Goal: Contribute content: Contribute content

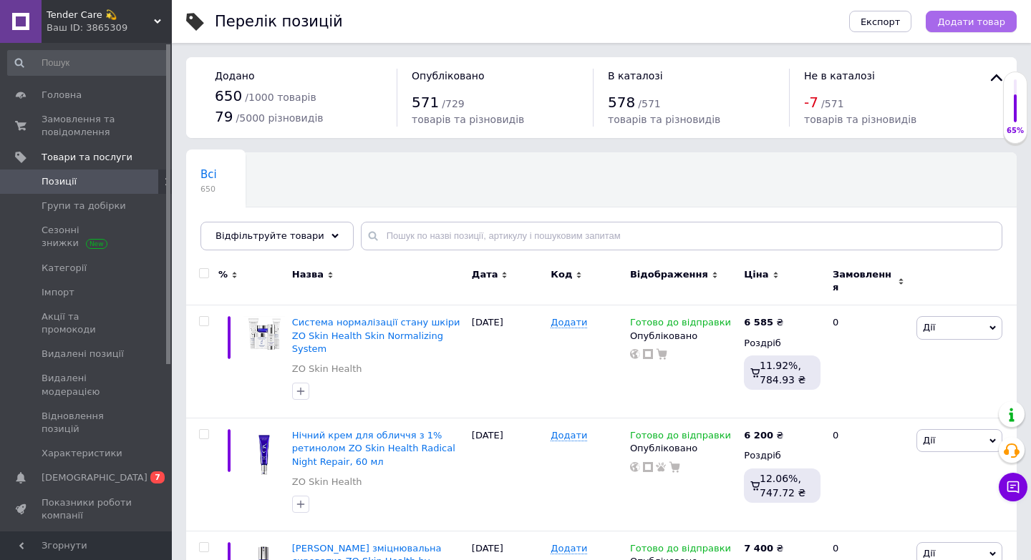
click at [979, 23] on span "Додати товар" at bounding box center [971, 21] width 68 height 11
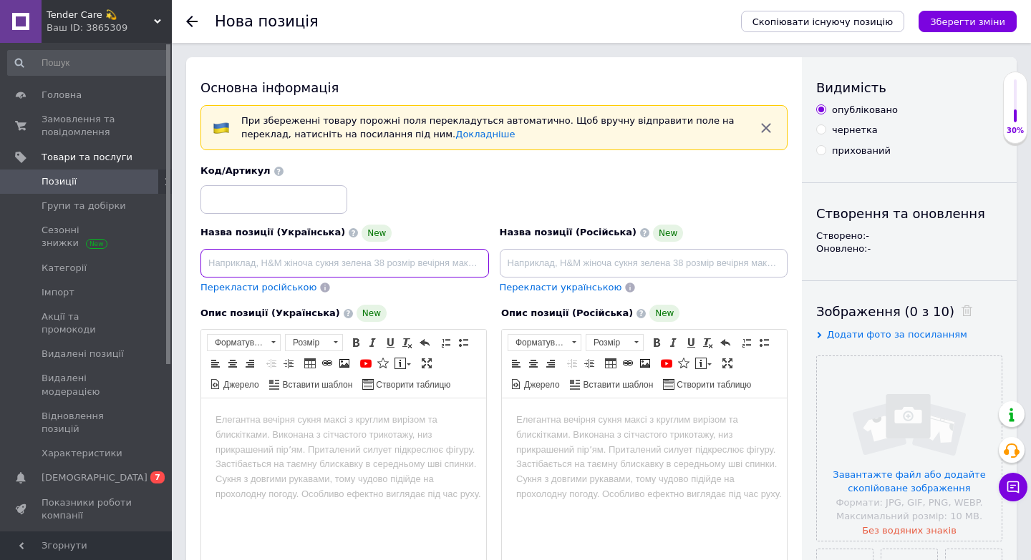
click at [282, 256] on input at bounding box center [344, 263] width 288 height 29
paste input "Програма освітлення шкіри ZO Skin Health Skin Brightening Program"
type input "Програма освітлення шкіри ZO Skin Health Skin Brightening Program"
click at [911, 440] on input "file" at bounding box center [909, 448] width 185 height 185
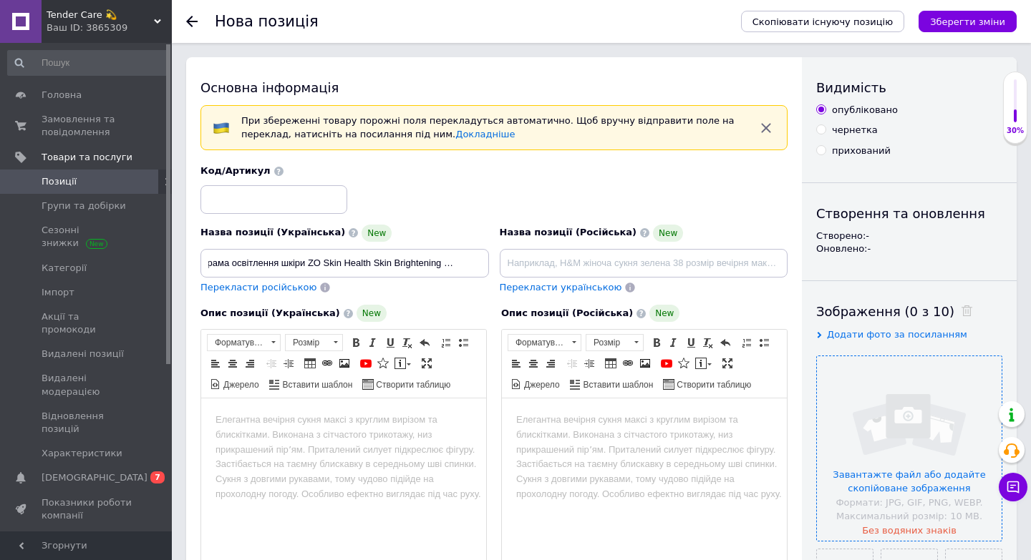
scroll to position [0, 0]
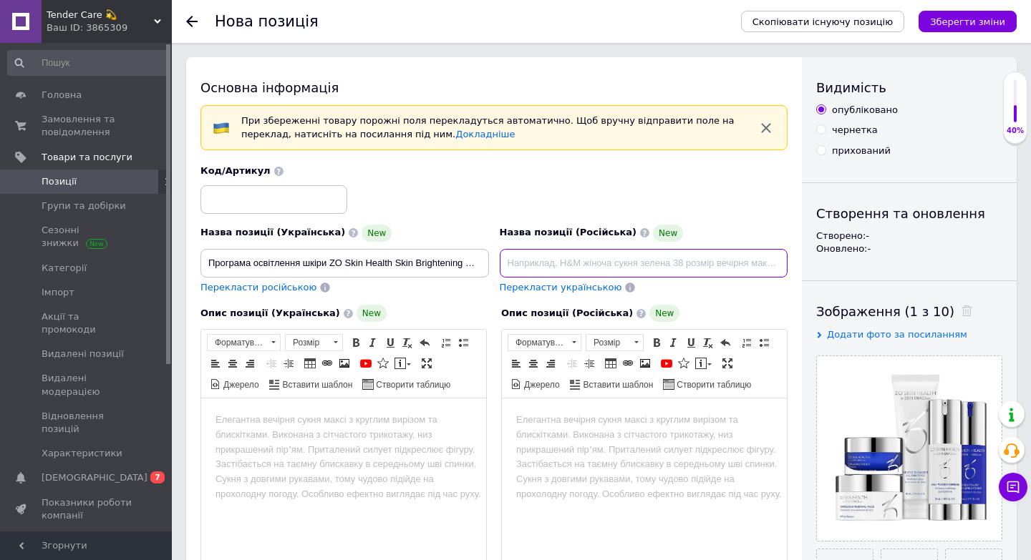
click at [533, 265] on input at bounding box center [644, 263] width 288 height 29
paste input "Осветляющая программа ZO Skin Health Skin Brightening Program"
type input "Осветляющая программа ZO Skin Health Skin Brightening Program"
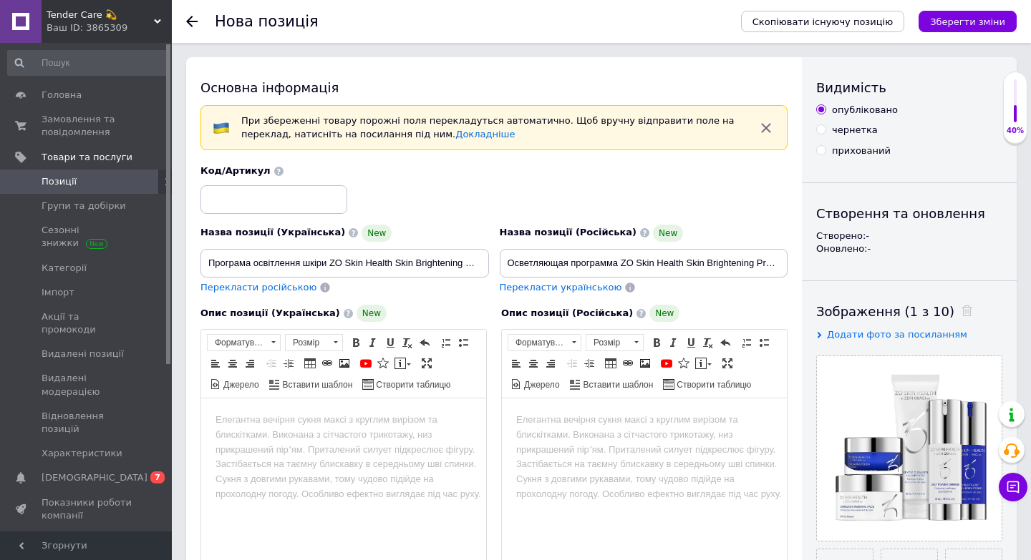
click at [256, 417] on body "Редактор, 3A5955AB-F809-498A-9F6A-E85FB27A73FA" at bounding box center [343, 420] width 256 height 15
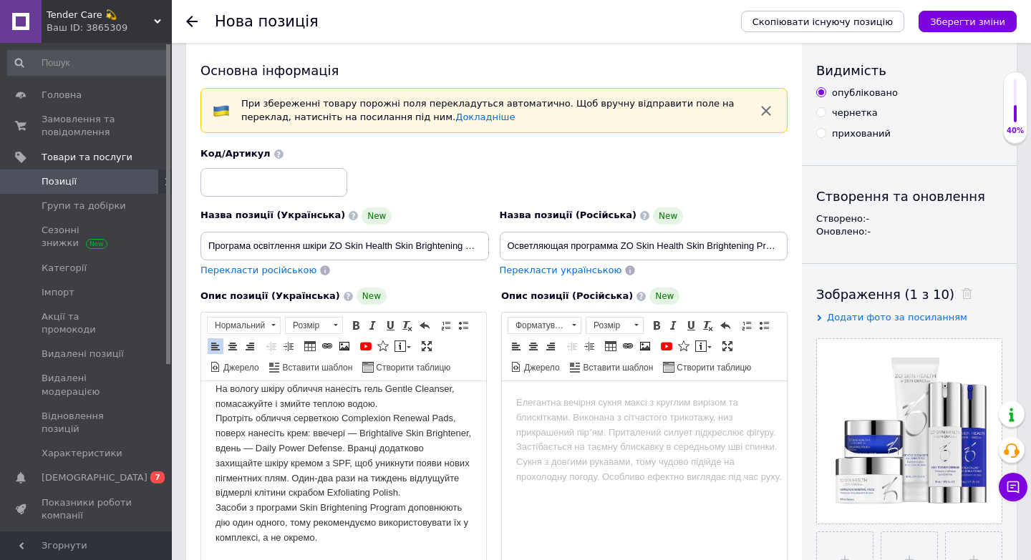
click at [535, 401] on body "Редактор, D038CF45-CCAC-4A9E-B3C1-E15209531021" at bounding box center [644, 403] width 256 height 15
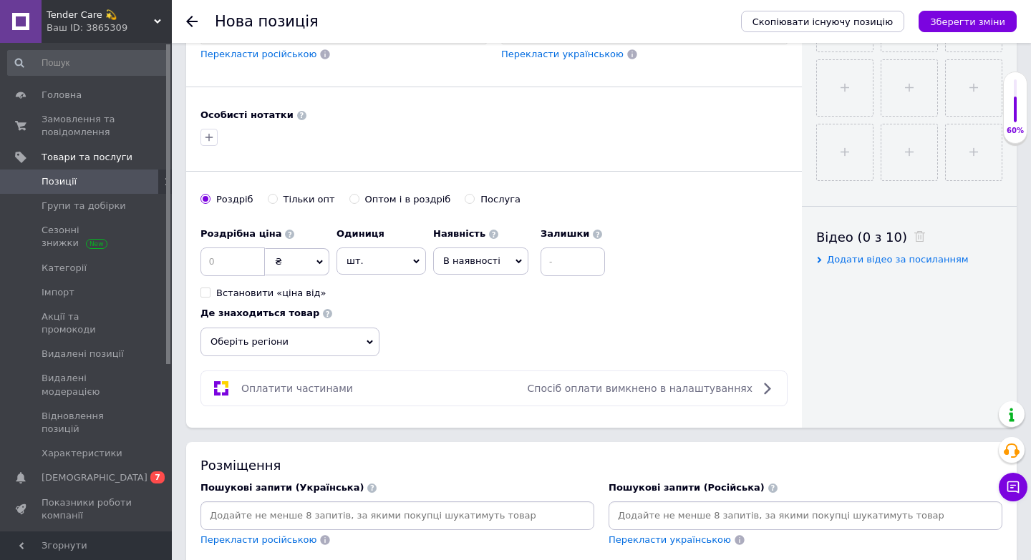
scroll to position [606, 0]
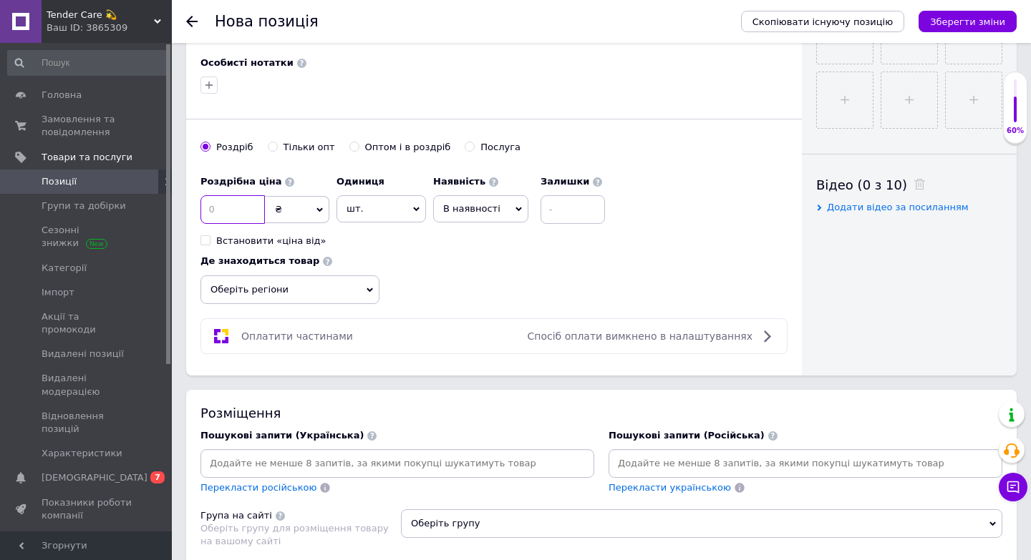
click at [248, 211] on input at bounding box center [232, 209] width 64 height 29
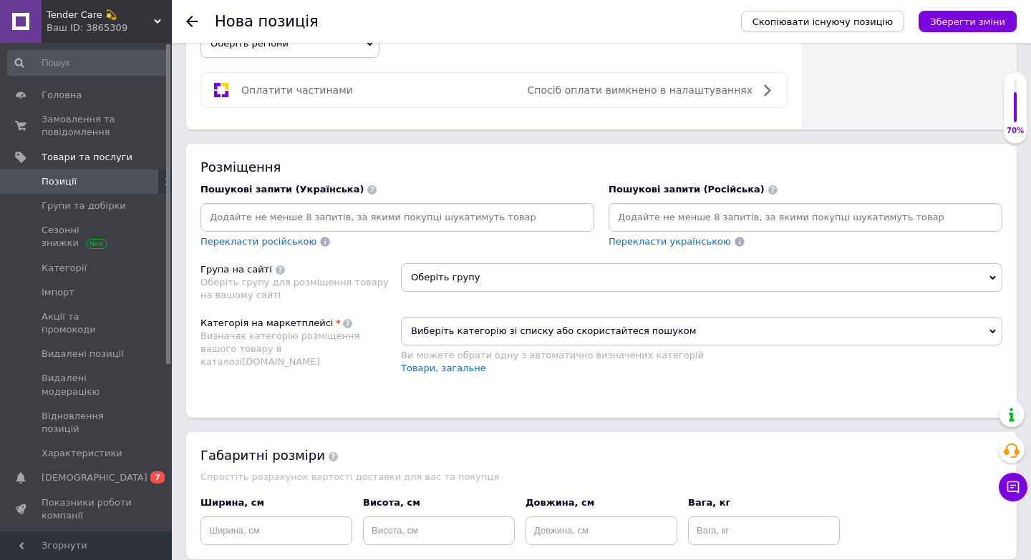
scroll to position [877, 0]
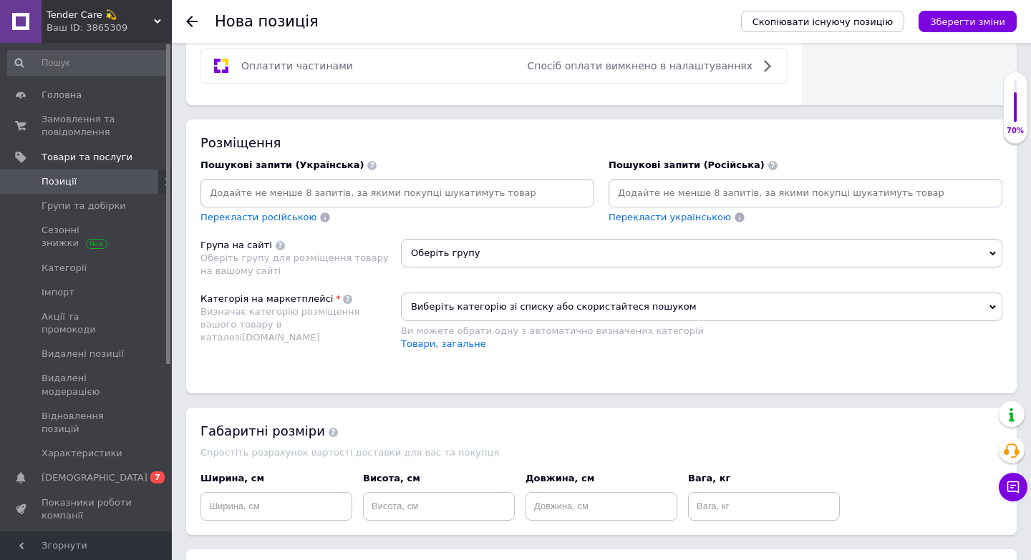
type input "7985"
click at [496, 243] on span "Оберіть групу" at bounding box center [701, 253] width 601 height 29
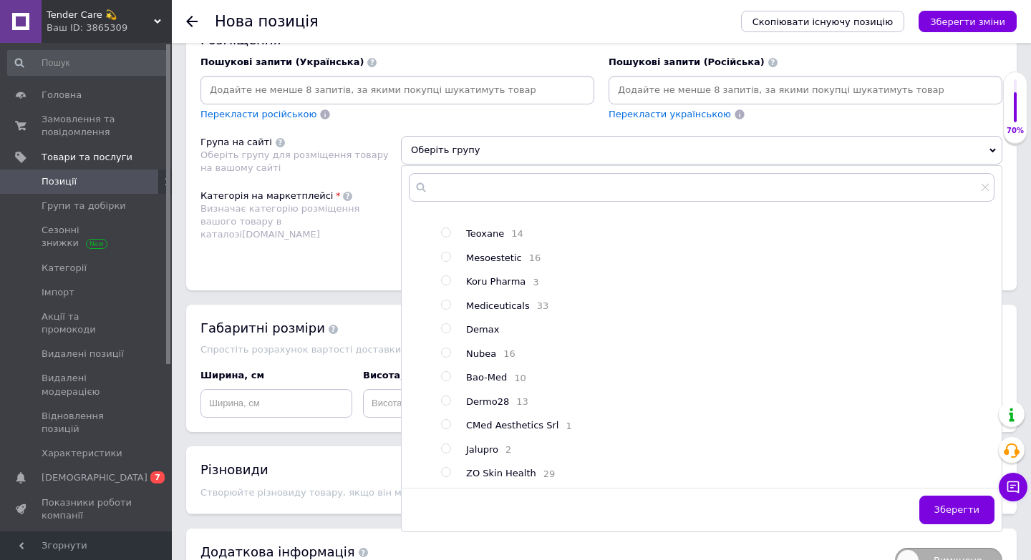
scroll to position [991, 0]
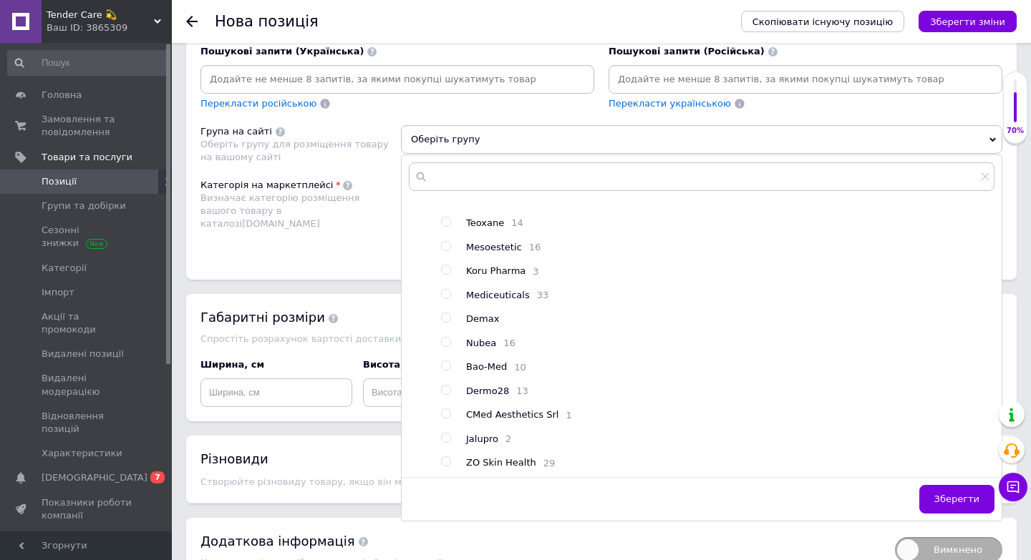
click at [437, 461] on div at bounding box center [435, 57] width 11 height 825
click at [448, 463] on input "radio" at bounding box center [445, 461] width 9 height 9
radio input "true"
click at [958, 501] on span "Зберегти" at bounding box center [956, 499] width 45 height 11
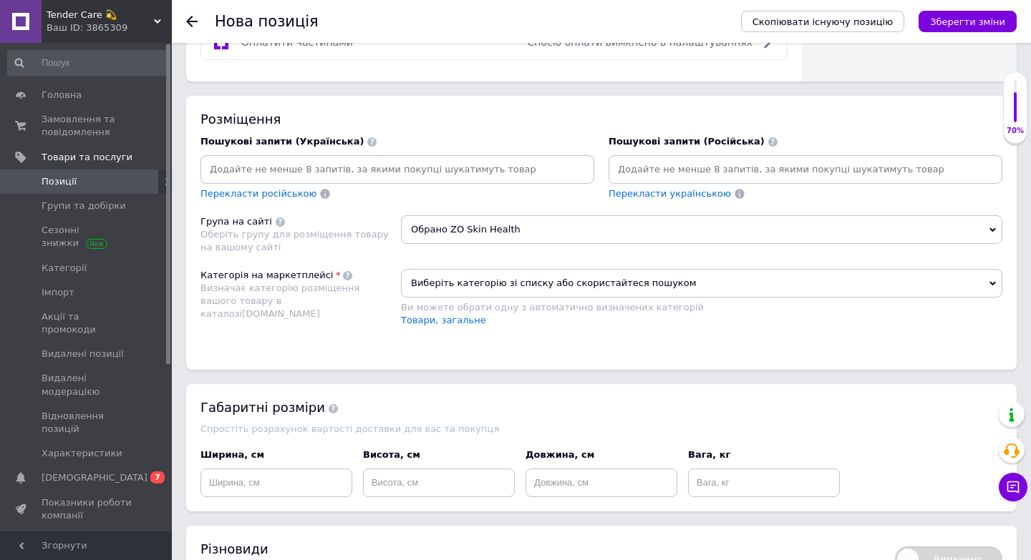
scroll to position [877, 0]
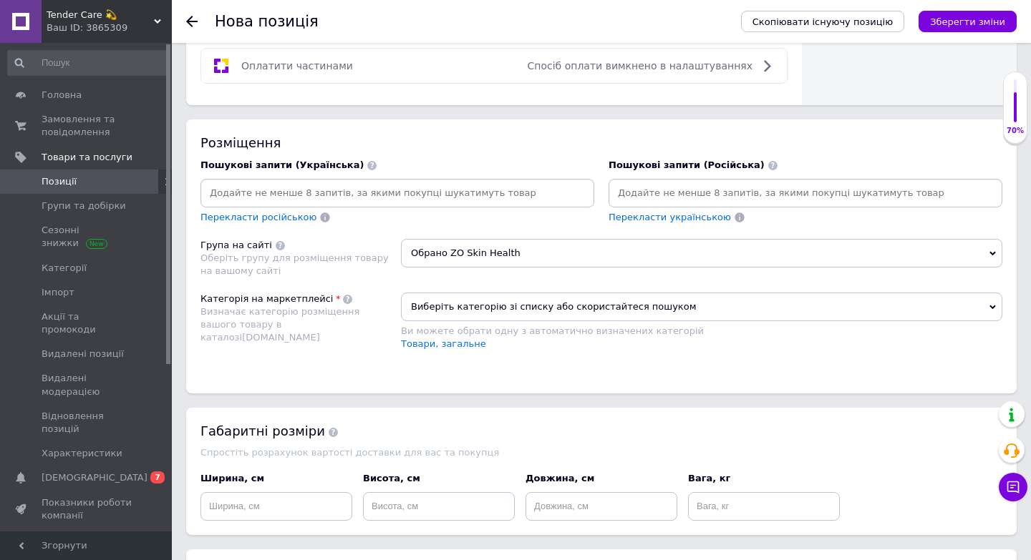
click at [432, 309] on span "Виберіть категорію зі списку або скористайтеся пошуком" at bounding box center [701, 307] width 601 height 29
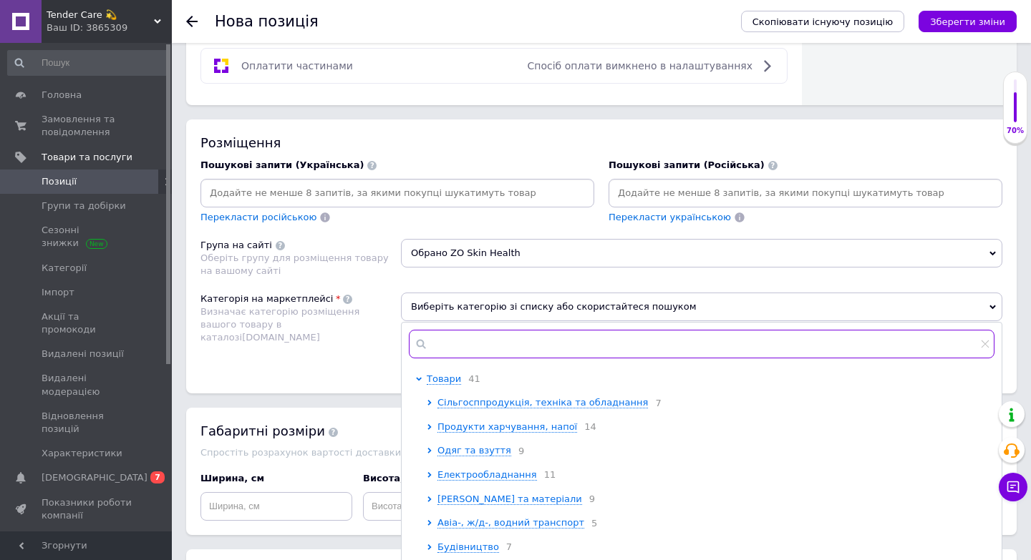
click at [462, 346] on input "text" at bounding box center [702, 344] width 586 height 29
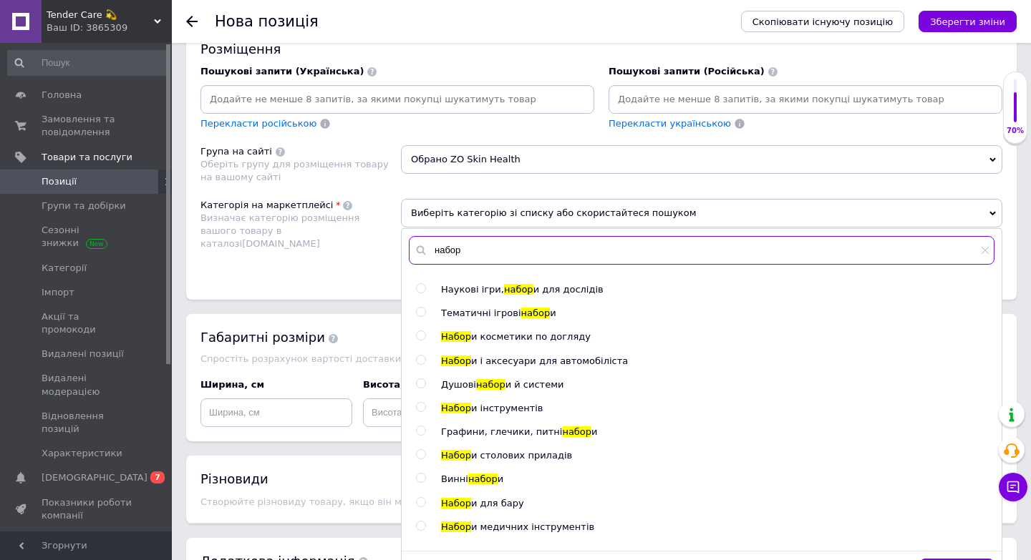
scroll to position [0, 0]
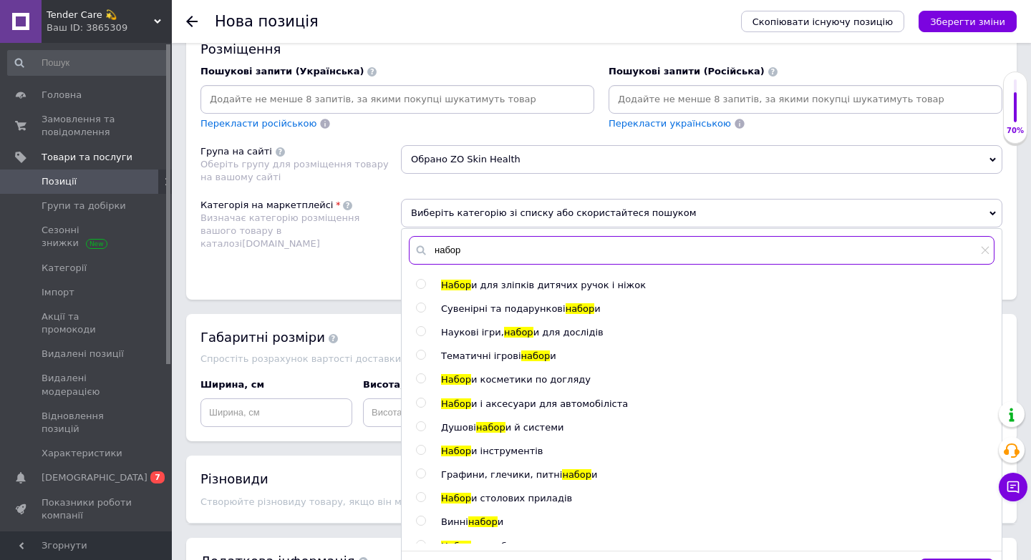
type input "набор"
click at [421, 375] on input "radio" at bounding box center [420, 378] width 9 height 9
radio input "true"
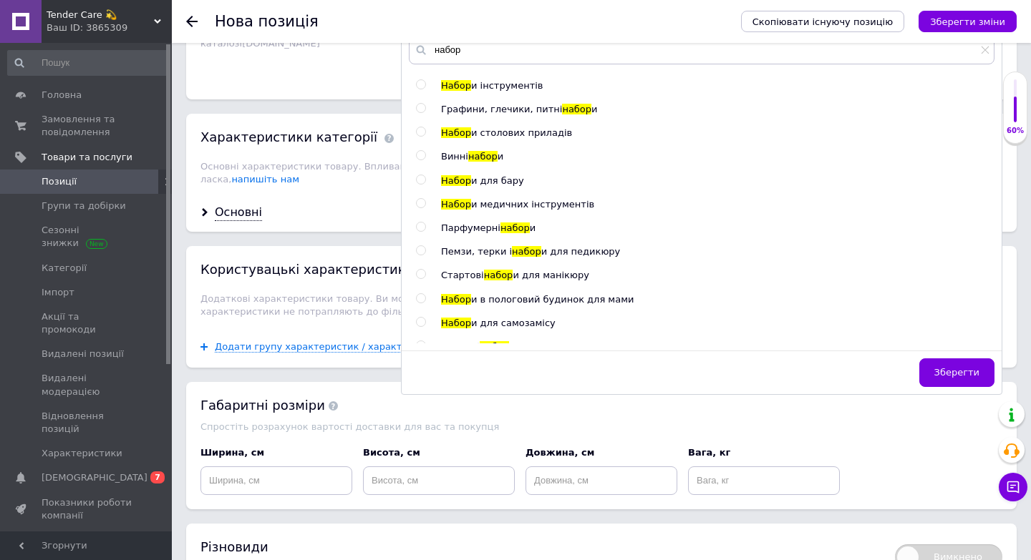
scroll to position [1192, 0]
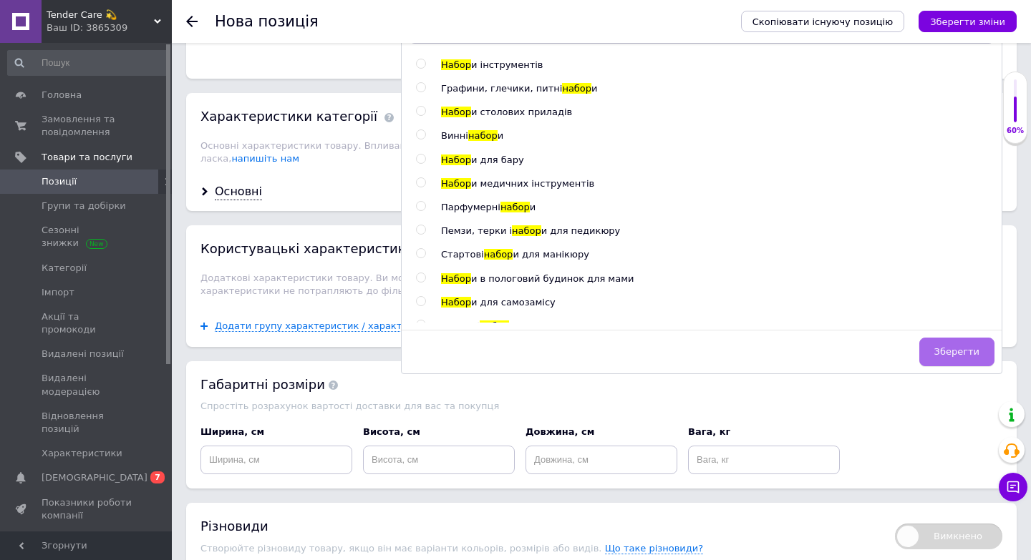
click at [952, 354] on span "Зберегти" at bounding box center [956, 351] width 45 height 11
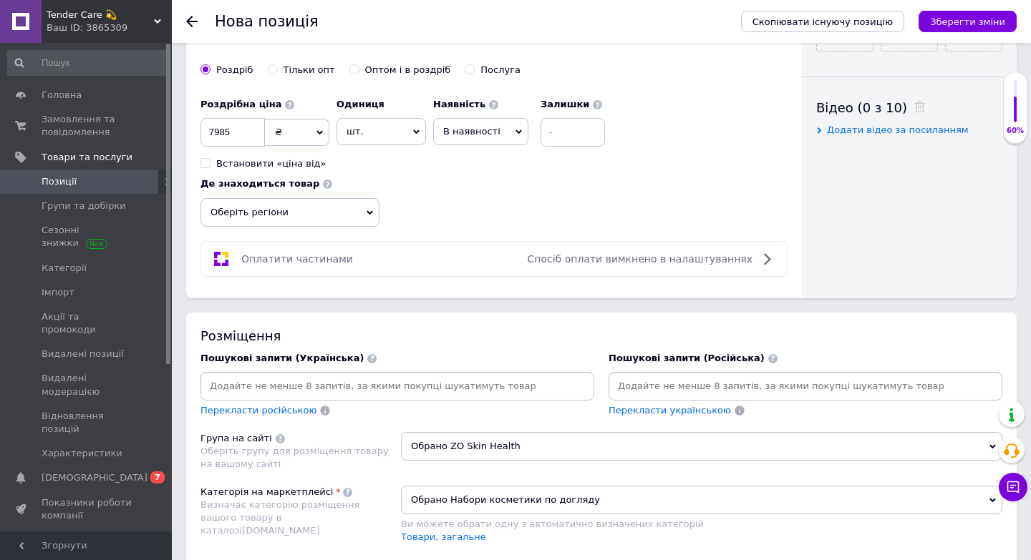
scroll to position [676, 0]
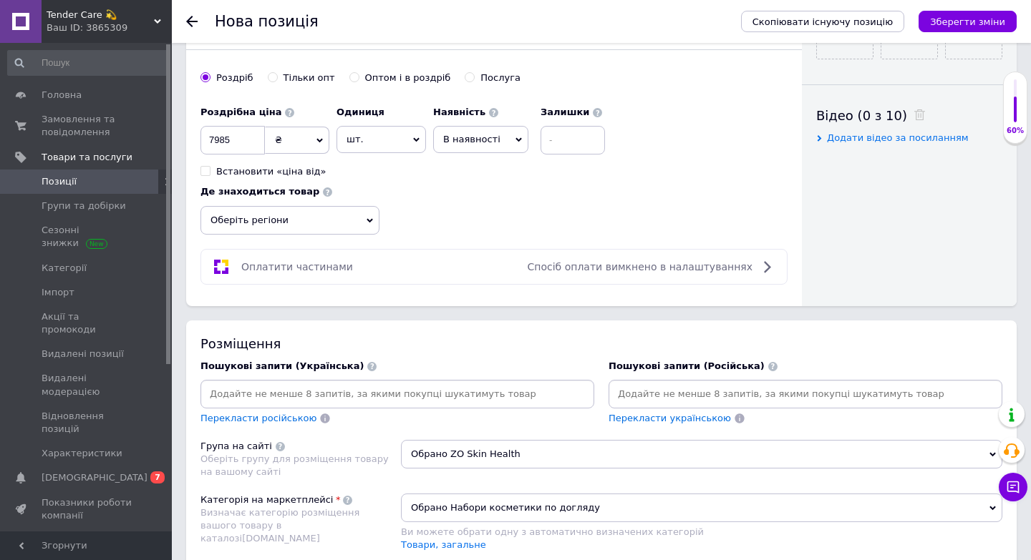
click at [657, 385] on input at bounding box center [805, 394] width 388 height 21
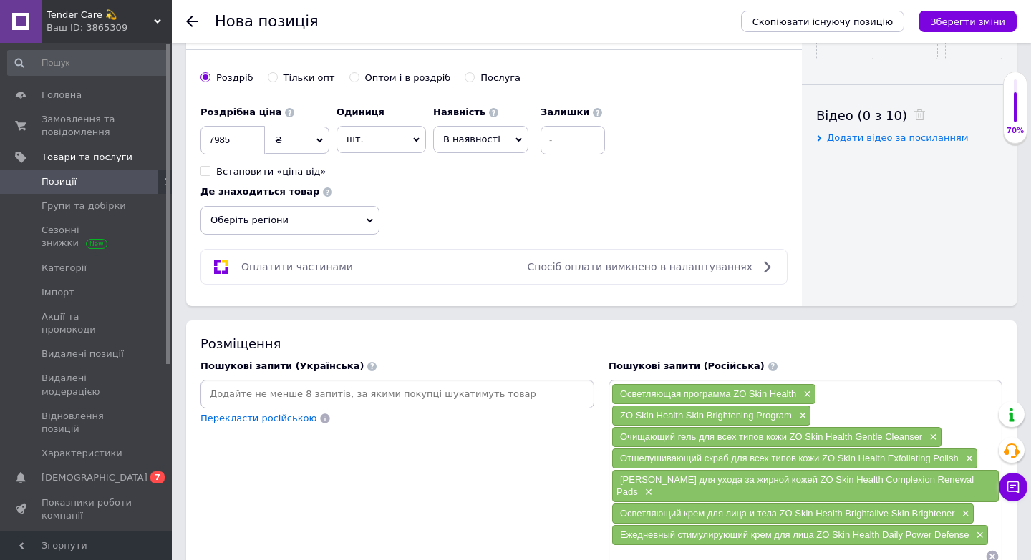
click at [344, 394] on input at bounding box center [397, 394] width 388 height 21
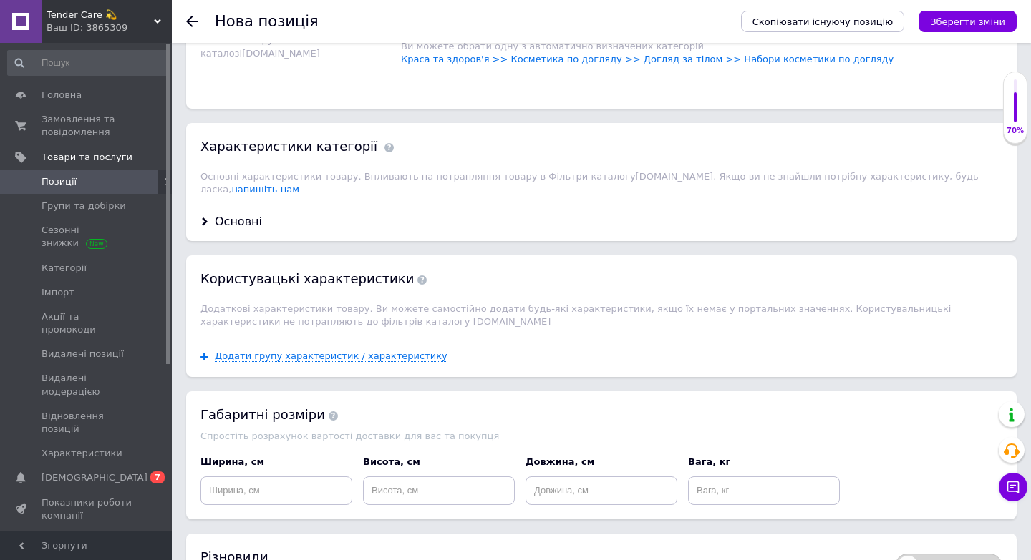
scroll to position [1326, 0]
click at [228, 213] on div "Основні" at bounding box center [238, 221] width 47 height 16
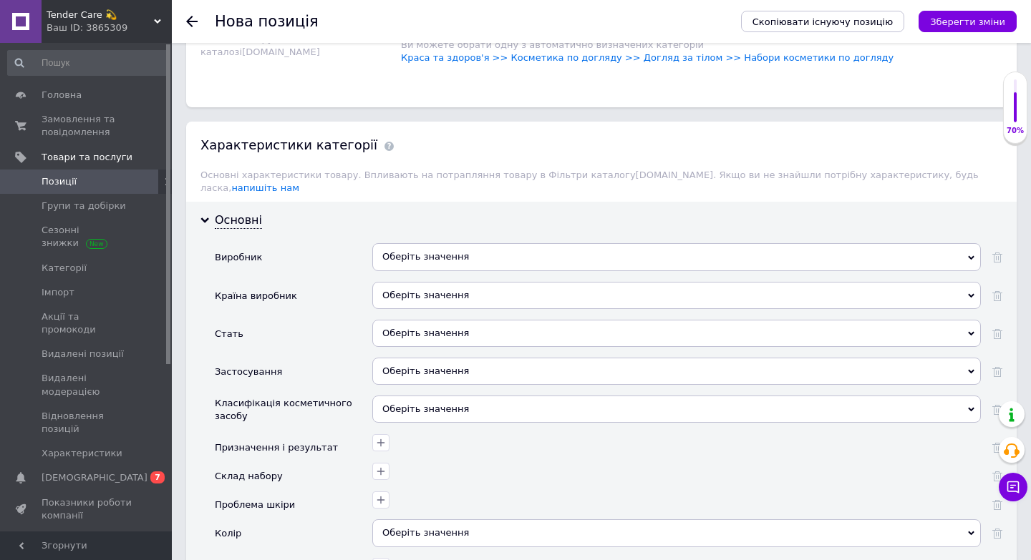
click at [445, 243] on div "Оберіть значення" at bounding box center [676, 256] width 608 height 27
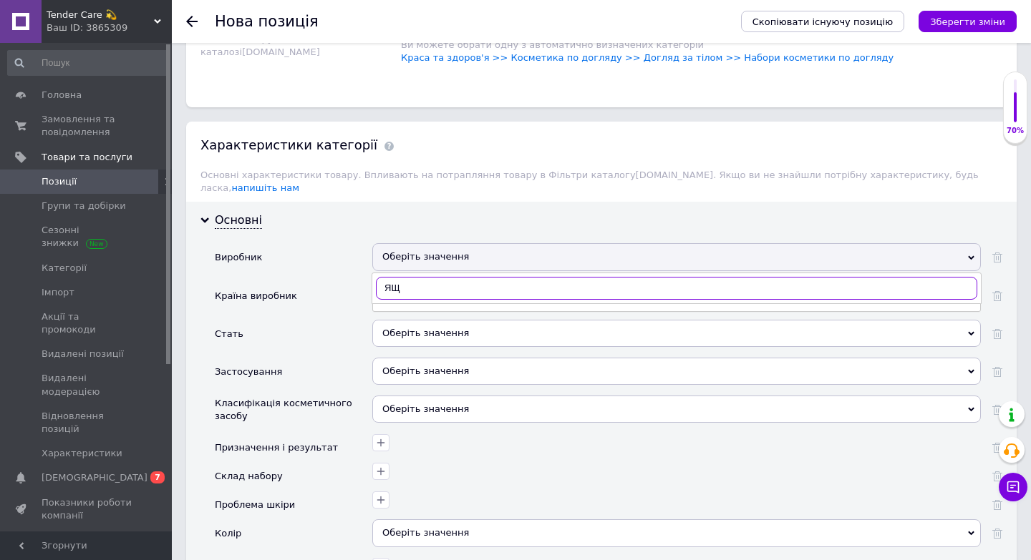
type input "[PERSON_NAME]"
type input "ZO skin"
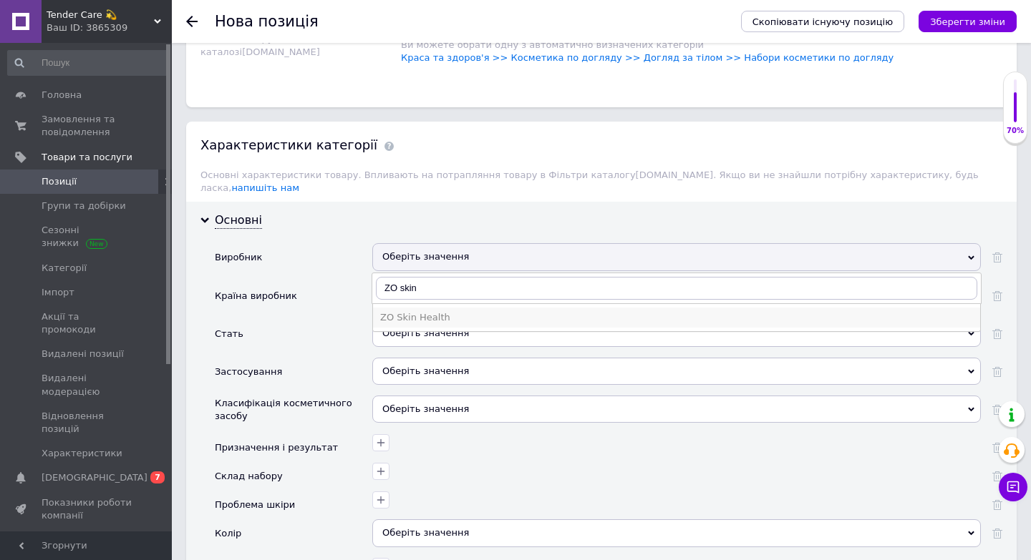
click at [452, 311] on div "ZO Skin Health" at bounding box center [676, 317] width 593 height 13
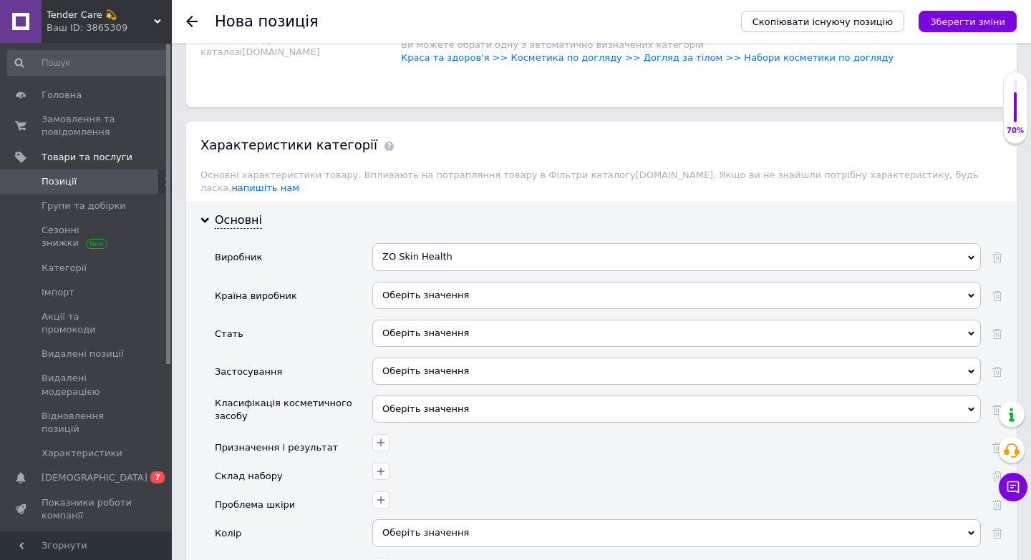
click at [447, 282] on div "Оберіть значення" at bounding box center [676, 295] width 608 height 27
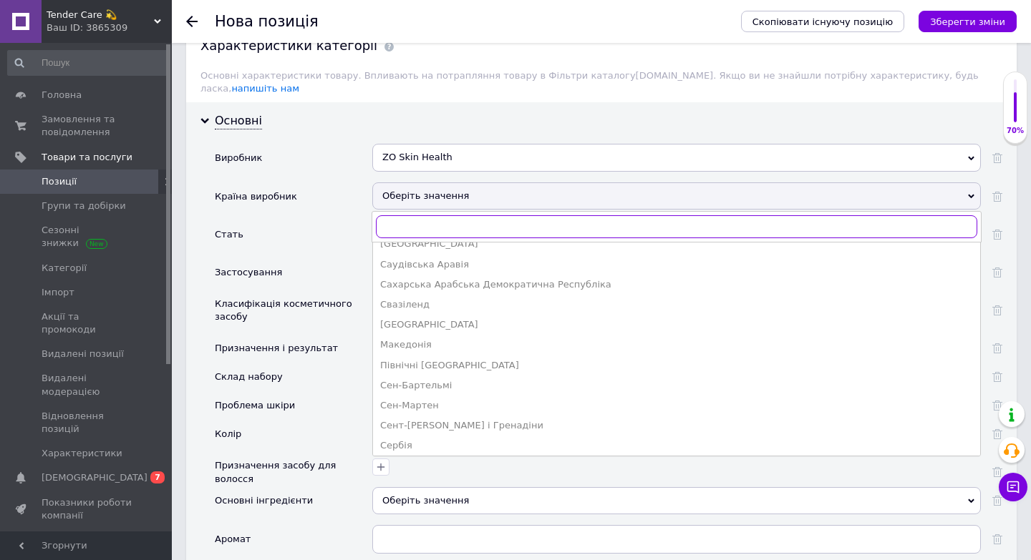
scroll to position [2820, 0]
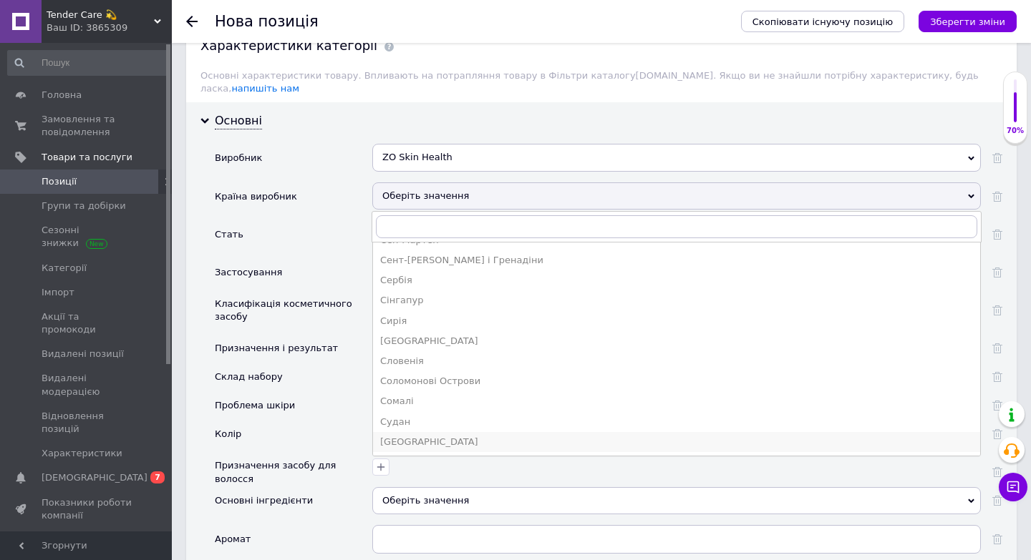
click at [436, 436] on div "[GEOGRAPHIC_DATA]" at bounding box center [676, 442] width 593 height 13
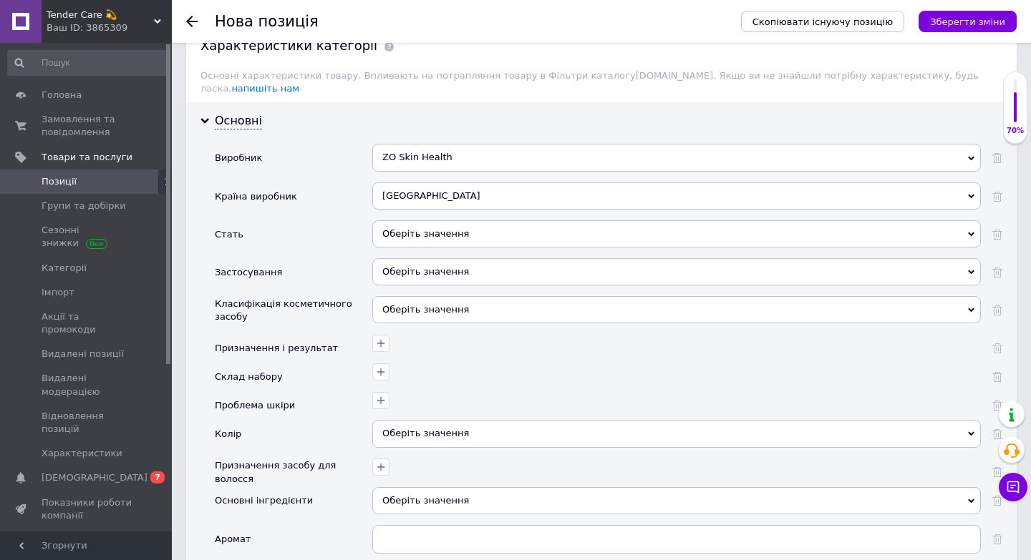
click at [466, 220] on div "Оберіть значення" at bounding box center [676, 233] width 608 height 27
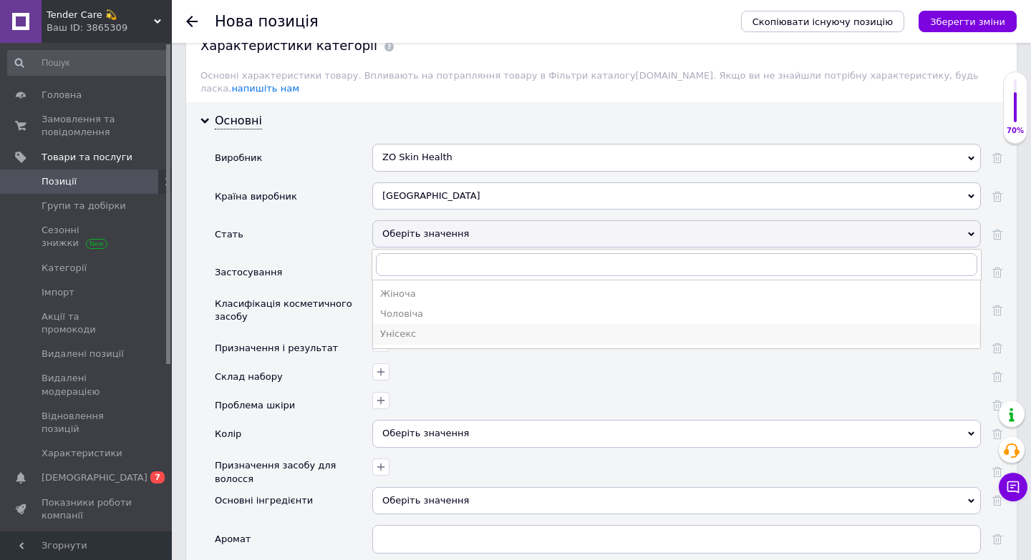
click at [437, 328] on div "Унісекс" at bounding box center [676, 334] width 593 height 13
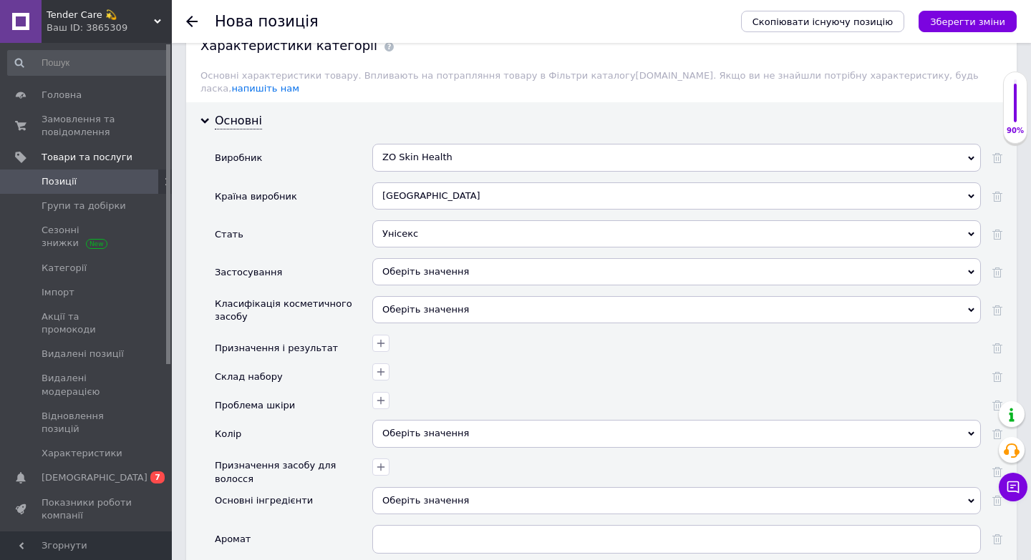
click at [425, 258] on div "Оберіть значення" at bounding box center [676, 271] width 608 height 27
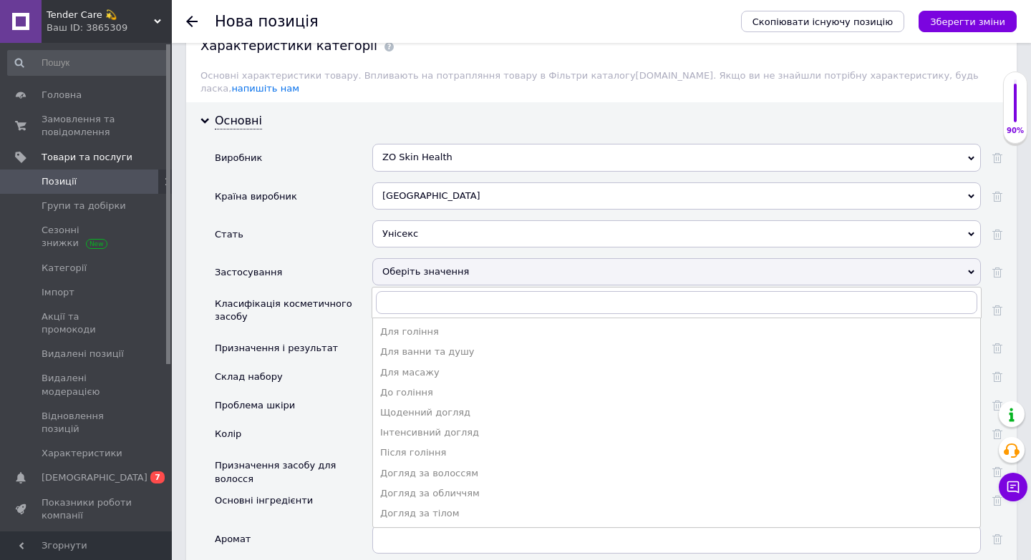
click at [337, 487] on div "Основні інгредієнти" at bounding box center [293, 506] width 157 height 38
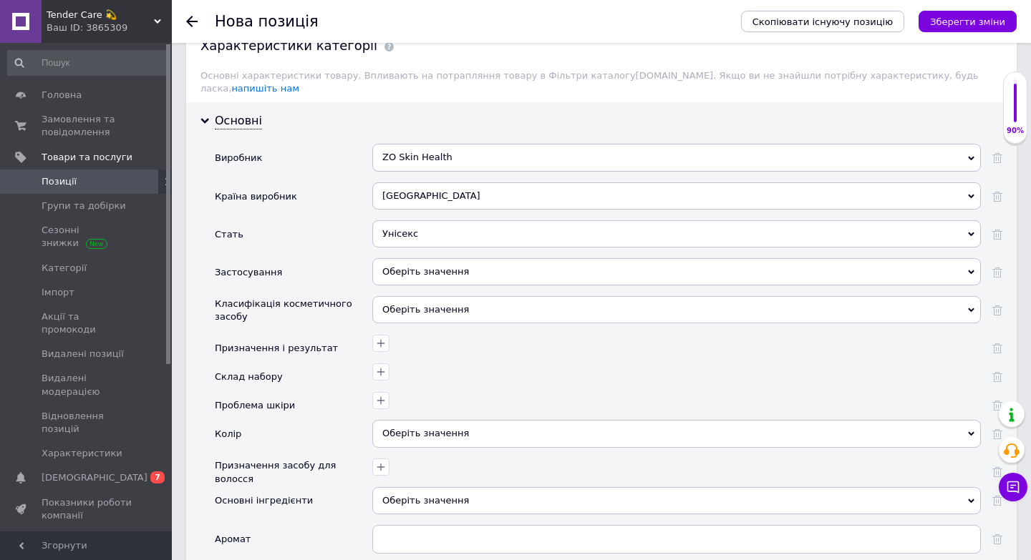
click at [445, 296] on div "Оберіть значення" at bounding box center [676, 309] width 608 height 27
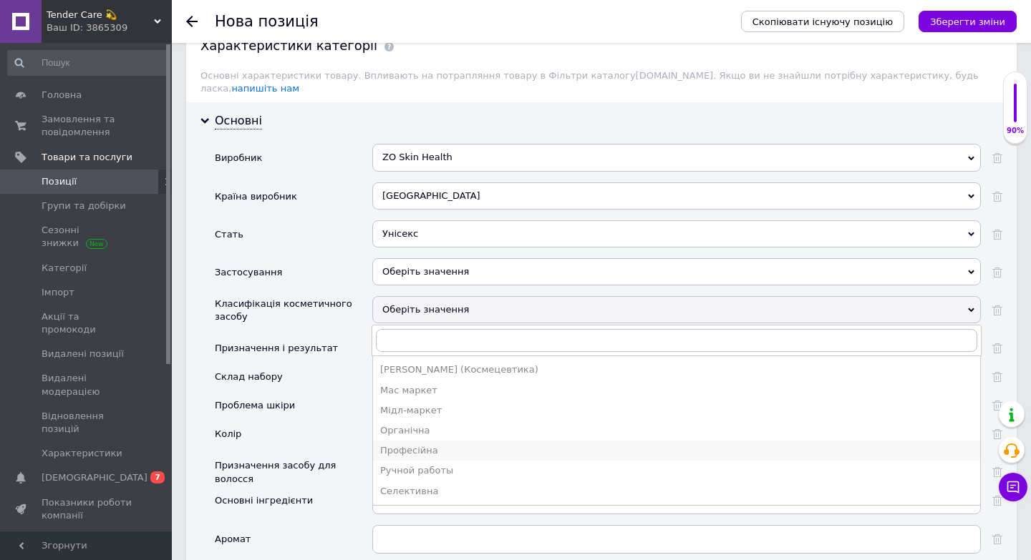
click at [424, 445] on div "Професійна" at bounding box center [676, 451] width 593 height 13
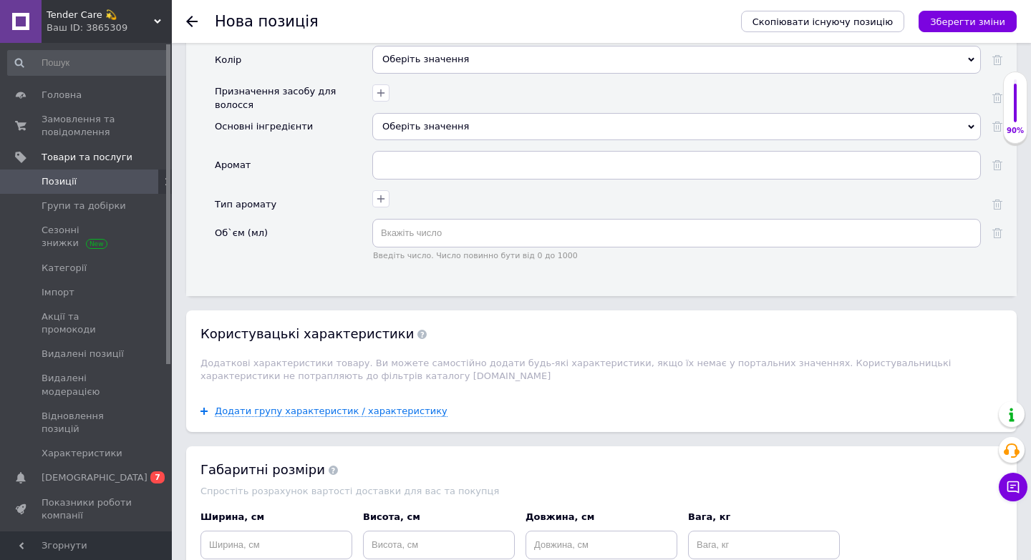
scroll to position [1810, 0]
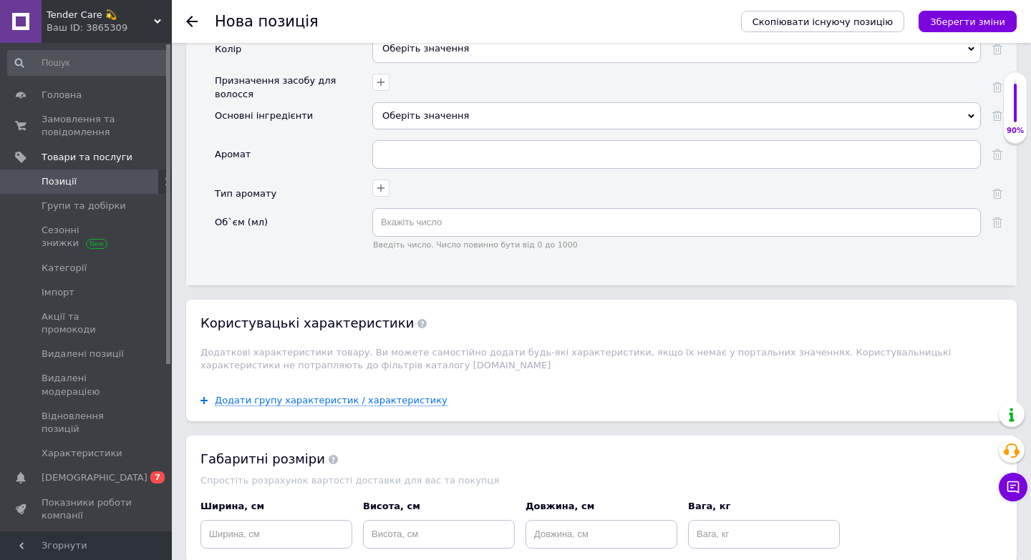
click at [971, 70] on div at bounding box center [675, 80] width 612 height 21
click at [971, 24] on icon "Зберегти зміни" at bounding box center [967, 21] width 75 height 11
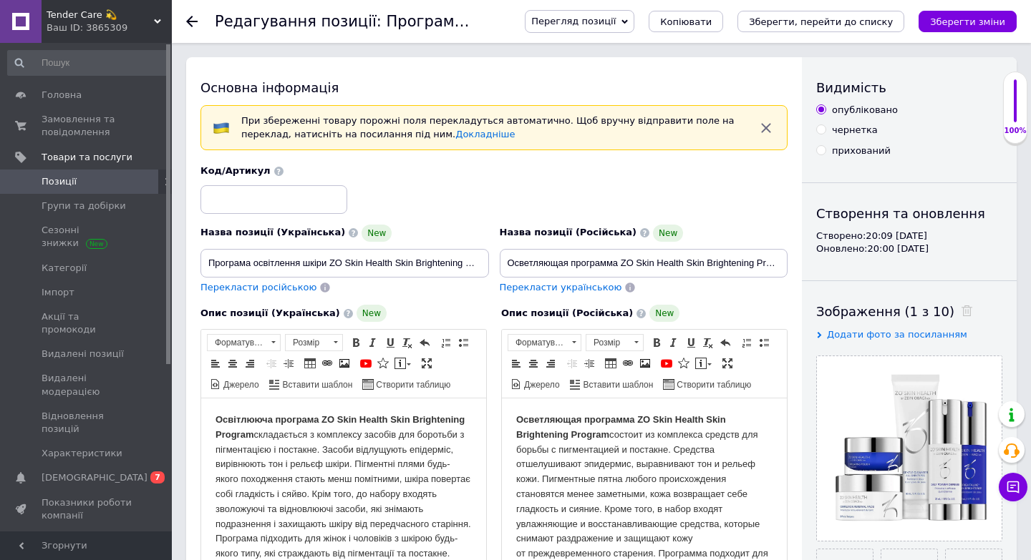
click at [114, 187] on span "Позиції" at bounding box center [87, 181] width 91 height 13
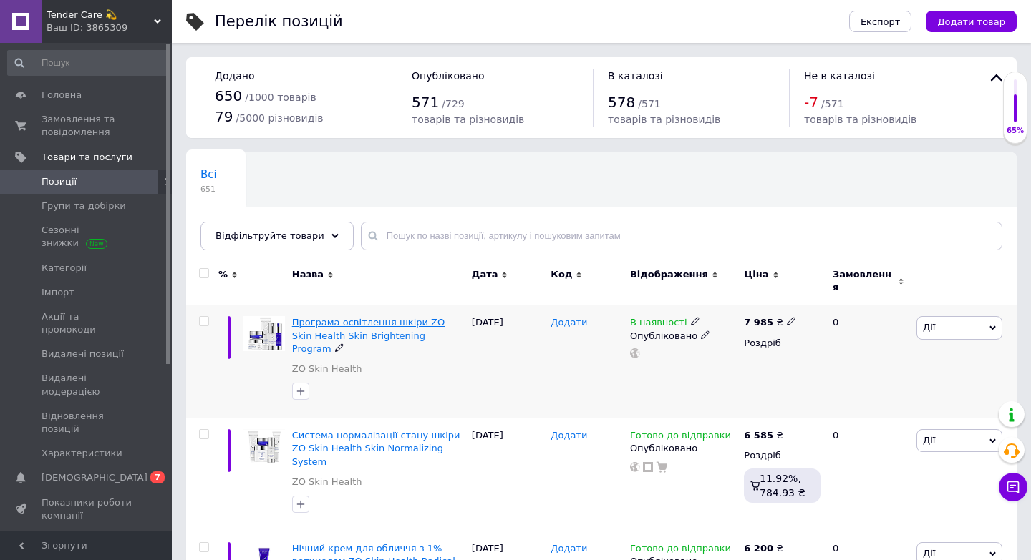
click at [340, 323] on span "Програма освітлення шкіри ZO Skin Health Skin Brightening Program" at bounding box center [368, 335] width 152 height 37
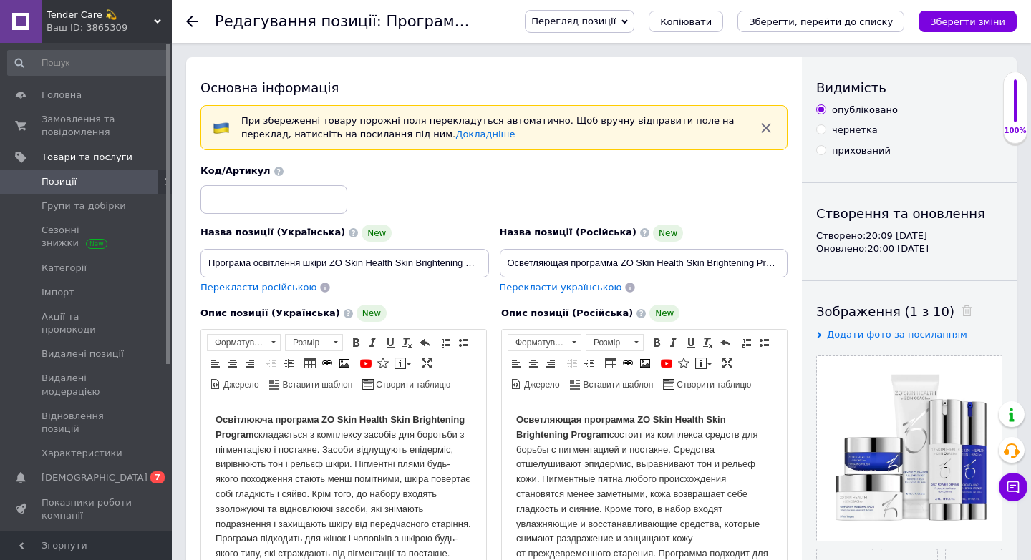
click at [96, 176] on span "Позиції" at bounding box center [87, 181] width 91 height 13
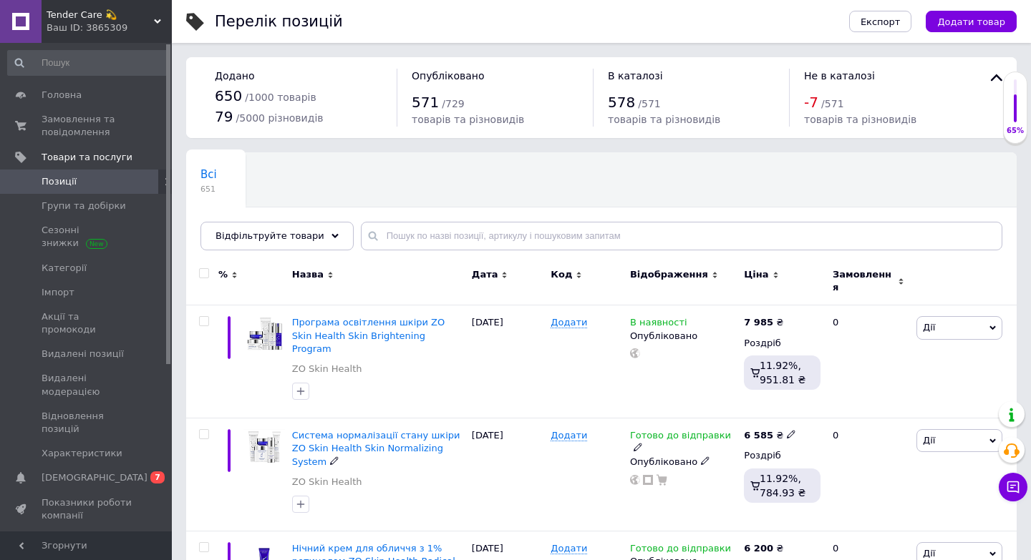
scroll to position [123, 0]
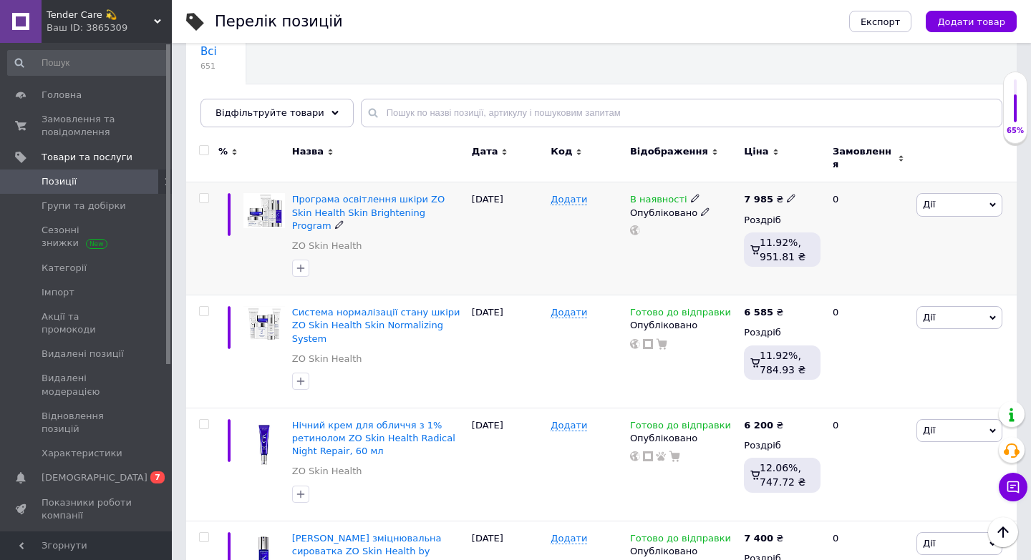
click at [671, 194] on span "В наявності" at bounding box center [658, 201] width 57 height 15
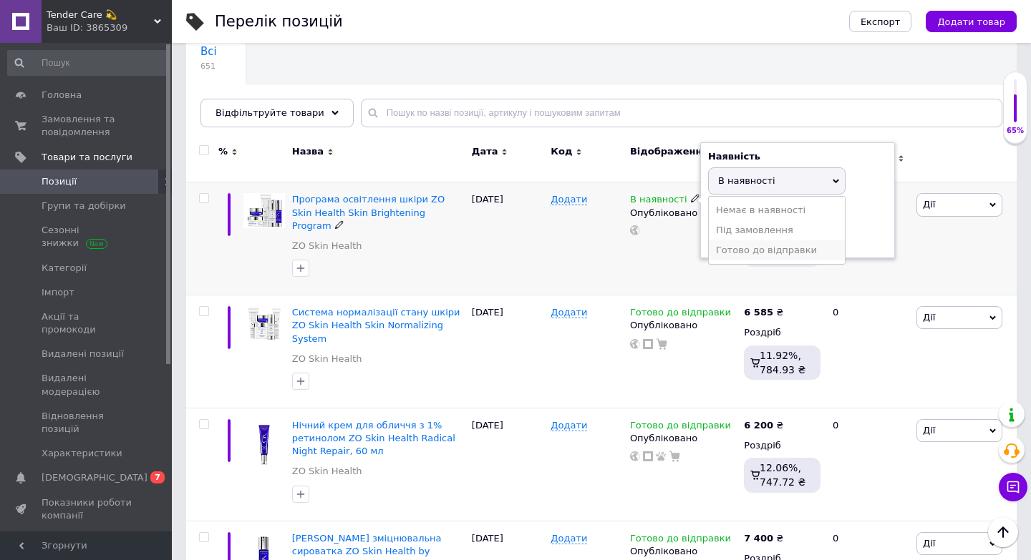
click at [740, 245] on li "Готово до відправки" at bounding box center [777, 251] width 136 height 20
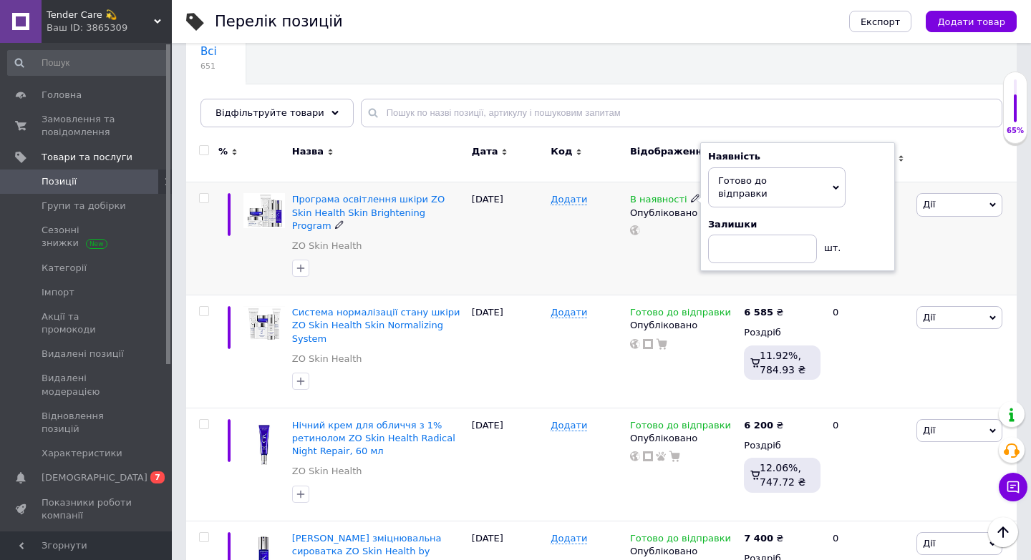
click at [591, 268] on div "Додати" at bounding box center [586, 239] width 79 height 113
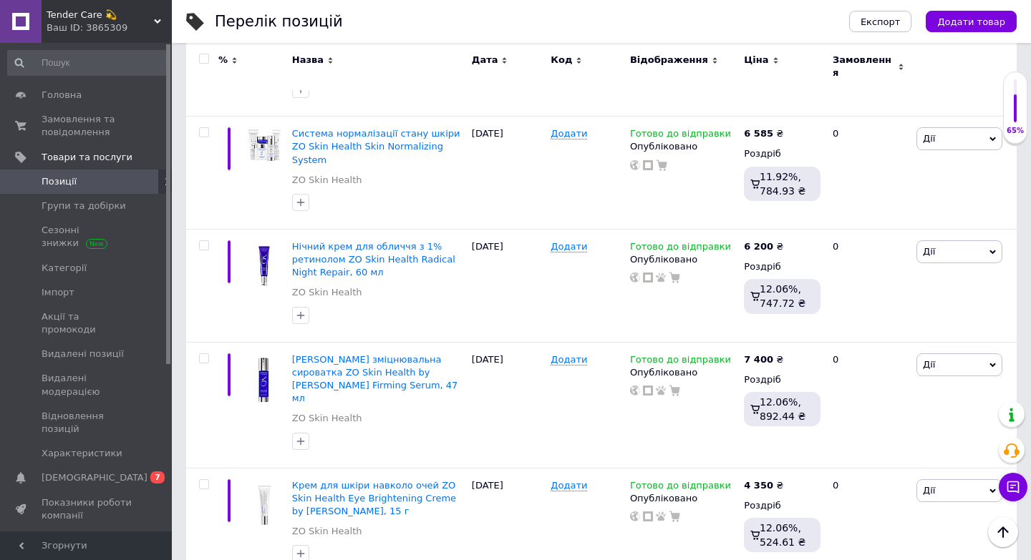
scroll to position [0, 0]
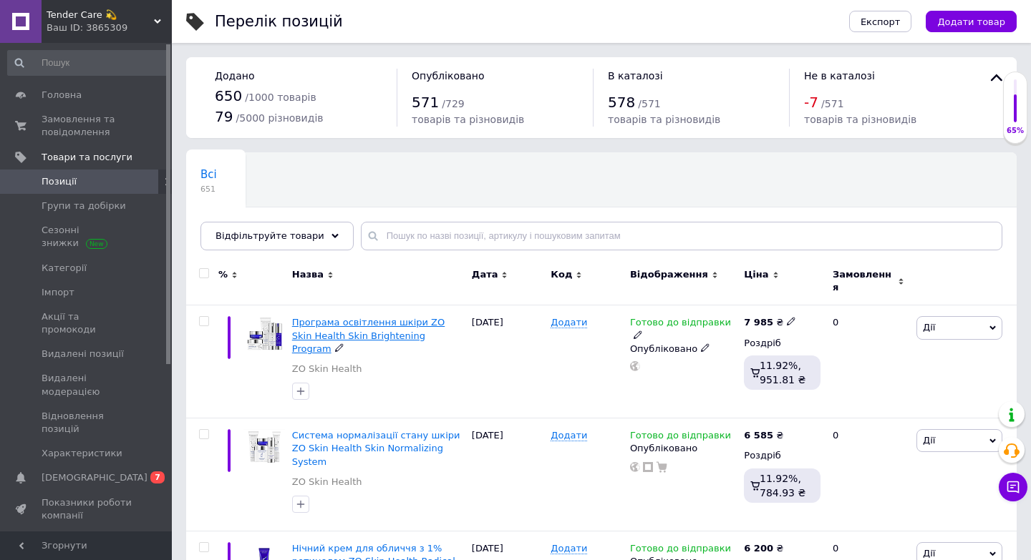
click at [400, 324] on span "Програма освітлення шкіри ZO Skin Health Skin Brightening Program" at bounding box center [368, 335] width 152 height 37
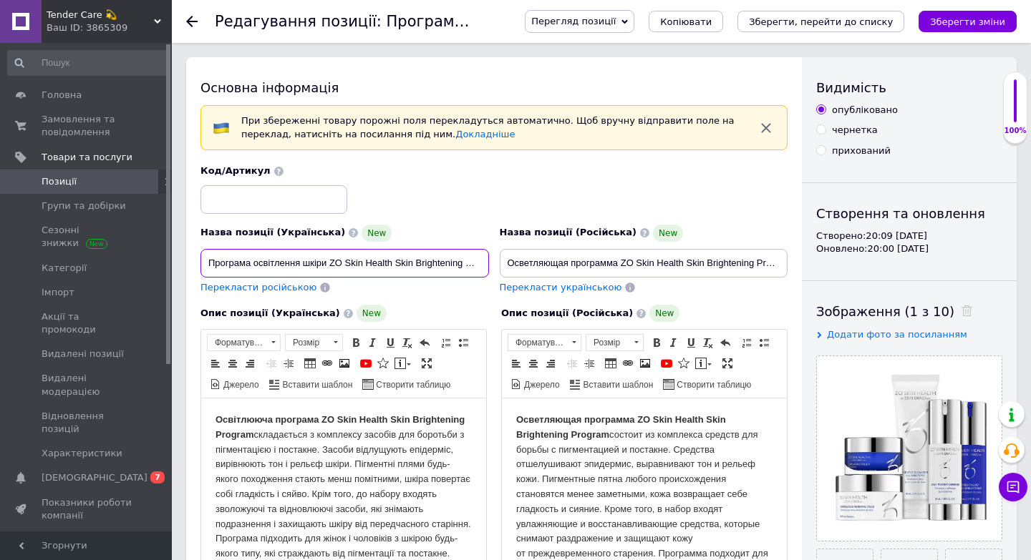
scroll to position [0, 21]
drag, startPoint x: 208, startPoint y: 258, endPoint x: 645, endPoint y: 284, distance: 438.2
click at [645, 284] on div "Назва позиції (Українська) New Програма освітлення шкіри ZO Skin Health Skin Br…" at bounding box center [494, 230] width 598 height 140
drag, startPoint x: 506, startPoint y: 259, endPoint x: 895, endPoint y: 263, distance: 389.4
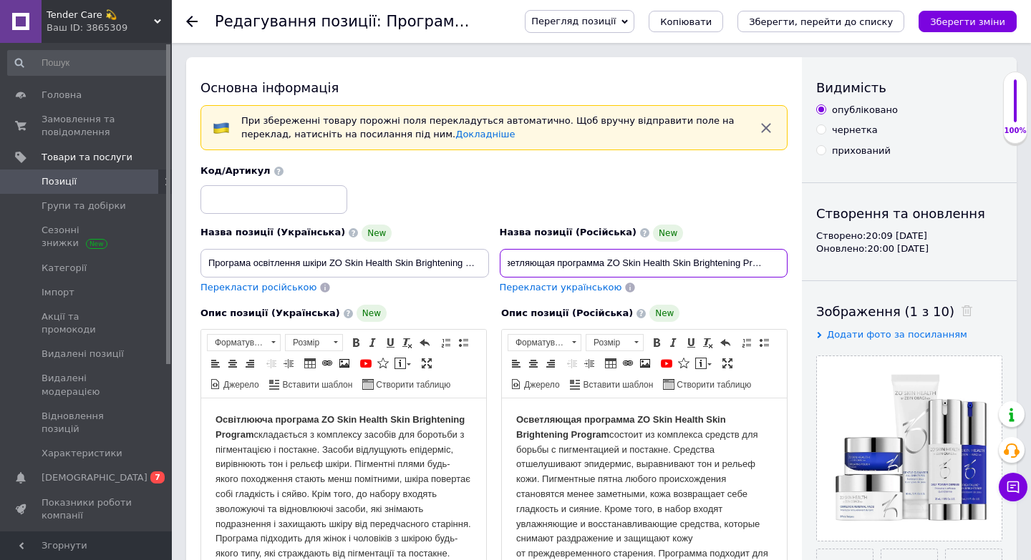
click at [900, 263] on div "Основна інформація При збереженні товару порожні поля перекладуться автоматично…" at bounding box center [601, 522] width 830 height 930
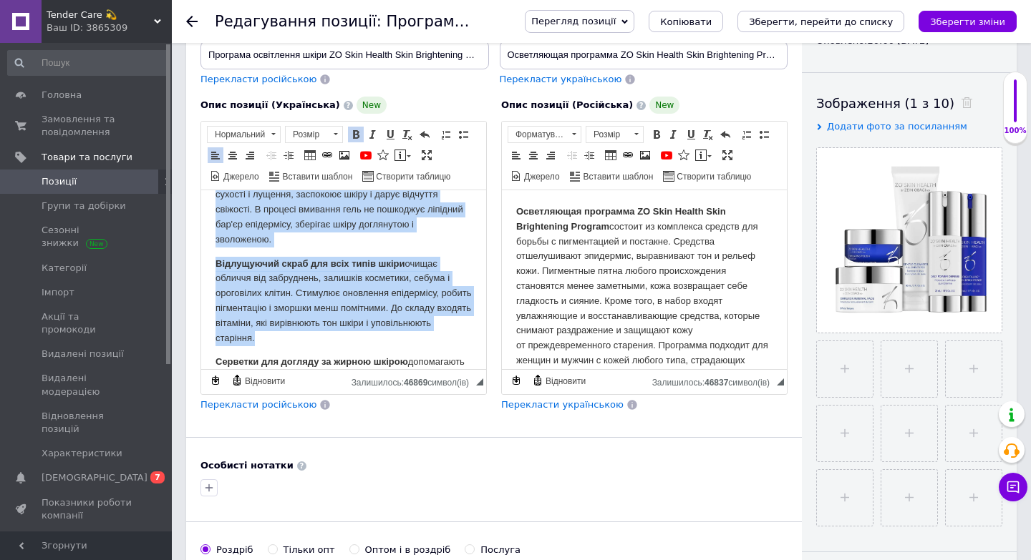
scroll to position [936, 0]
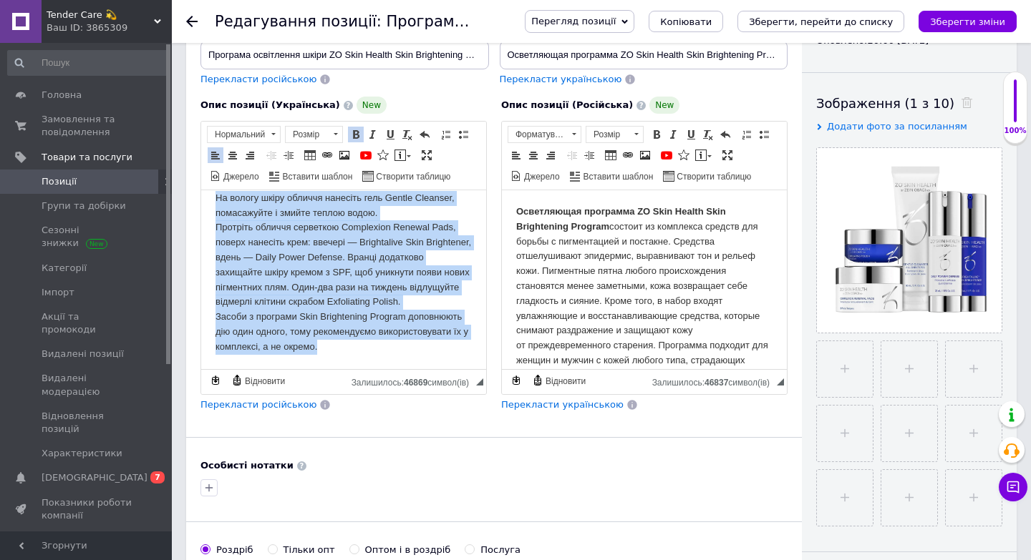
drag, startPoint x: 213, startPoint y: 207, endPoint x: 334, endPoint y: 497, distance: 314.5
copy body "Loremipsum dolorsit AM Cons Adipis Elit Seddoeiusmo Tempori utlaboreetd m aliqu…"
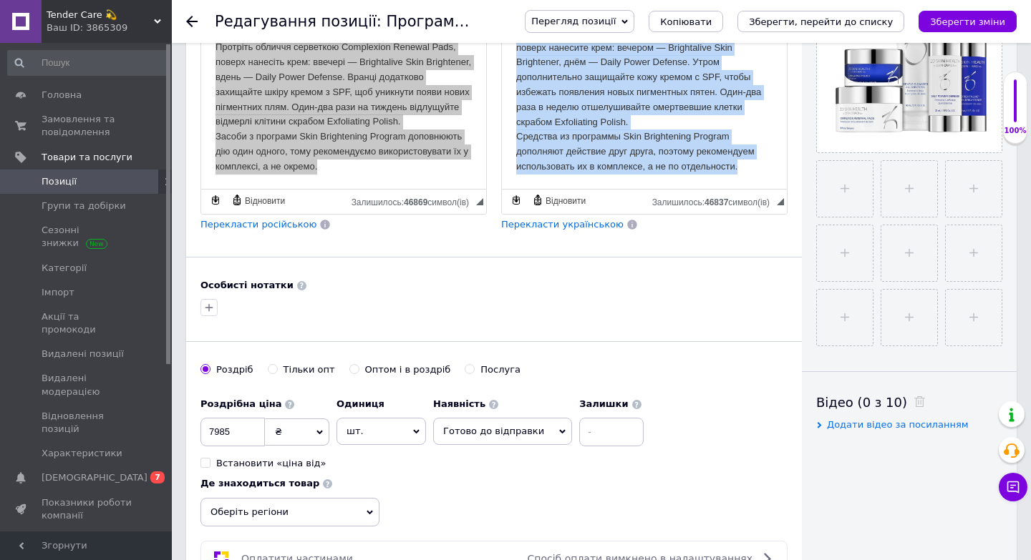
scroll to position [569, 0]
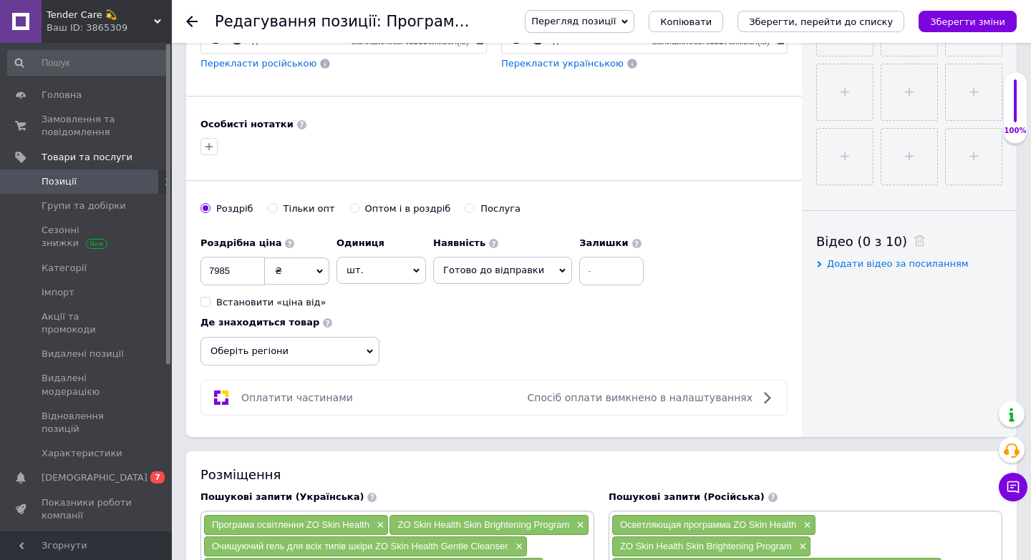
drag, startPoint x: 516, startPoint y: -134, endPoint x: 571, endPoint y: 309, distance: 446.5
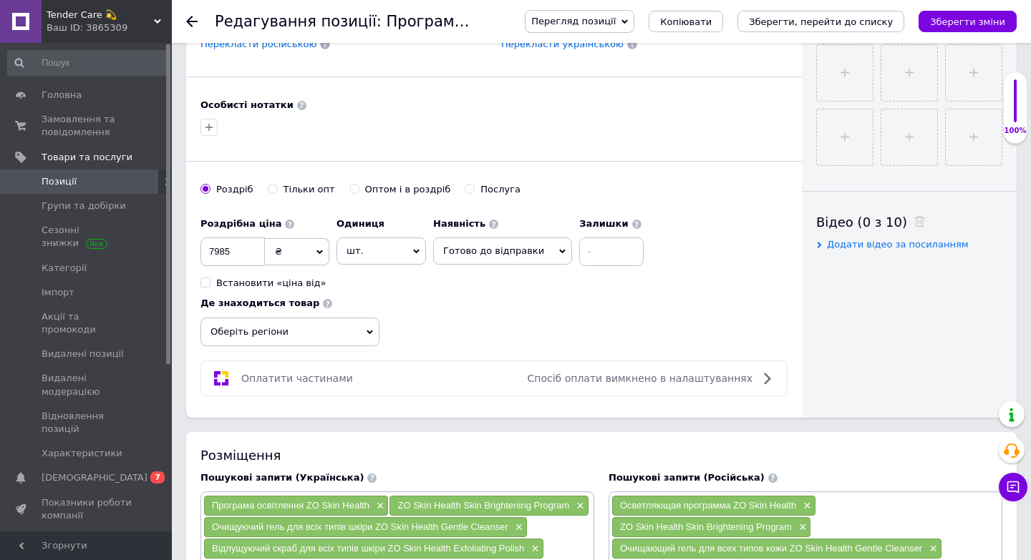
copy body "Loremipsumd sitametco AD Elit Seddoe Temp Incididuntu Laboree dolorem al enimad…"
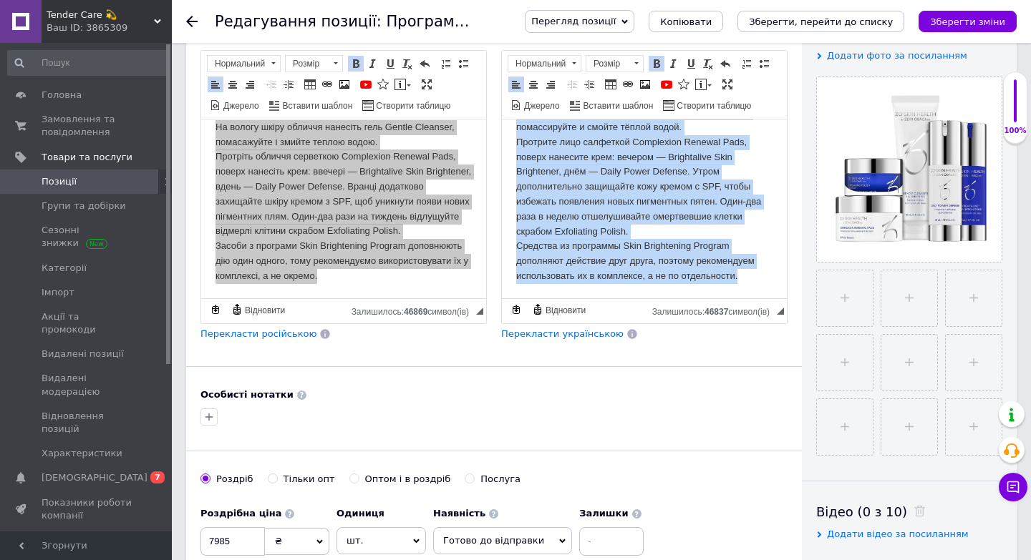
scroll to position [0, 0]
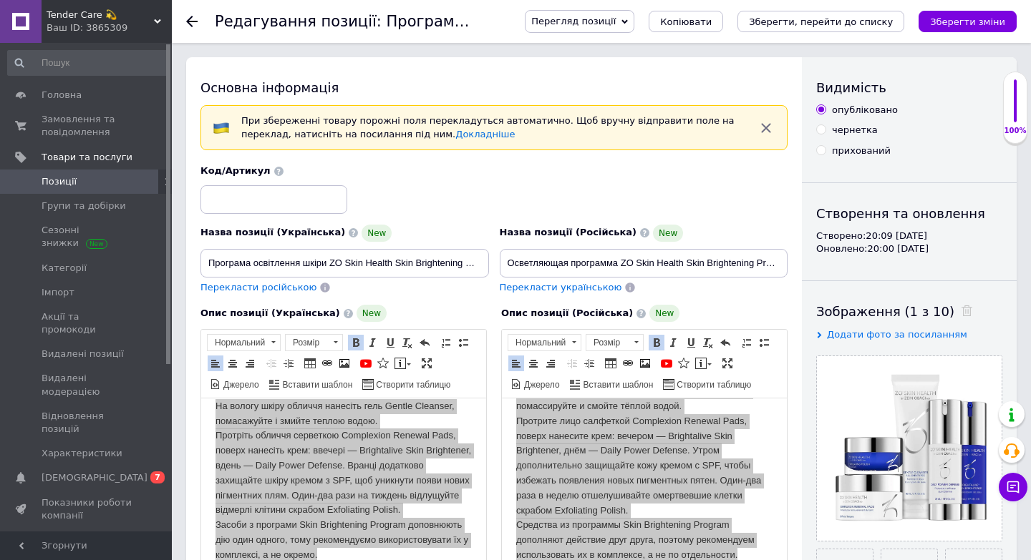
click at [58, 176] on span "Позиції" at bounding box center [59, 181] width 35 height 13
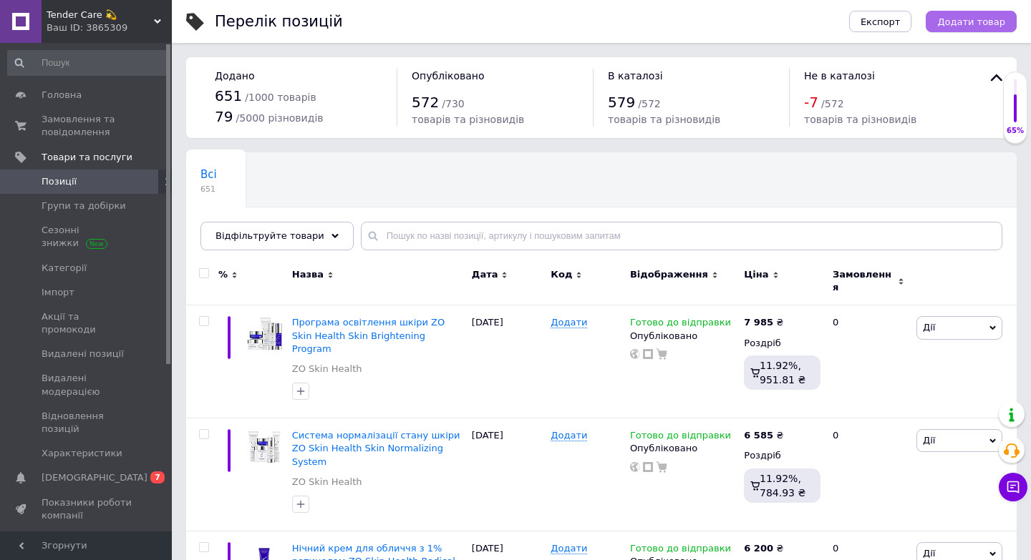
click at [967, 24] on span "Додати товар" at bounding box center [971, 21] width 68 height 11
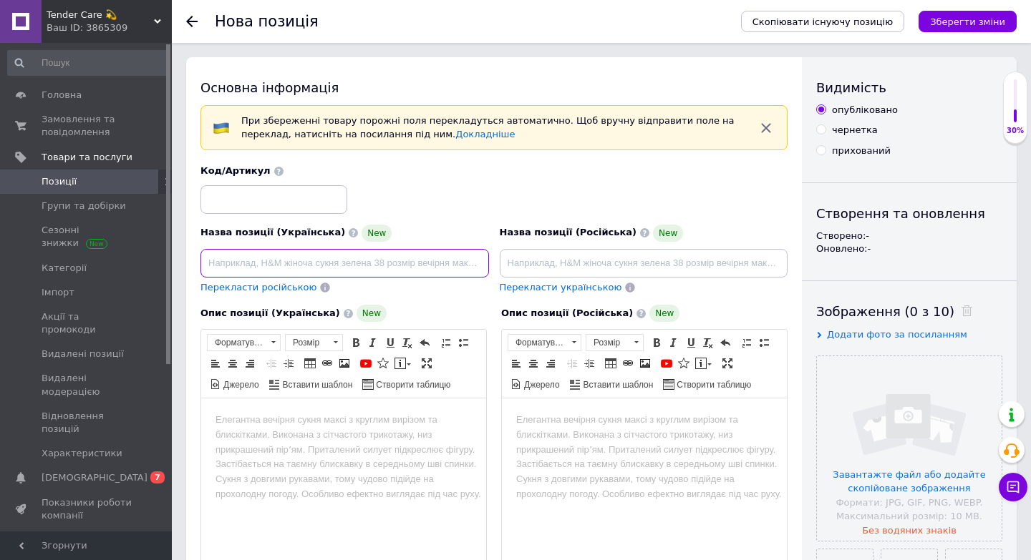
click at [380, 269] on input at bounding box center [344, 263] width 288 height 29
paste input "Сонцезахисний тональний крем SPF 50 ZO Skin Health Smart Tone Broad Spectrum SP…"
type input "Сонцезахисний тональний крем SPF 50 ZO Skin Health Smart Tone Broad Spectrum SP…"
click at [964, 474] on input "file" at bounding box center [909, 448] width 185 height 185
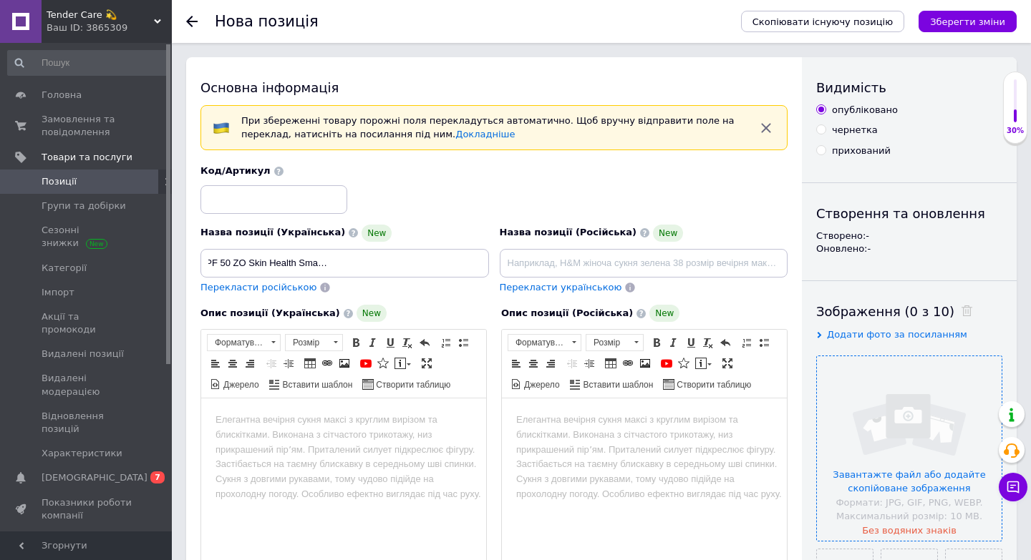
scroll to position [0, 0]
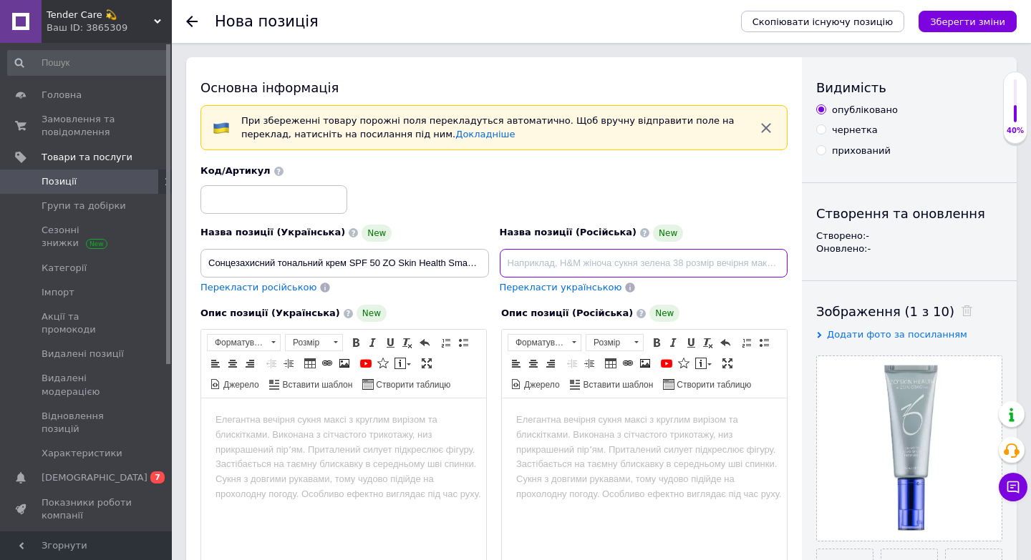
click at [547, 263] on input at bounding box center [644, 263] width 288 height 29
paste input "Солнцезащитный тональный крем SPF 50 ZO Skin Health Smart Tone Broad Spectrum S…"
paste input "Сонцезахисний тональний крем SPF 50 [PERSON_NAME]"
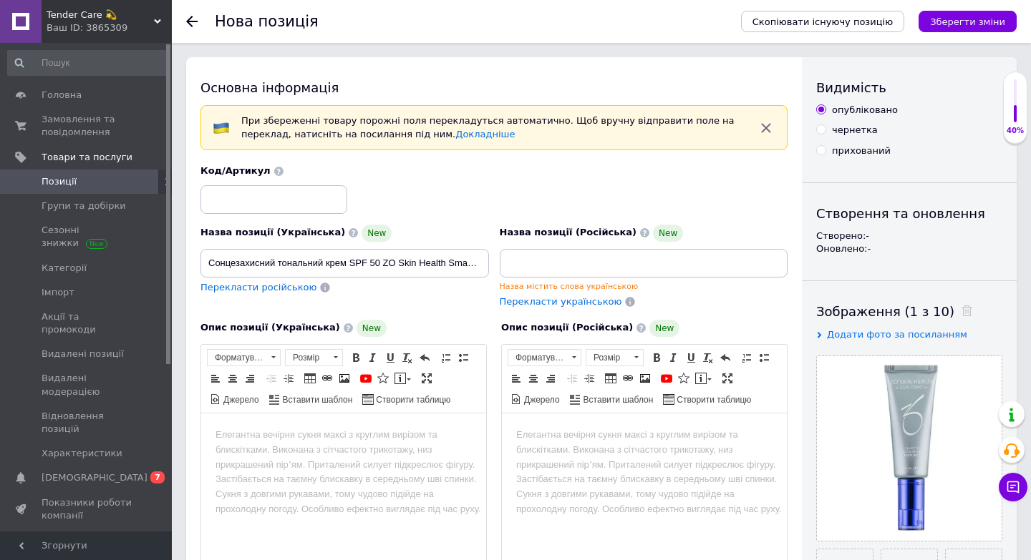
click at [296, 430] on body "Редактор, 16880D6F-0705-4F5F-9779-590BF8D72AC0" at bounding box center [343, 434] width 256 height 15
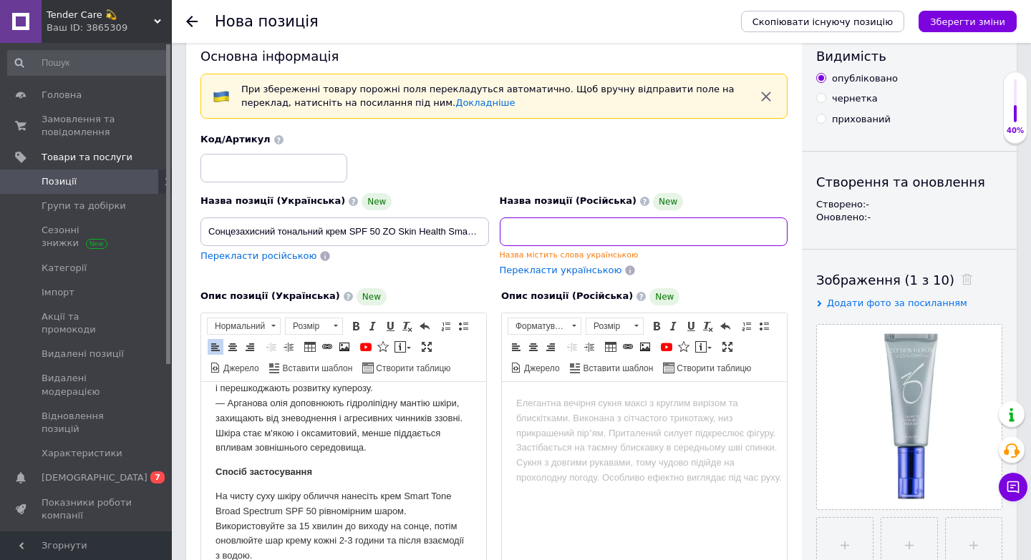
drag, startPoint x: 748, startPoint y: 229, endPoint x: 805, endPoint y: 230, distance: 57.3
click at [807, 230] on div "Основна інформація При збереженні товару порожні поля перекладуться автоматично…" at bounding box center [601, 495] width 830 height 939
click at [598, 233] on input "Солнцезащитный тональный крем SPF 50 ZO Skin Health Smart Tone Broad Spectrum S…" at bounding box center [644, 232] width 288 height 29
drag, startPoint x: 589, startPoint y: 234, endPoint x: 901, endPoint y: 247, distance: 312.4
click at [901, 247] on div "Основна інформація При збереженні товару порожні поля перекладуться автоматично…" at bounding box center [601, 495] width 830 height 939
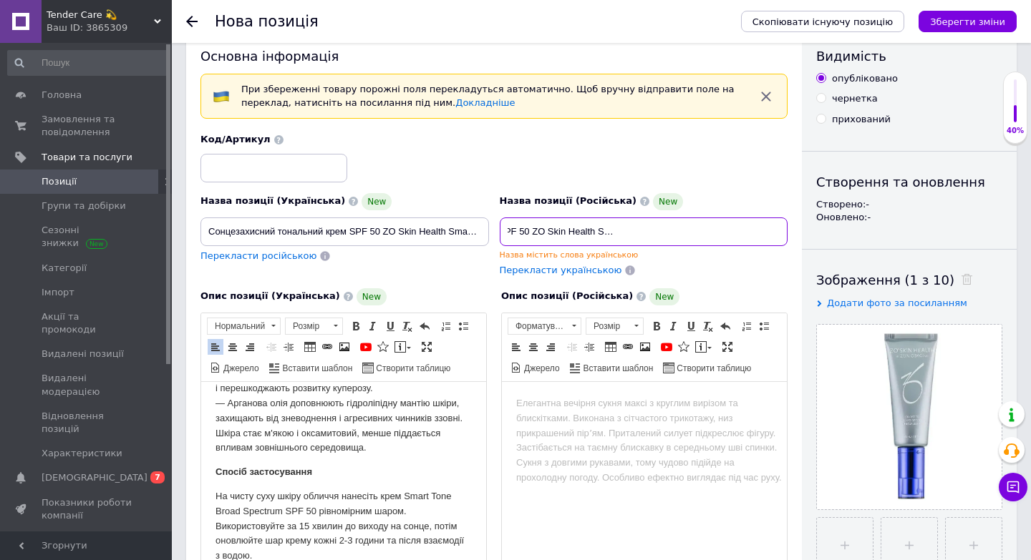
scroll to position [0, 160]
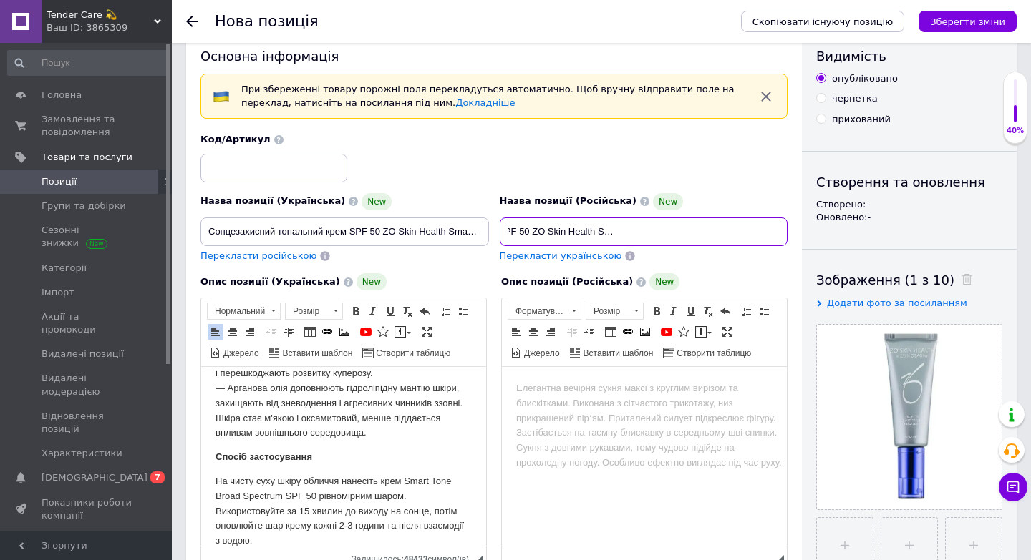
type input "Солнцезащитный тональный крем SPF 50 ZO Skin Health Smart Tone Broad Spectrum S…"
click at [534, 386] on body "Редактор, 0CFBA267-824F-456B-AD78-B7A59CE44434" at bounding box center [644, 389] width 256 height 15
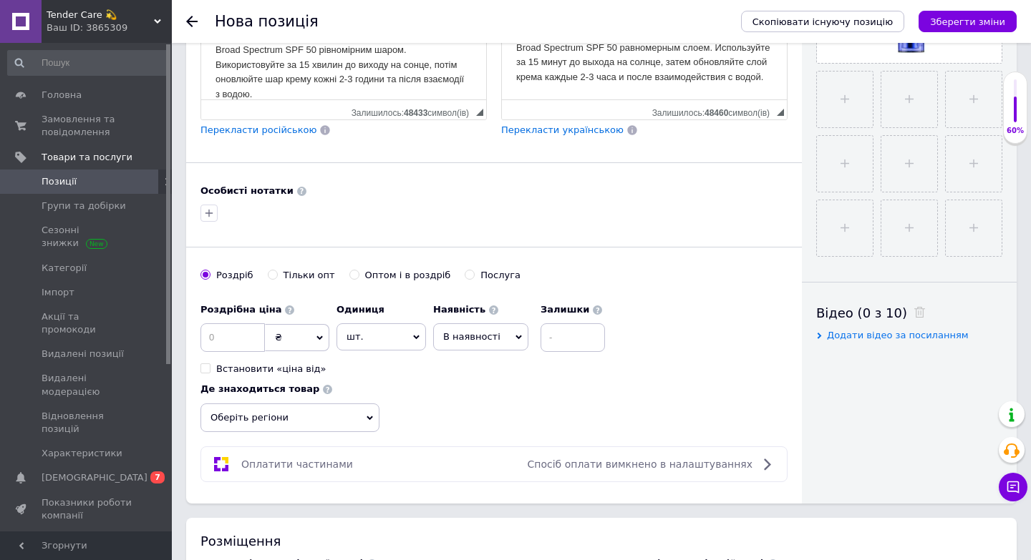
scroll to position [497, 0]
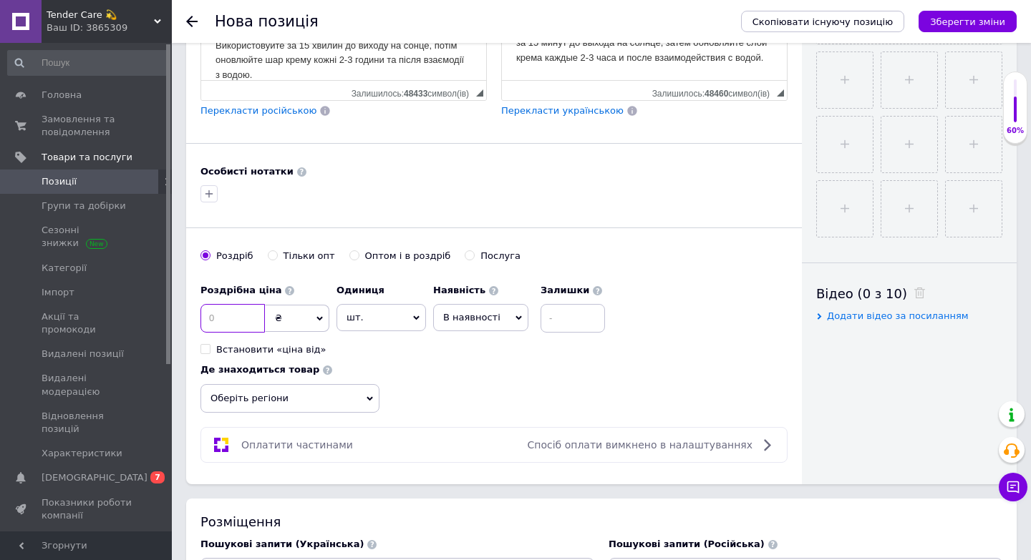
click at [255, 318] on input at bounding box center [232, 318] width 64 height 29
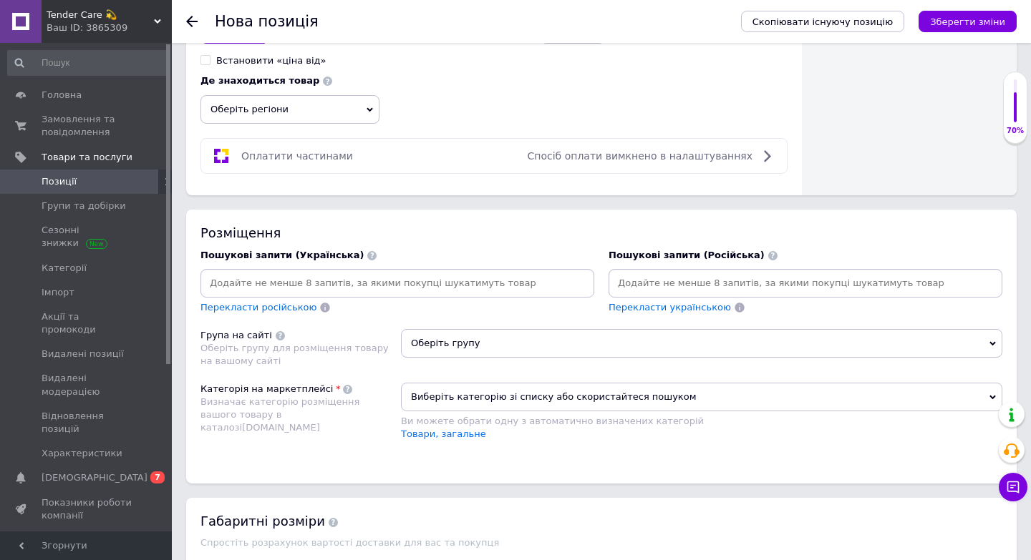
scroll to position [787, 0]
type input "2195"
click at [475, 350] on span "Оберіть групу" at bounding box center [701, 343] width 601 height 29
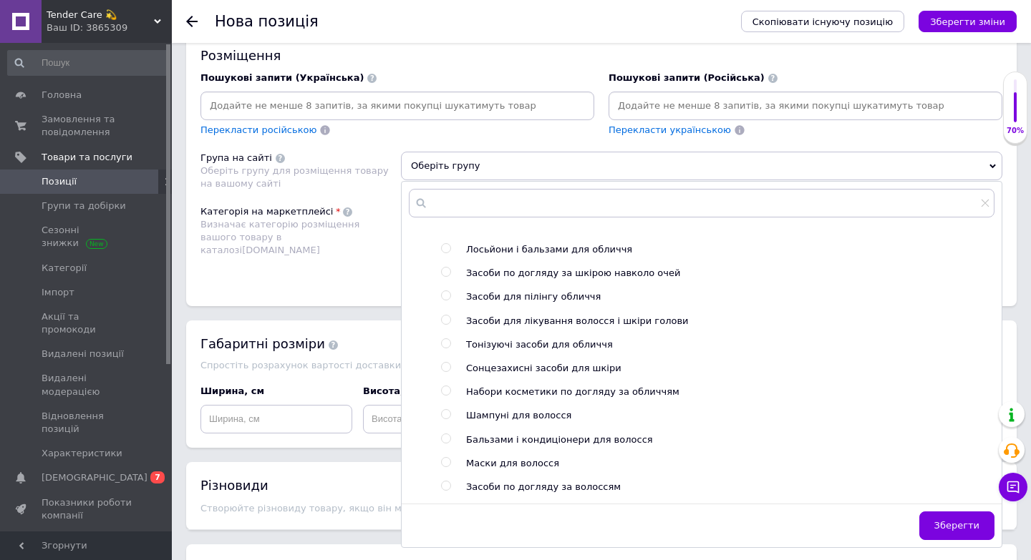
scroll to position [573, 0]
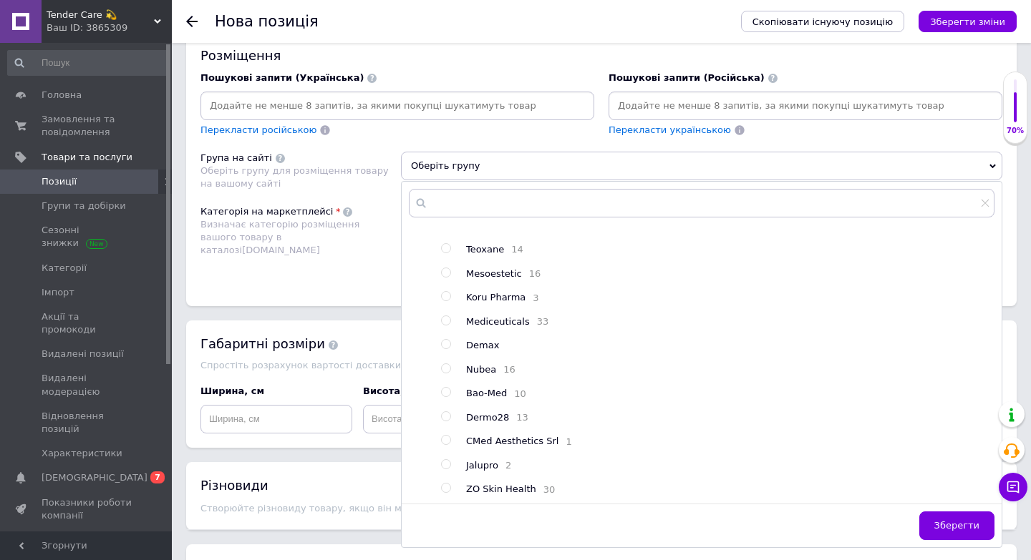
click at [437, 490] on div at bounding box center [435, 83] width 11 height 825
click at [446, 490] on input "radio" at bounding box center [445, 488] width 9 height 9
radio input "true"
click at [952, 533] on button "Зберегти" at bounding box center [956, 526] width 75 height 29
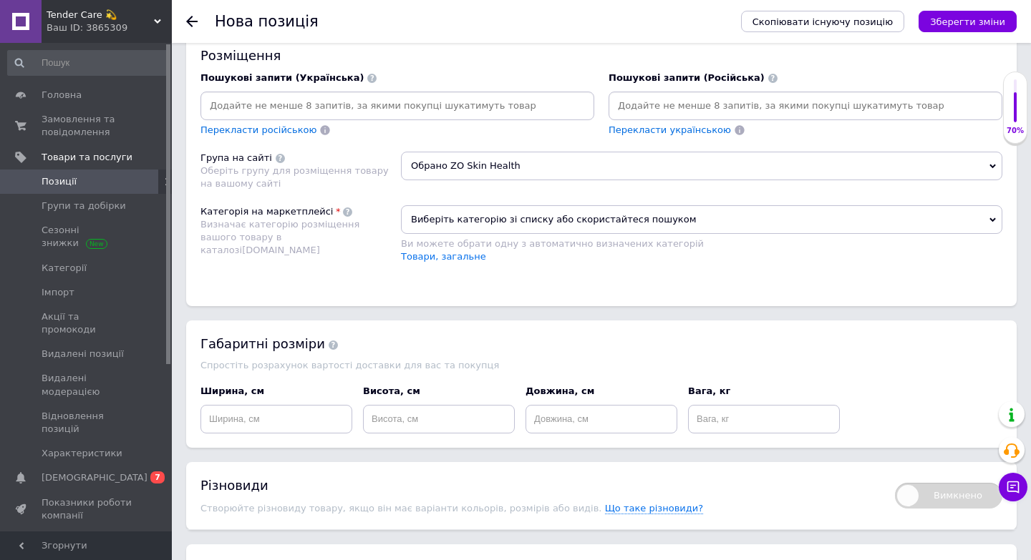
click at [450, 220] on span "Виберіть категорію зі списку або скористайтеся пошуком" at bounding box center [701, 219] width 601 height 29
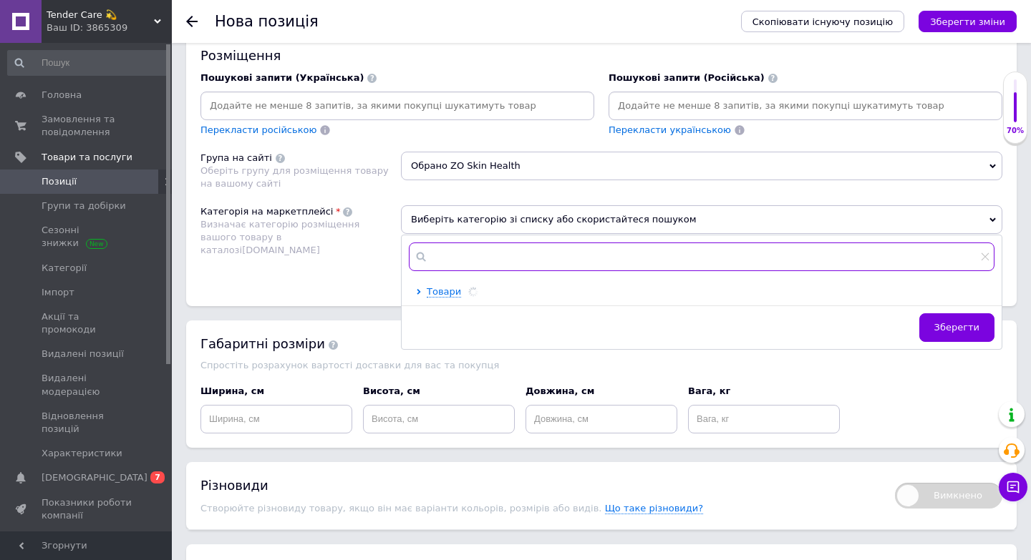
click at [452, 260] on input "text" at bounding box center [702, 257] width 586 height 29
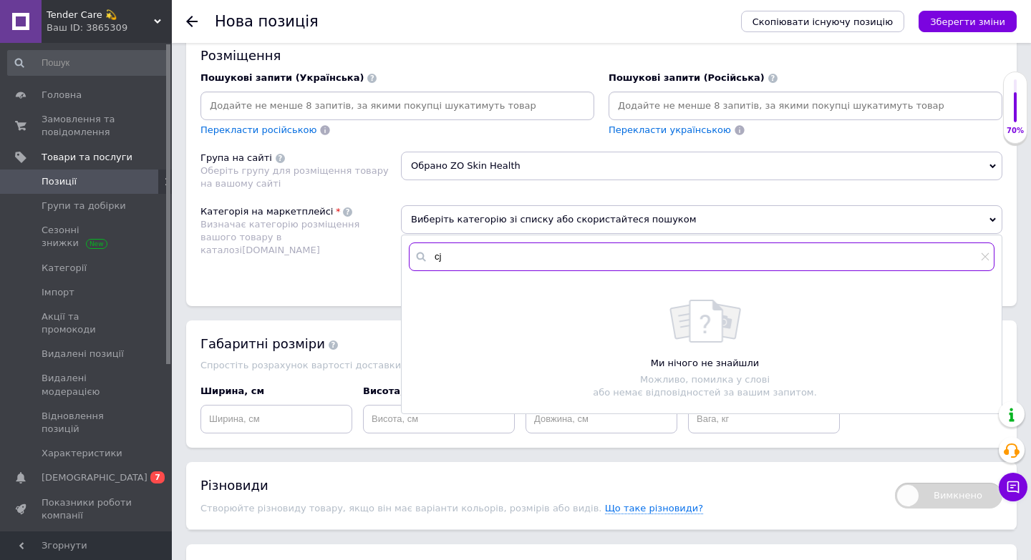
type input "c"
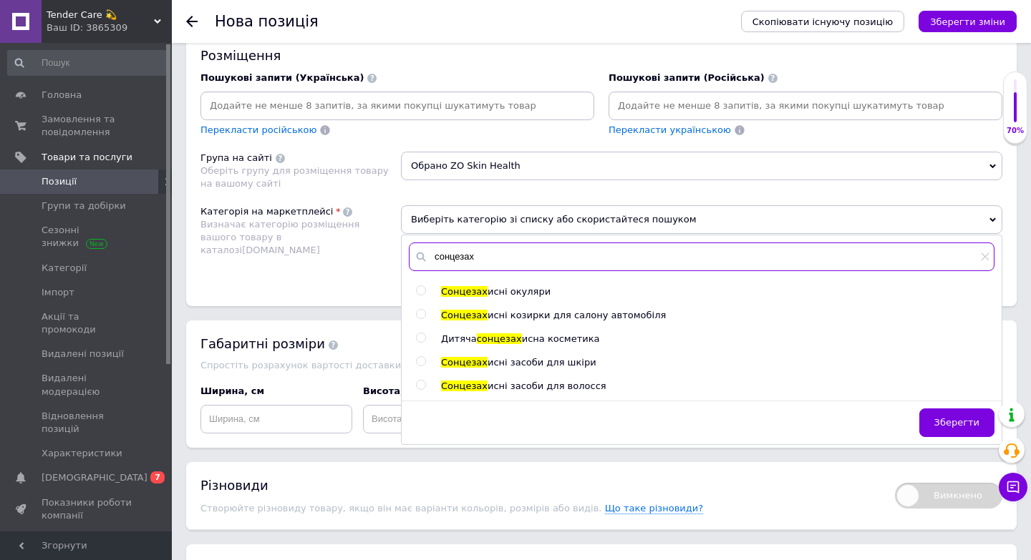
type input "сонцезах"
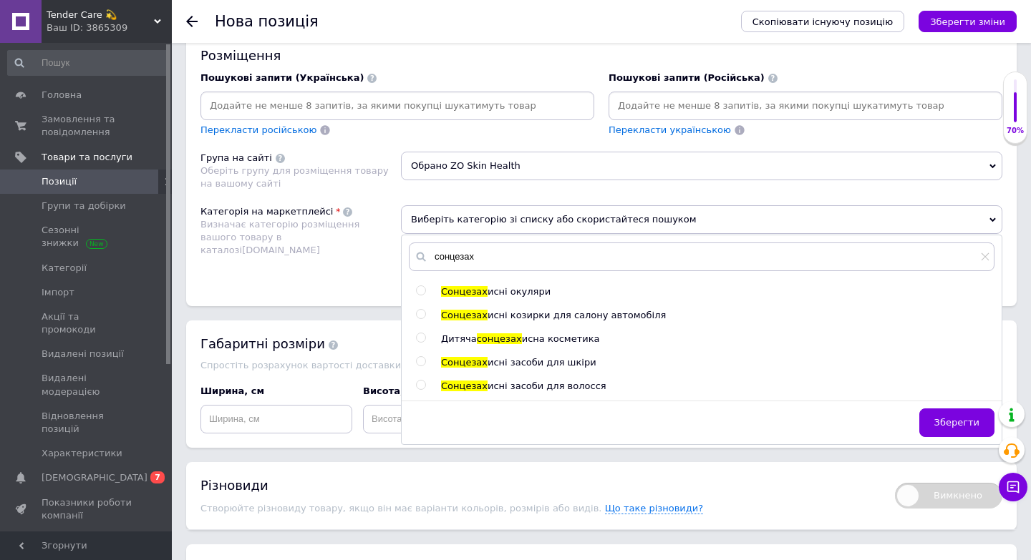
click at [419, 364] on input "radio" at bounding box center [420, 361] width 9 height 9
radio input "true"
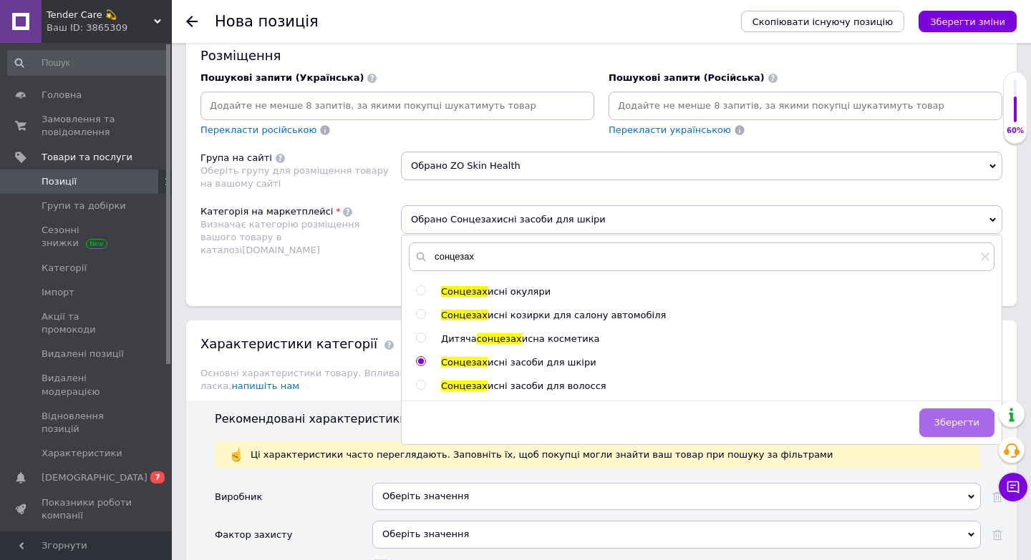
click at [956, 430] on button "Зберегти" at bounding box center [956, 423] width 75 height 29
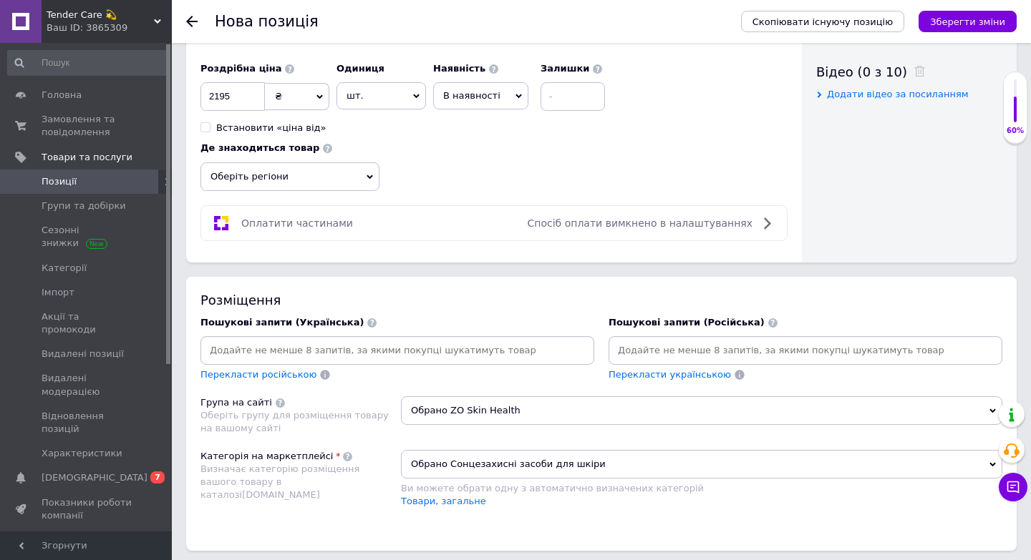
scroll to position [713, 0]
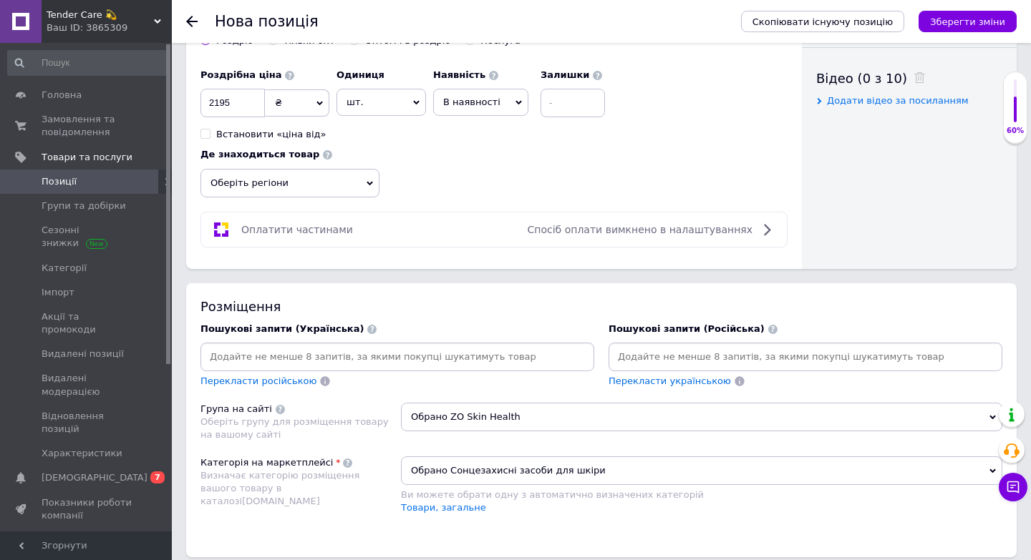
click at [438, 358] on input at bounding box center [397, 356] width 388 height 21
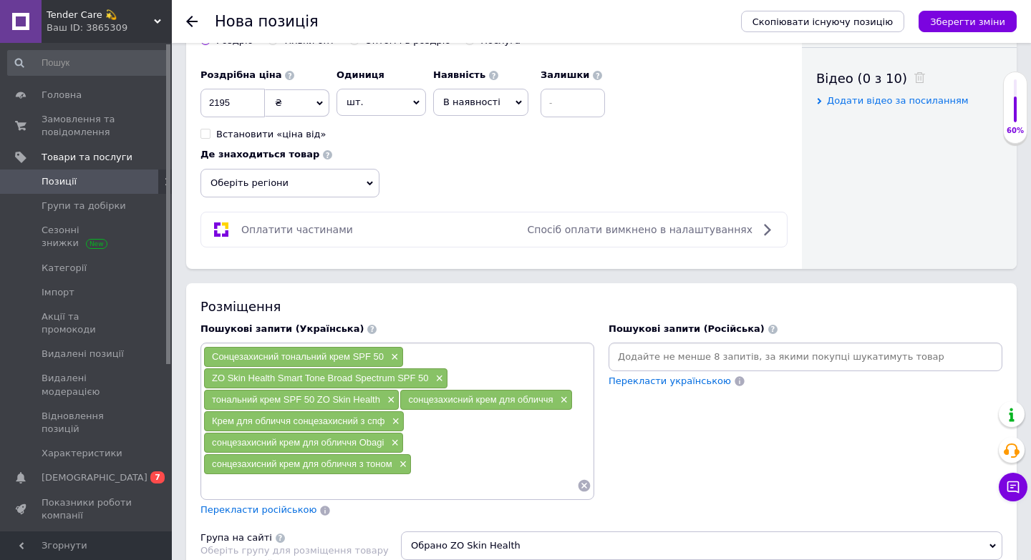
click at [647, 352] on input at bounding box center [805, 356] width 388 height 21
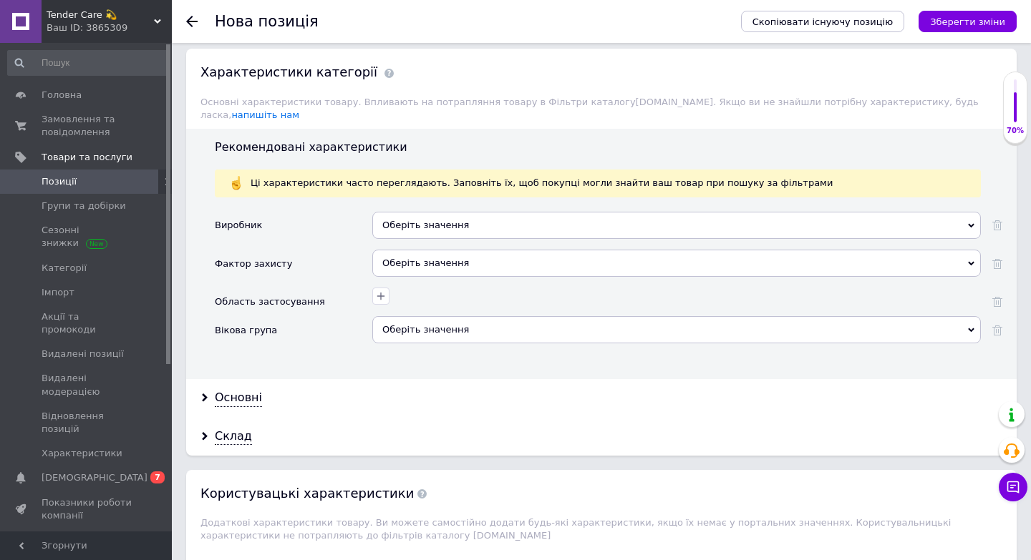
scroll to position [1366, 0]
click at [442, 211] on div "Оберіть значення" at bounding box center [676, 224] width 608 height 27
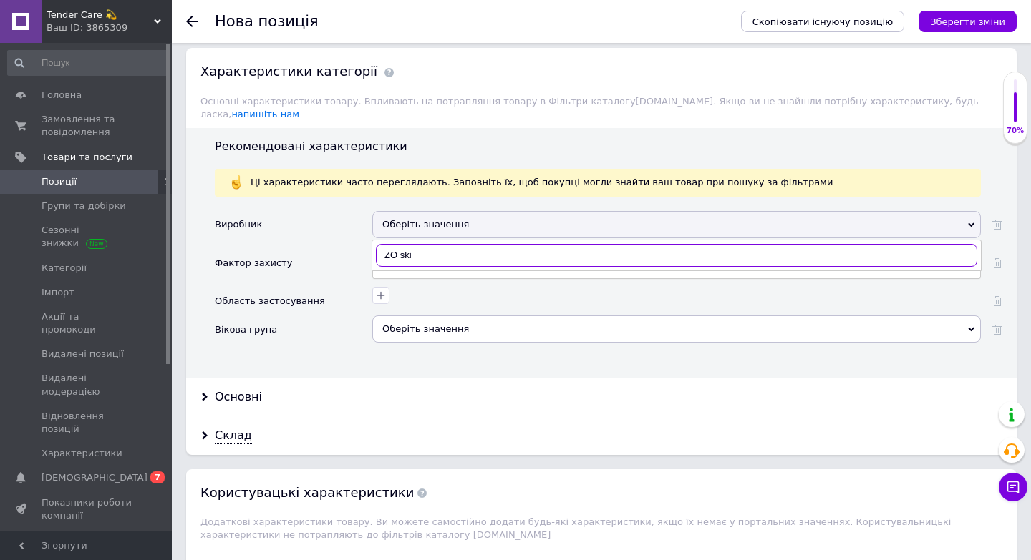
type input "ZO skin"
click at [484, 278] on div "ZO Skin Health" at bounding box center [676, 284] width 593 height 13
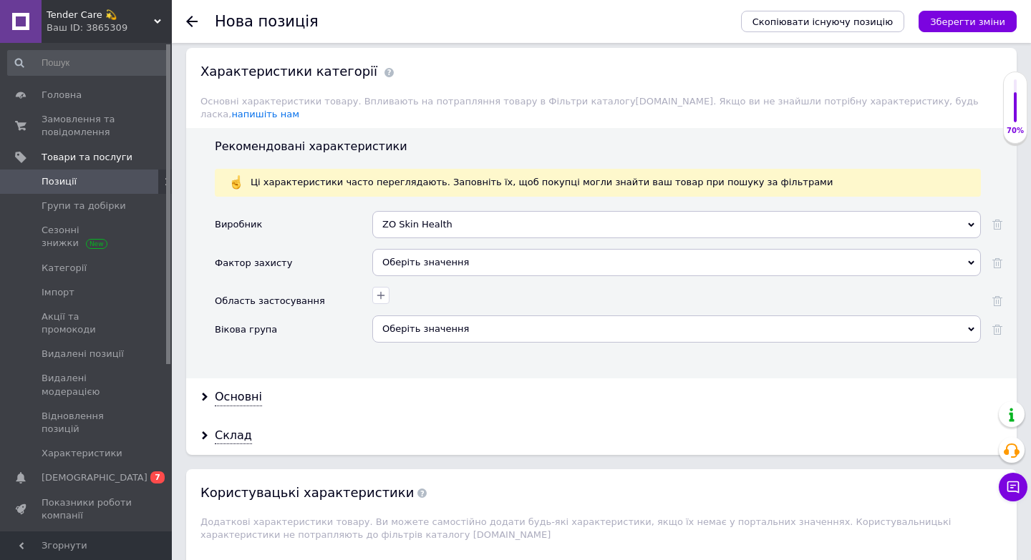
click at [415, 249] on div "Оберіть значення" at bounding box center [676, 262] width 608 height 27
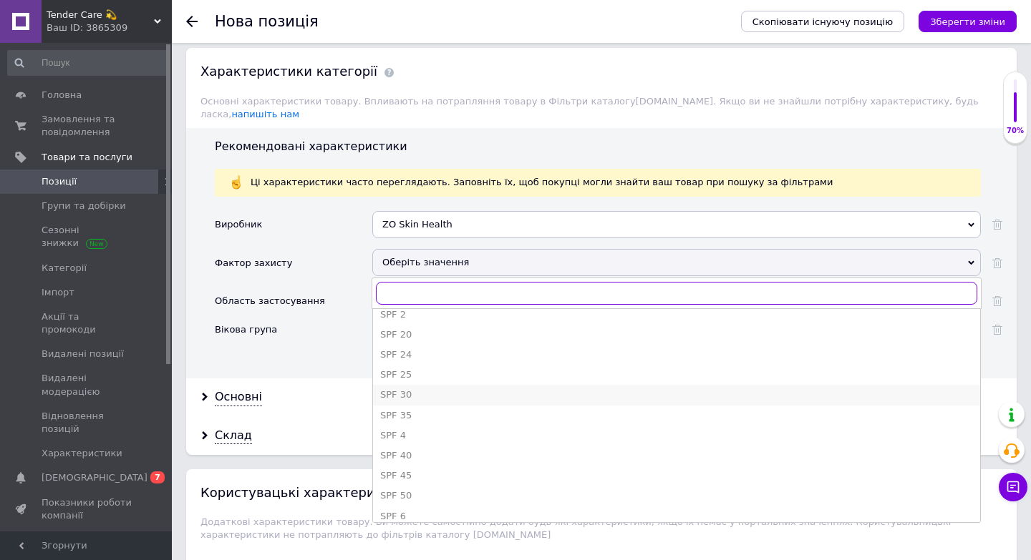
scroll to position [129, 0]
click at [422, 450] on div "SPF 50" at bounding box center [676, 456] width 593 height 13
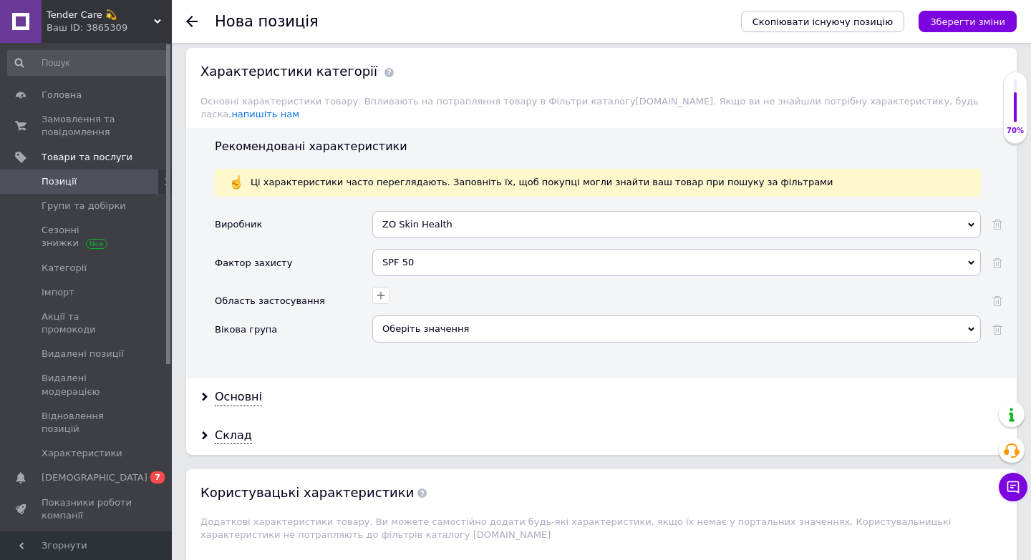
click at [383, 283] on div at bounding box center [675, 293] width 612 height 21
click at [381, 290] on icon "button" at bounding box center [380, 295] width 11 height 11
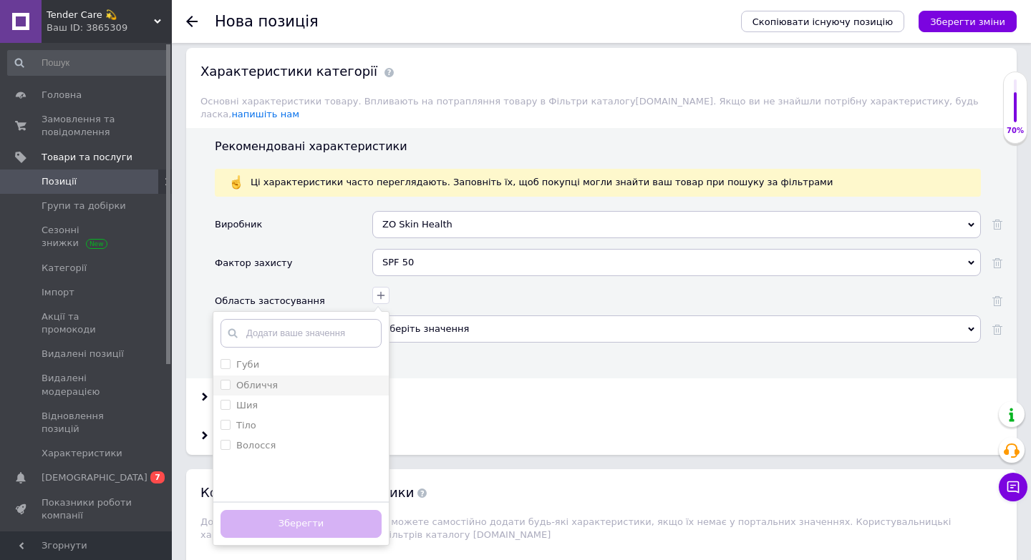
click at [290, 379] on div "Обличчя" at bounding box center [300, 385] width 161 height 13
checkbox input "true"
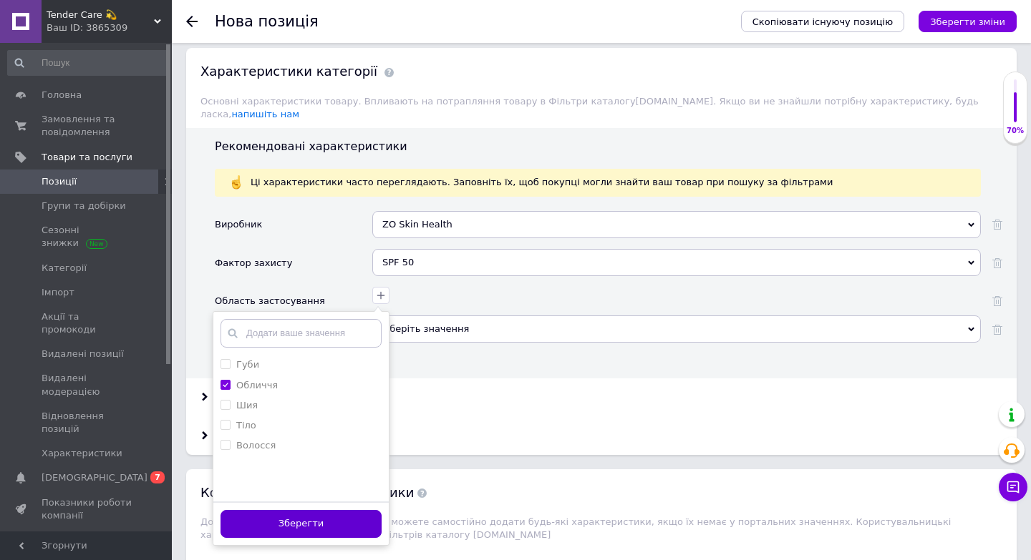
click at [318, 512] on button "Зберегти" at bounding box center [300, 524] width 161 height 28
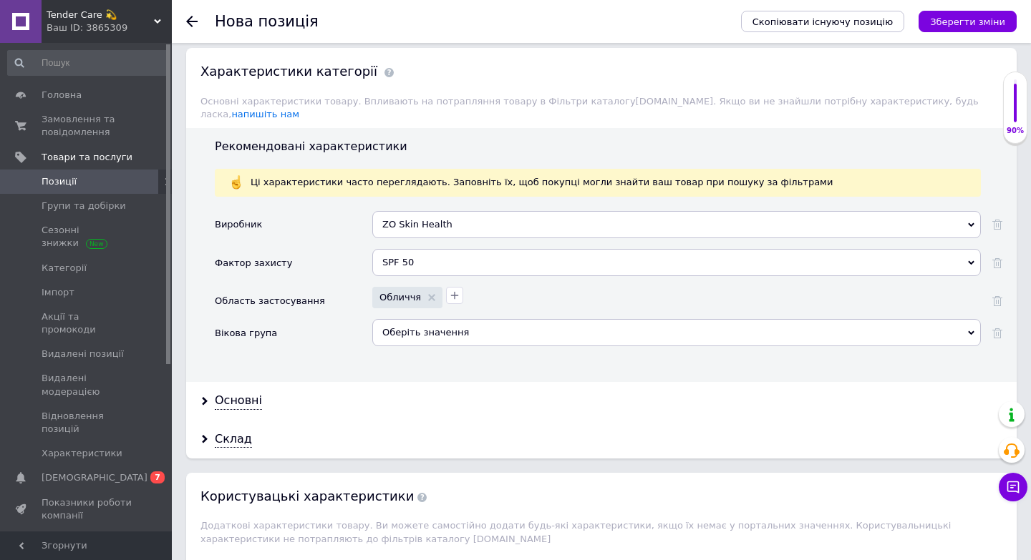
click at [427, 321] on div "Оберіть значення" at bounding box center [676, 332] width 608 height 27
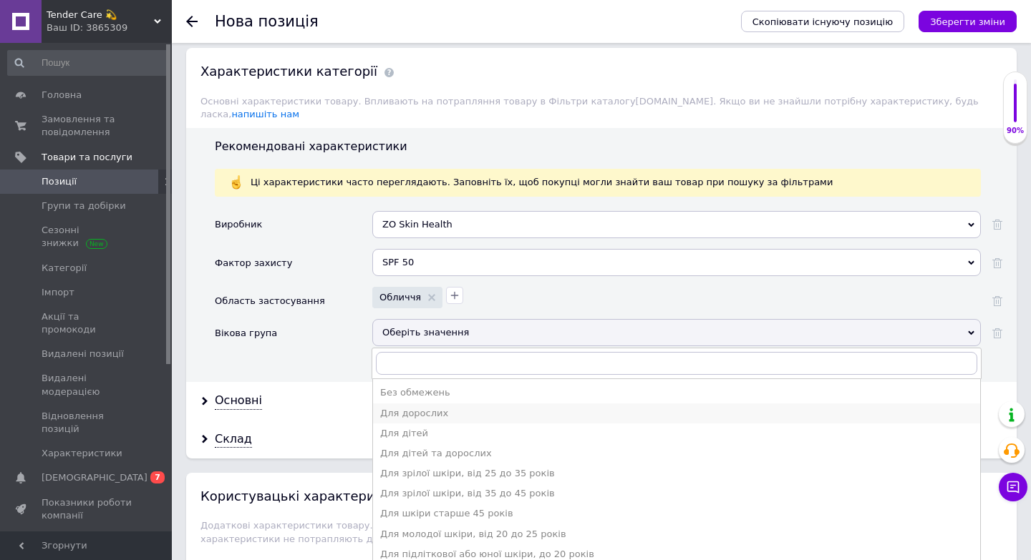
click at [407, 407] on div "Для дорослих" at bounding box center [676, 413] width 593 height 13
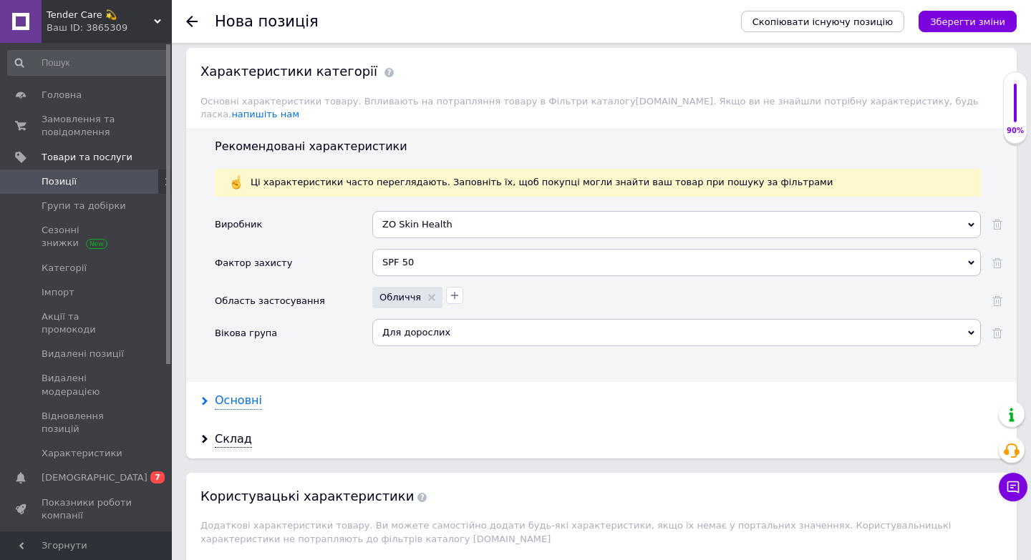
click at [243, 393] on div "Основні" at bounding box center [238, 401] width 47 height 16
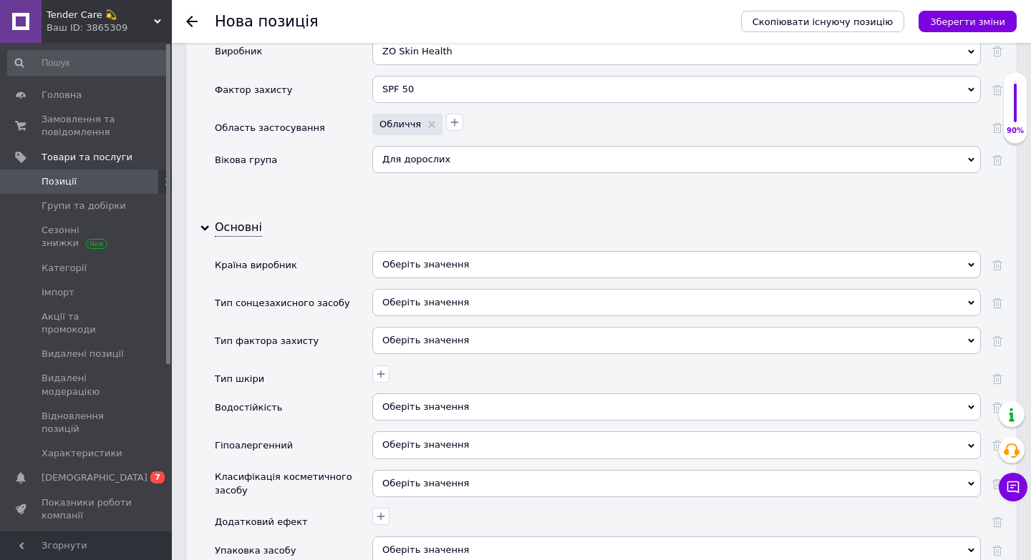
scroll to position [1565, 0]
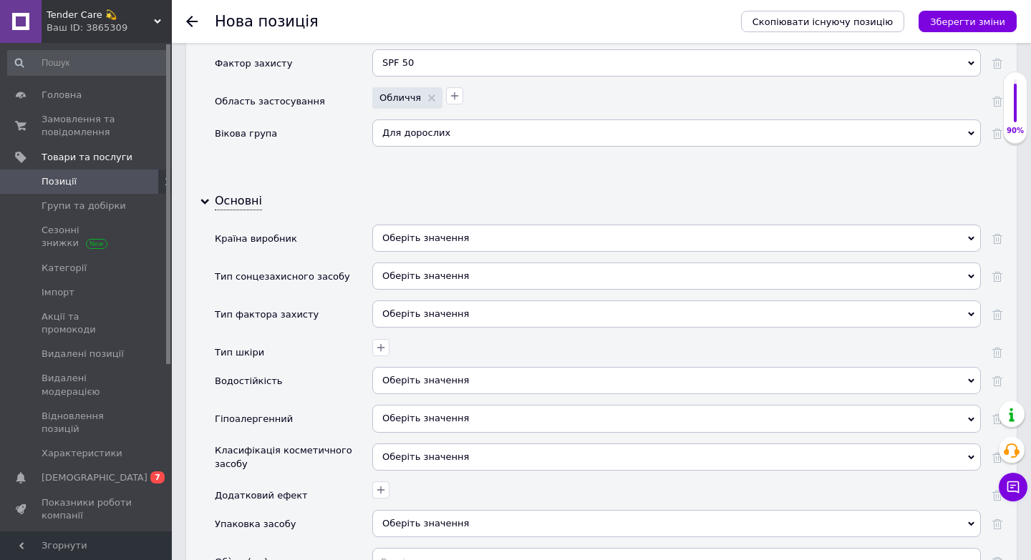
click at [427, 225] on div "Оберіть значення" at bounding box center [676, 238] width 608 height 27
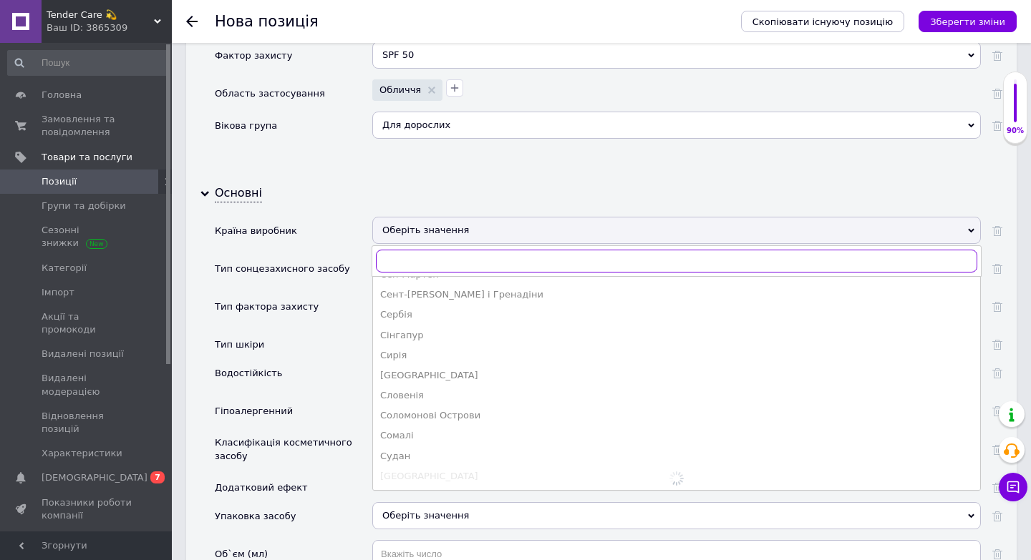
scroll to position [1572, 0]
click at [434, 472] on div "[GEOGRAPHIC_DATA]" at bounding box center [676, 478] width 593 height 13
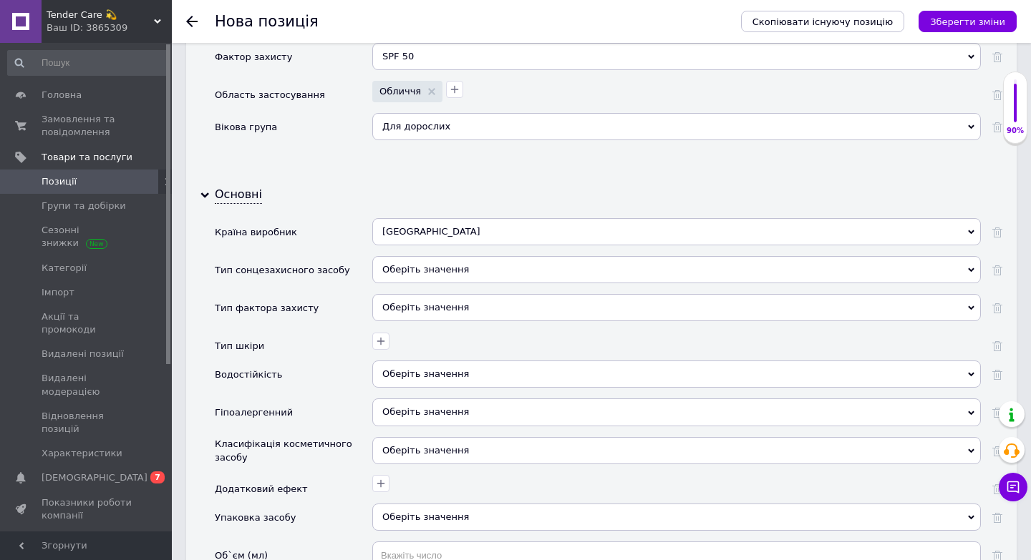
click at [447, 256] on div "Оберіть значення" at bounding box center [676, 269] width 608 height 27
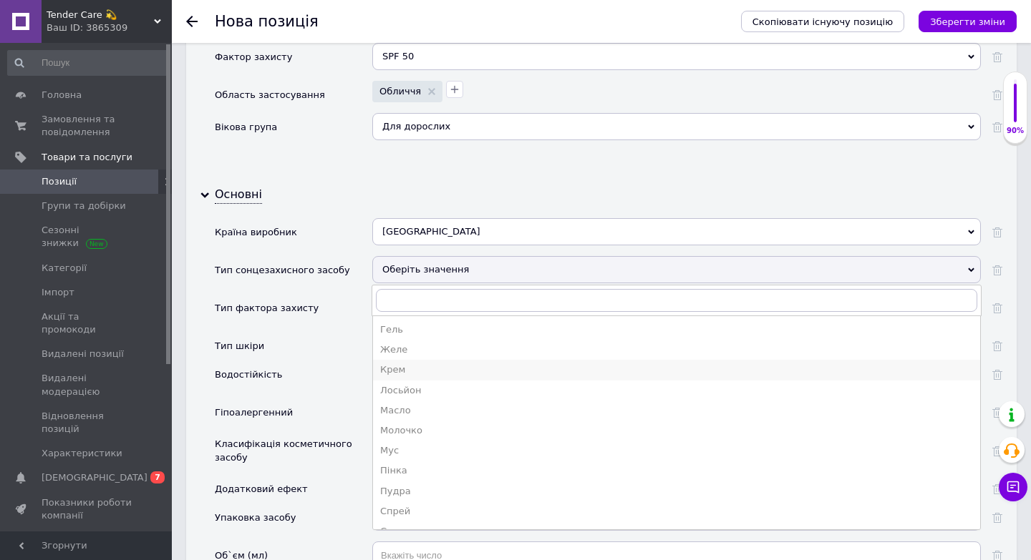
click at [412, 364] on div "Крем" at bounding box center [676, 370] width 593 height 13
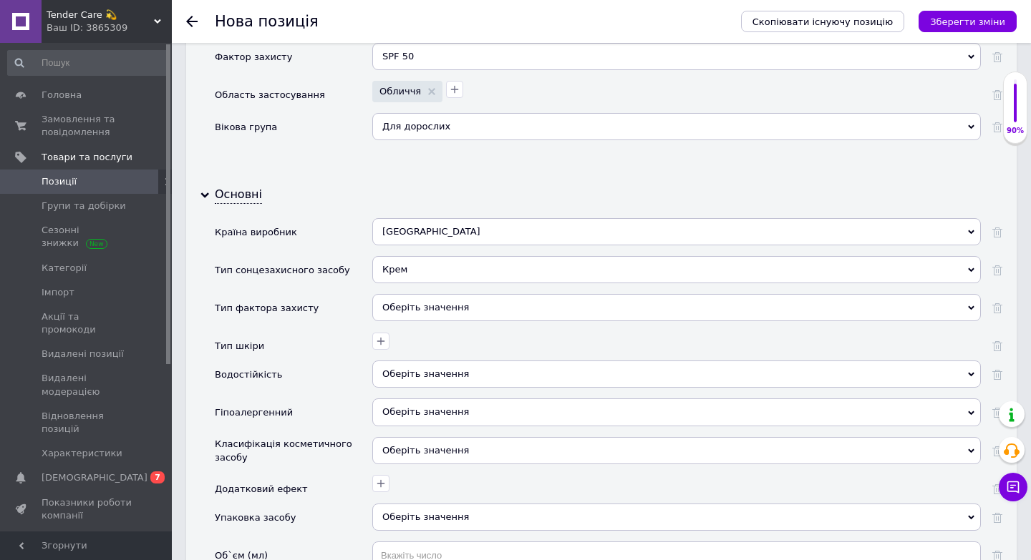
click at [420, 296] on div "Оберіть значення" at bounding box center [676, 307] width 608 height 27
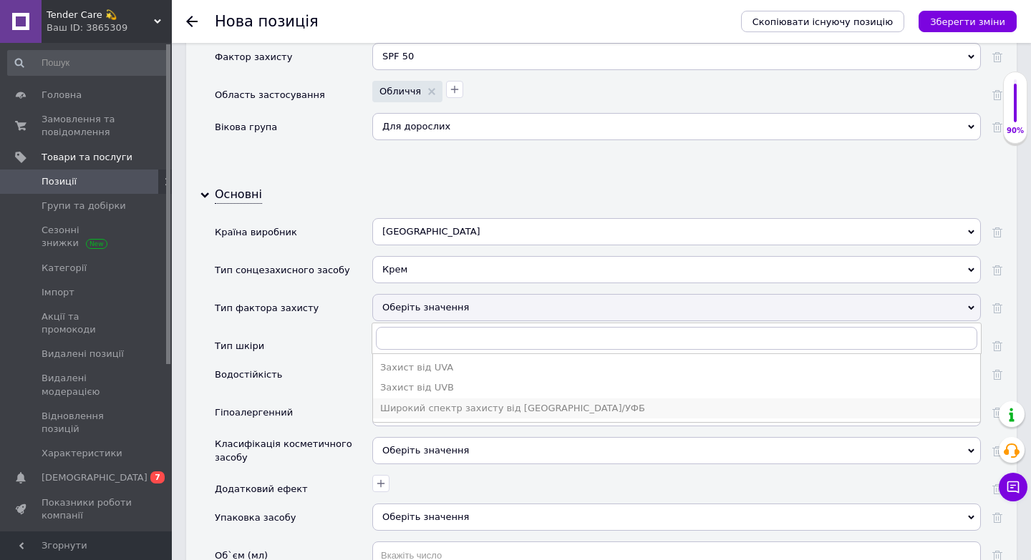
click at [442, 404] on li "Широкий спектр захисту від [GEOGRAPHIC_DATA]/УФБ" at bounding box center [676, 409] width 607 height 20
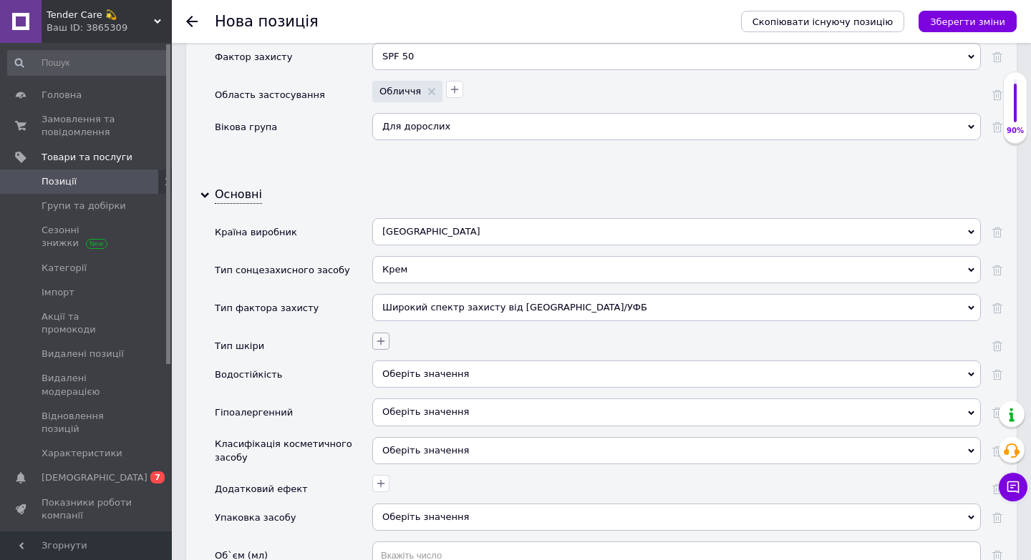
click at [380, 336] on icon "button" at bounding box center [380, 341] width 11 height 11
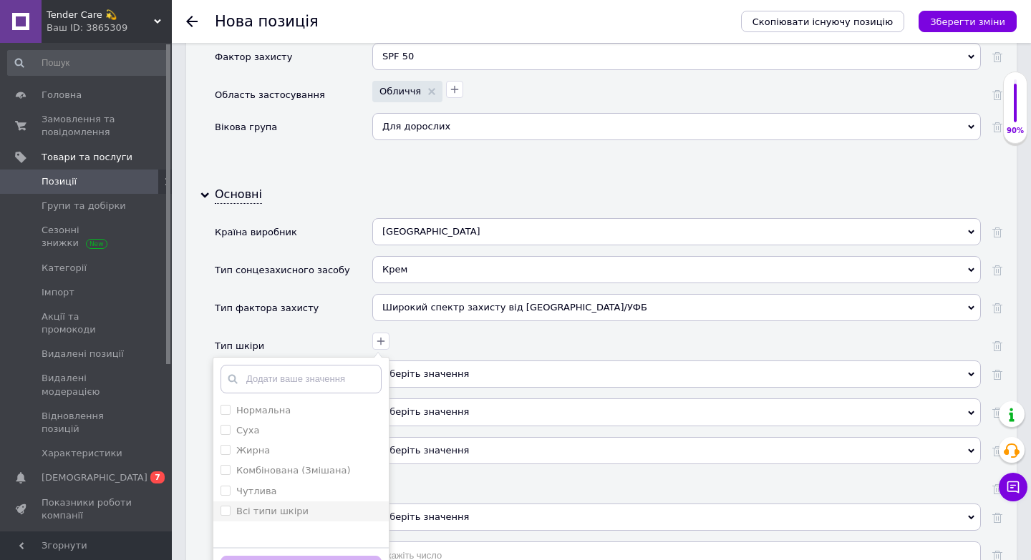
click at [266, 506] on label "Всі типи шкіри" at bounding box center [272, 511] width 72 height 11
checkbox шкіри "true"
click at [272, 558] on button "Зберегти" at bounding box center [300, 570] width 161 height 28
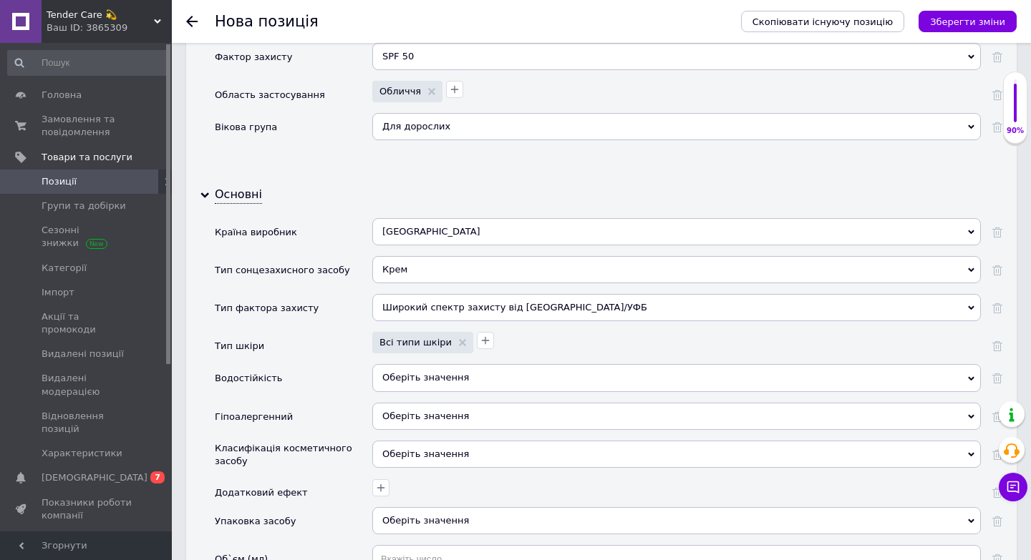
click at [399, 379] on div "Оберіть значення Так Ні" at bounding box center [676, 383] width 608 height 38
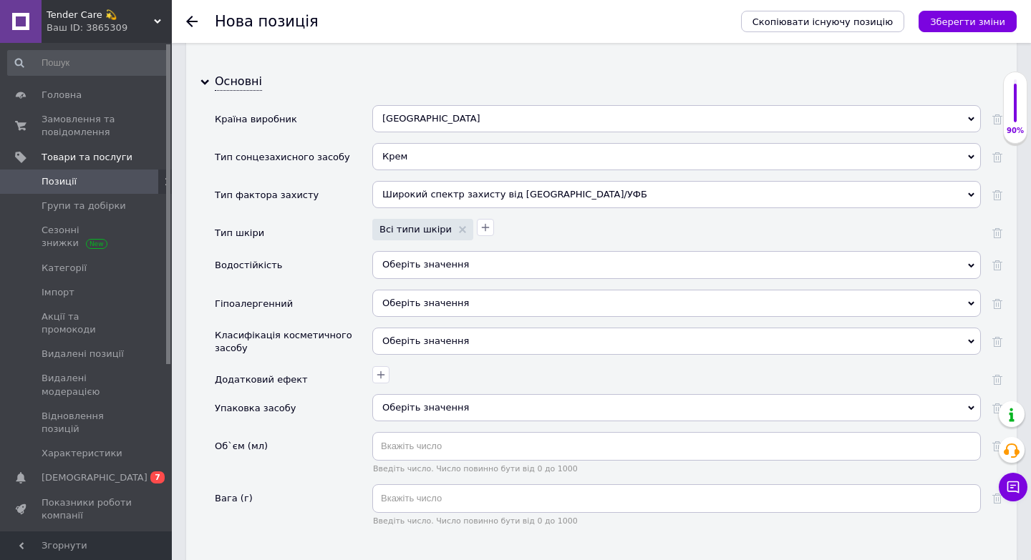
scroll to position [1689, 0]
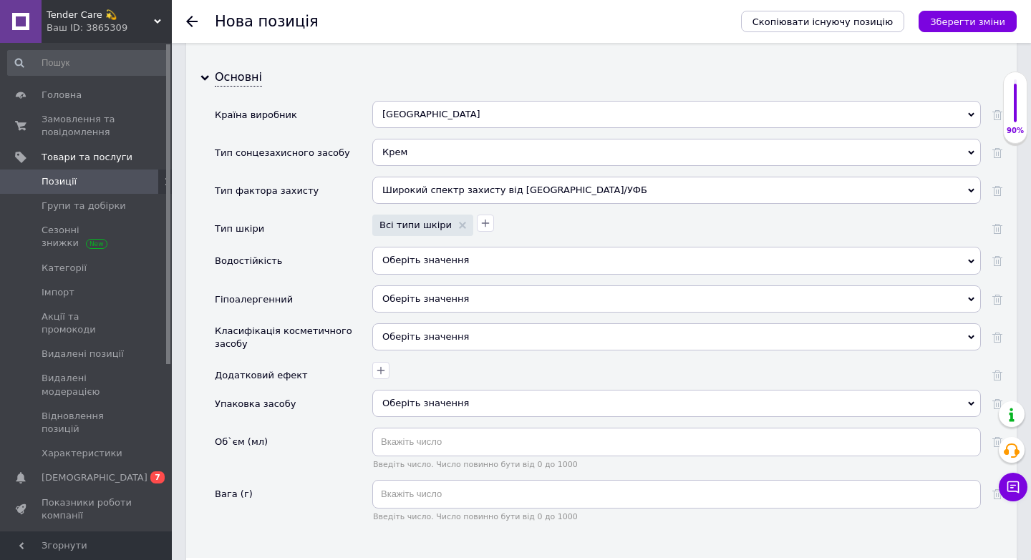
click at [432, 293] on span "Оберіть значення" at bounding box center [425, 298] width 87 height 11
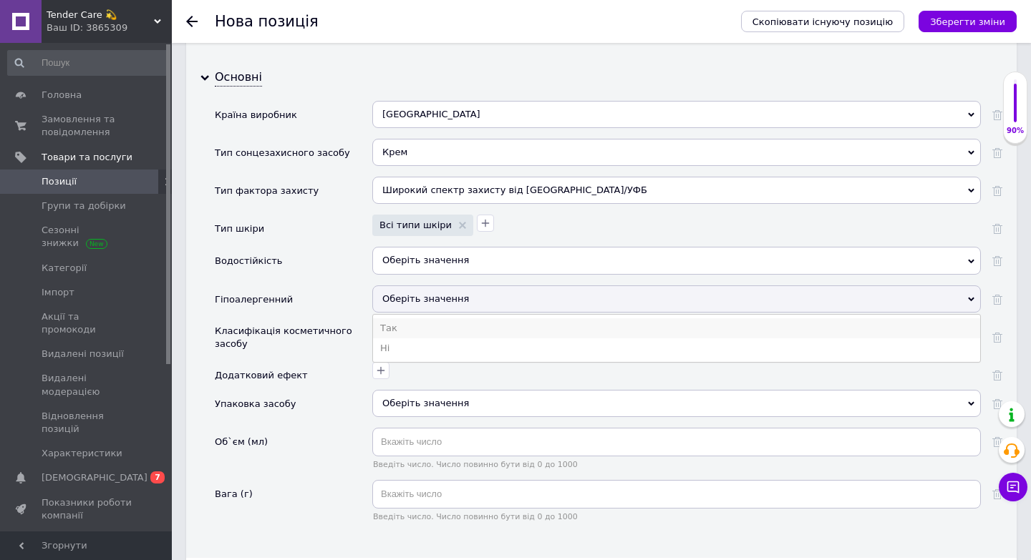
click at [405, 319] on li "Так" at bounding box center [676, 329] width 607 height 20
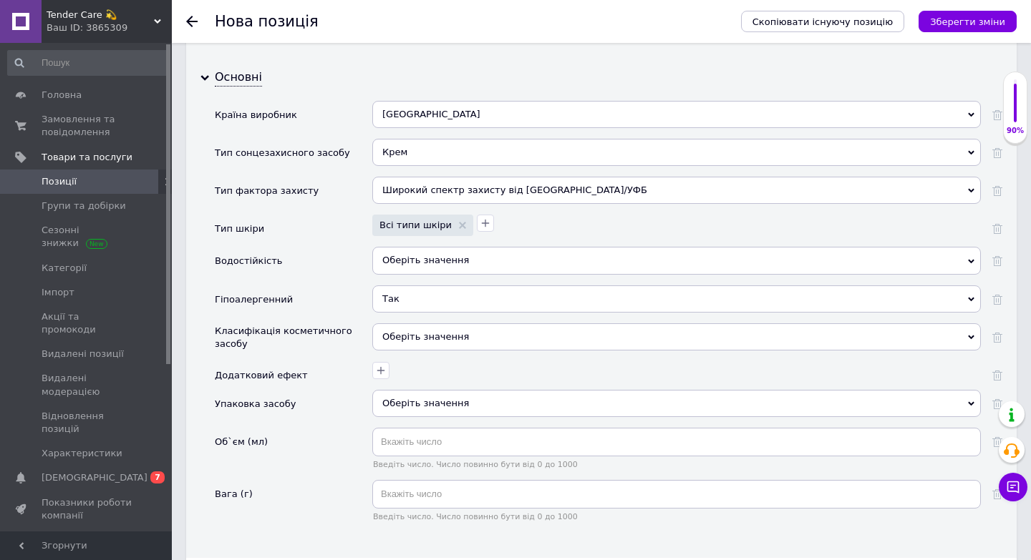
click at [407, 326] on div "Оберіть значення" at bounding box center [676, 337] width 608 height 27
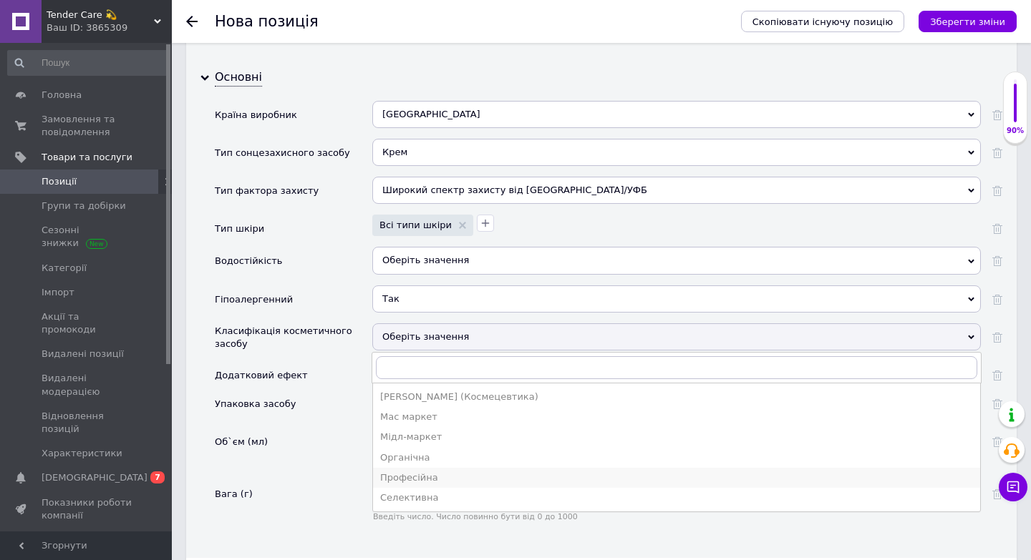
click at [407, 472] on div "Професійна" at bounding box center [676, 478] width 593 height 13
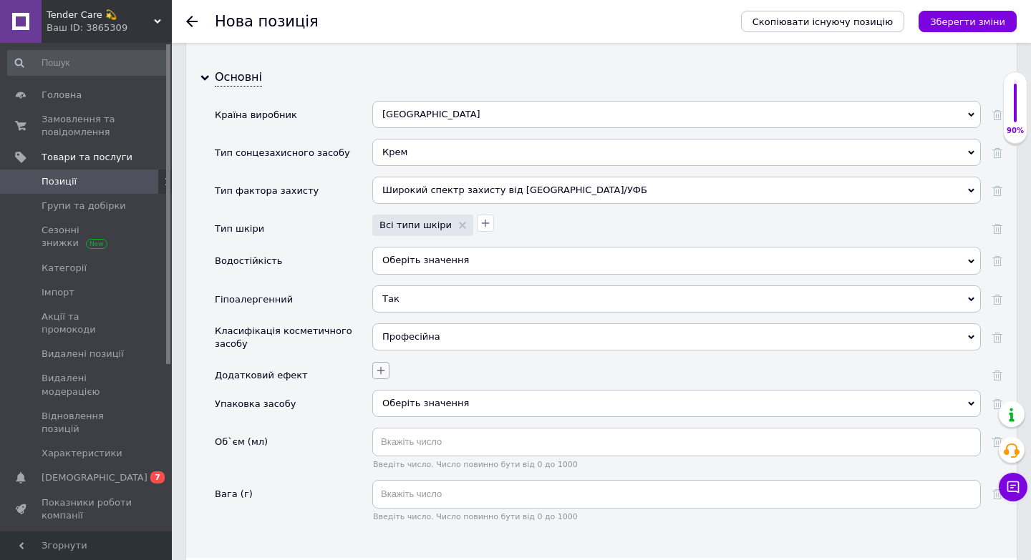
click at [381, 366] on icon "button" at bounding box center [381, 370] width 8 height 8
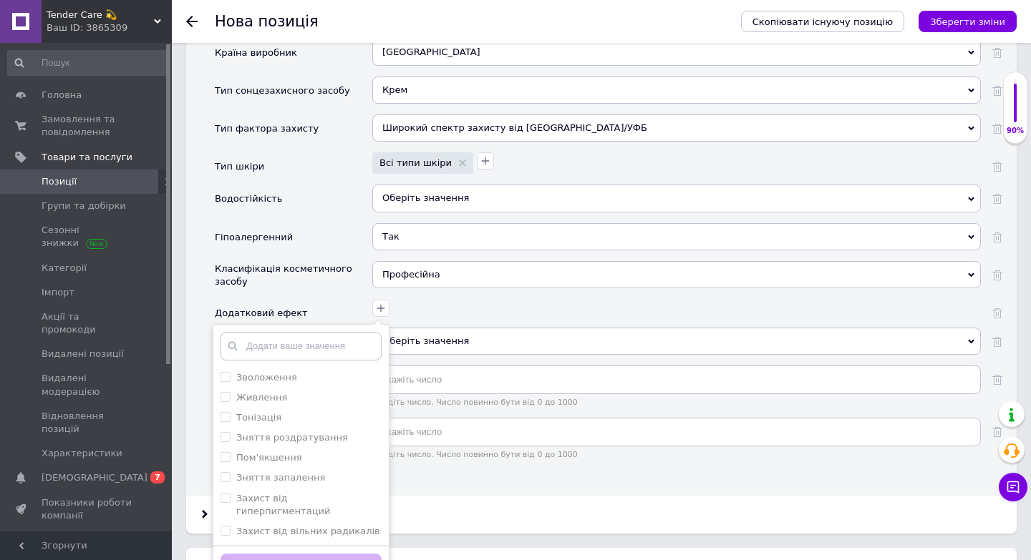
scroll to position [1757, 0]
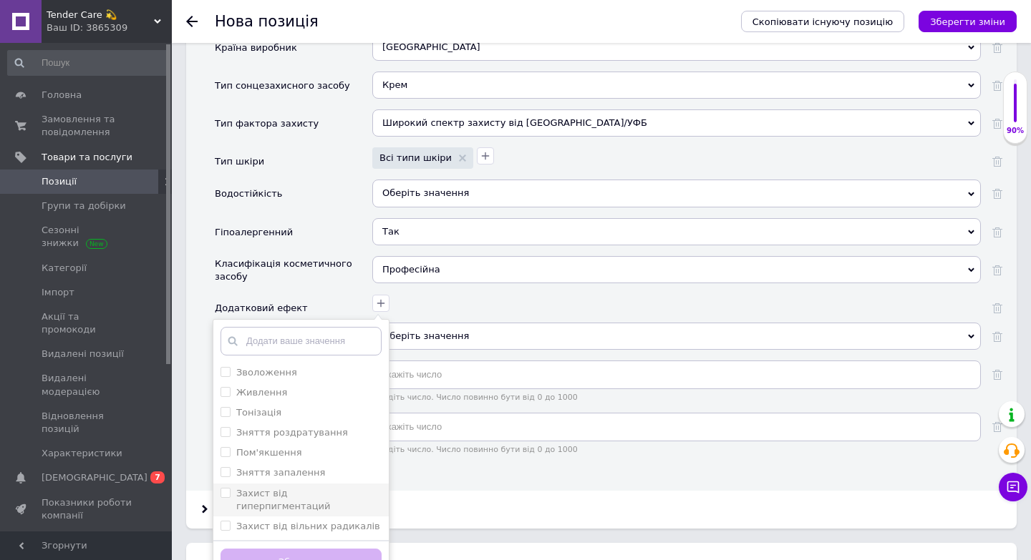
click at [310, 488] on label "Захист від гиперпигментаций" at bounding box center [283, 500] width 94 height 24
checkbox гиперпигментаций "true"
click at [302, 549] on button "Зберегти" at bounding box center [300, 563] width 161 height 28
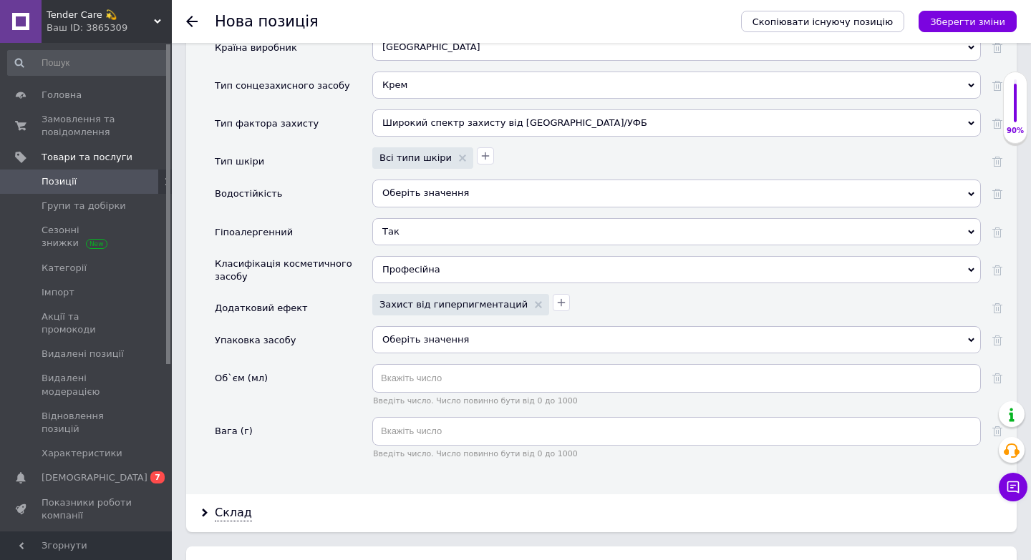
click at [433, 327] on div "Оберіть значення" at bounding box center [676, 339] width 608 height 27
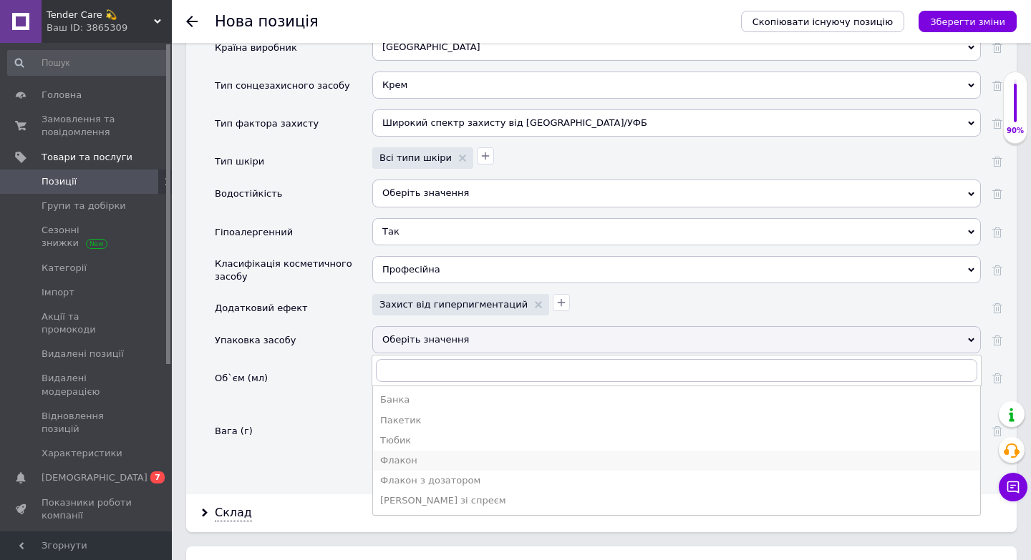
click at [407, 455] on div "Флакон" at bounding box center [676, 461] width 593 height 13
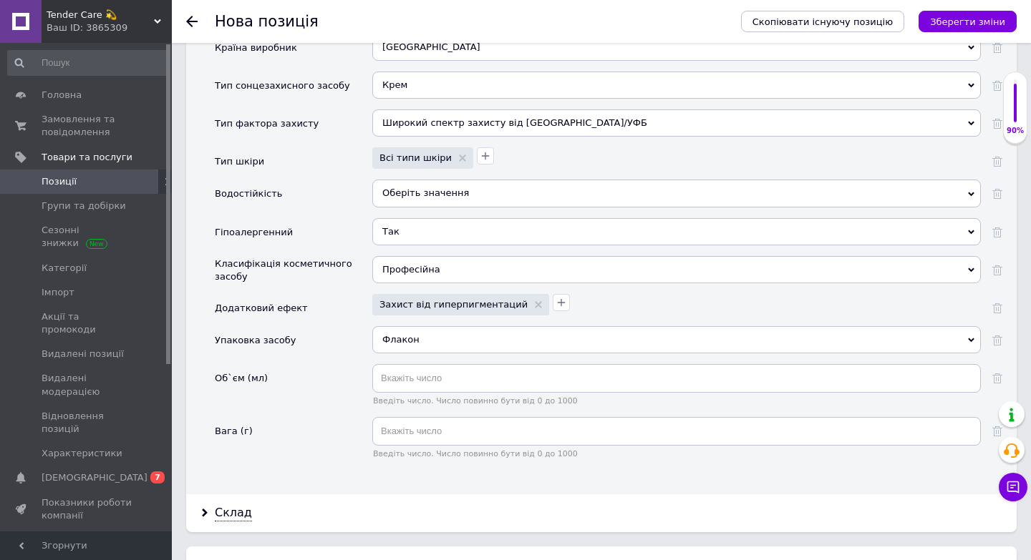
click at [447, 326] on div "Флакон" at bounding box center [676, 339] width 608 height 27
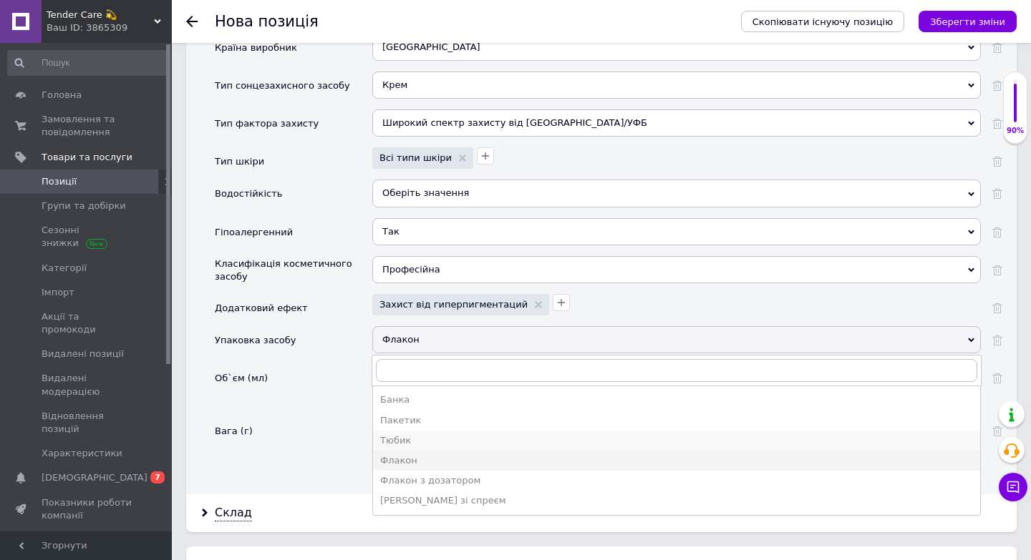
click at [410, 434] on div "Тюбик" at bounding box center [676, 440] width 593 height 13
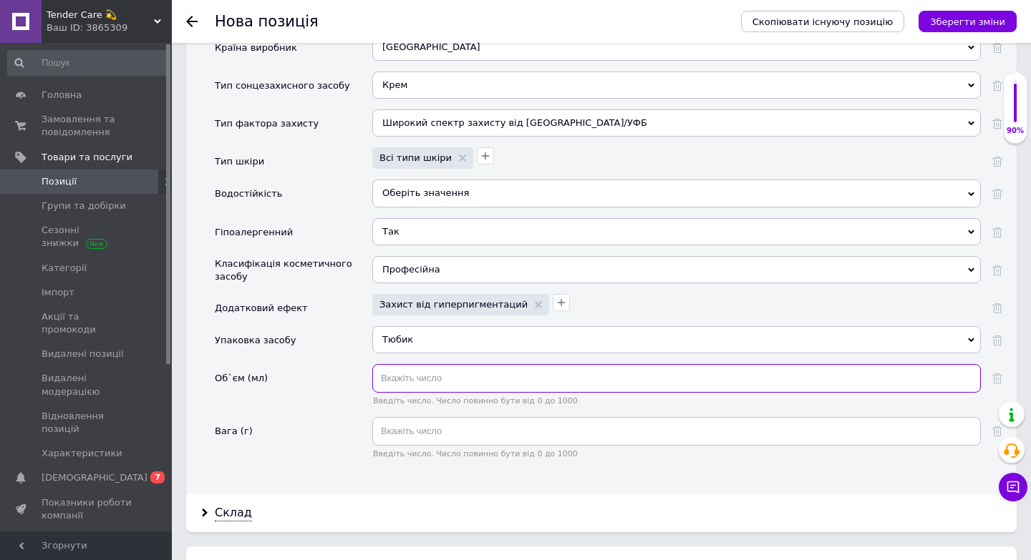
click at [424, 365] on input "text" at bounding box center [676, 378] width 608 height 29
type input "3"
type input "45"
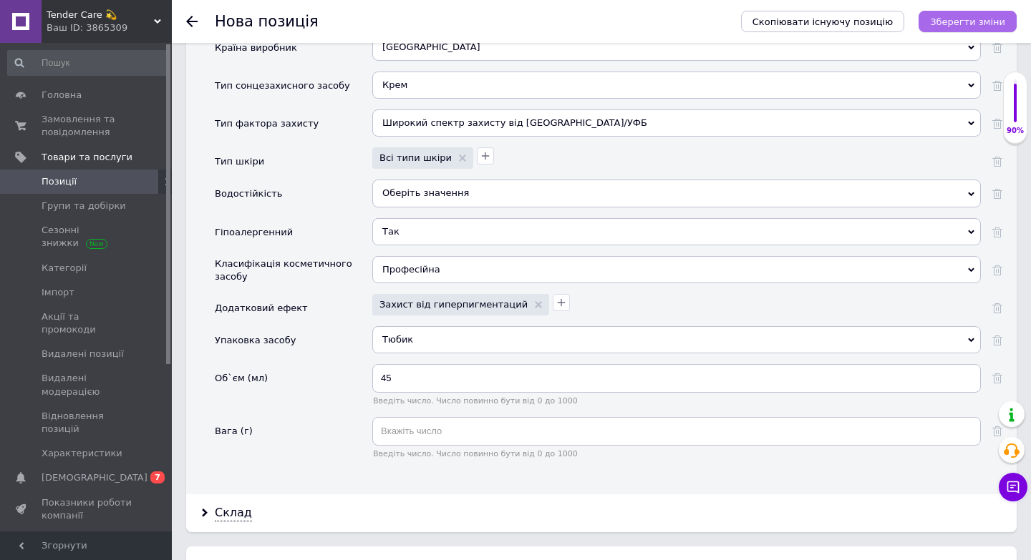
click at [979, 21] on icon "Зберегти зміни" at bounding box center [967, 21] width 75 height 11
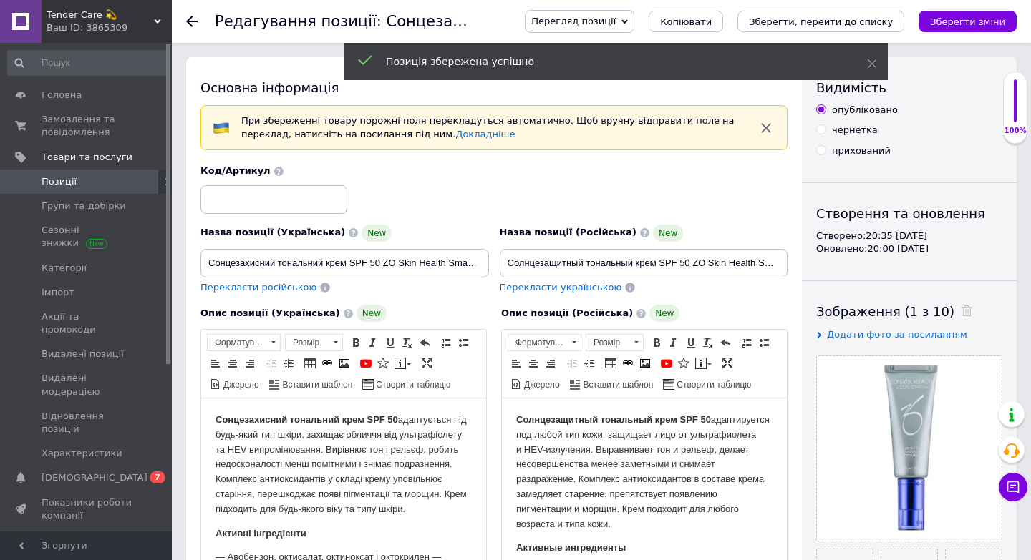
click at [89, 188] on link "Позиції" at bounding box center [88, 182] width 176 height 24
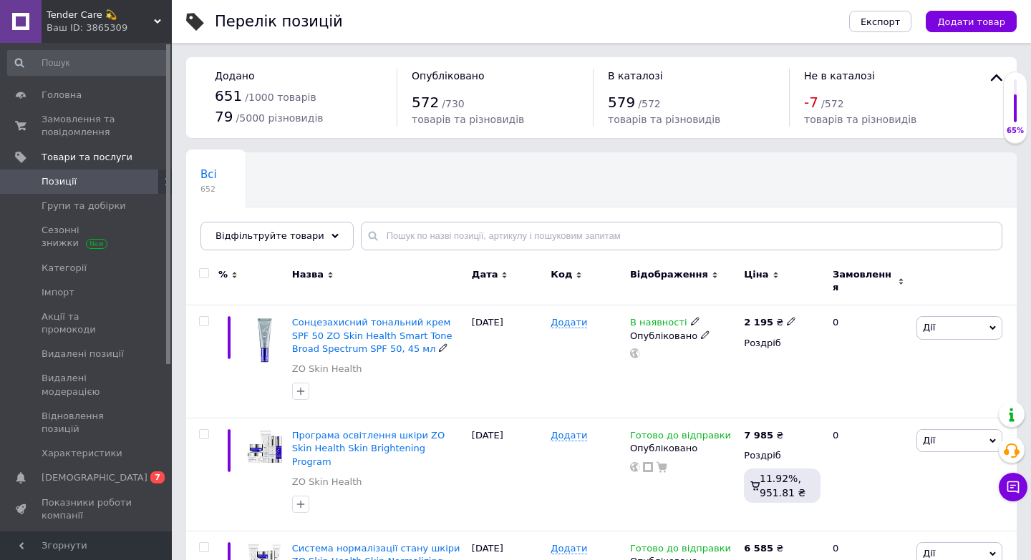
scroll to position [9, 0]
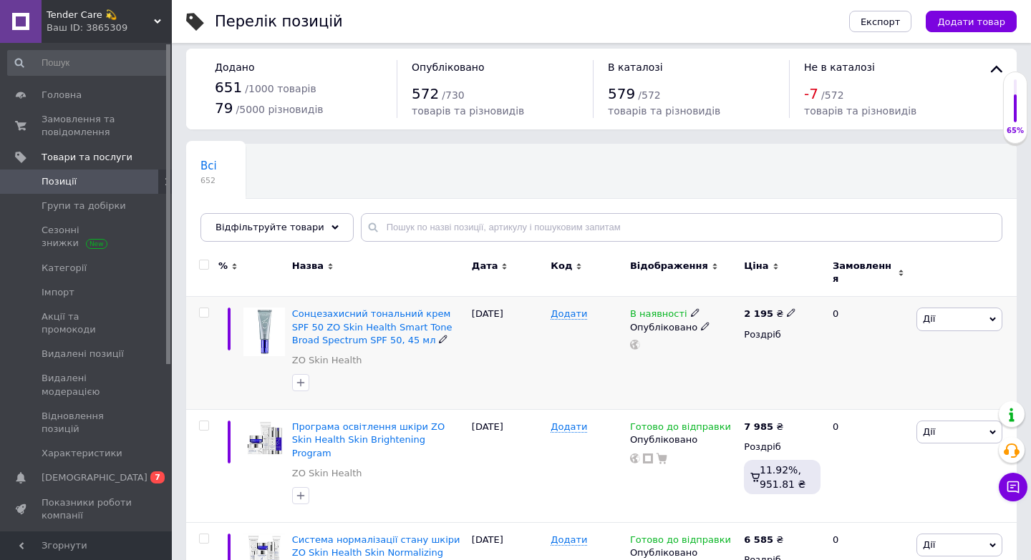
click at [671, 309] on span "В наявності" at bounding box center [658, 316] width 57 height 15
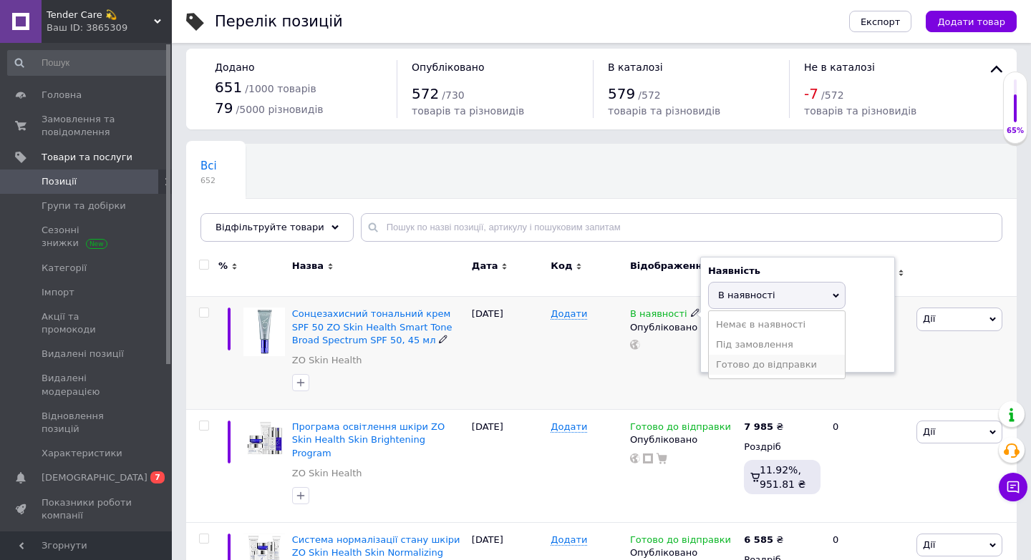
click at [776, 364] on li "Готово до відправки" at bounding box center [777, 365] width 136 height 20
click at [621, 387] on div "Додати" at bounding box center [586, 353] width 79 height 113
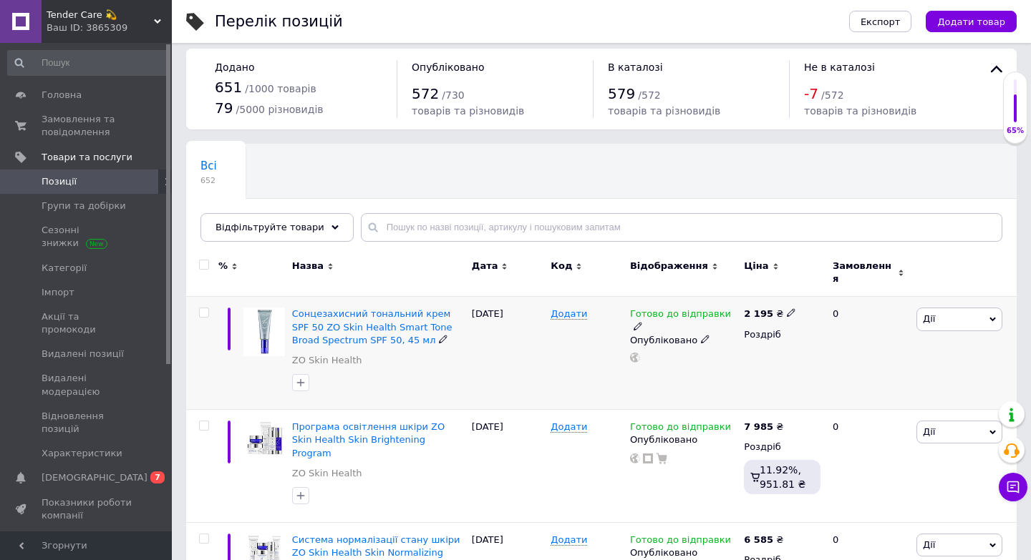
click at [367, 325] on div "Сонцезахисний тональний крем SPF 50 ZO Skin Health Smart Tone Broad Spectrum SP…" at bounding box center [378, 327] width 173 height 39
click at [383, 321] on span "Сонцезахисний тональний крем SPF 50 ZO Skin Health Smart Tone Broad Spectrum SP…" at bounding box center [372, 327] width 160 height 37
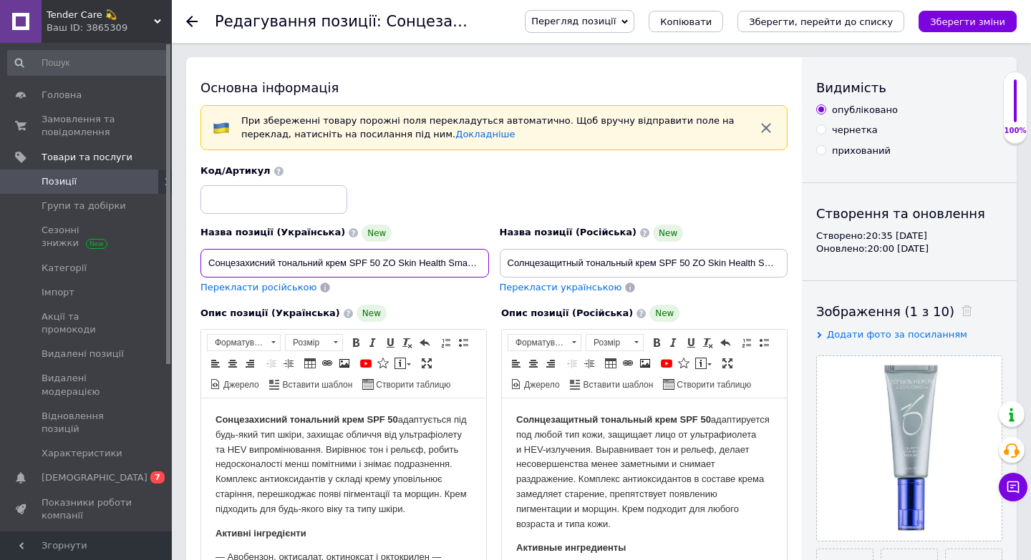
scroll to position [0, 150]
drag, startPoint x: 206, startPoint y: 264, endPoint x: 543, endPoint y: 278, distance: 336.7
click at [543, 278] on div "Назва позиції (Українська) New Сонцезахисний тональний крем SPF 50 ZO Skin Heal…" at bounding box center [494, 230] width 598 height 140
drag, startPoint x: 508, startPoint y: 258, endPoint x: 835, endPoint y: 261, distance: 327.9
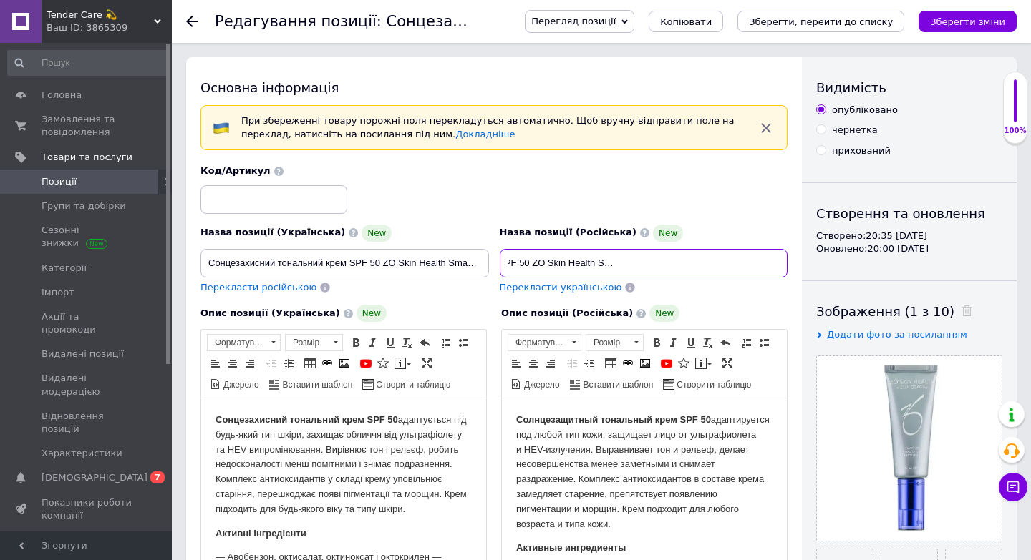
click at [838, 261] on div "Основна інформація При збереженні товару порожні поля перекладуться автоматично…" at bounding box center [601, 522] width 830 height 930
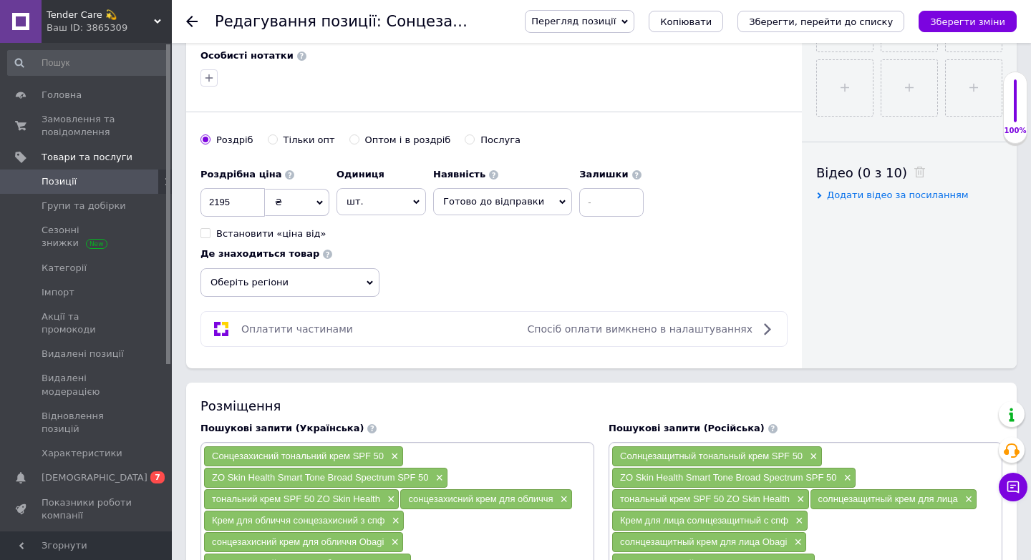
scroll to position [633, 0]
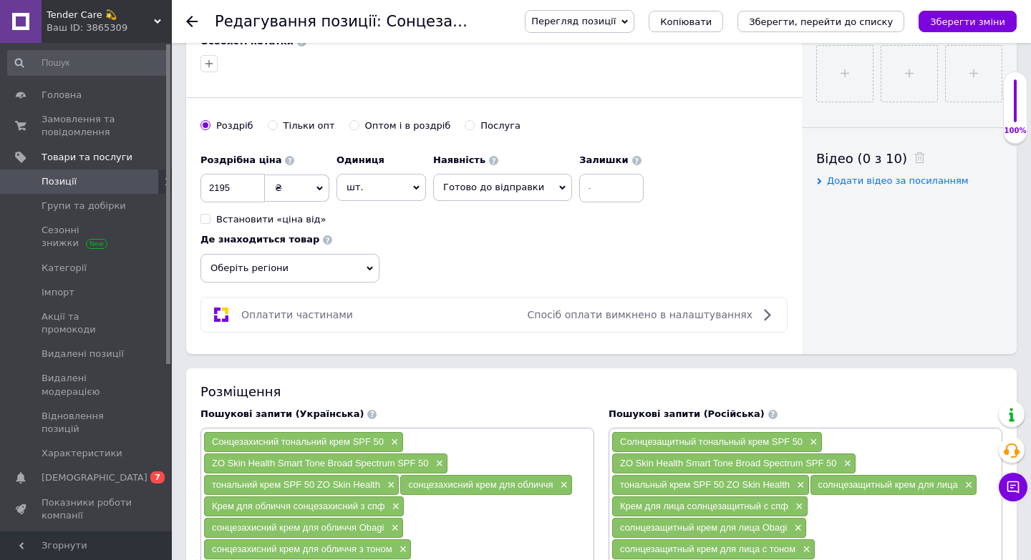
click at [532, 447] on div "Сонцезахисний тональний крем SPF 50 × ZO Skin Health Smart Tone Broad Spectrum …" at bounding box center [397, 507] width 388 height 150
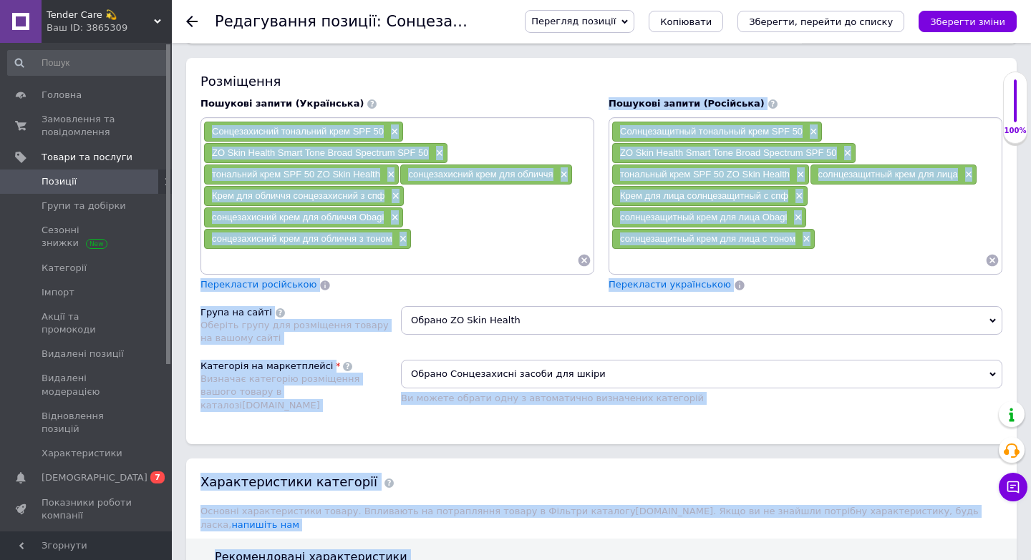
scroll to position [1012, 0]
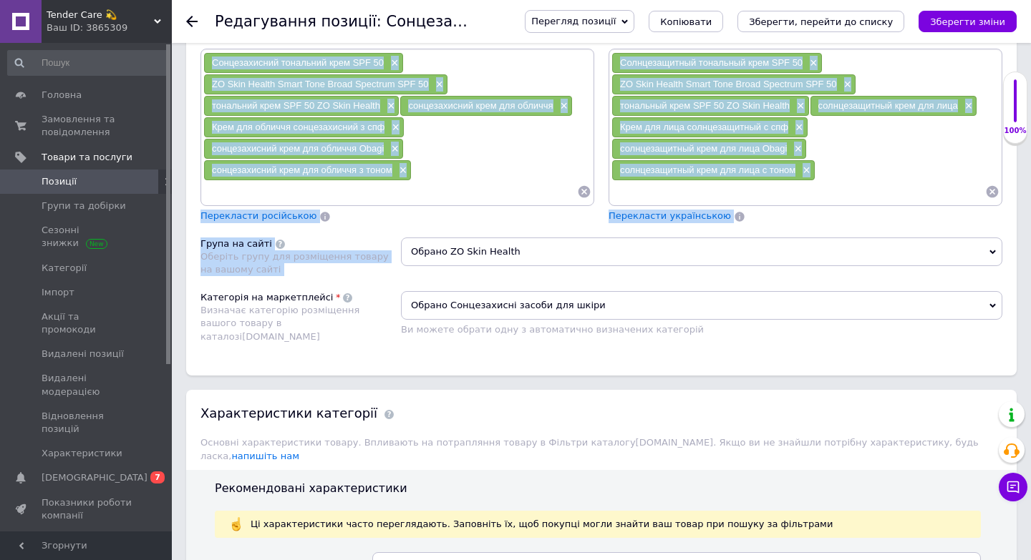
drag, startPoint x: 208, startPoint y: 437, endPoint x: 280, endPoint y: 279, distance: 173.6
click at [280, 279] on div "Розміщення Пошукові запити (Українська) Сонцезахисний тональний крем SPF 50 × Z…" at bounding box center [601, 182] width 830 height 387
click at [406, 191] on input at bounding box center [390, 191] width 374 height 21
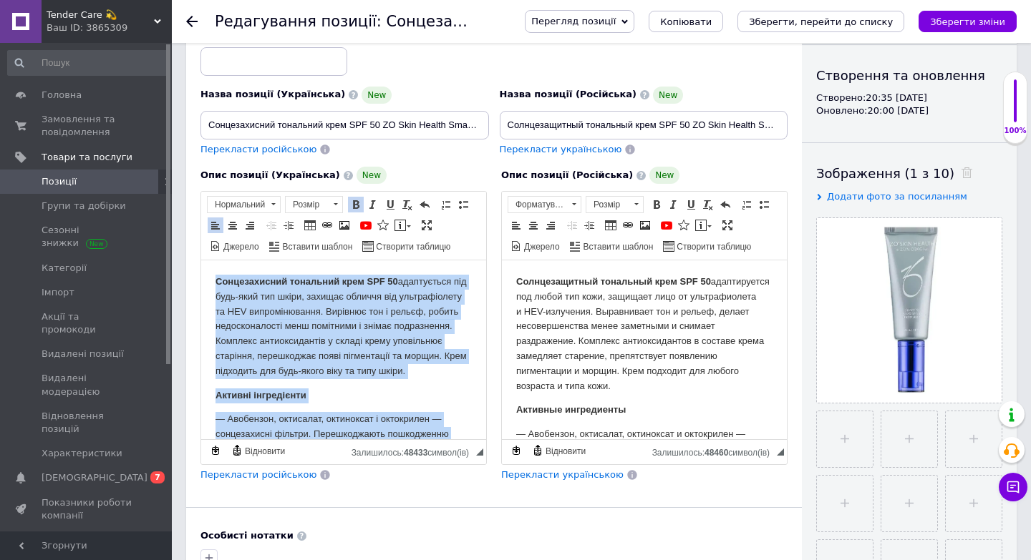
scroll to position [408, 0]
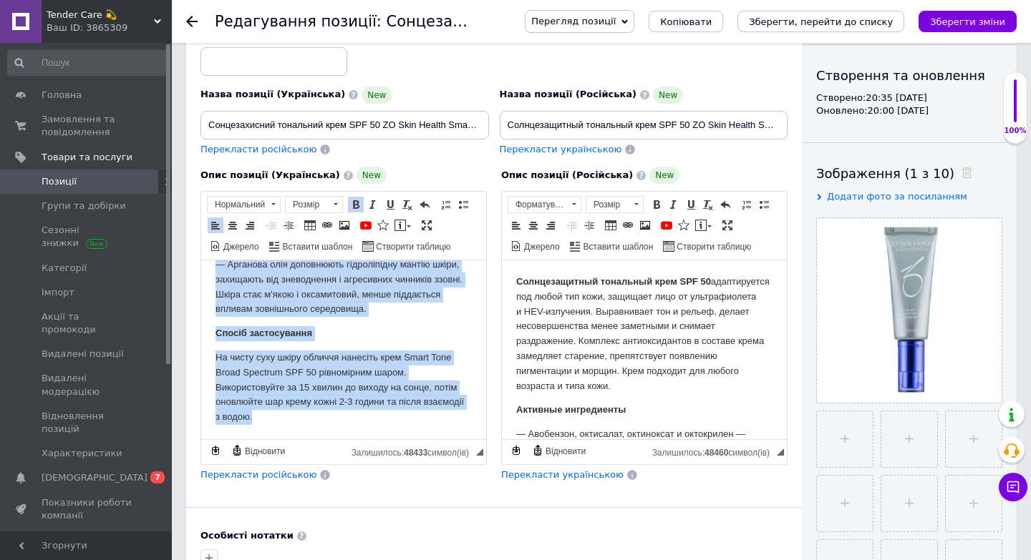
drag, startPoint x: 211, startPoint y: 279, endPoint x: 399, endPoint y: 535, distance: 317.0
click at [399, 440] on html "Сонцезахисний тональний крем SPF 50 адаптується під будь-який тип шкіри, захища…" at bounding box center [343, 146] width 285 height 587
copy body "Loremipsumdol sitametco adip ELI 22 seddoeiusmo tem inci-utla etd magna, aliqua…"
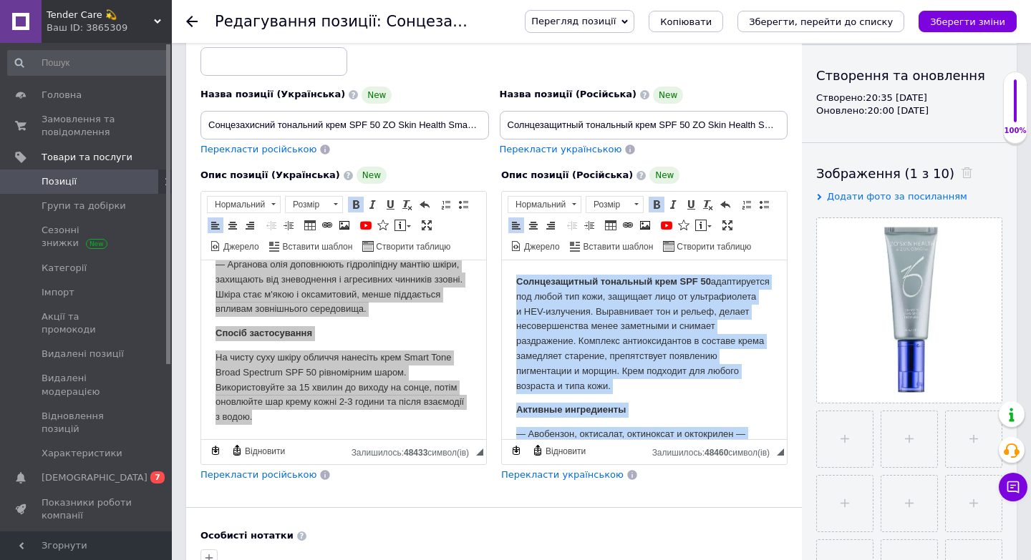
scroll to position [423, 0]
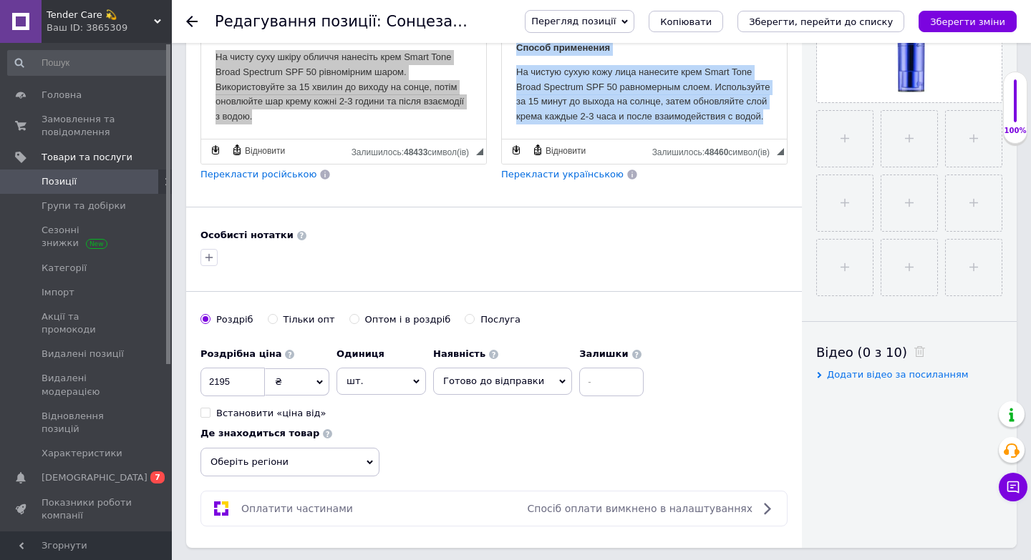
drag, startPoint x: 512, startPoint y: -21, endPoint x: 749, endPoint y: 380, distance: 465.6
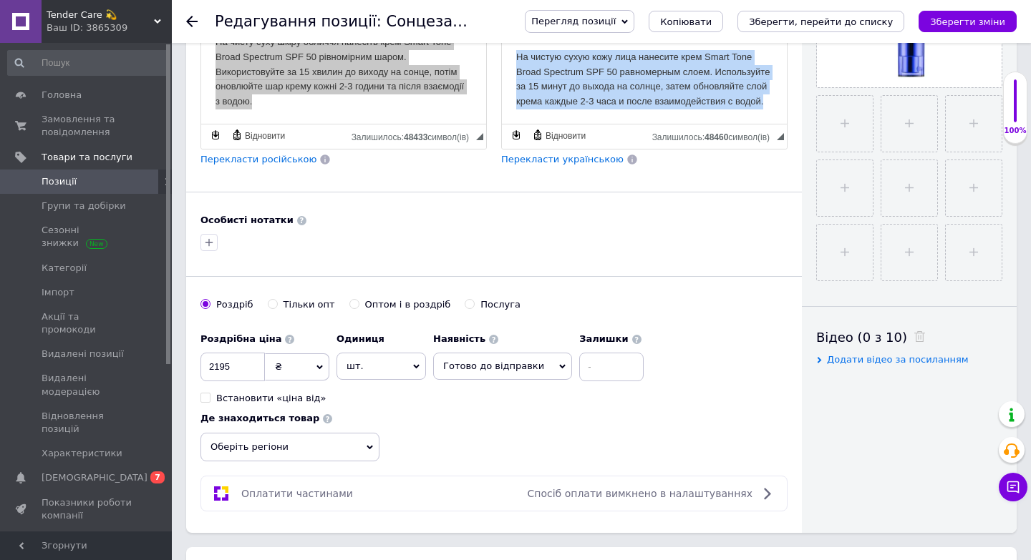
copy body "Loremipsumdolo sitametco adip ELI 68 seddoeiusmod tem incid utl etdo, magnaali …"
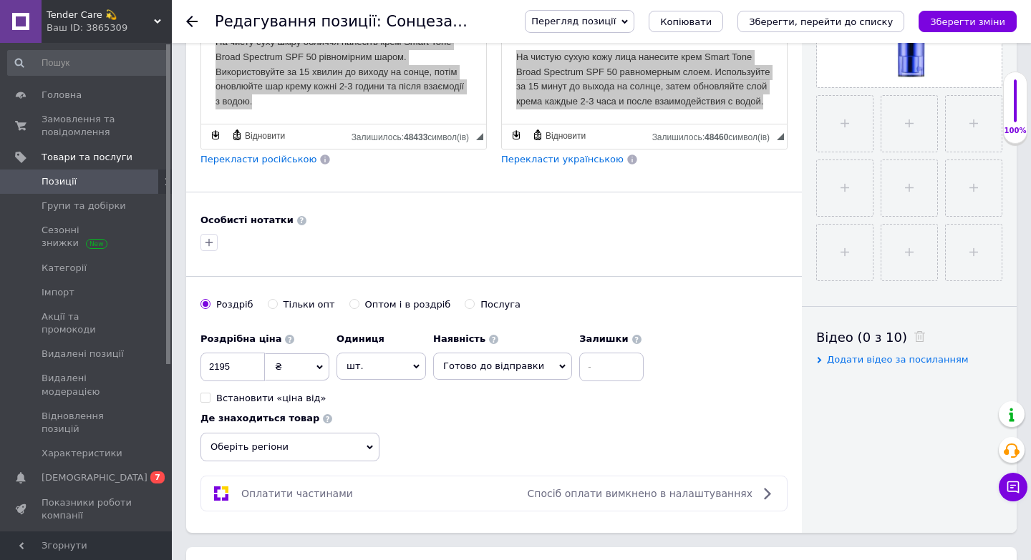
click at [81, 181] on span "Позиції" at bounding box center [87, 181] width 91 height 13
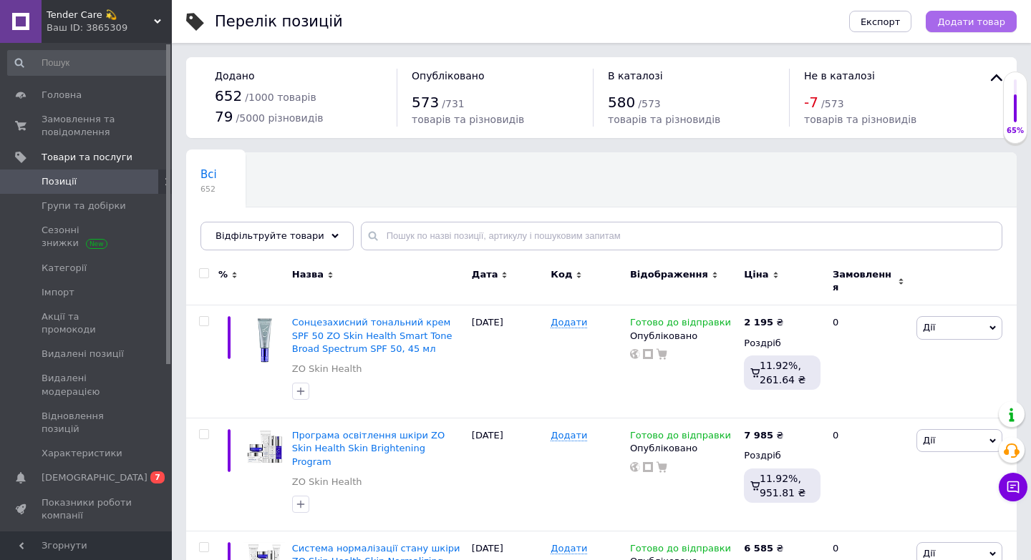
click at [964, 16] on span "Додати товар" at bounding box center [971, 21] width 68 height 11
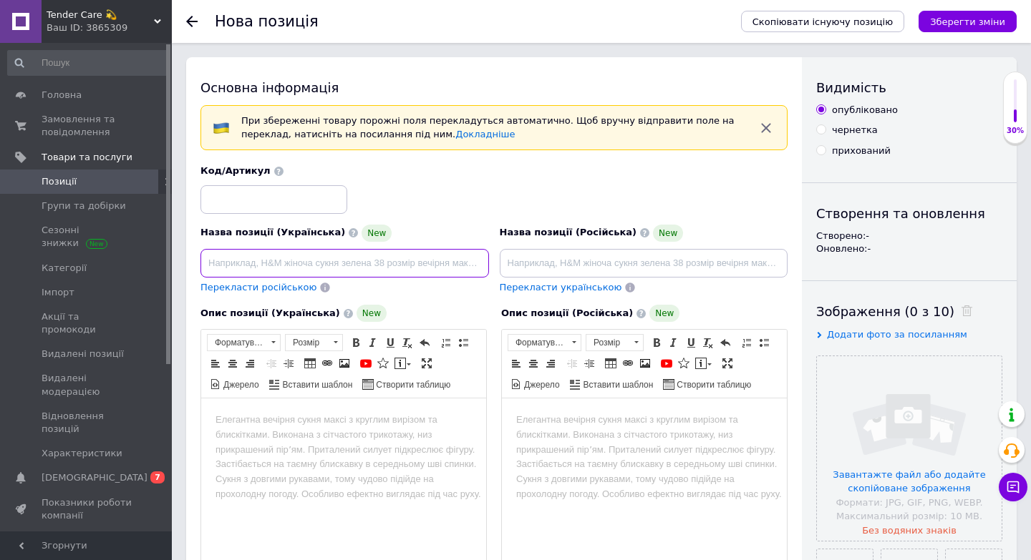
click at [315, 256] on input at bounding box center [344, 263] width 288 height 29
paste input "Сонцезахисний флюїд ZO Skin Health Sheer Fluid SPF 50, 50 мл"
type input "Сонцезахисний флюїд ZO Skin Health Sheer Fluid SPF 50, 50 мл"
click at [908, 440] on input "file" at bounding box center [909, 448] width 185 height 185
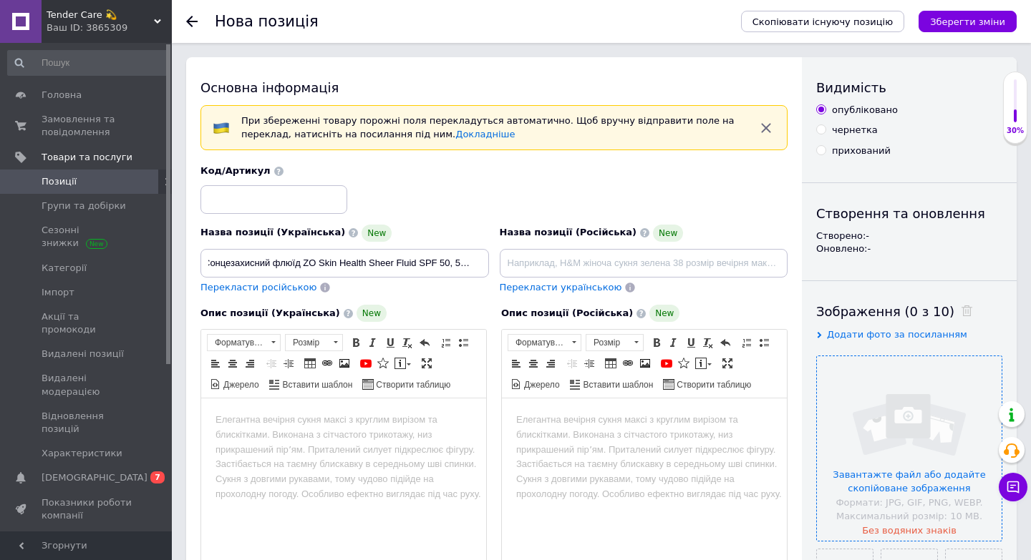
scroll to position [0, 0]
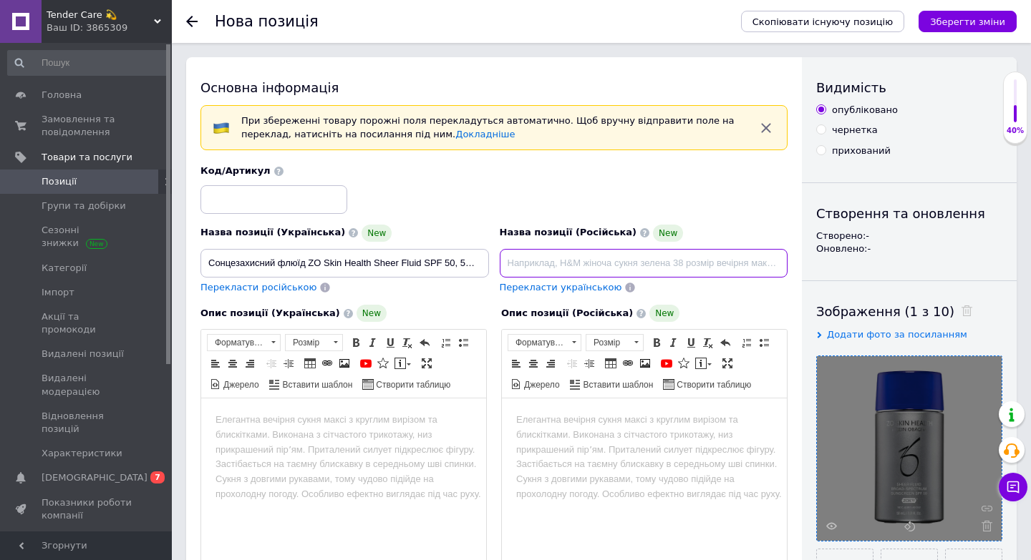
click at [600, 256] on input at bounding box center [644, 263] width 288 height 29
paste input "Солнцезащитный флюид ZO Skin Health Sheer Fluid SPF 50, 50 мл"
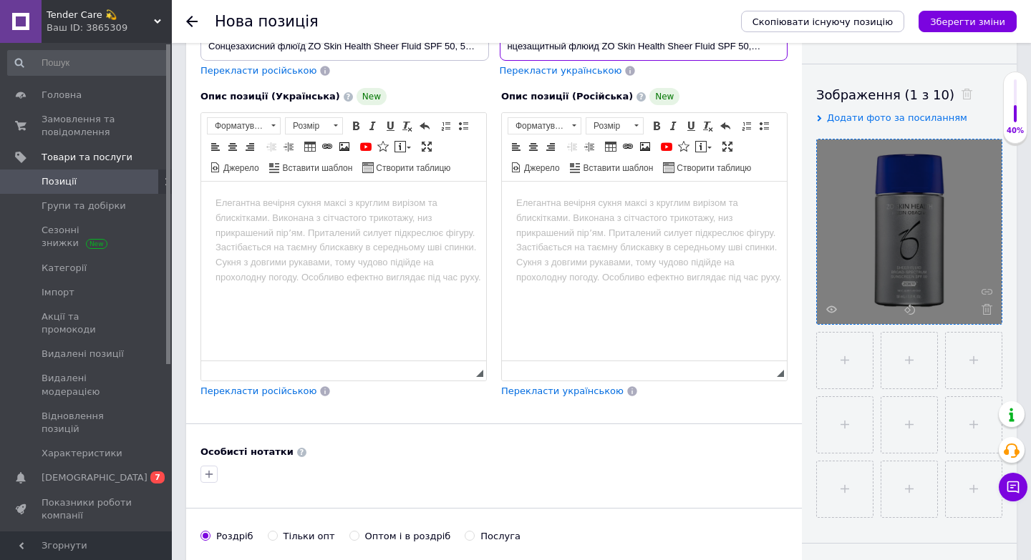
scroll to position [220, 0]
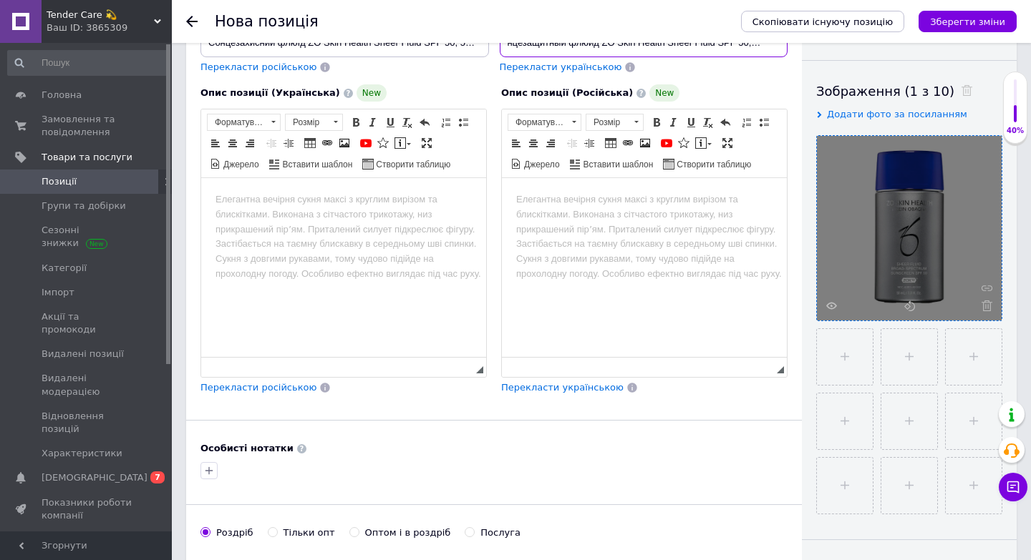
type input "Солнцезащитный флюид ZO Skin Health Sheer Fluid SPF 50, 50 мл"
click at [370, 222] on html at bounding box center [343, 200] width 285 height 44
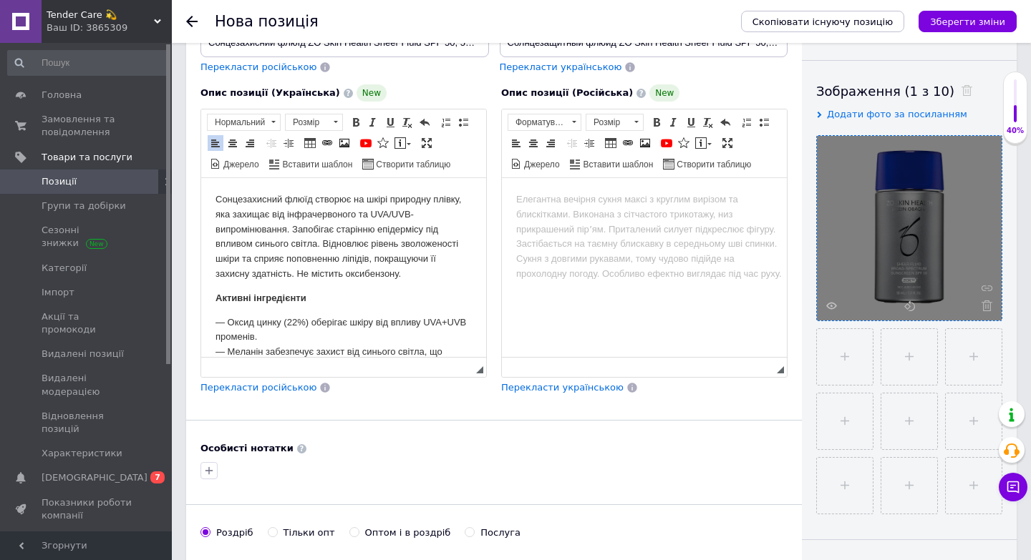
scroll to position [379, 0]
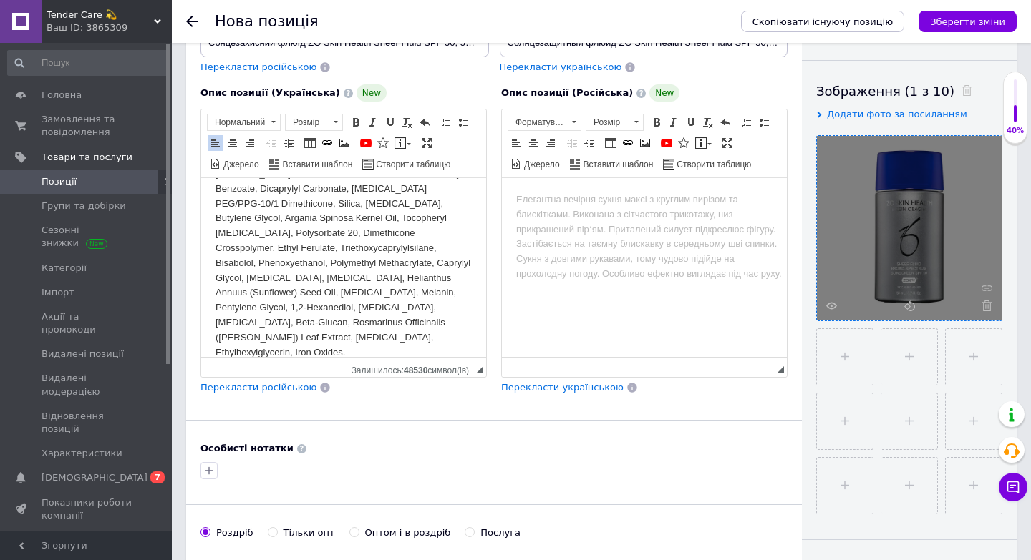
click at [594, 222] on html at bounding box center [644, 200] width 285 height 44
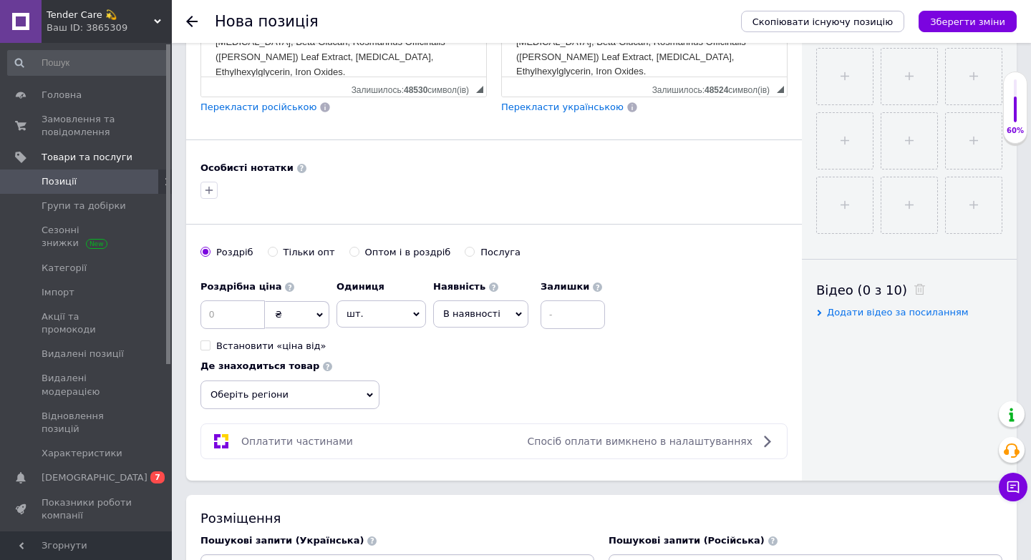
scroll to position [504, 0]
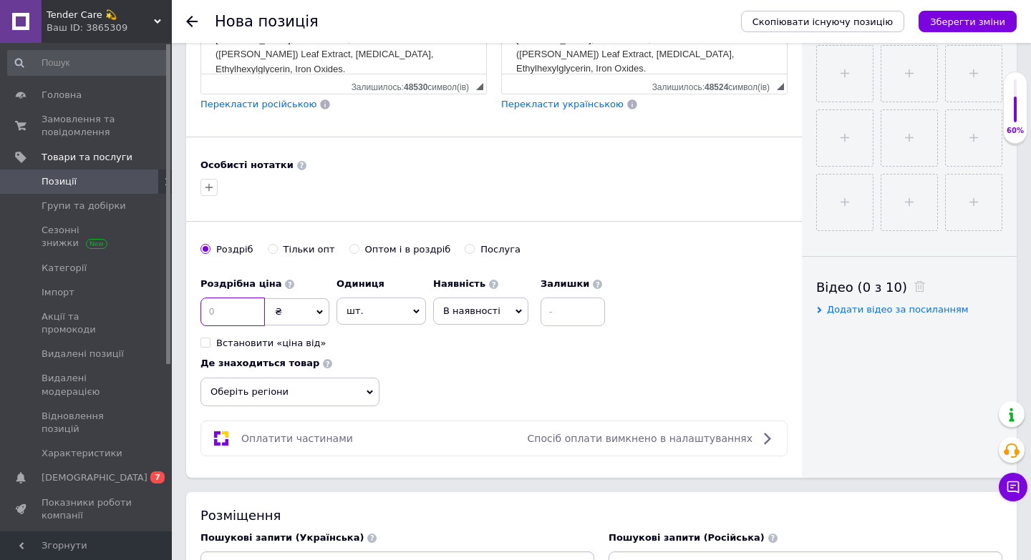
click at [261, 314] on input at bounding box center [232, 312] width 64 height 29
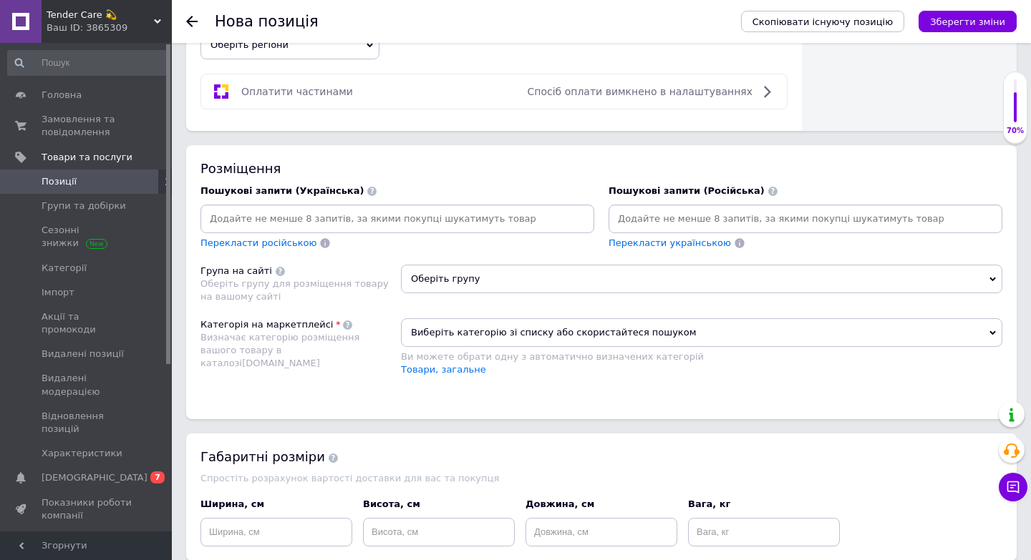
scroll to position [910, 0]
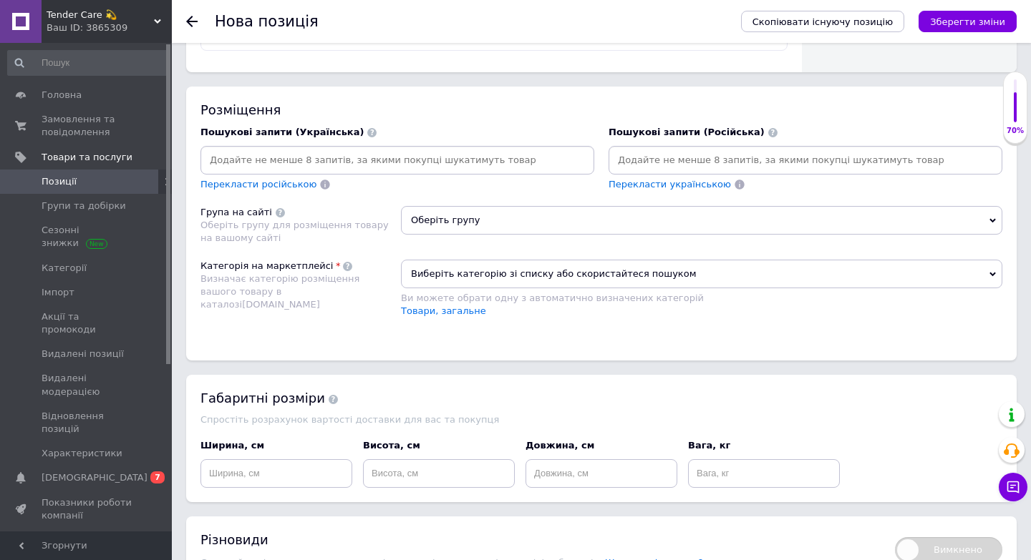
type input "2200"
click at [432, 226] on span "Оберіть групу" at bounding box center [701, 220] width 601 height 29
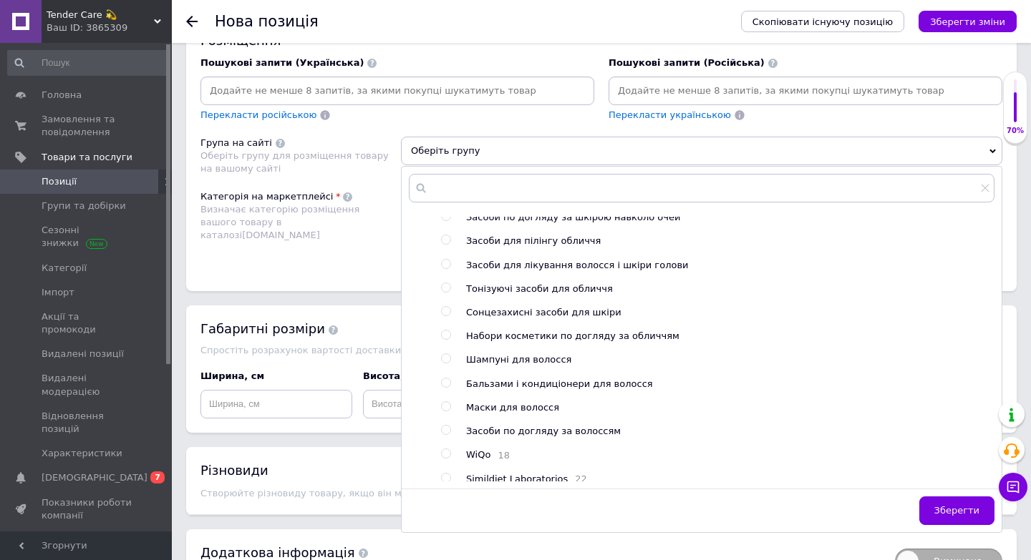
scroll to position [573, 0]
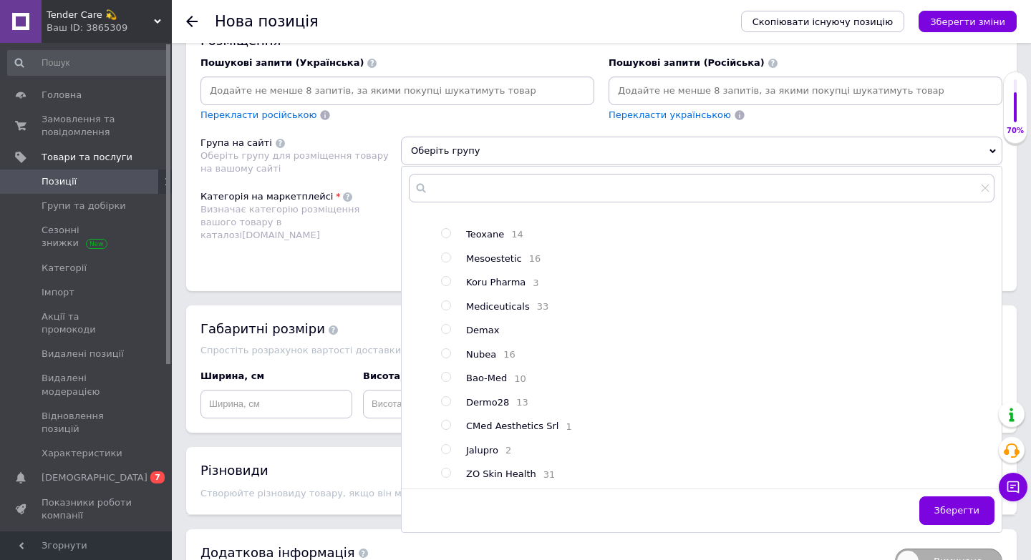
click at [449, 474] on input "radio" at bounding box center [445, 473] width 9 height 9
radio input "true"
click at [969, 515] on span "Зберегти" at bounding box center [956, 510] width 45 height 11
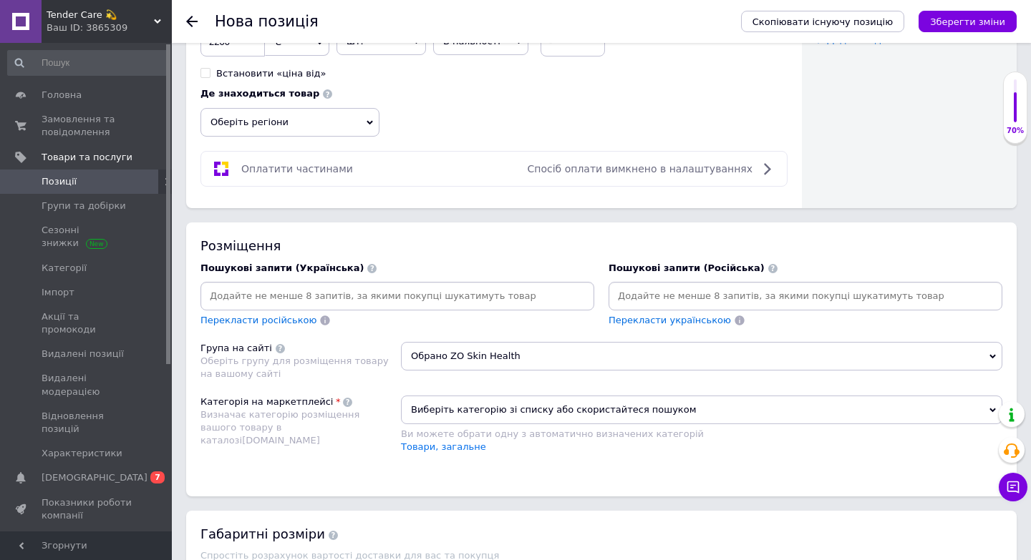
scroll to position [772, 0]
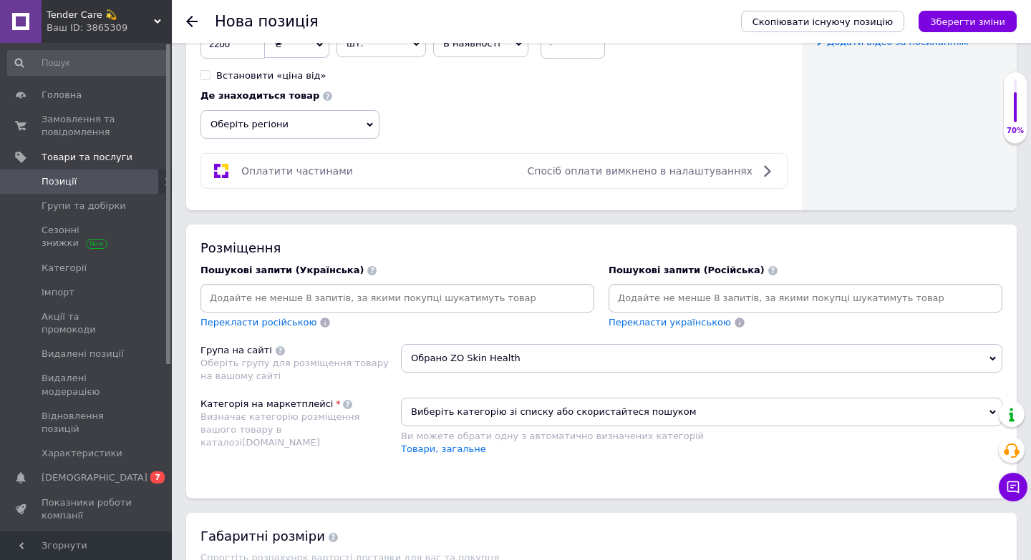
click at [384, 296] on input at bounding box center [397, 298] width 388 height 21
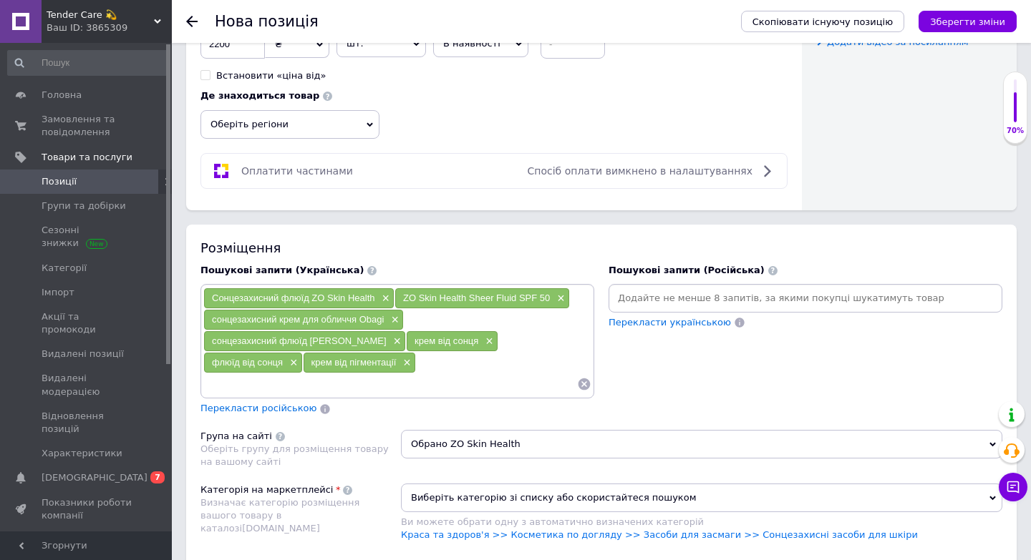
click at [642, 295] on input at bounding box center [805, 298] width 388 height 21
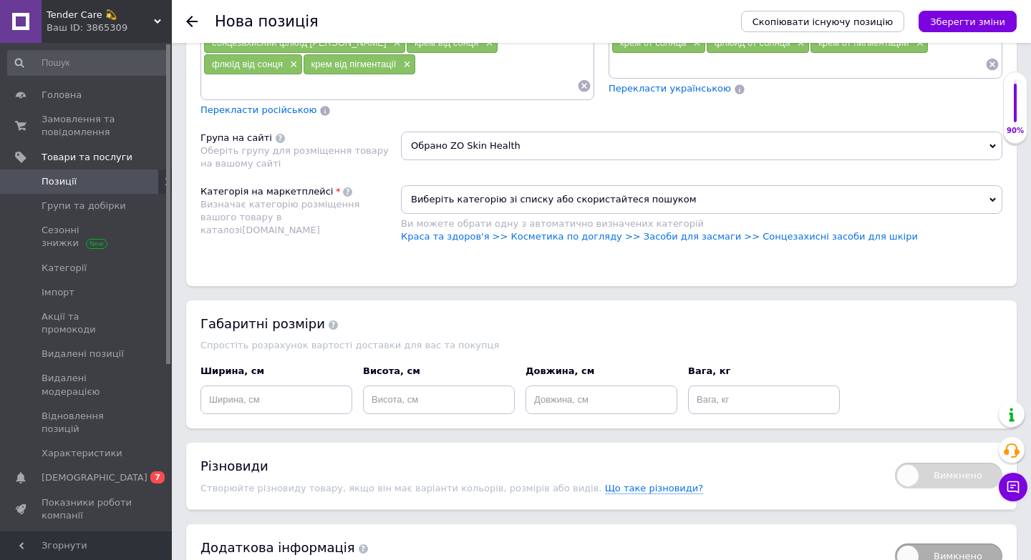
scroll to position [1071, 0]
click at [472, 185] on span "Виберіть категорію зі списку або скористайтеся пошуком" at bounding box center [701, 199] width 601 height 29
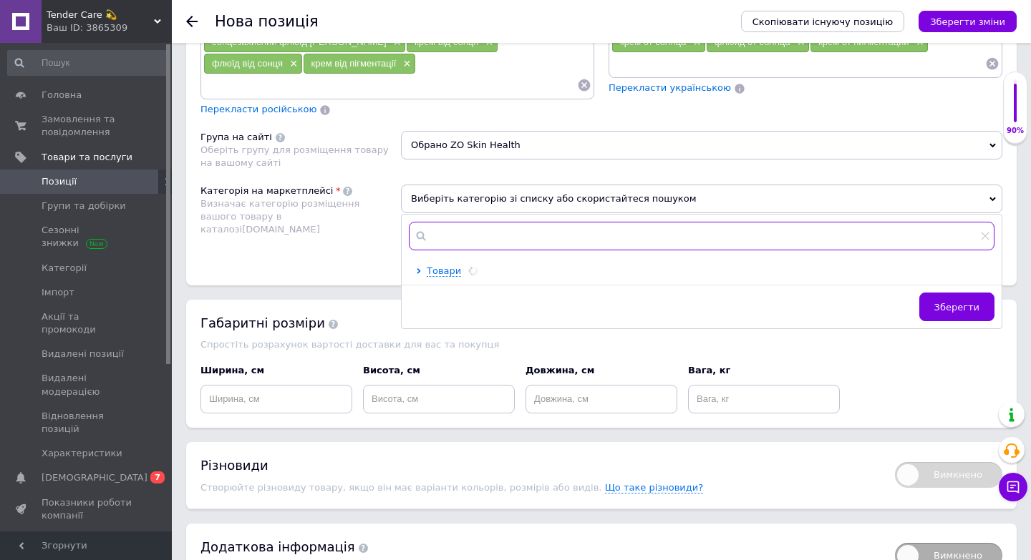
click at [463, 222] on input "text" at bounding box center [702, 236] width 586 height 29
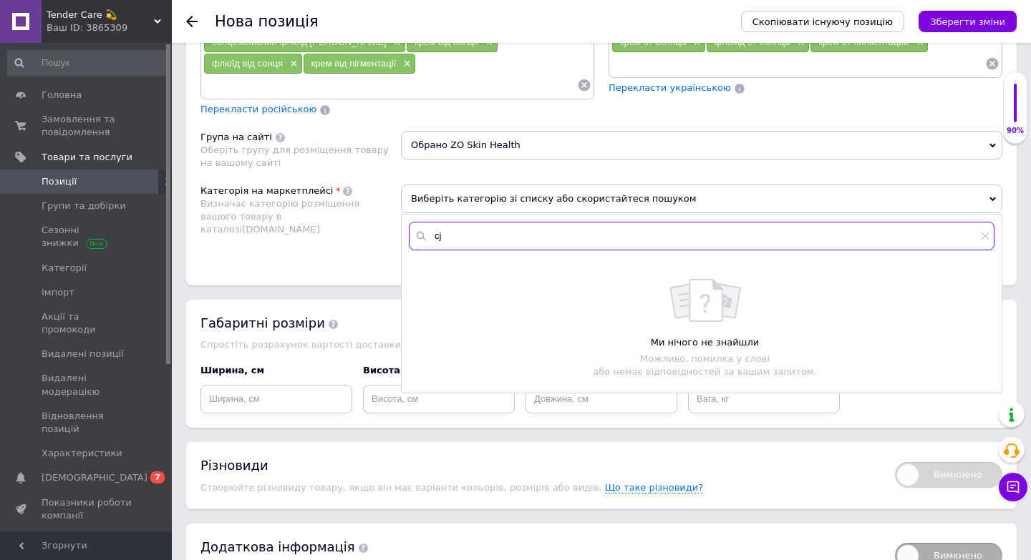
type input "c"
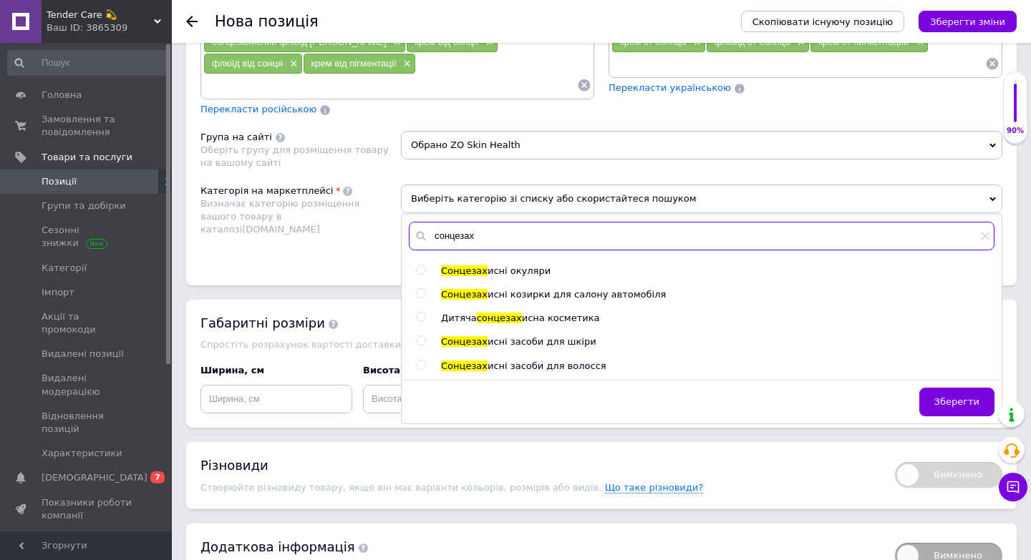
type input "сонцезах"
click at [419, 336] on input "radio" at bounding box center [420, 340] width 9 height 9
radio input "true"
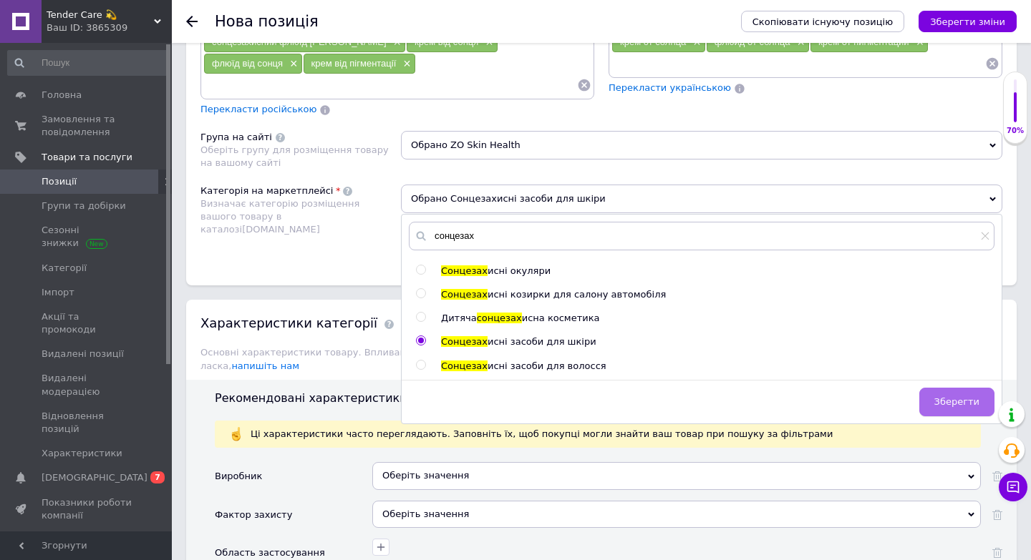
click at [953, 397] on span "Зберегти" at bounding box center [956, 402] width 45 height 11
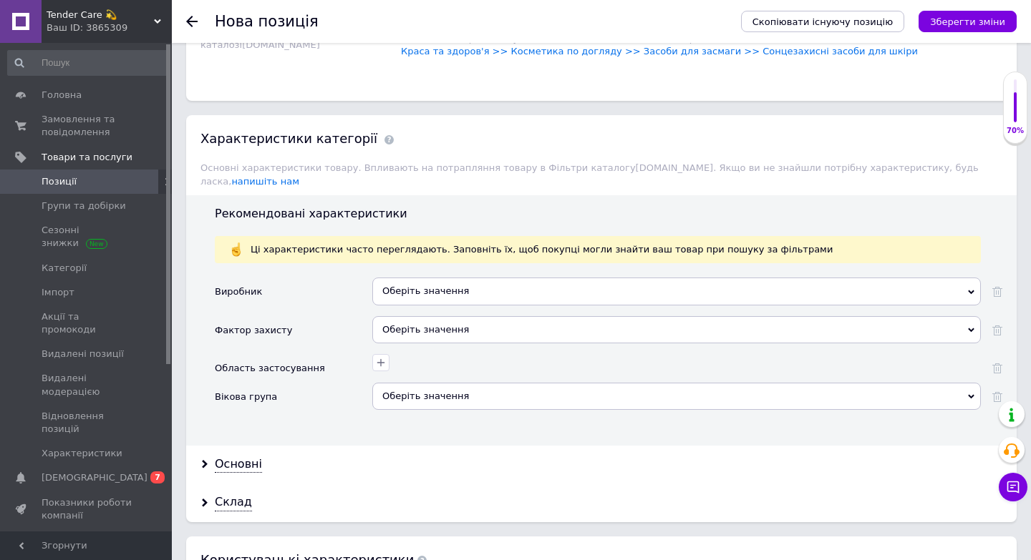
scroll to position [1257, 0]
click at [432, 276] on div "Оберіть значення" at bounding box center [676, 289] width 608 height 27
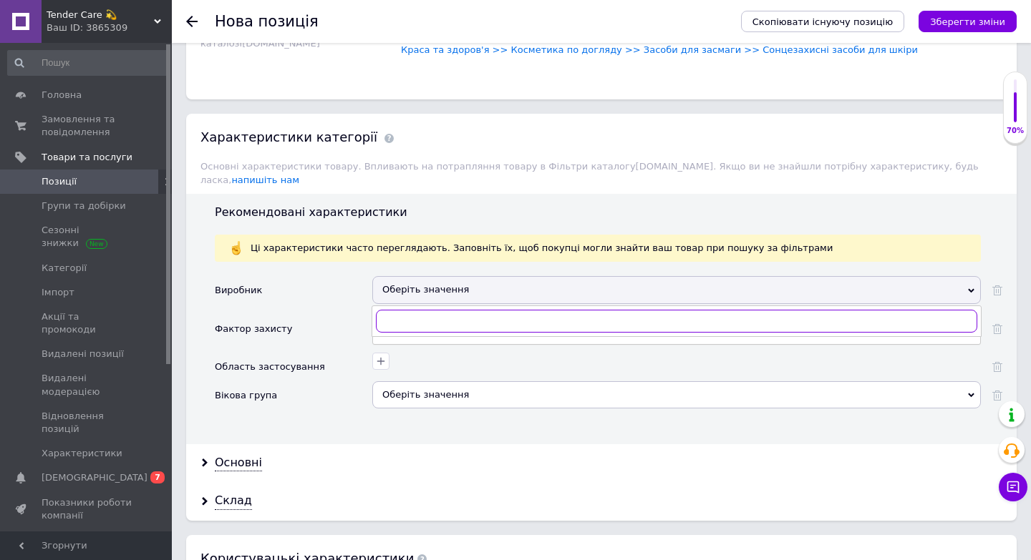
type input "Ч"
type input "ZO skin"
click at [440, 344] on div "ZO Skin Health" at bounding box center [676, 350] width 593 height 13
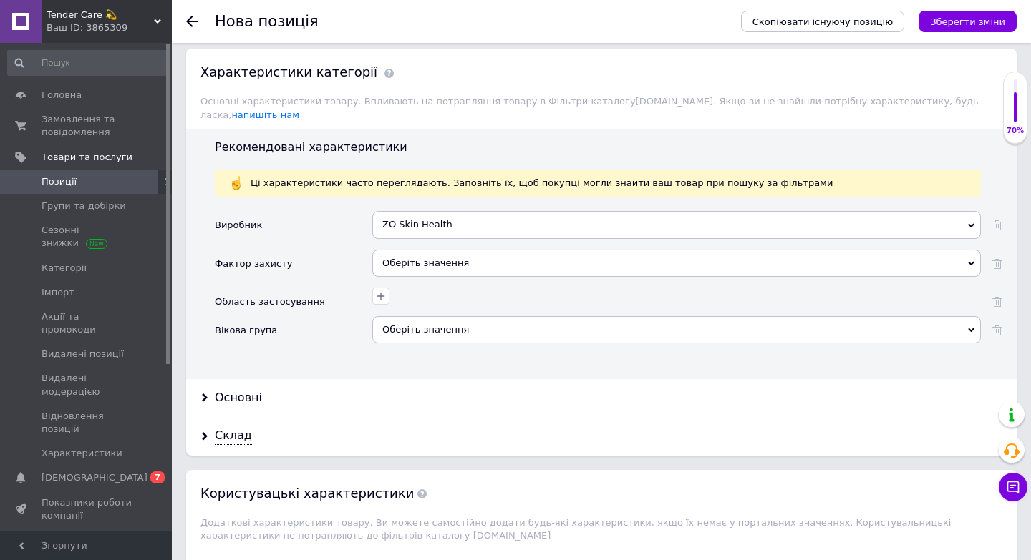
scroll to position [1324, 0]
click at [455, 248] on div "Оберіть значення" at bounding box center [676, 261] width 608 height 27
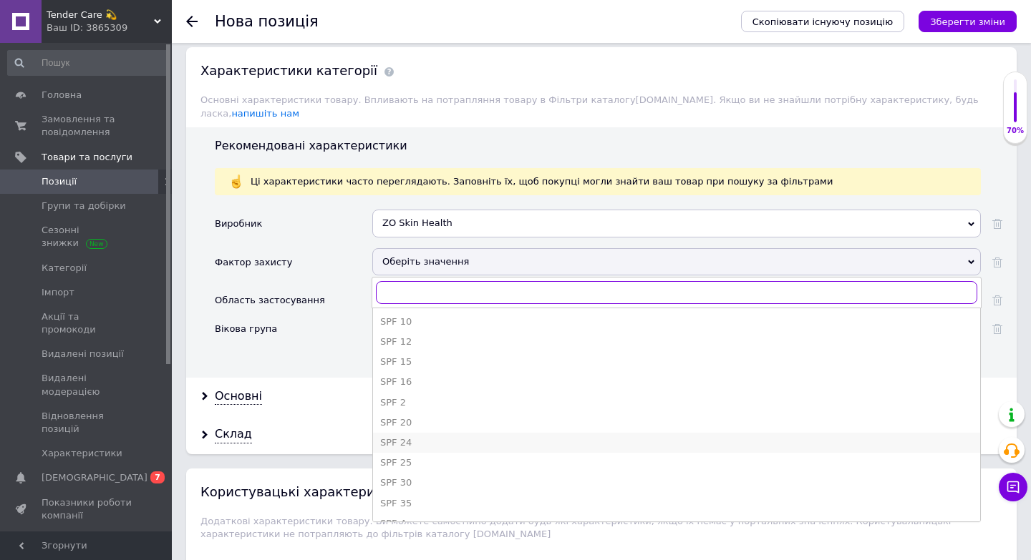
scroll to position [137, 0]
click at [425, 441] on div "SPF 50" at bounding box center [676, 447] width 593 height 13
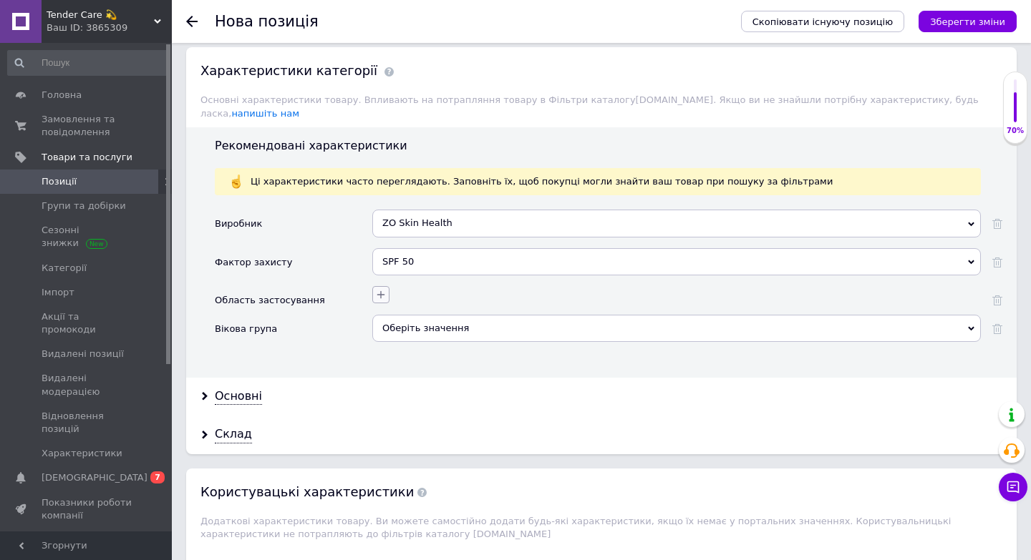
click at [386, 286] on button "button" at bounding box center [380, 294] width 17 height 17
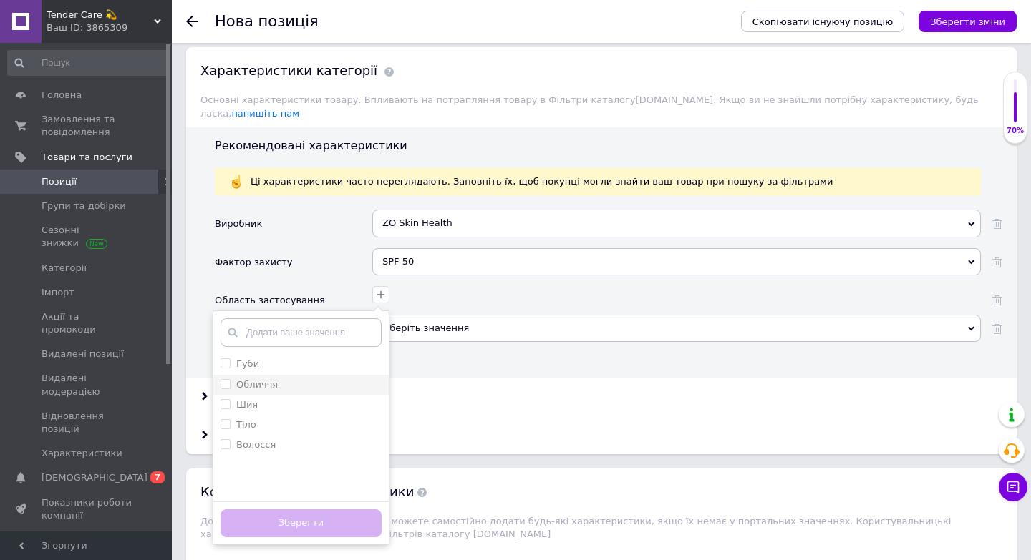
click at [305, 379] on div "Обличчя" at bounding box center [300, 385] width 161 height 13
checkbox input "true"
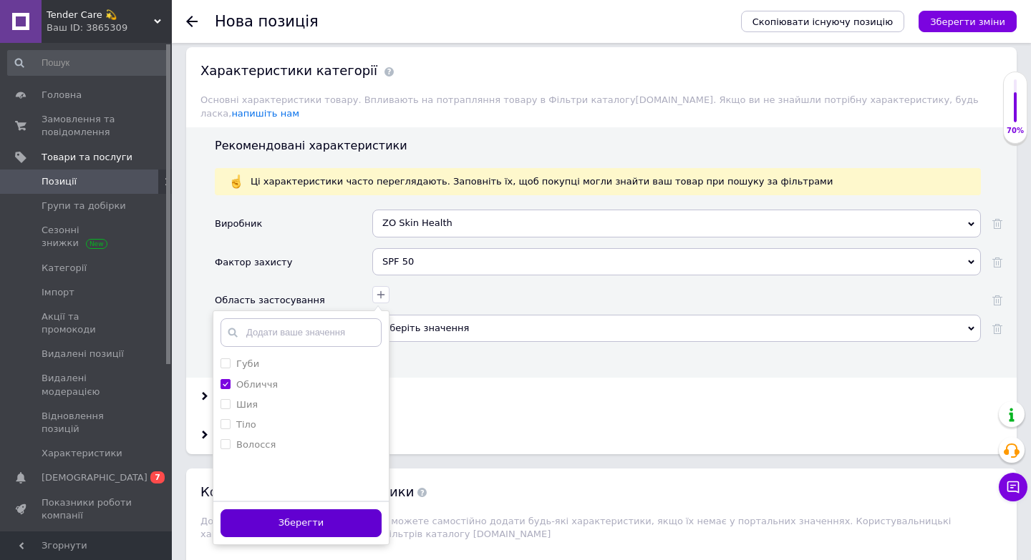
click at [292, 510] on button "Зберегти" at bounding box center [300, 524] width 161 height 28
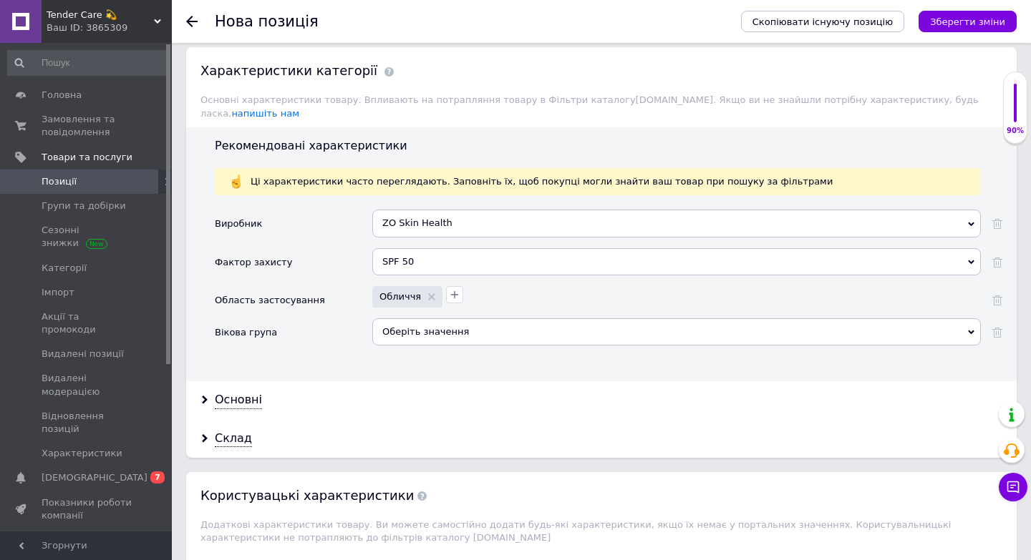
scroll to position [1460, 0]
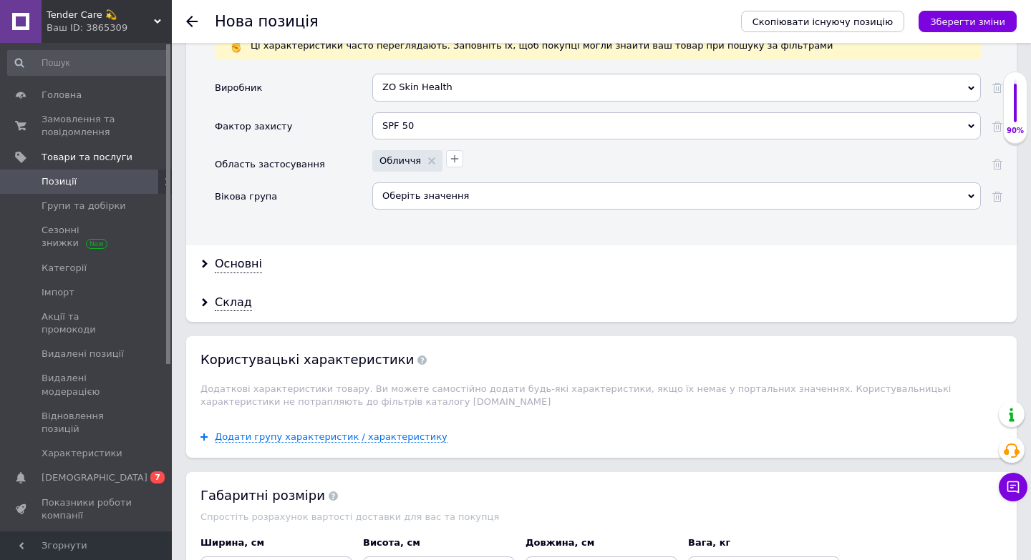
click at [456, 183] on div "Оберіть значення" at bounding box center [676, 196] width 608 height 27
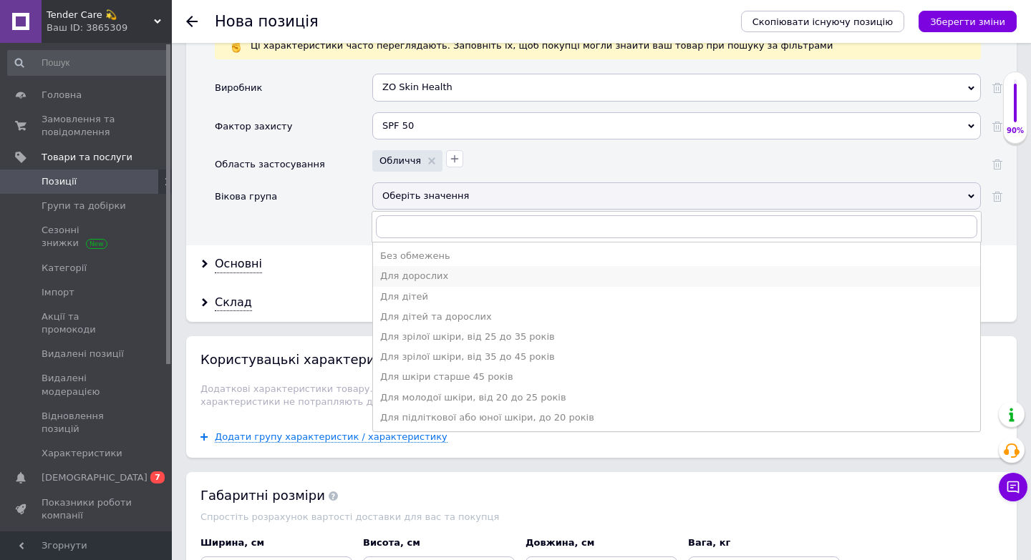
click at [420, 270] on div "Для дорослих" at bounding box center [676, 276] width 593 height 13
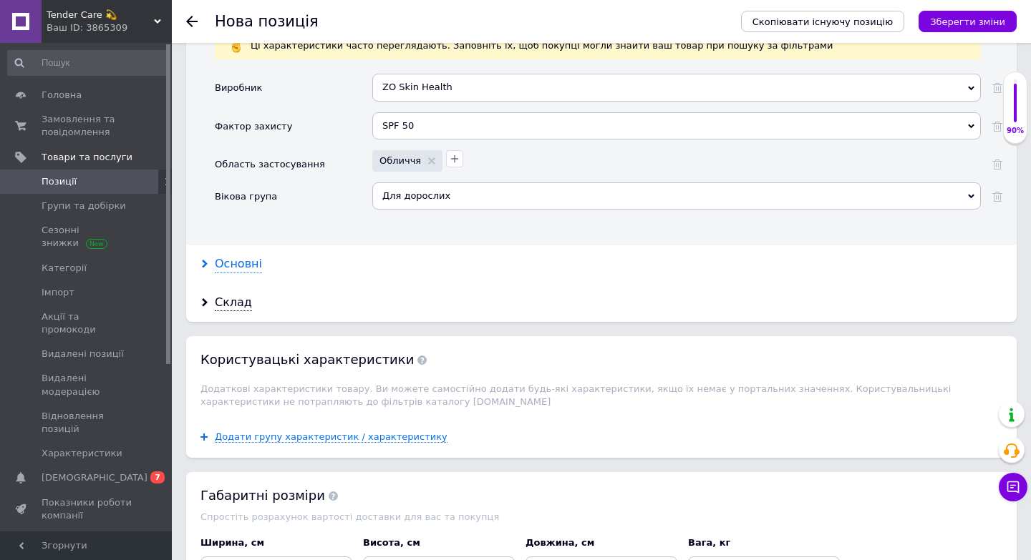
click at [244, 256] on div "Основні" at bounding box center [238, 264] width 47 height 16
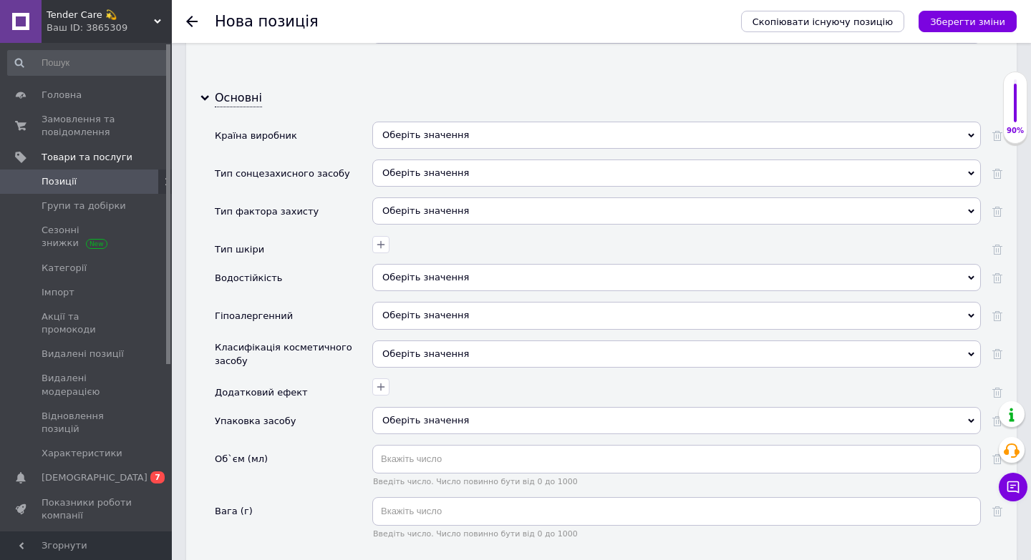
scroll to position [1626, 0]
click at [440, 121] on div "Оберіть значення" at bounding box center [676, 134] width 608 height 27
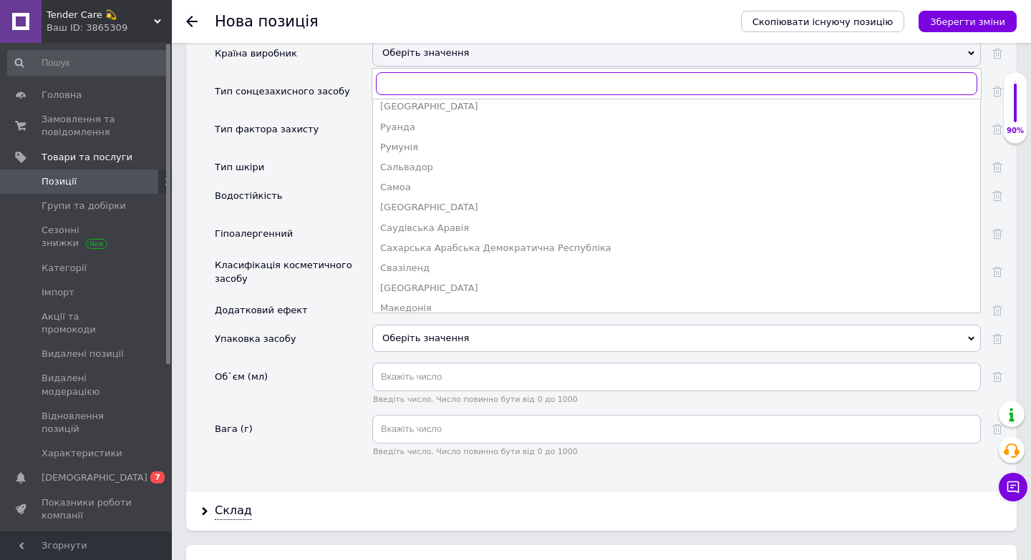
scroll to position [2820, 0]
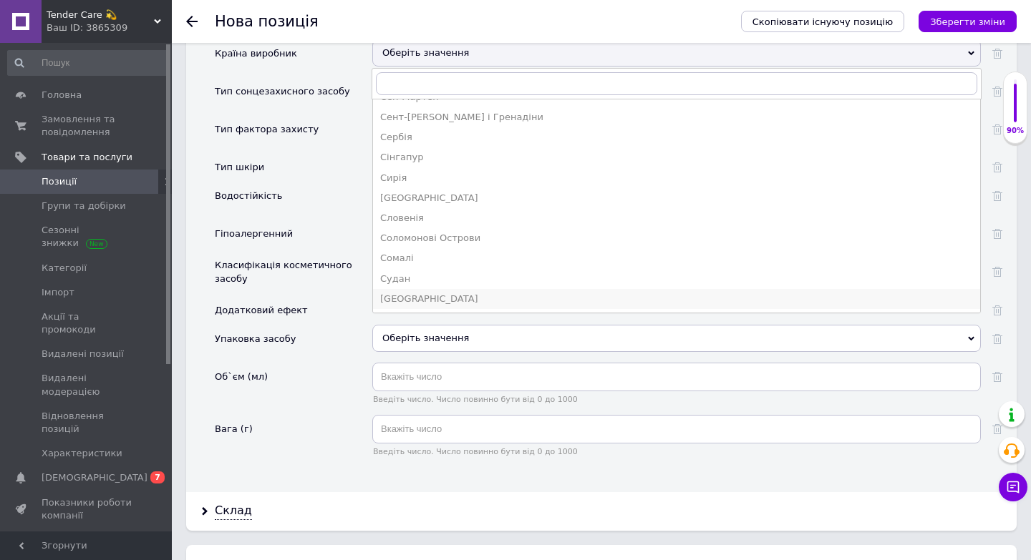
click at [429, 293] on div "[GEOGRAPHIC_DATA]" at bounding box center [676, 299] width 593 height 13
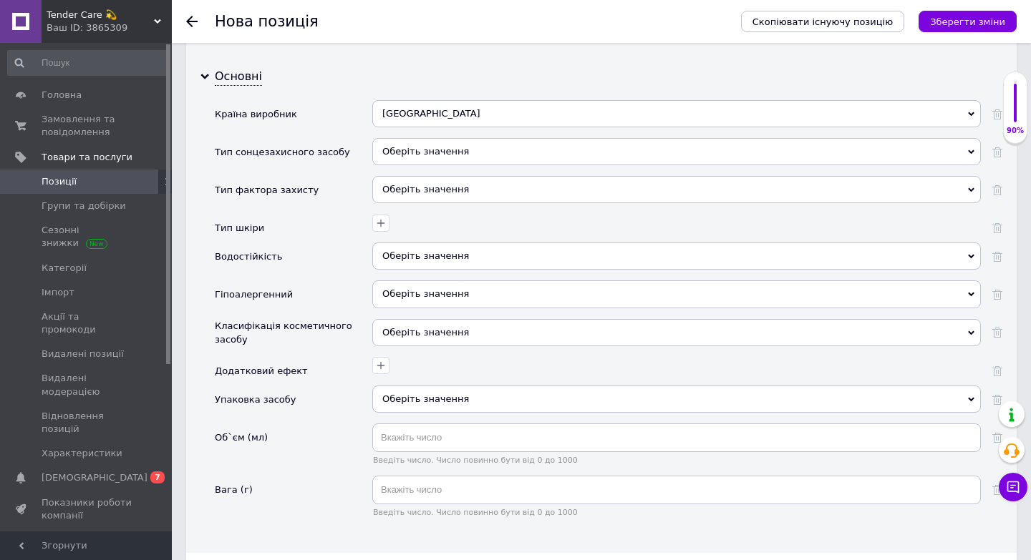
scroll to position [1642, 0]
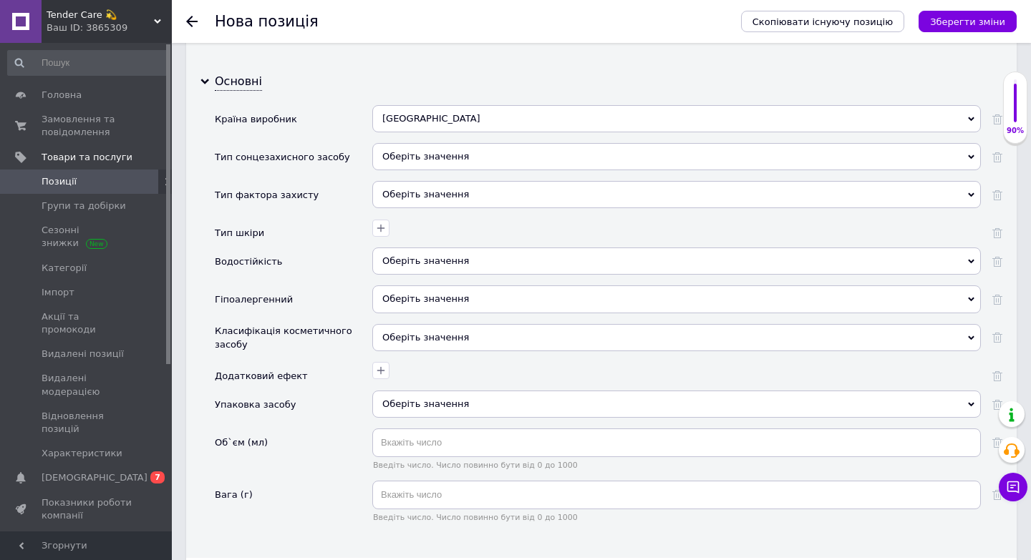
click at [429, 143] on div "Оберіть значення" at bounding box center [676, 162] width 608 height 38
click at [434, 143] on div "Оберіть значення" at bounding box center [676, 156] width 608 height 27
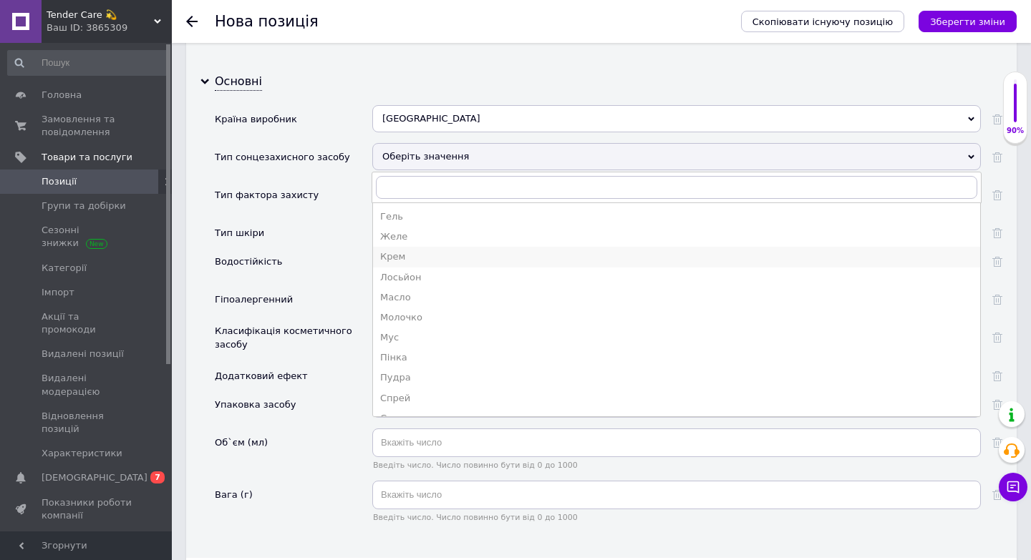
click at [425, 251] on div "Крем" at bounding box center [676, 257] width 593 height 13
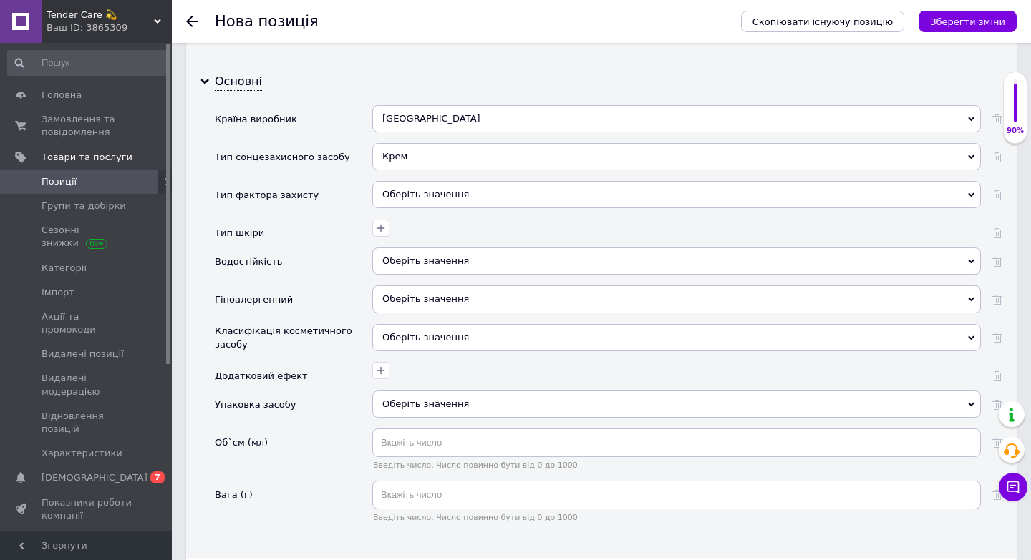
click at [419, 181] on div "Оберіть значення" at bounding box center [676, 194] width 608 height 27
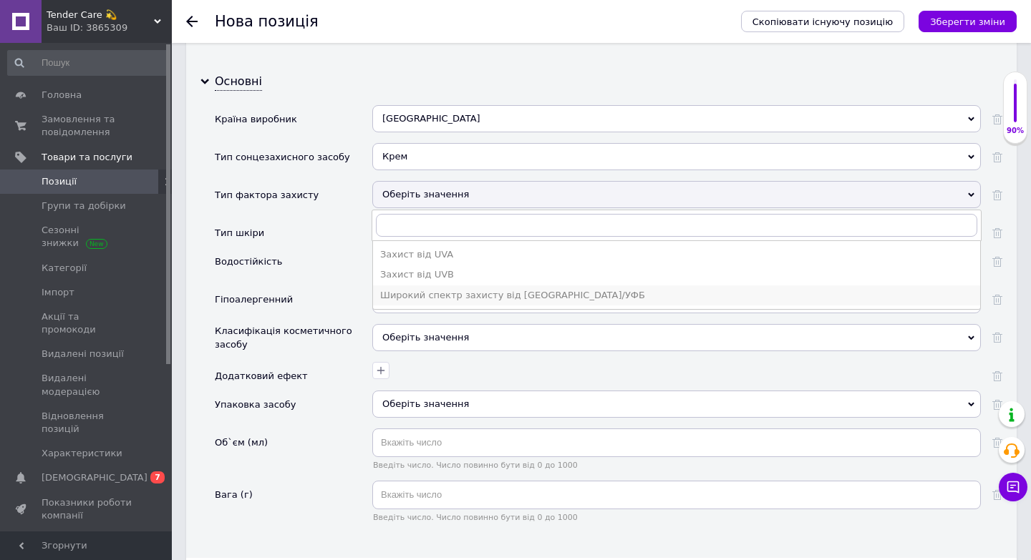
click at [422, 289] on div "Широкий спектр захисту від [GEOGRAPHIC_DATA]/УФБ" at bounding box center [676, 295] width 593 height 13
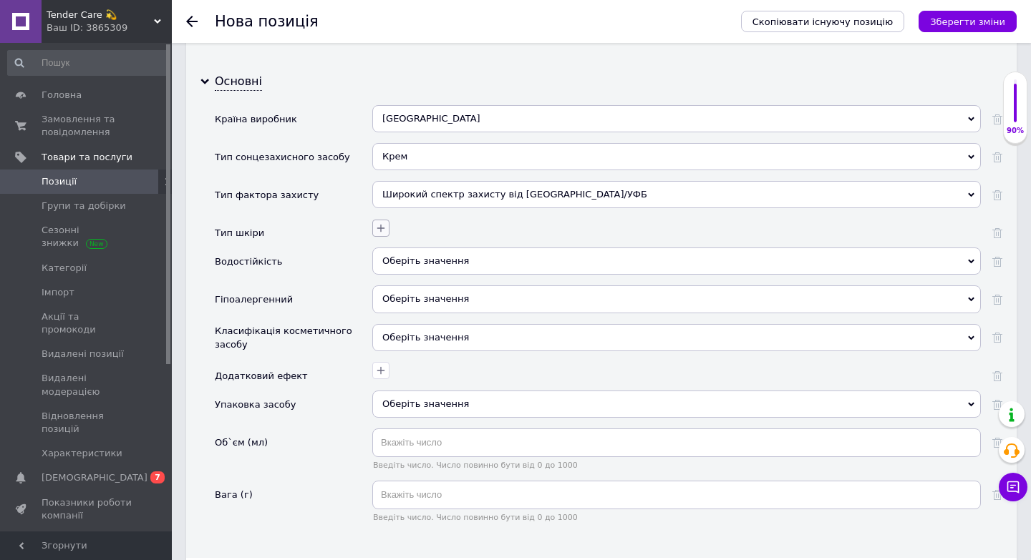
click at [380, 220] on button "button" at bounding box center [380, 228] width 17 height 17
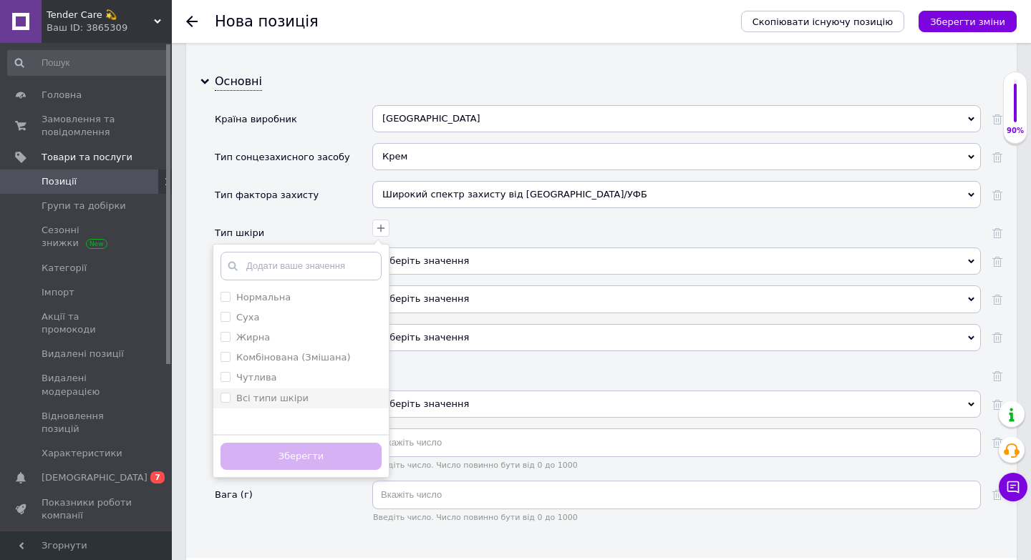
click at [315, 392] on div "Всі типи шкіри" at bounding box center [300, 398] width 161 height 13
checkbox шкіри "true"
click at [296, 443] on button "Зберегти" at bounding box center [300, 457] width 161 height 28
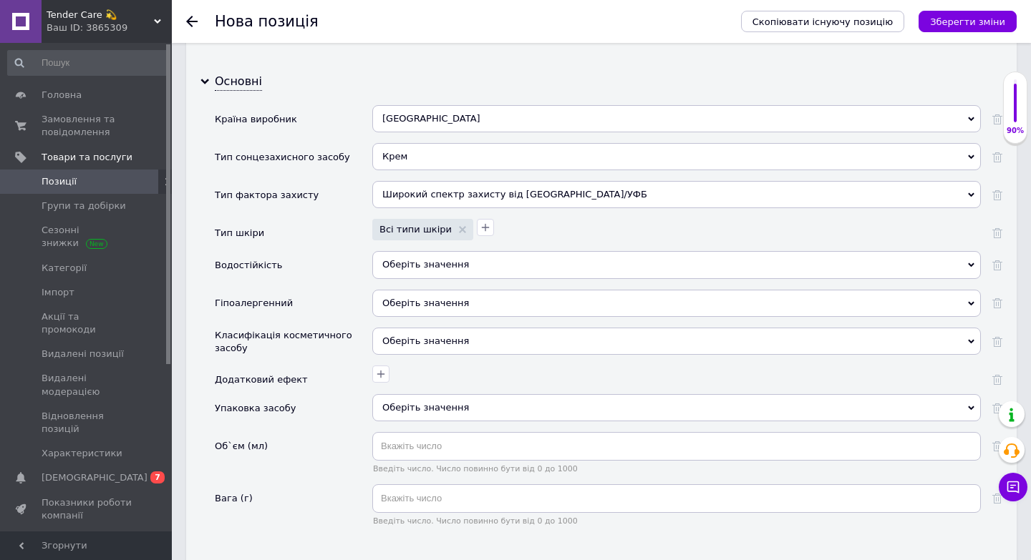
click at [424, 251] on span "Оберіть значення" at bounding box center [676, 264] width 608 height 27
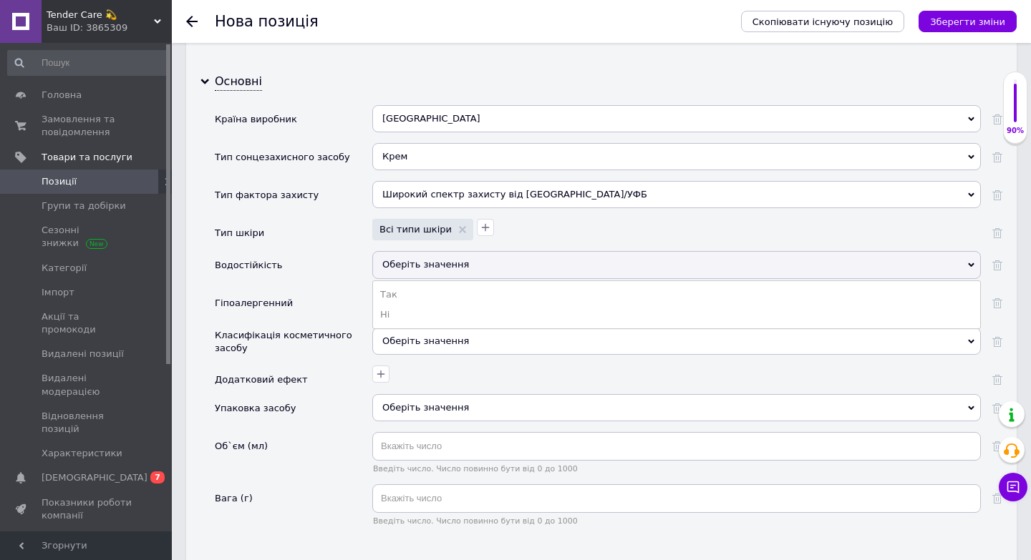
click at [316, 394] on div "Упаковка засобу" at bounding box center [293, 413] width 157 height 38
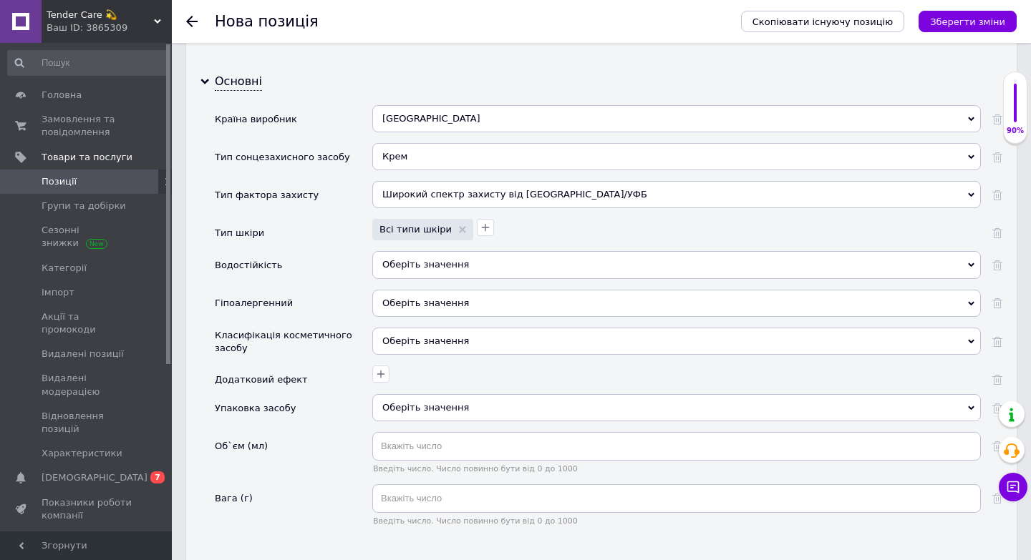
click at [413, 298] on span "Оберіть значення" at bounding box center [425, 303] width 87 height 11
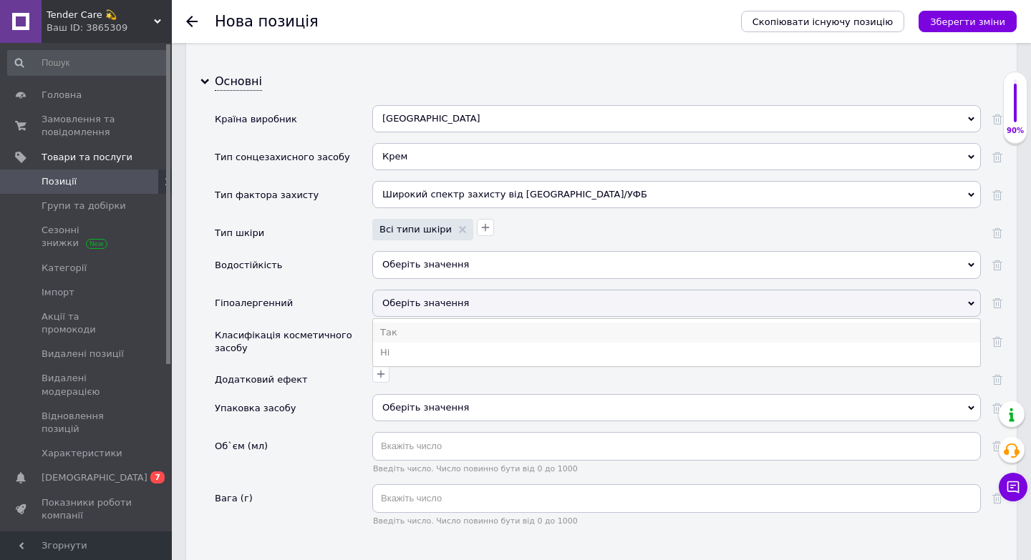
click at [416, 323] on li "Так" at bounding box center [676, 333] width 607 height 20
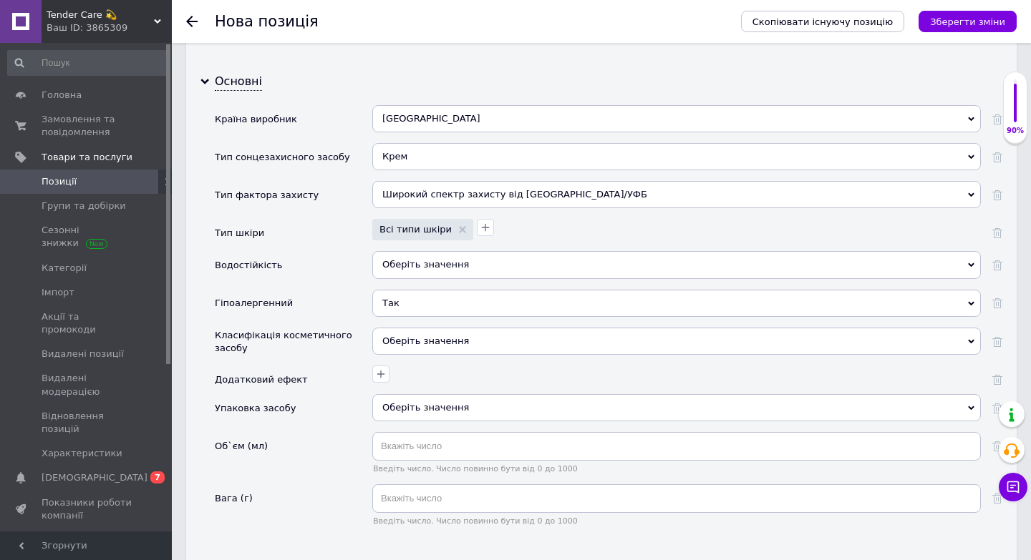
click at [413, 328] on div "Оберіть значення" at bounding box center [676, 341] width 608 height 27
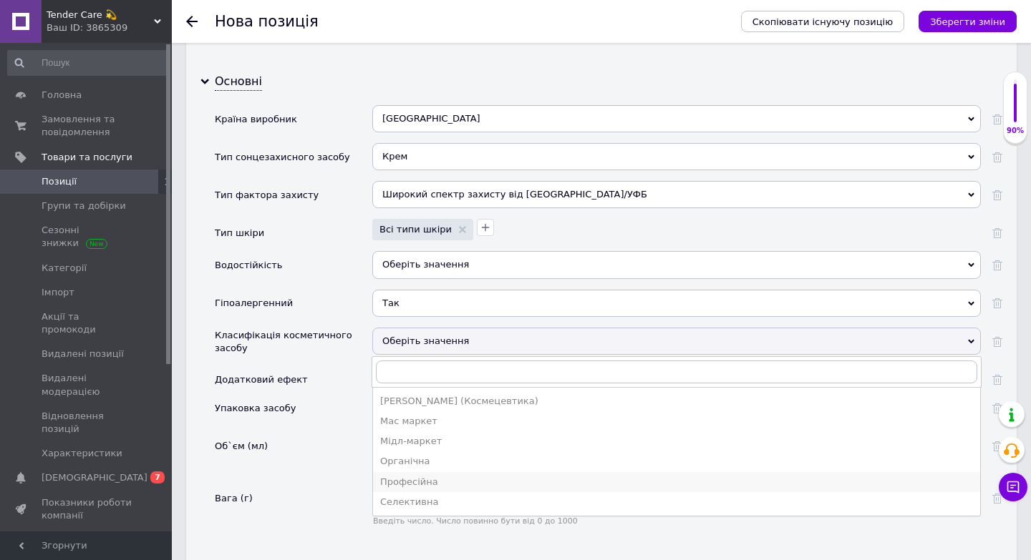
click at [405, 476] on div "Професійна" at bounding box center [676, 482] width 593 height 13
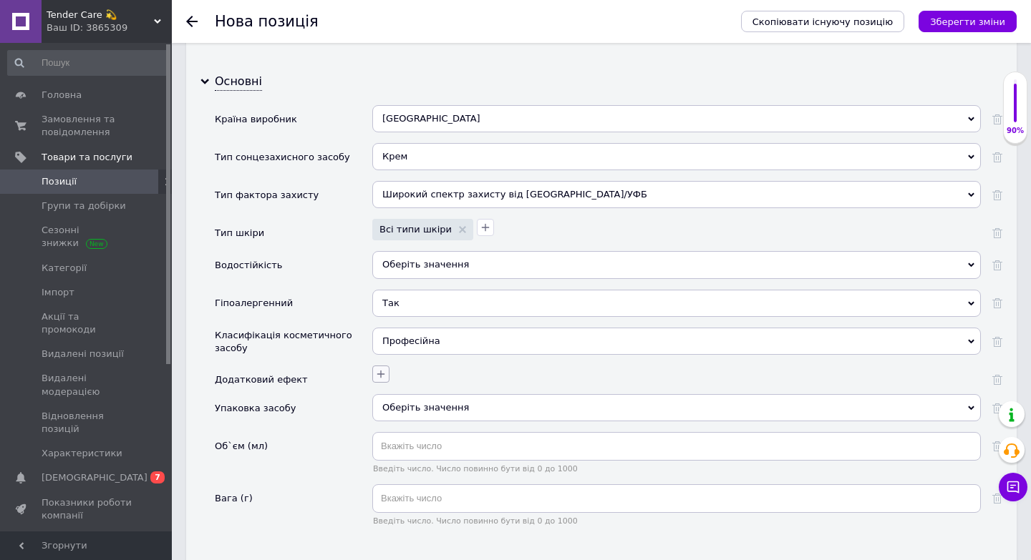
click at [381, 371] on icon "button" at bounding box center [381, 375] width 8 height 8
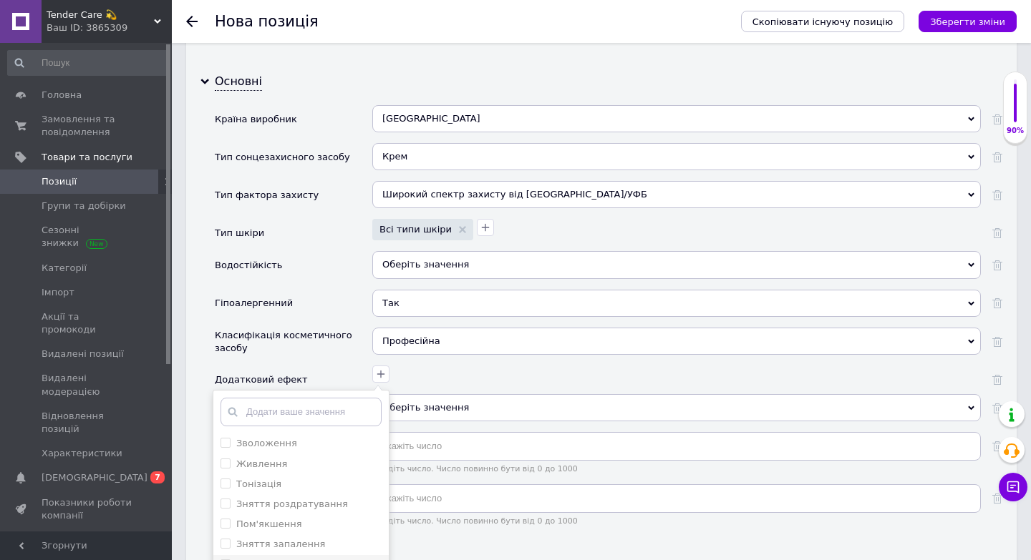
checkbox гиперпигментаций "true"
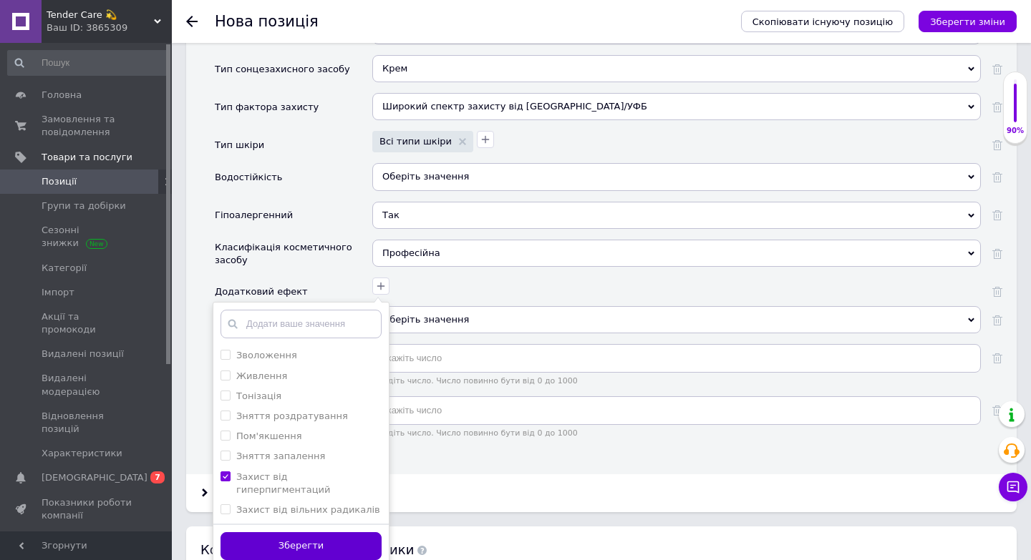
click at [351, 533] on button "Зберегти" at bounding box center [300, 547] width 161 height 28
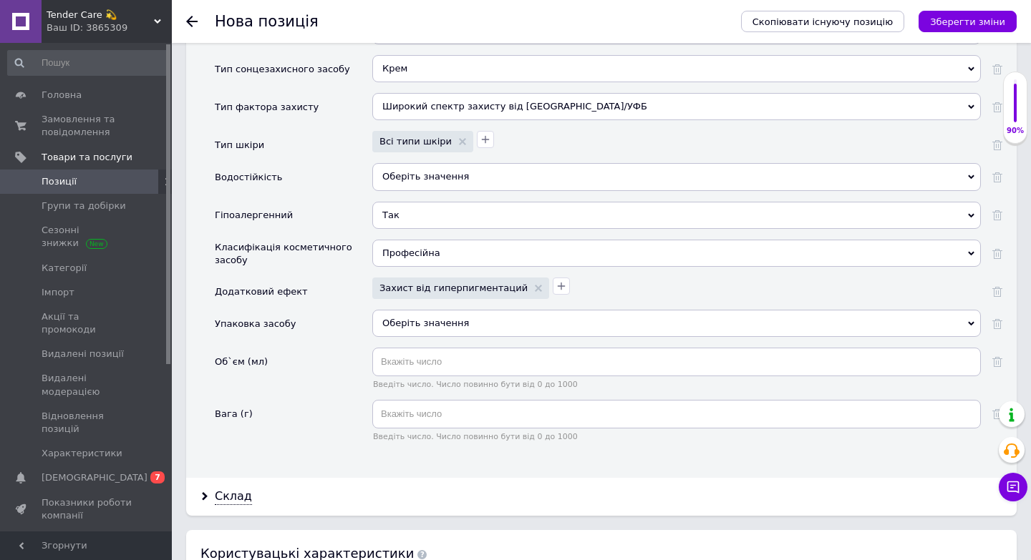
click at [441, 310] on div "Оберіть значення" at bounding box center [676, 329] width 608 height 38
click at [456, 310] on div "Оберіть значення" at bounding box center [676, 323] width 608 height 27
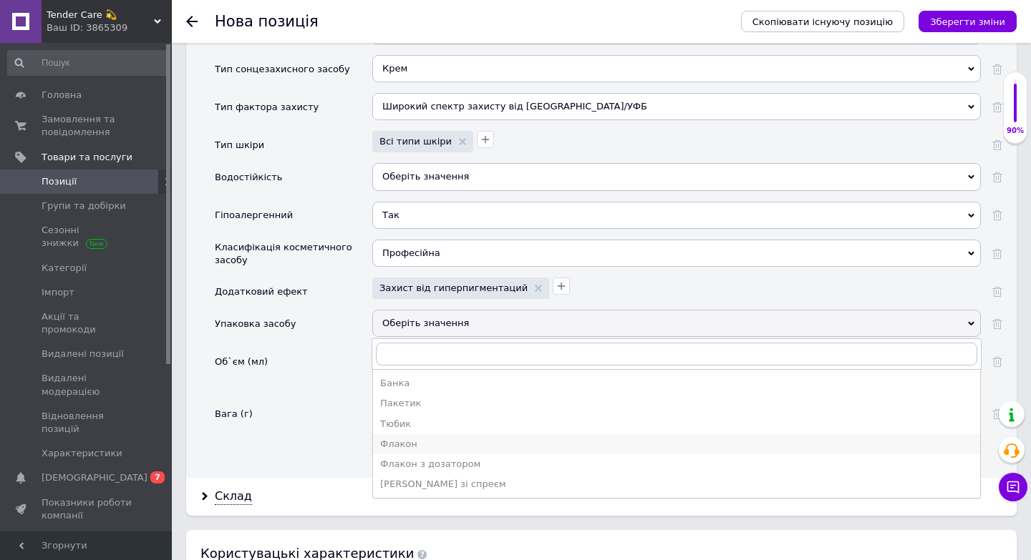
click at [414, 438] on div "Флакон" at bounding box center [676, 444] width 593 height 13
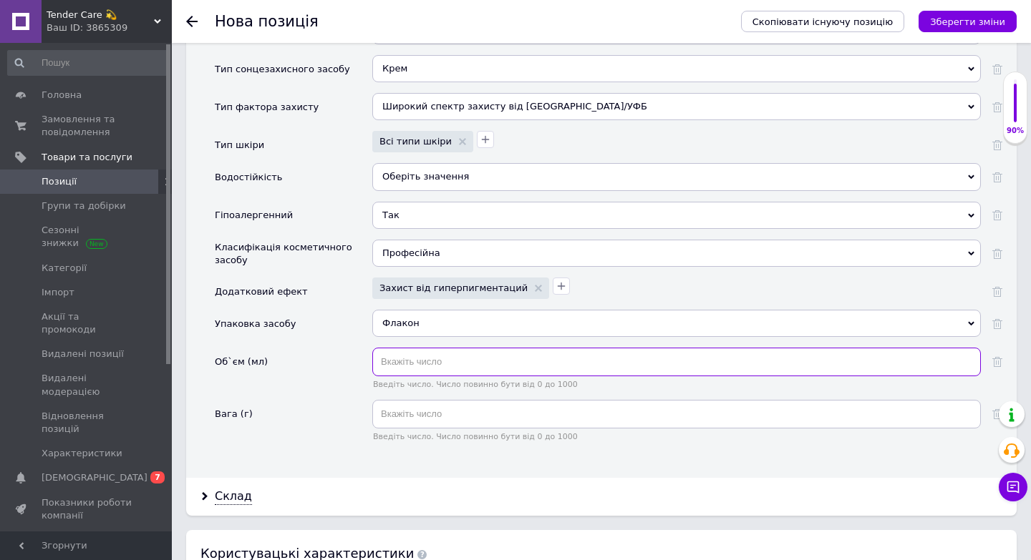
click at [433, 348] on input "text" at bounding box center [676, 362] width 608 height 29
type input "50"
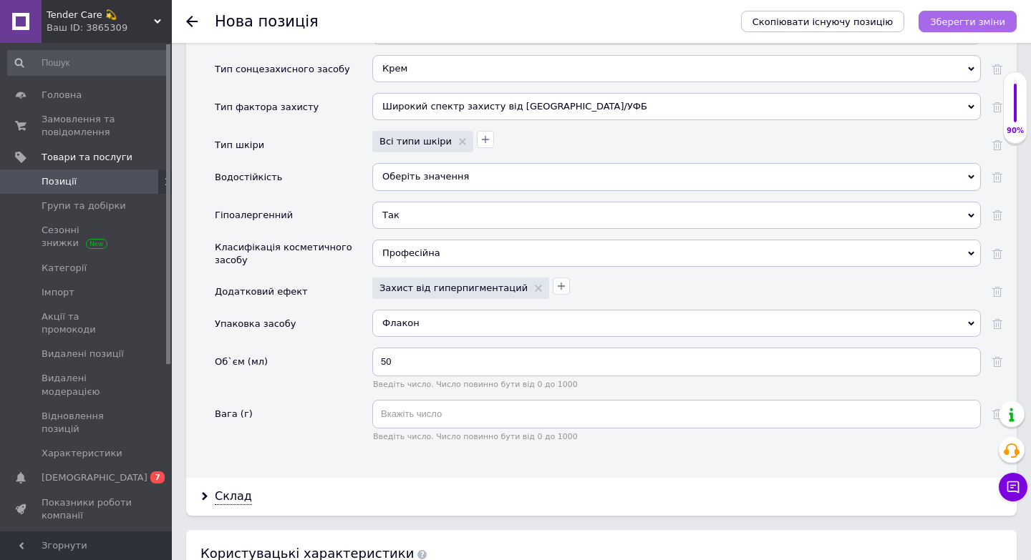
click at [951, 23] on icon "Зберегти зміни" at bounding box center [967, 21] width 75 height 11
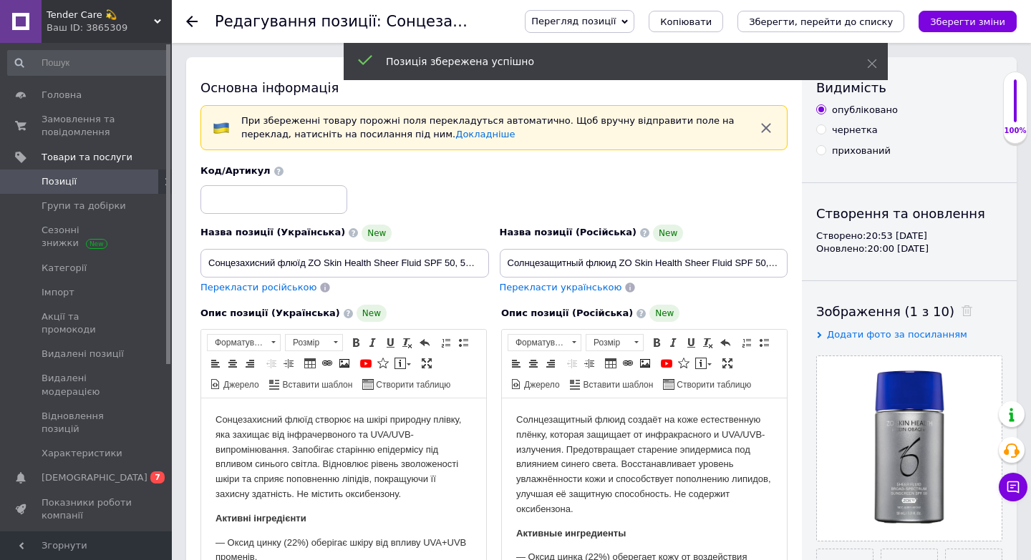
click at [115, 191] on link "Позиції" at bounding box center [88, 182] width 176 height 24
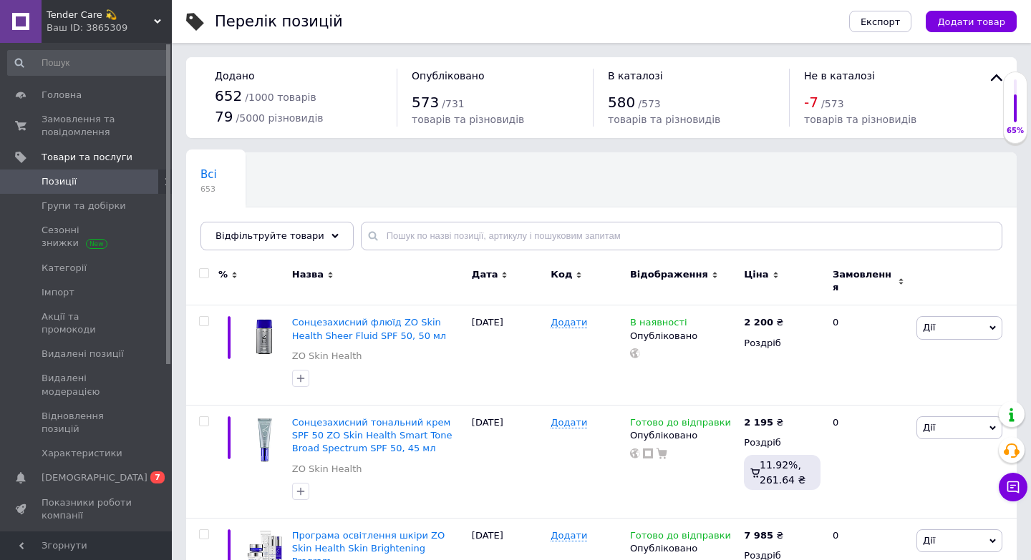
scroll to position [11, 0]
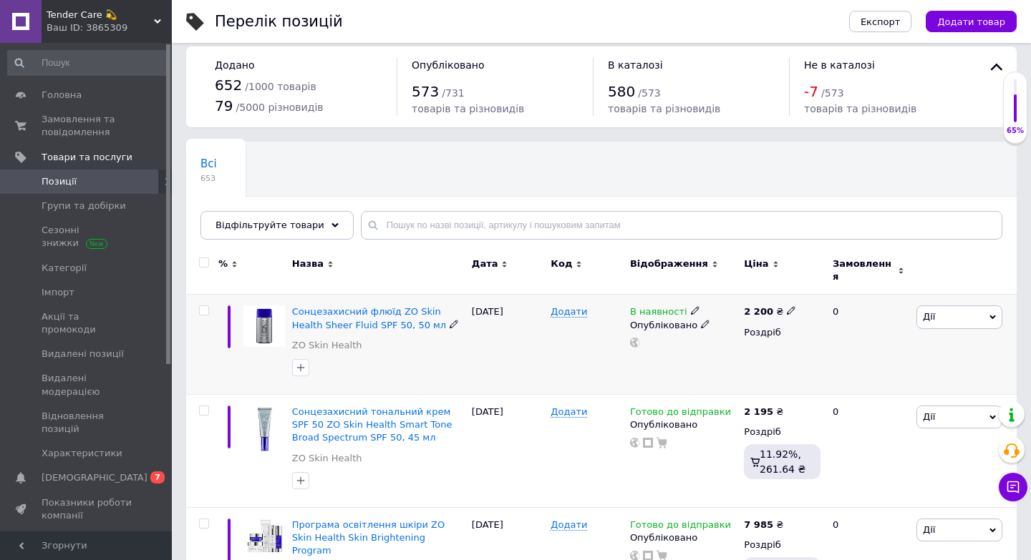
click at [672, 306] on span "В наявності" at bounding box center [658, 313] width 57 height 15
click at [757, 359] on li "Готово до відправки" at bounding box center [777, 363] width 136 height 20
click at [570, 366] on div "Додати" at bounding box center [586, 345] width 79 height 100
click at [370, 306] on span "Сонцезахисний флюїд ZO Skin Health Sheer Fluid SPF 50, 50 мл" at bounding box center [369, 318] width 154 height 24
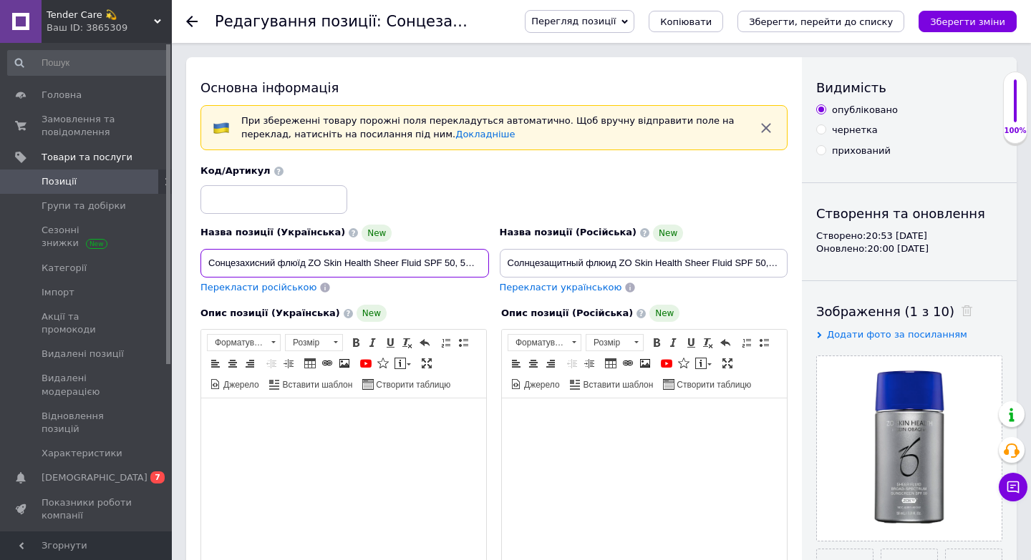
scroll to position [0, 5]
drag, startPoint x: 209, startPoint y: 262, endPoint x: 587, endPoint y: 280, distance: 378.4
click at [588, 280] on div "Назва позиції (Українська) New Сонцезахисний флюїд ZO Skin Health Sheer Fluid S…" at bounding box center [494, 230] width 598 height 140
drag, startPoint x: 505, startPoint y: 263, endPoint x: 972, endPoint y: 268, distance: 467.5
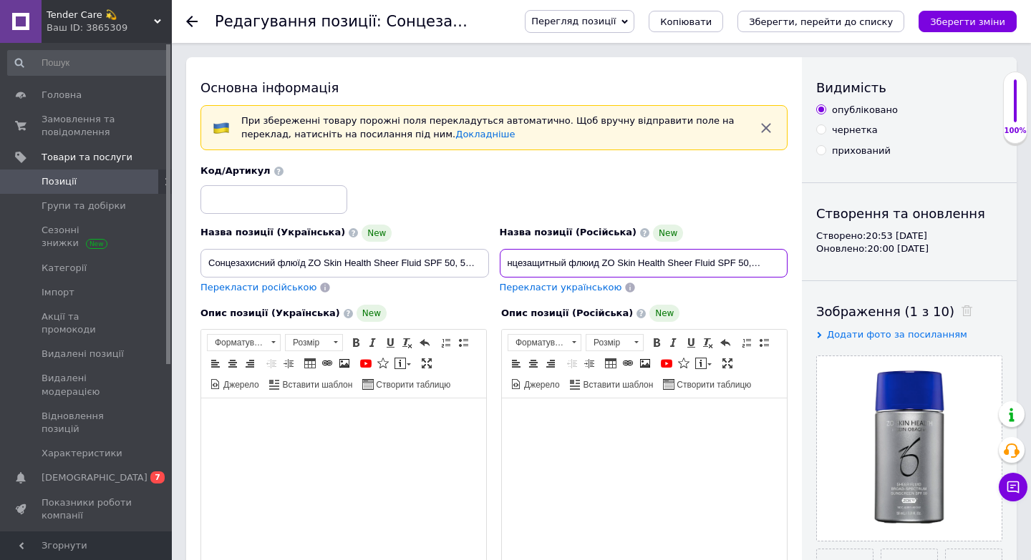
click at [972, 268] on div "Основна інформація При збереженні товару порожні поля перекладуться автоматично…" at bounding box center [601, 522] width 830 height 930
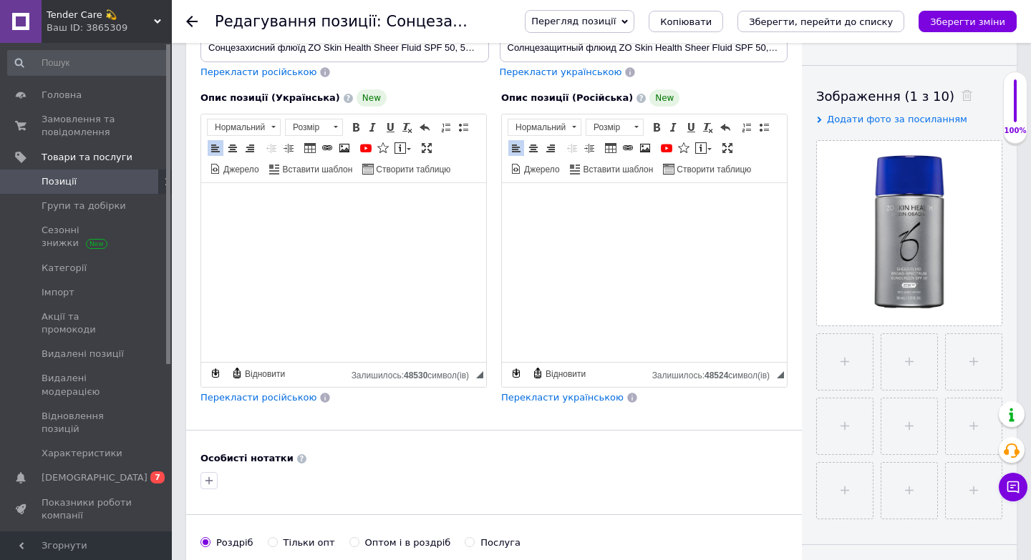
scroll to position [237, 0]
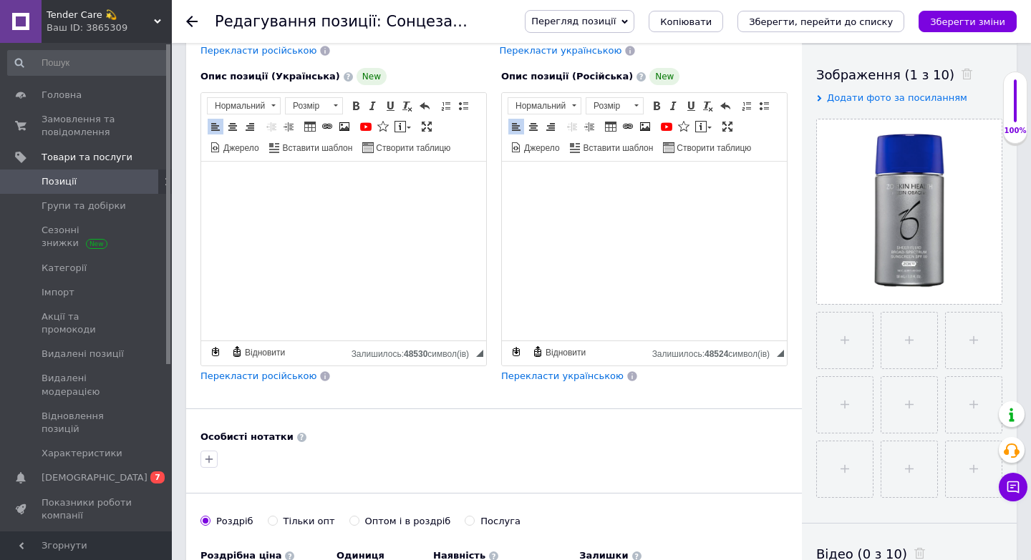
click at [89, 185] on span "Позиції" at bounding box center [87, 181] width 91 height 13
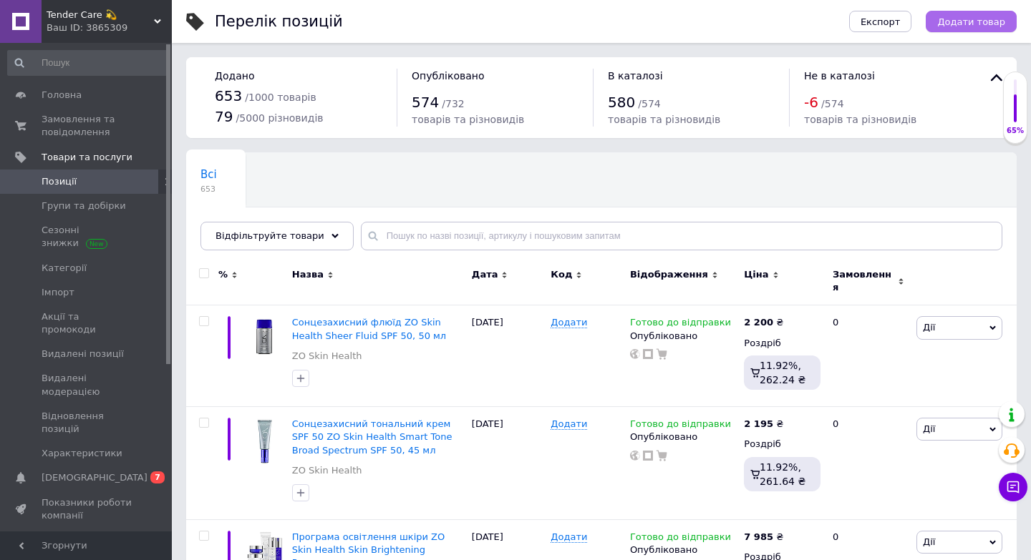
click at [980, 26] on span "Додати товар" at bounding box center [971, 21] width 68 height 11
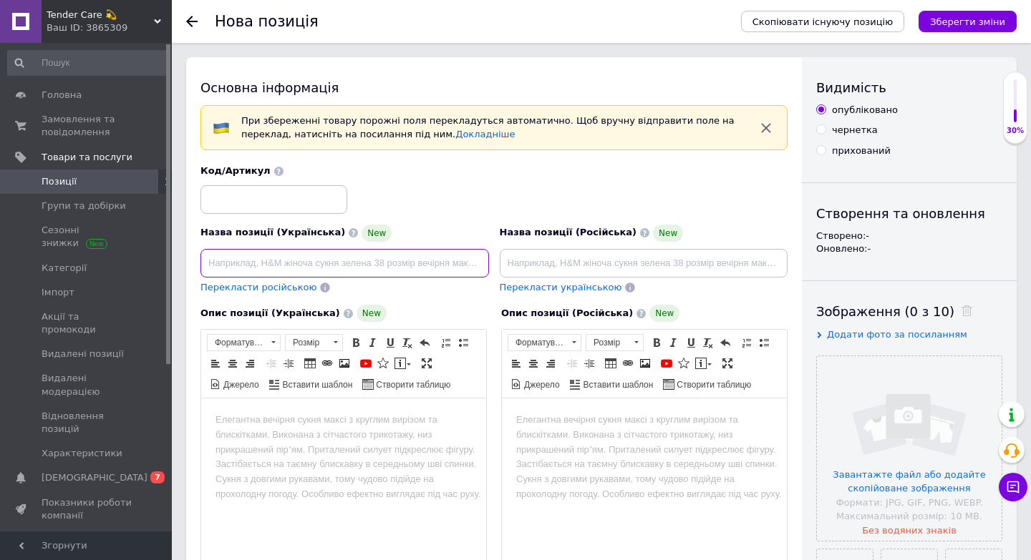
click at [409, 263] on input at bounding box center [344, 263] width 288 height 29
paste input "Заспокійливий зволожувальний лосьйон для чутливої шкіри ZO Skin Health Calming …"
type input "Заспокійливий зволожувальний лосьйон для чутливої шкіри ZO Skin Health Calming …"
click at [911, 439] on input "file" at bounding box center [909, 448] width 185 height 185
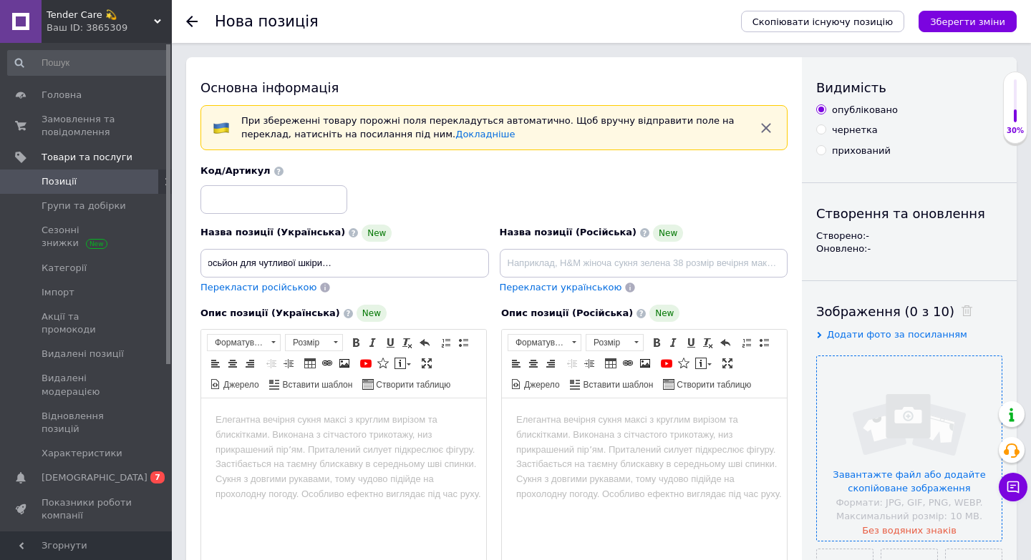
scroll to position [0, 0]
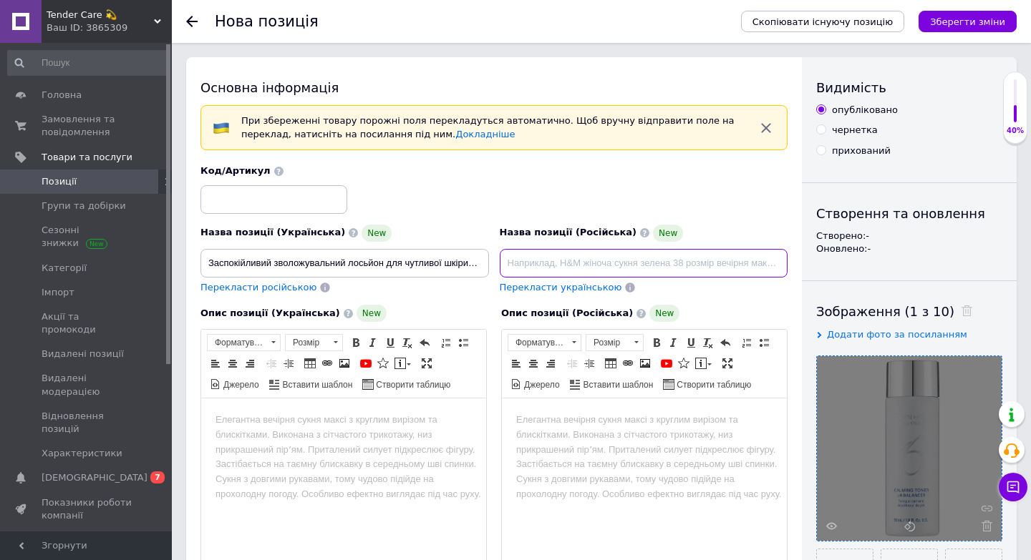
click at [611, 276] on input at bounding box center [644, 263] width 288 height 29
paste input "Успокаивающий увлажняющий лосьон для чувствительной кожи ZO Skin Health Calming…"
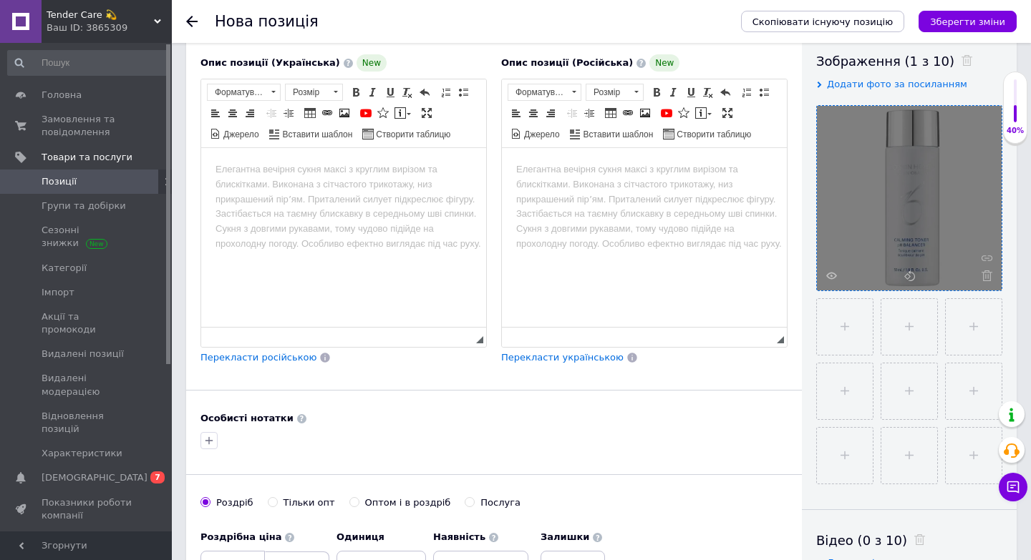
type input "Успокаивающий увлажняющий лосьон для чувствительной кожи ZO Skin Health Calming…"
click at [336, 192] on html at bounding box center [343, 170] width 285 height 44
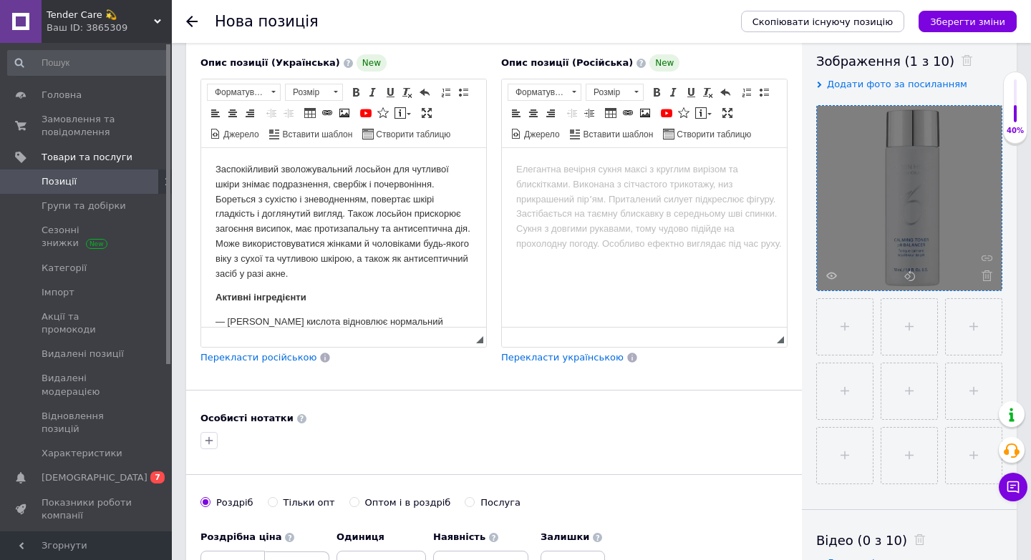
scroll to position [340, 0]
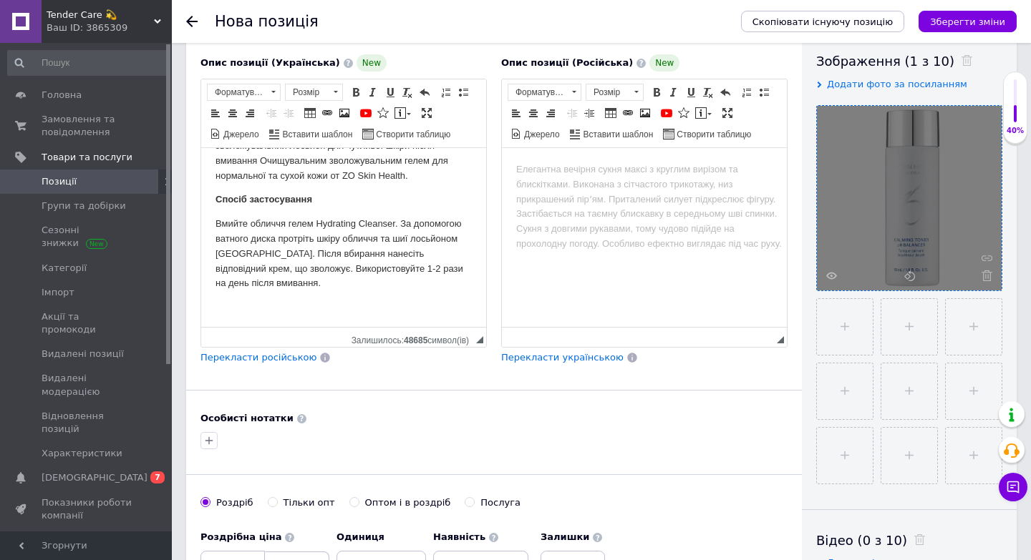
click at [609, 192] on html at bounding box center [644, 170] width 285 height 44
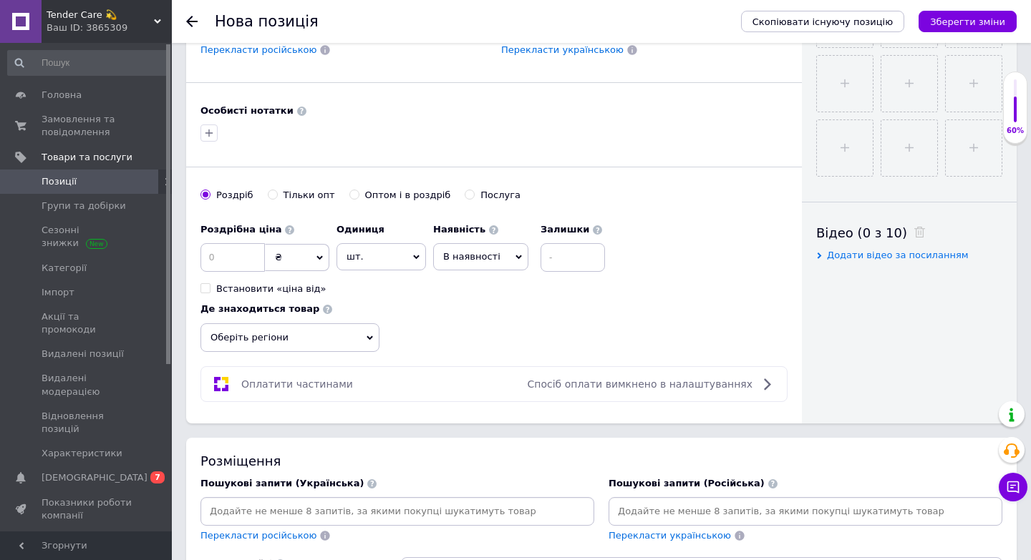
scroll to position [558, 0]
click at [238, 259] on input at bounding box center [232, 258] width 64 height 29
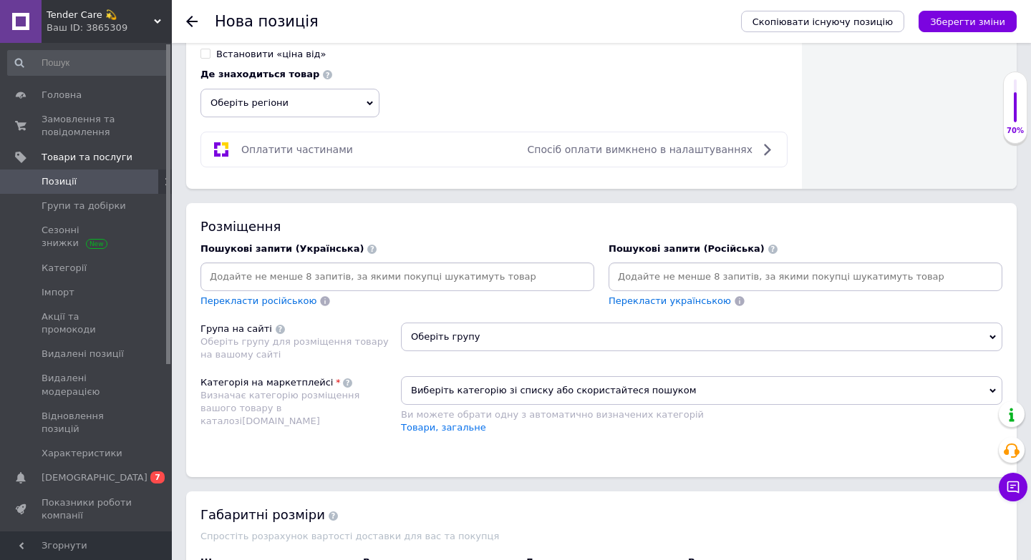
scroll to position [805, 0]
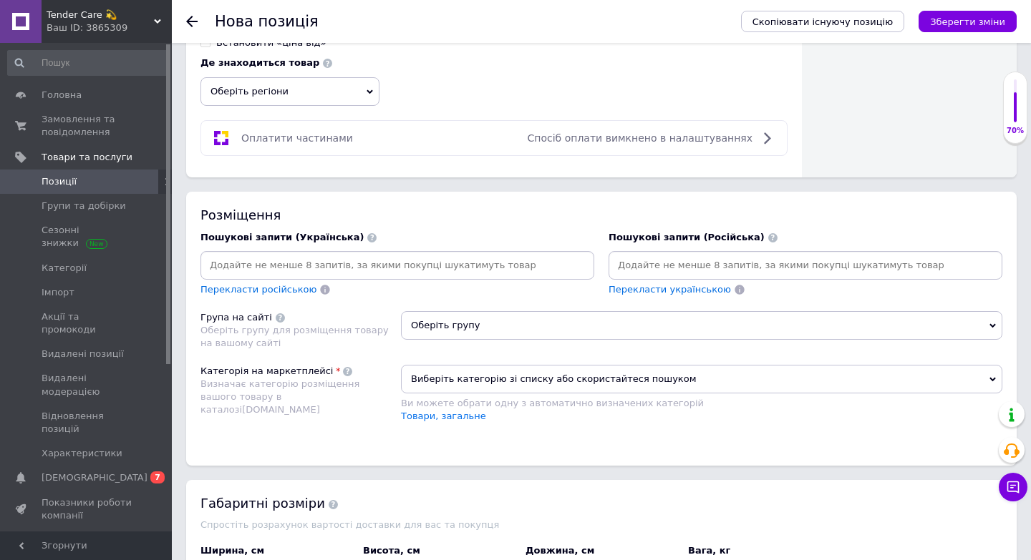
type input "875"
click at [477, 322] on span "Оберіть групу" at bounding box center [701, 325] width 601 height 29
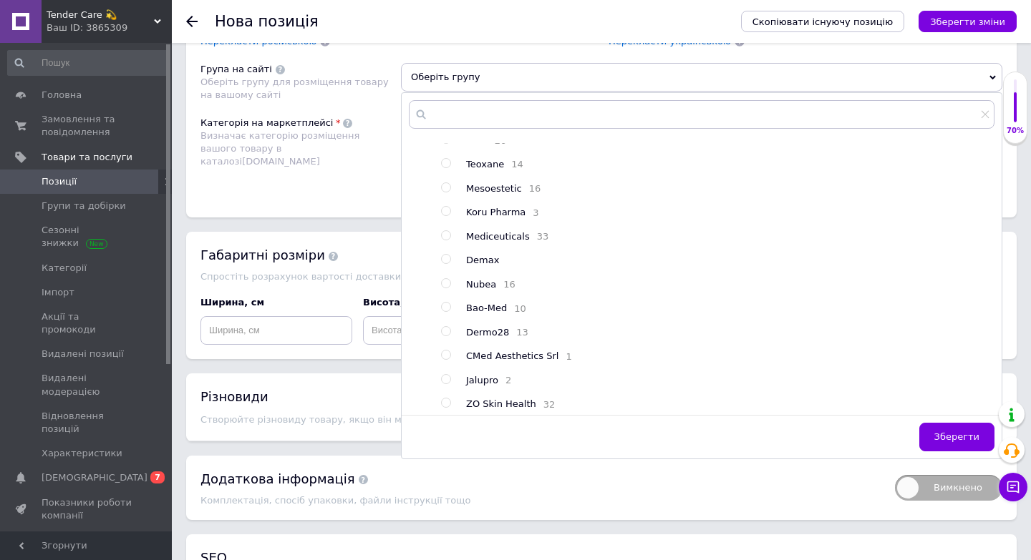
scroll to position [573, 0]
click at [447, 398] on input "radio" at bounding box center [445, 399] width 9 height 9
radio input "true"
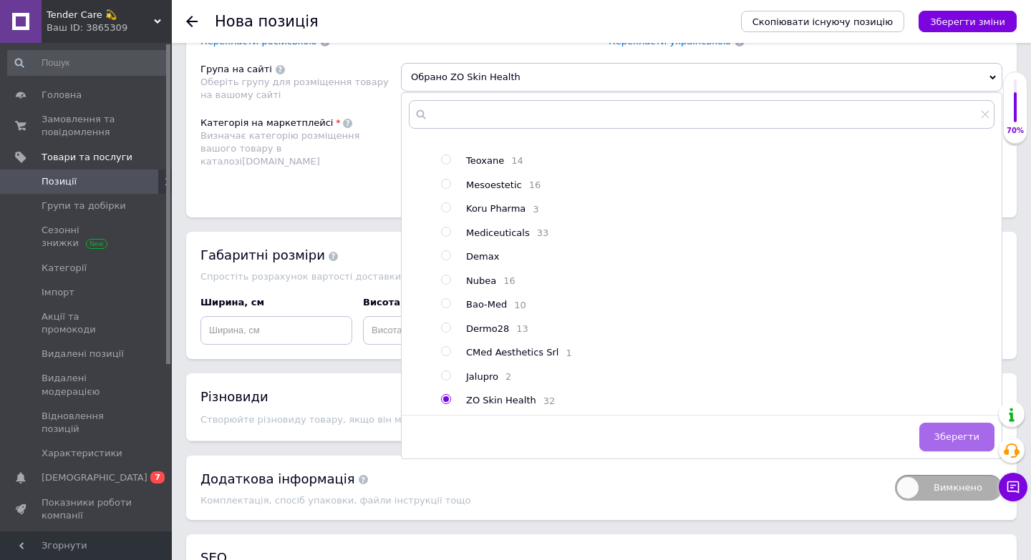
click at [968, 439] on span "Зберегти" at bounding box center [956, 437] width 45 height 11
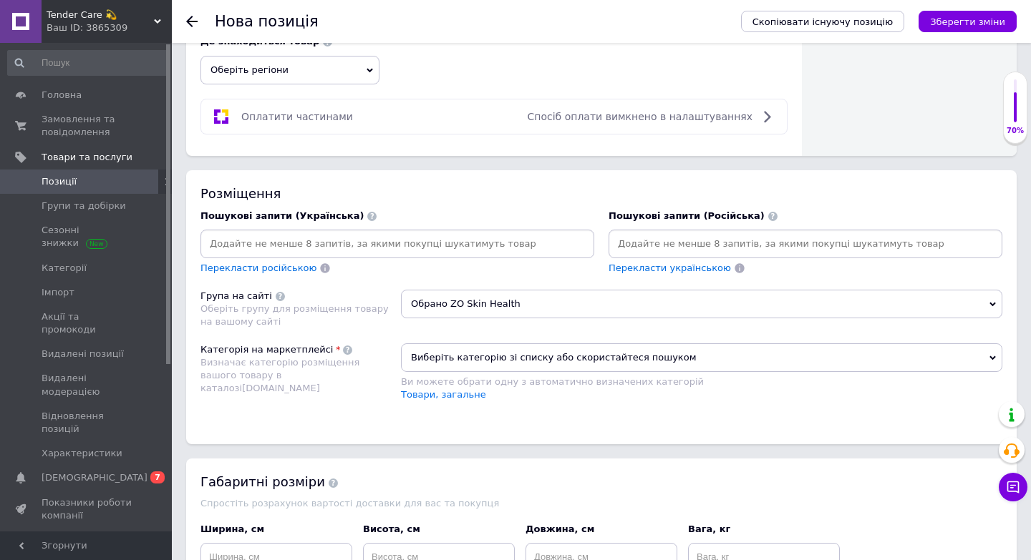
scroll to position [821, 0]
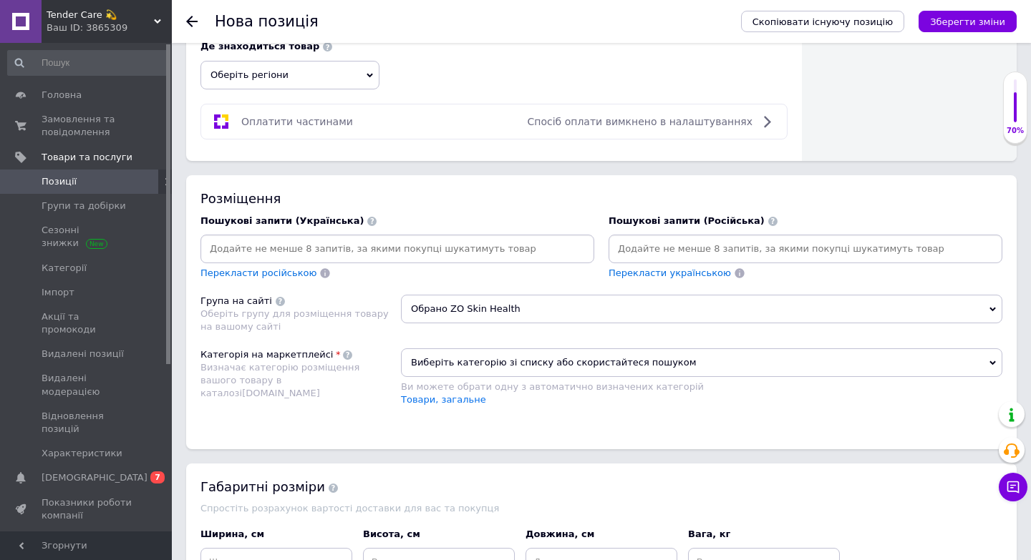
click at [635, 248] on input at bounding box center [805, 248] width 388 height 21
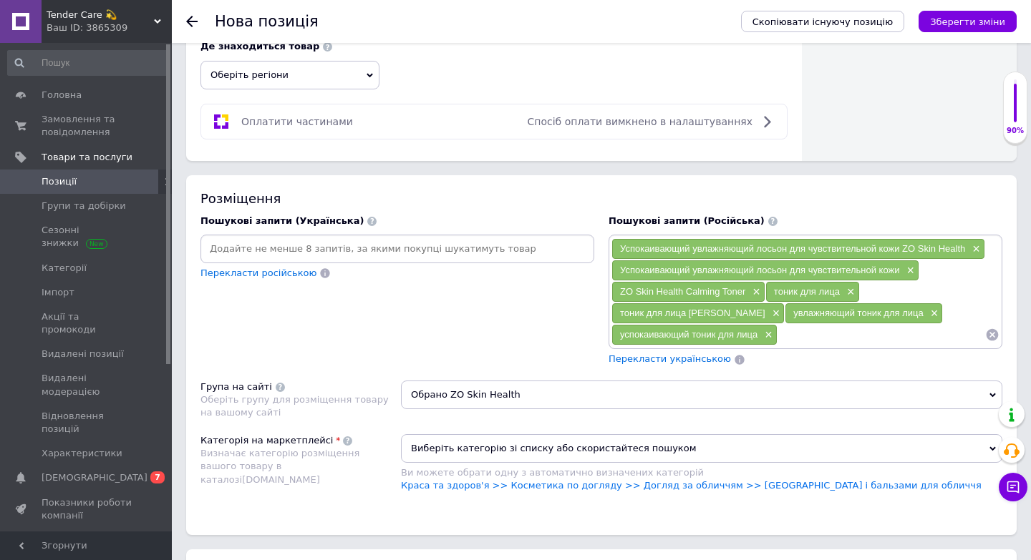
click at [249, 241] on input at bounding box center [397, 248] width 388 height 21
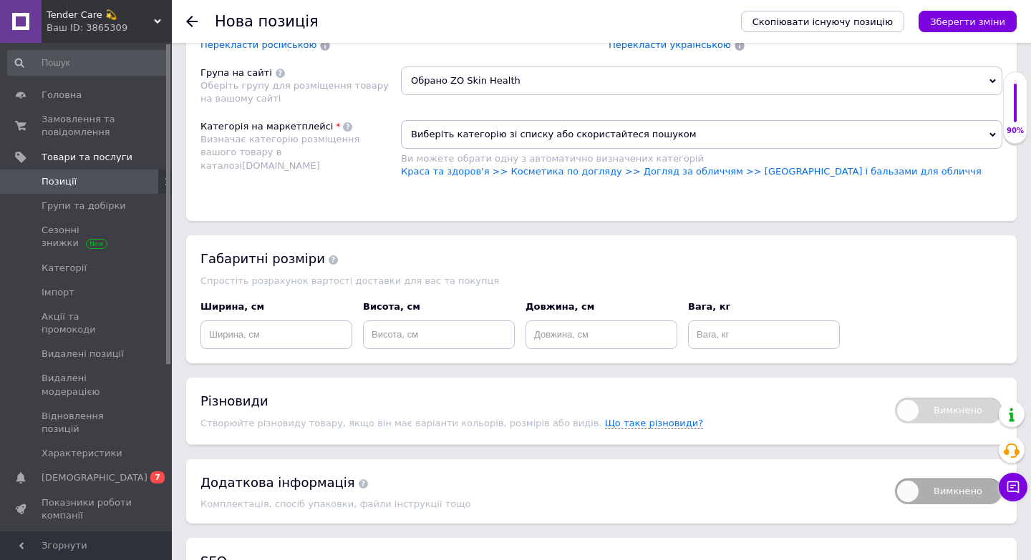
scroll to position [1167, 0]
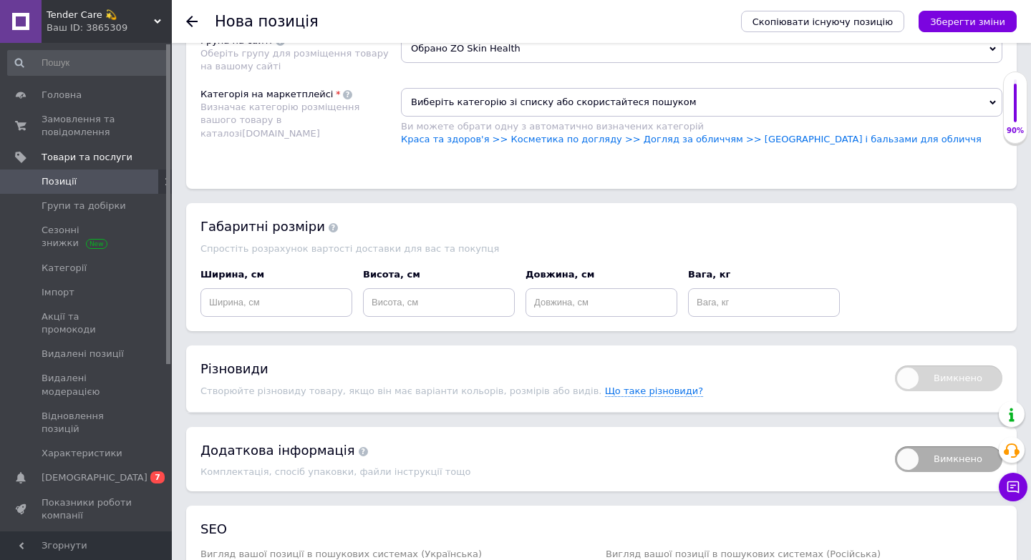
click at [474, 109] on span "Виберіть категорію зі списку або скористайтеся пошуком" at bounding box center [701, 102] width 601 height 29
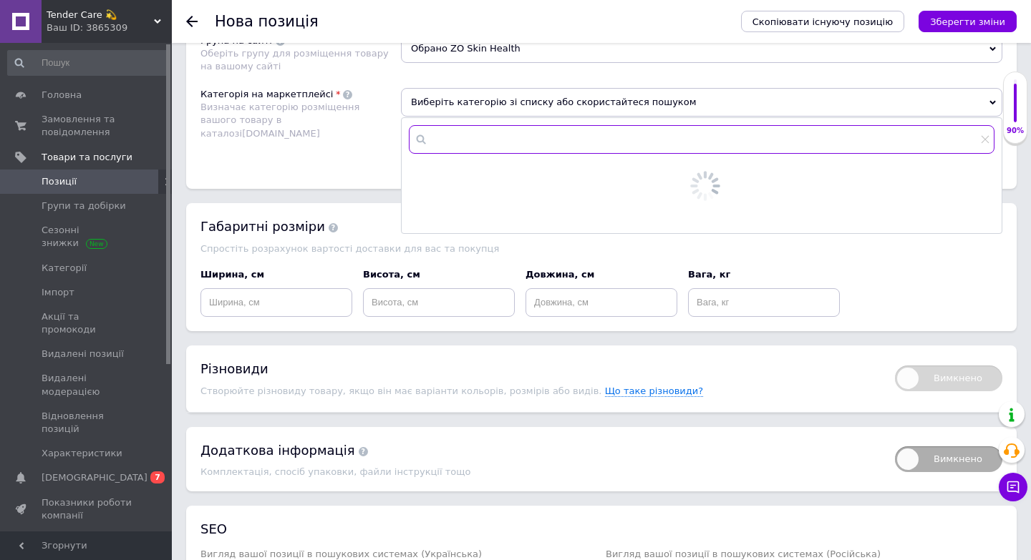
click at [467, 138] on input "text" at bounding box center [702, 139] width 586 height 29
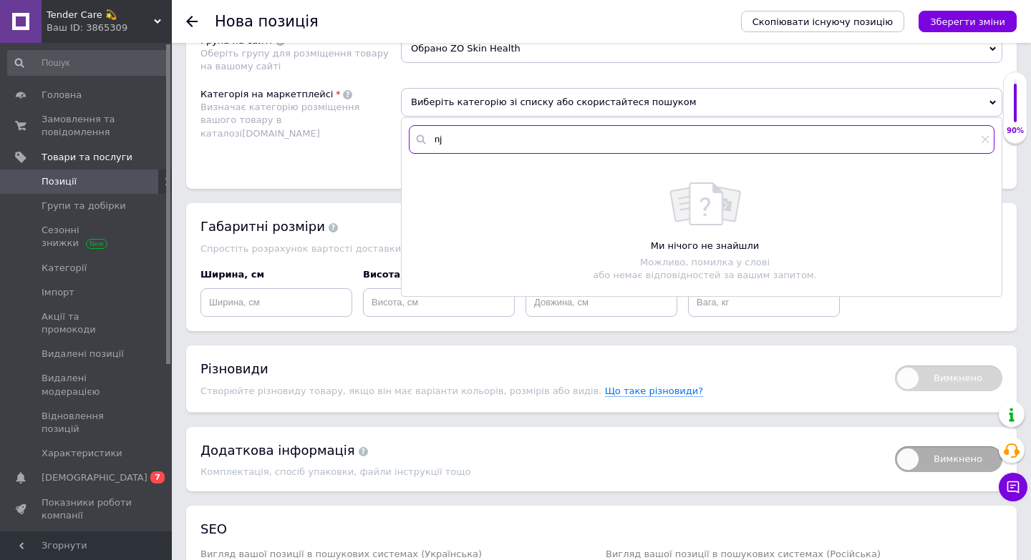
type input "n"
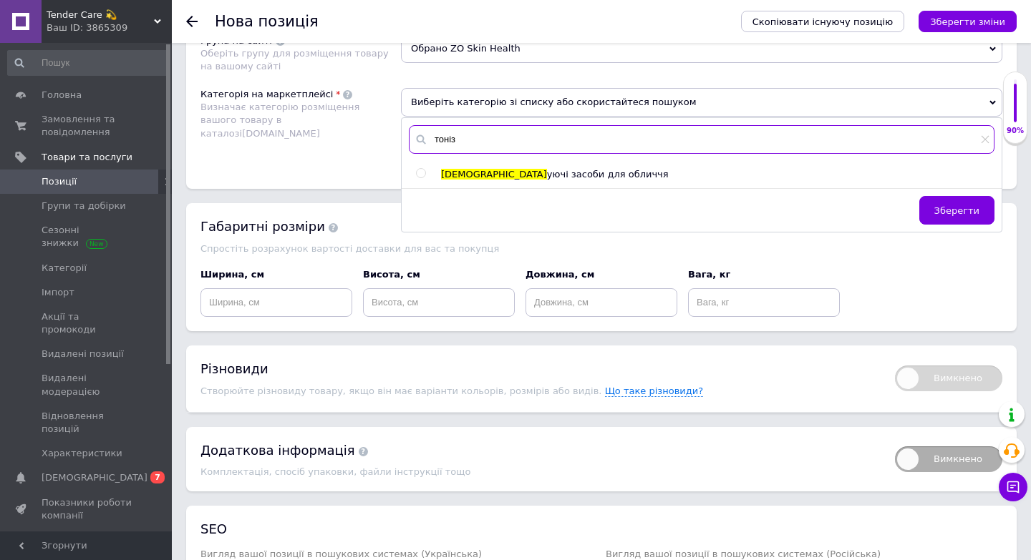
type input "тоніз"
click at [421, 175] on input "radio" at bounding box center [420, 173] width 9 height 9
radio input "true"
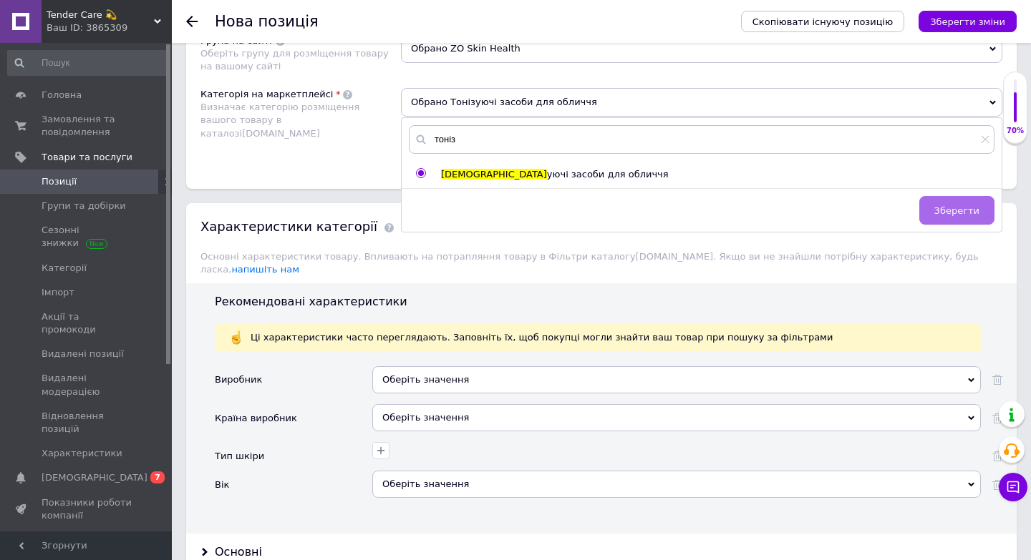
click at [974, 209] on span "Зберегти" at bounding box center [956, 210] width 45 height 11
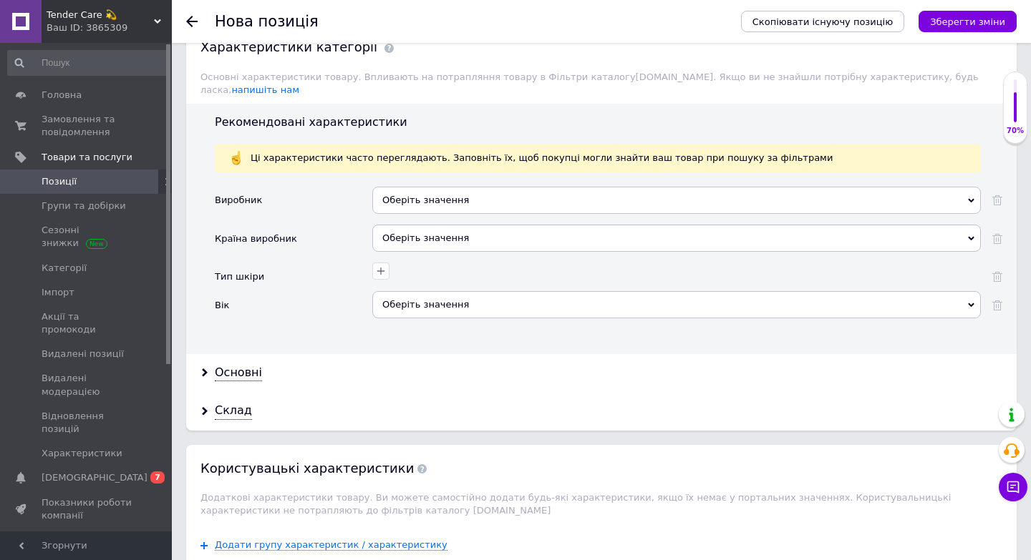
scroll to position [1412, 0]
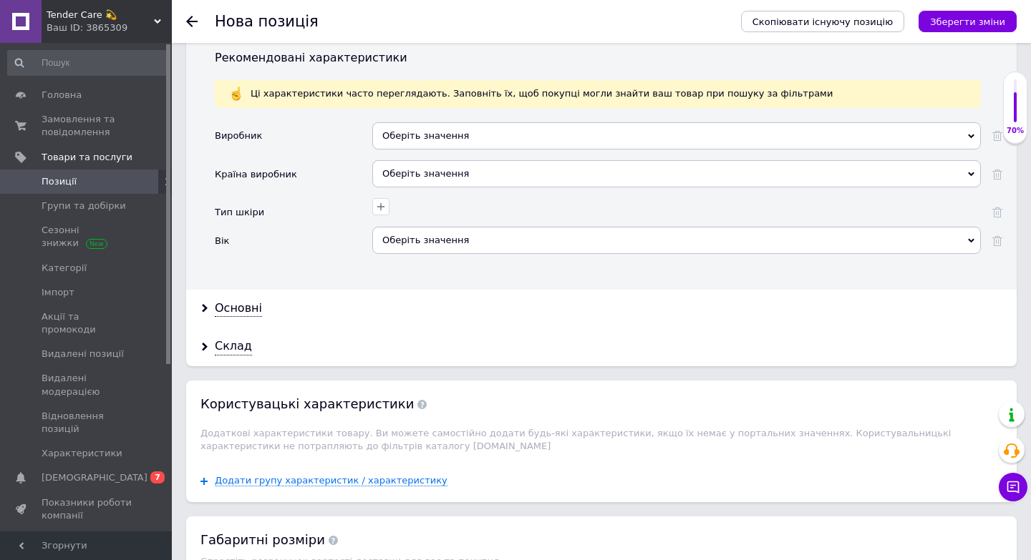
click at [401, 236] on div "Оберіть значення" at bounding box center [676, 240] width 608 height 27
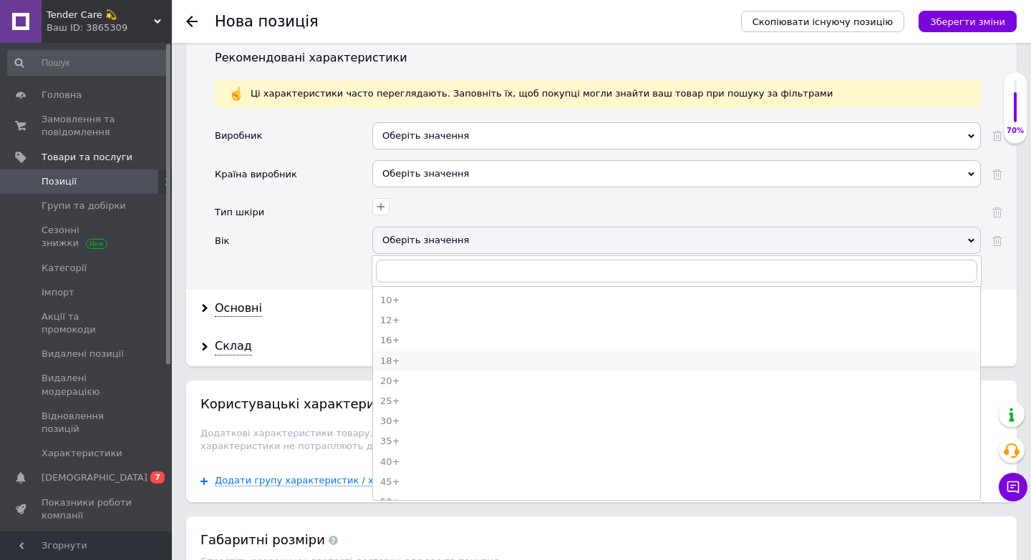
click at [403, 355] on div "18+" at bounding box center [676, 361] width 593 height 13
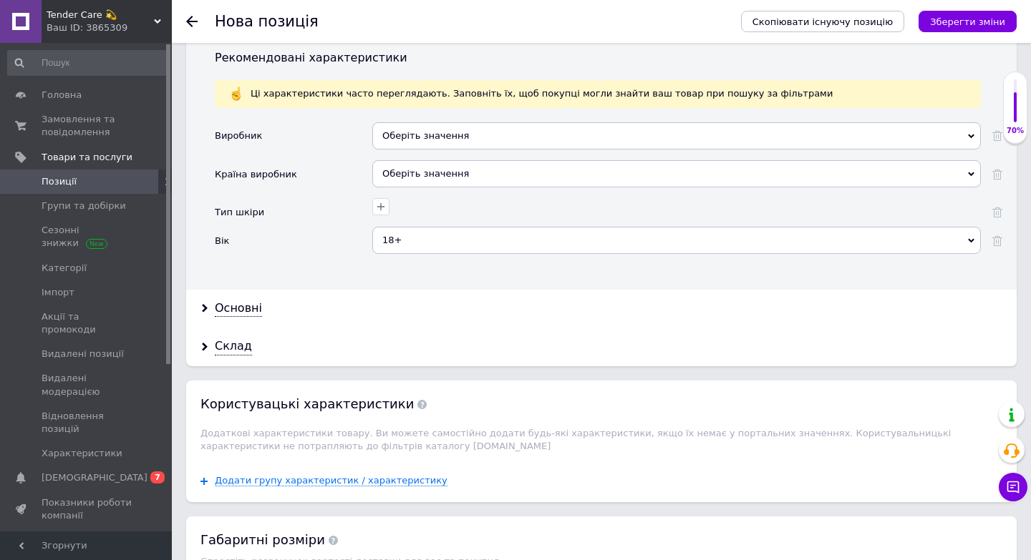
click at [434, 122] on div "Оберіть значення" at bounding box center [676, 135] width 608 height 27
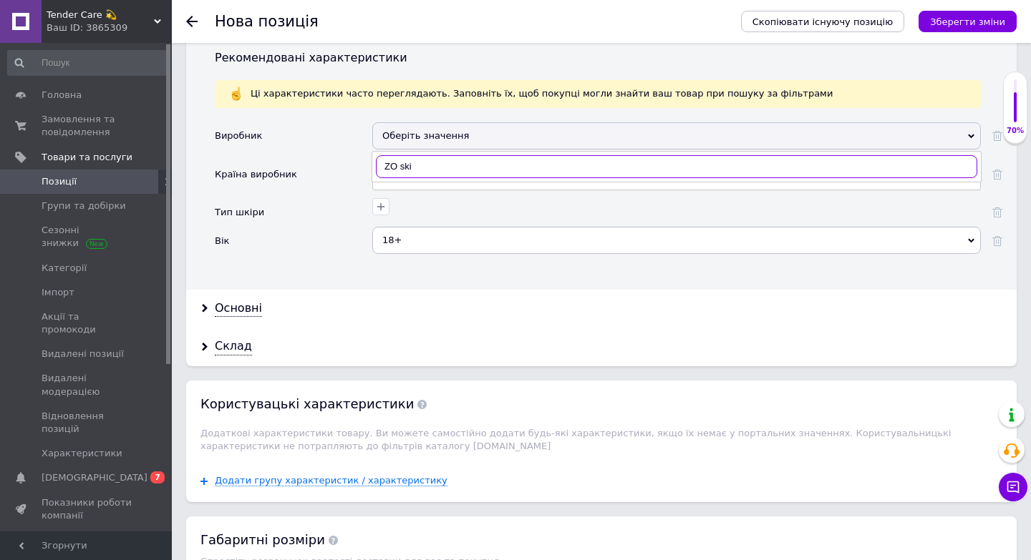
type input "ZO skin"
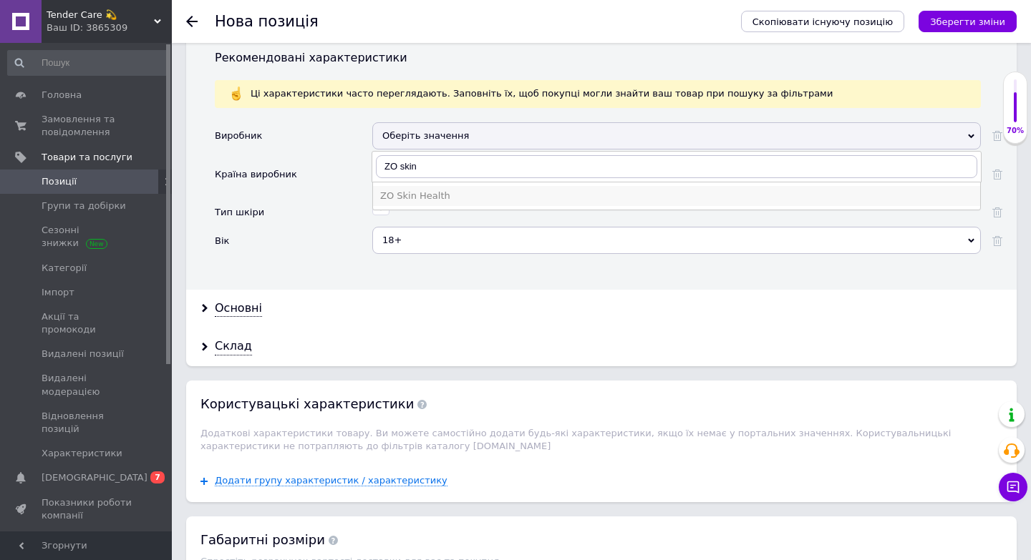
click at [492, 190] on li "ZO Skin Health" at bounding box center [676, 196] width 607 height 20
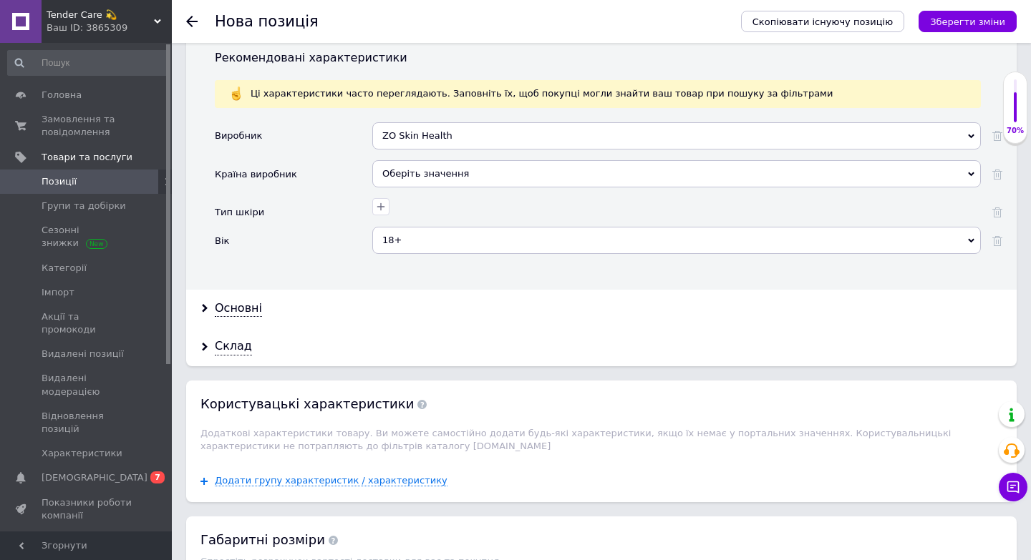
click at [447, 145] on div "ZO Skin Health ZO Skin Health" at bounding box center [676, 141] width 608 height 38
click at [437, 160] on div "Оберіть значення" at bounding box center [676, 173] width 608 height 27
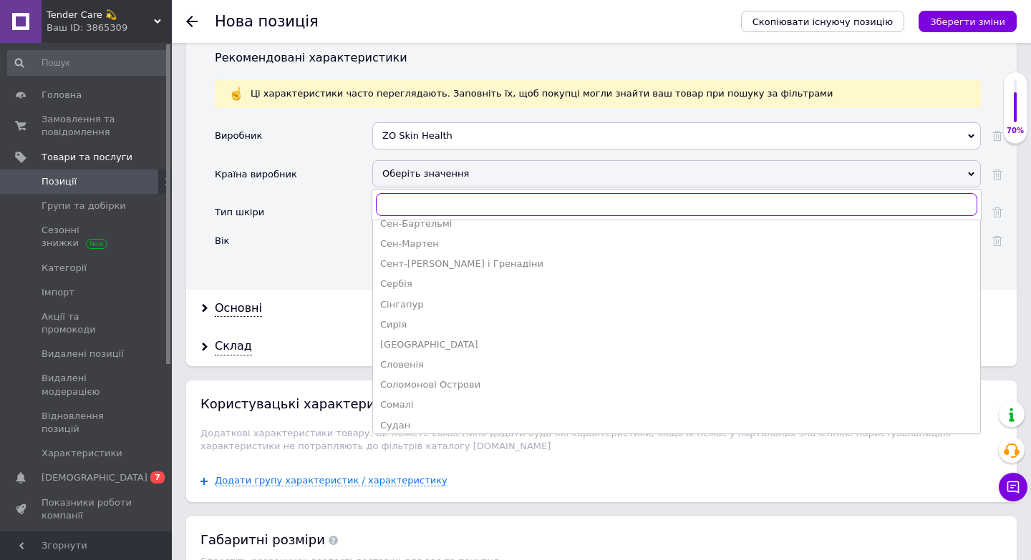
scroll to position [2820, 0]
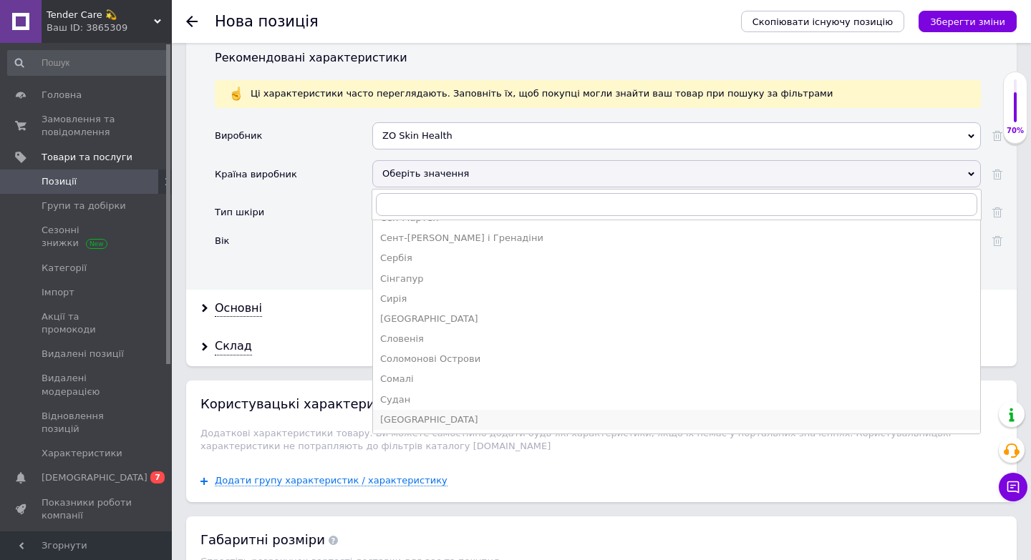
click at [407, 414] on div "[GEOGRAPHIC_DATA]" at bounding box center [676, 420] width 593 height 13
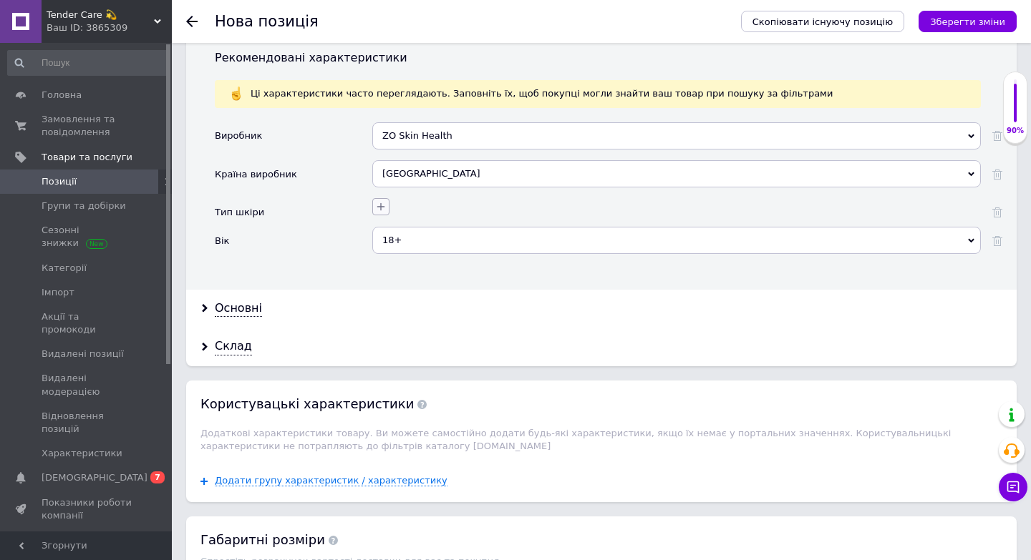
click at [383, 201] on icon "button" at bounding box center [380, 206] width 11 height 11
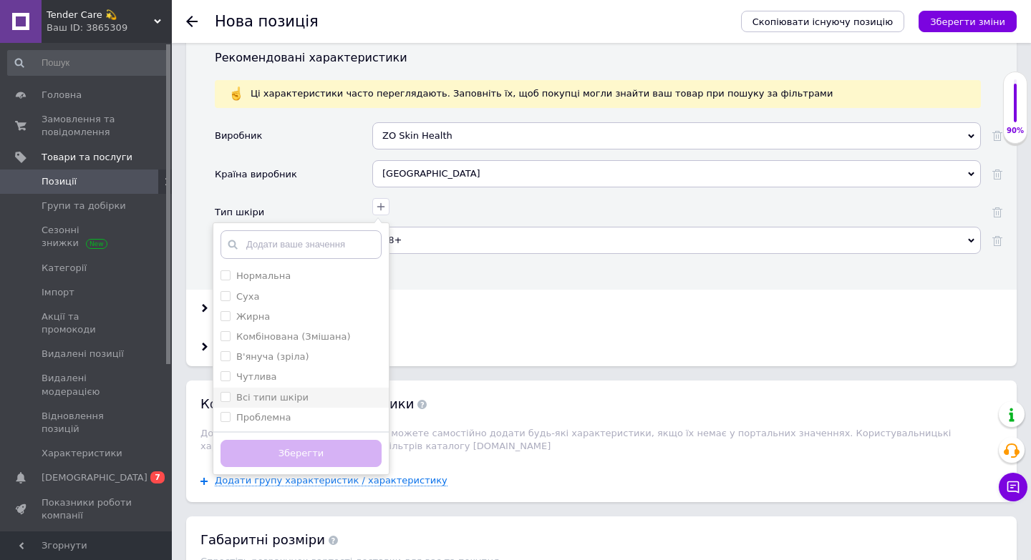
click at [279, 392] on label "Всі типи шкіри" at bounding box center [272, 397] width 72 height 11
checkbox шкіри "true"
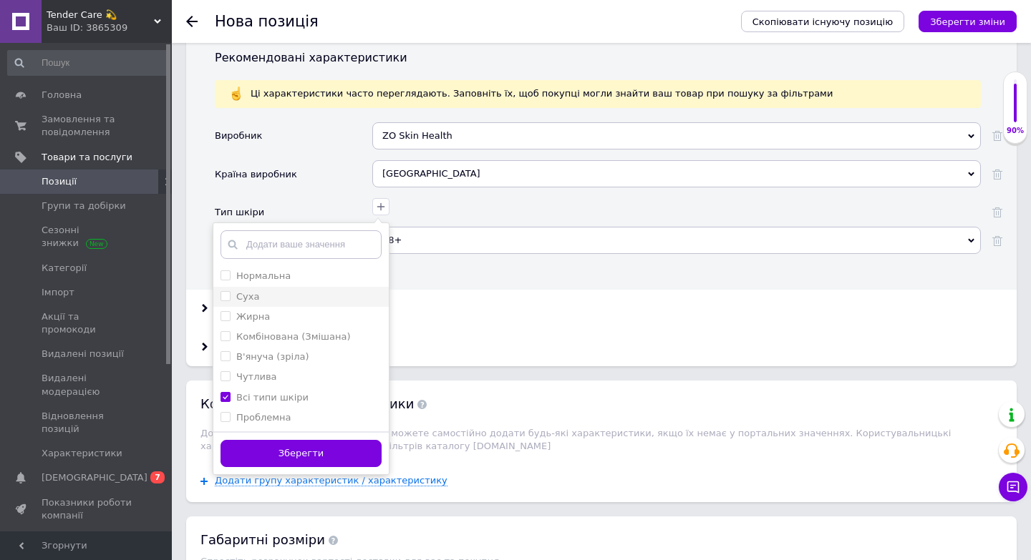
click at [283, 291] on div "Суха" at bounding box center [300, 297] width 161 height 13
checkbox input "true"
click at [261, 372] on li "Чутлива" at bounding box center [300, 377] width 175 height 20
checkbox input "true"
click at [266, 452] on button "Зберегти" at bounding box center [300, 454] width 161 height 28
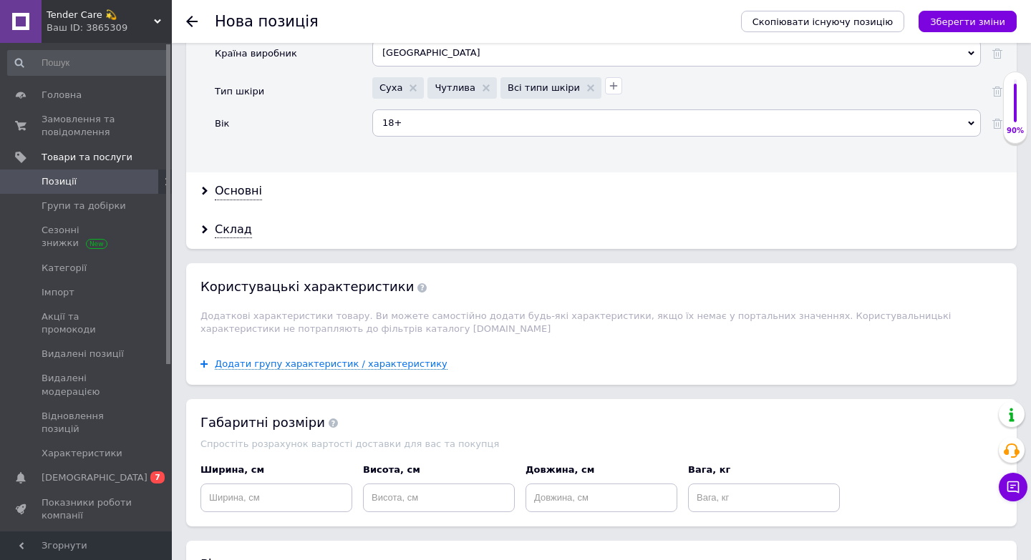
scroll to position [1543, 0]
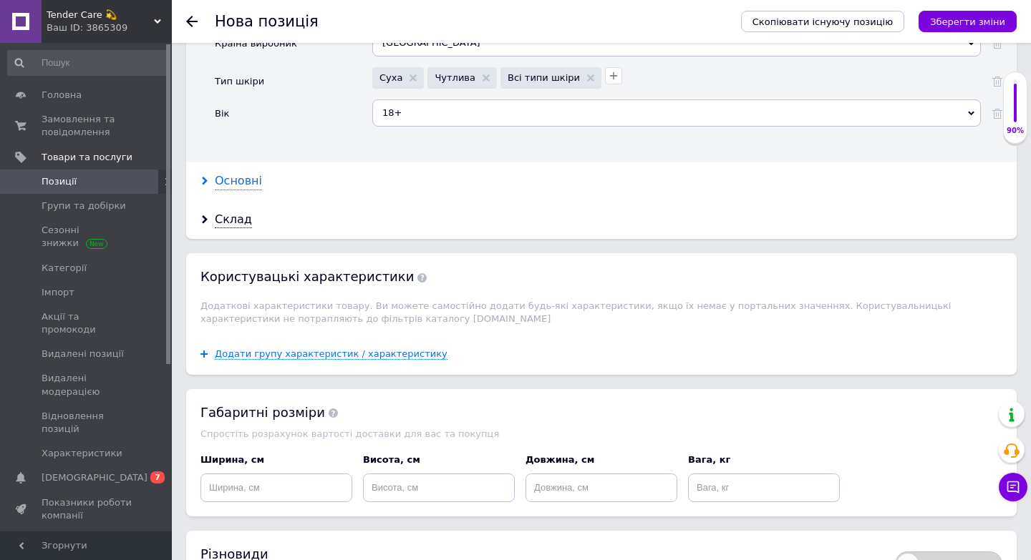
click at [221, 173] on div "Основні" at bounding box center [238, 181] width 47 height 16
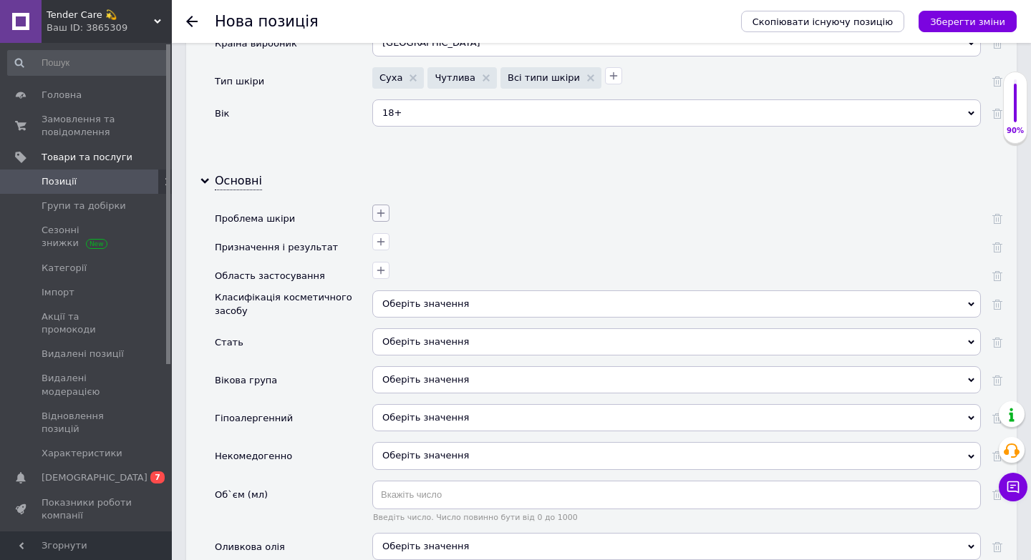
click at [373, 205] on button "button" at bounding box center [380, 213] width 17 height 17
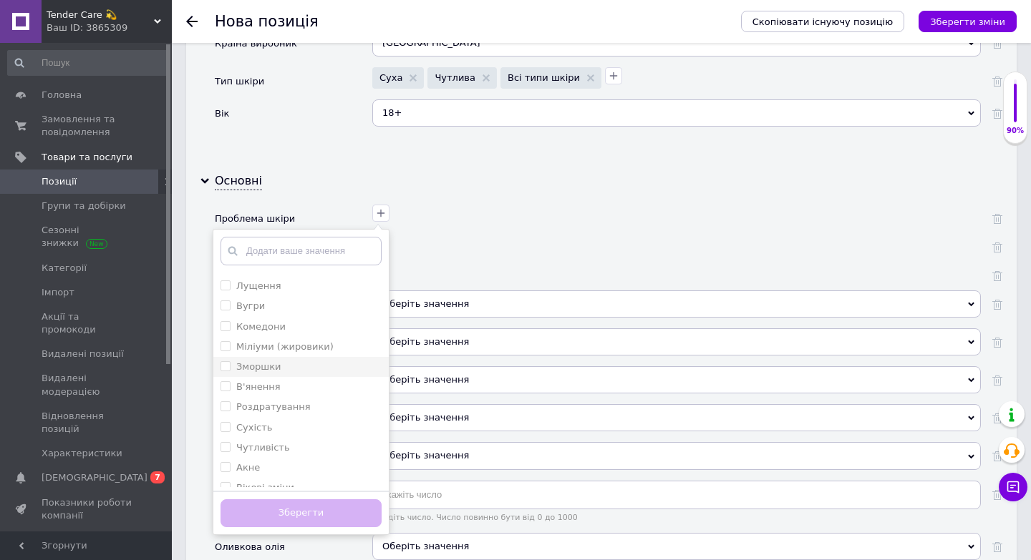
scroll to position [220, 0]
click at [301, 416] on li "Сухість" at bounding box center [300, 426] width 175 height 20
checkbox input "true"
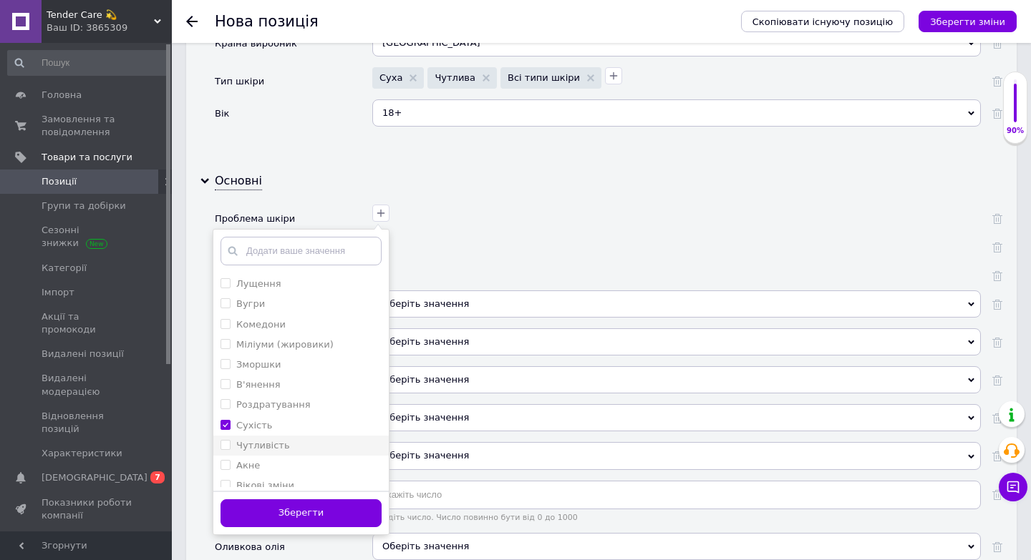
click at [286, 440] on div "Чутливість" at bounding box center [300, 446] width 161 height 13
checkbox input "true"
click at [274, 460] on div "Акне" at bounding box center [300, 466] width 161 height 13
checkbox input "true"
click at [263, 509] on button "Зберегти" at bounding box center [300, 514] width 161 height 28
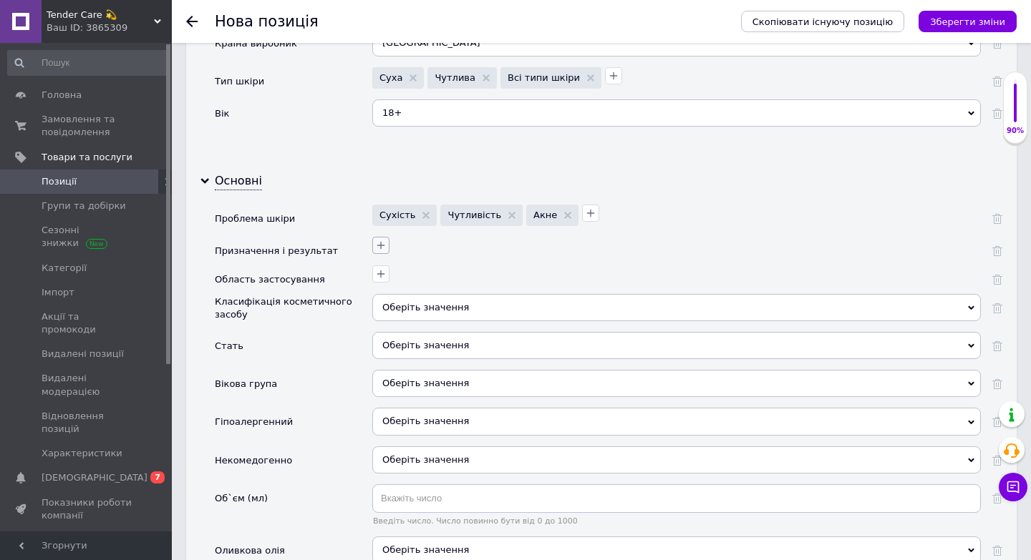
click at [379, 240] on icon "button" at bounding box center [380, 245] width 11 height 11
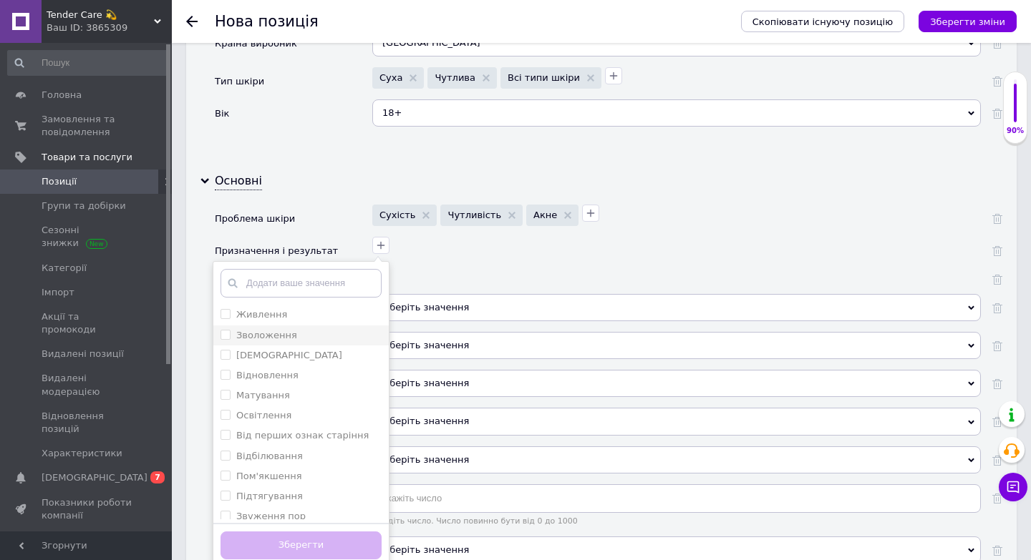
click at [262, 330] on label "Зволоження" at bounding box center [266, 335] width 61 height 11
checkbox input "true"
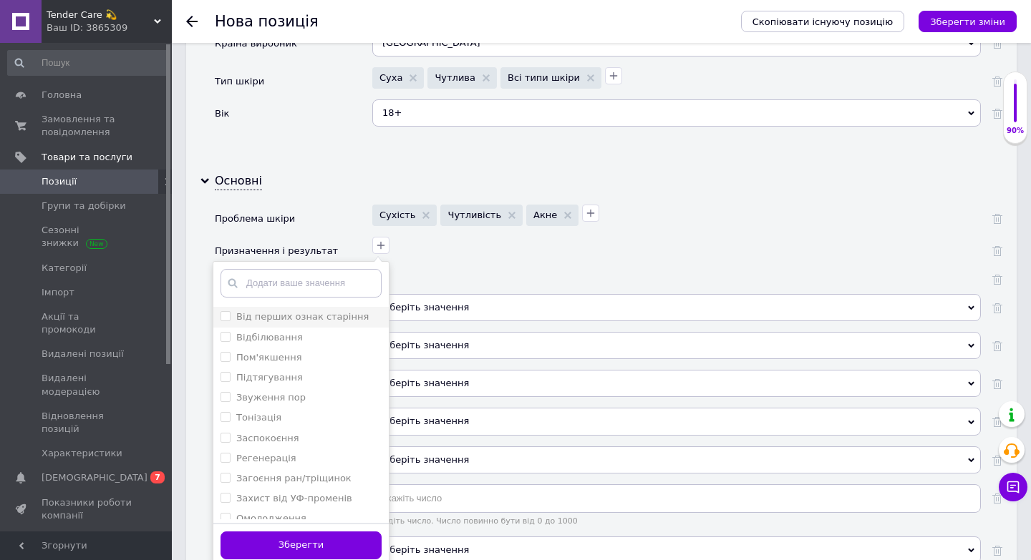
scroll to position [120, 0]
click at [301, 407] on li "Тонізація" at bounding box center [300, 417] width 175 height 20
checkbox input "true"
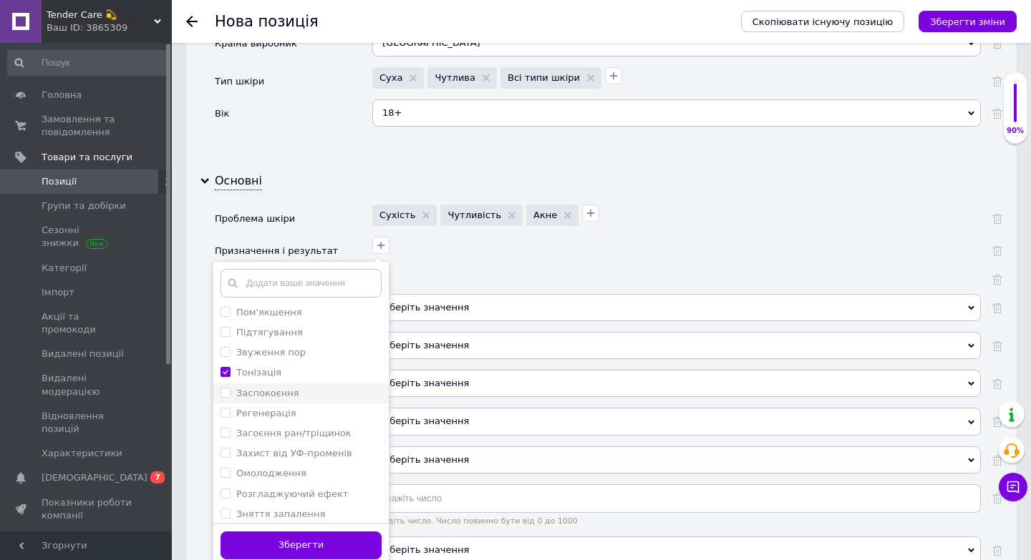
click at [302, 387] on div "Заспокоєння" at bounding box center [300, 393] width 161 height 13
checkbox input "true"
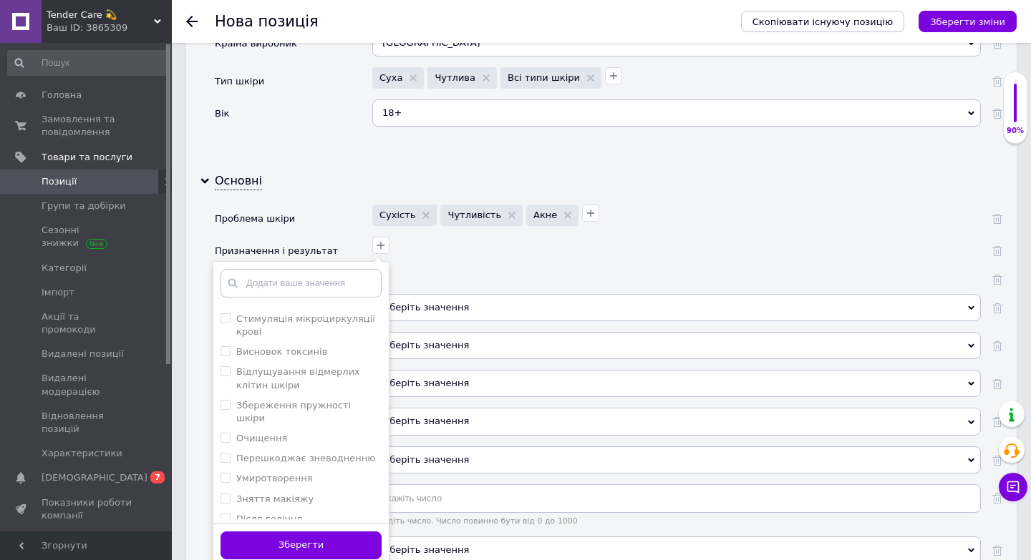
scroll to position [611, 0]
click at [292, 436] on label "Умиротворення" at bounding box center [274, 441] width 77 height 11
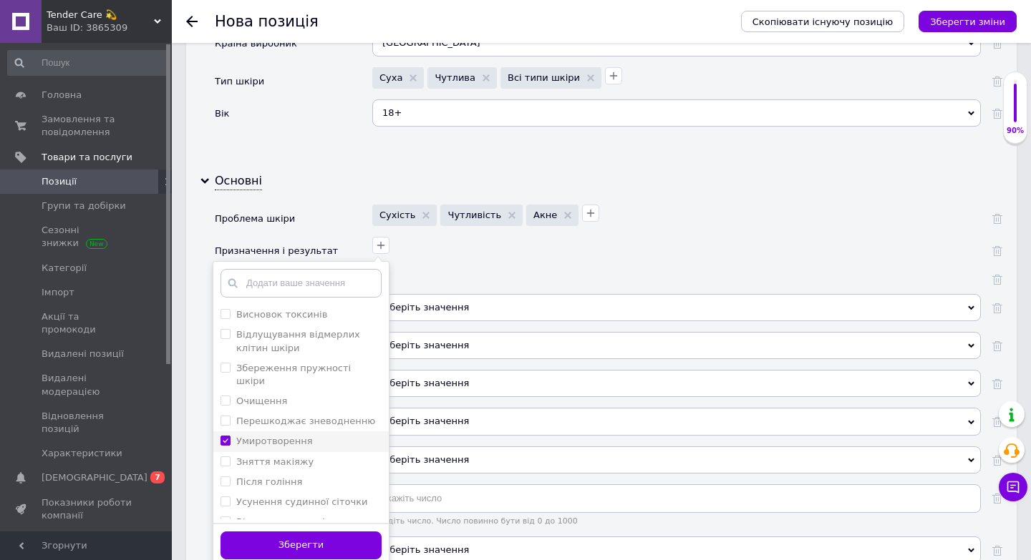
checkbox input "true"
click at [274, 538] on button "Зберегти" at bounding box center [300, 546] width 161 height 28
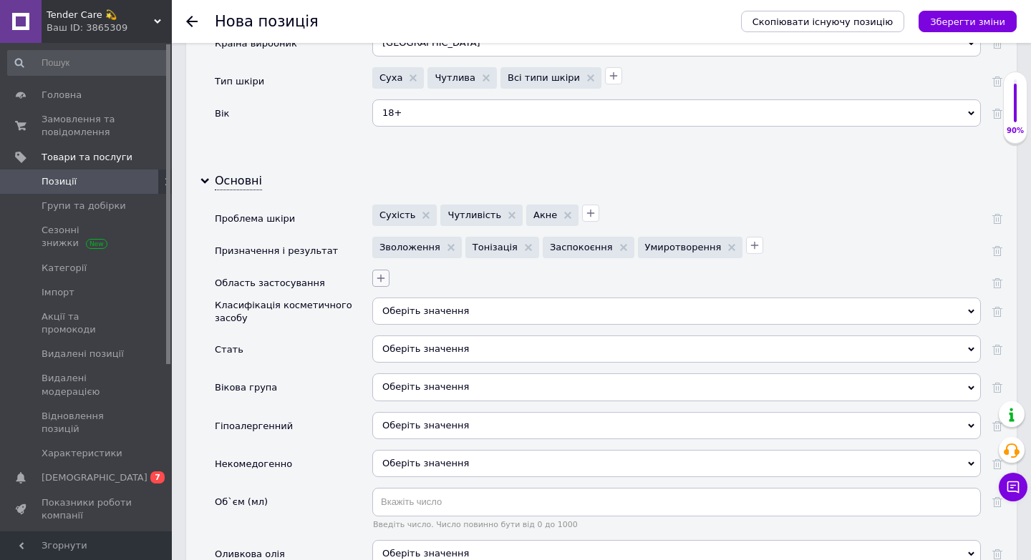
click at [384, 273] on icon "button" at bounding box center [380, 278] width 11 height 11
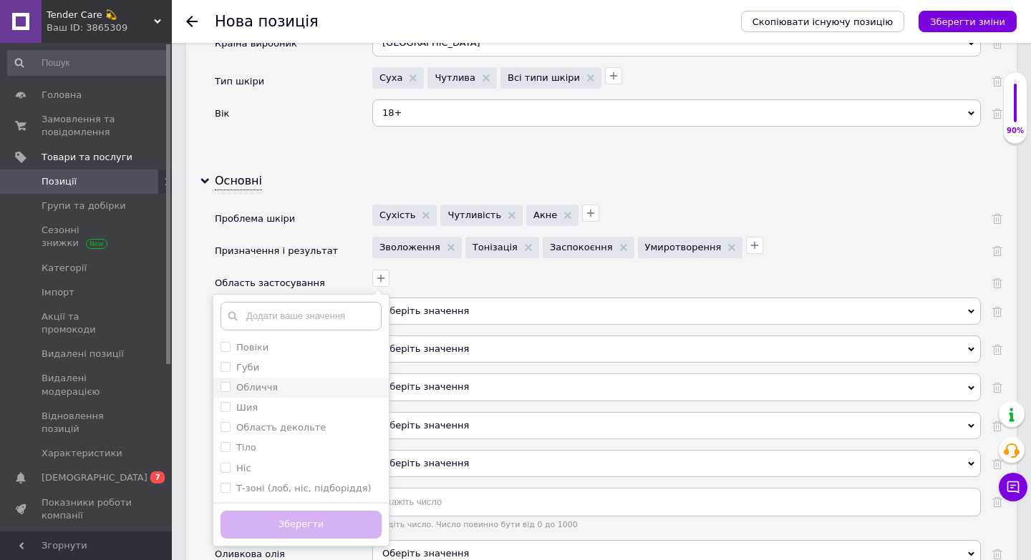
click at [283, 382] on div "Обличчя" at bounding box center [300, 388] width 161 height 13
checkbox input "true"
click at [285, 513] on button "Зберегти" at bounding box center [300, 525] width 161 height 28
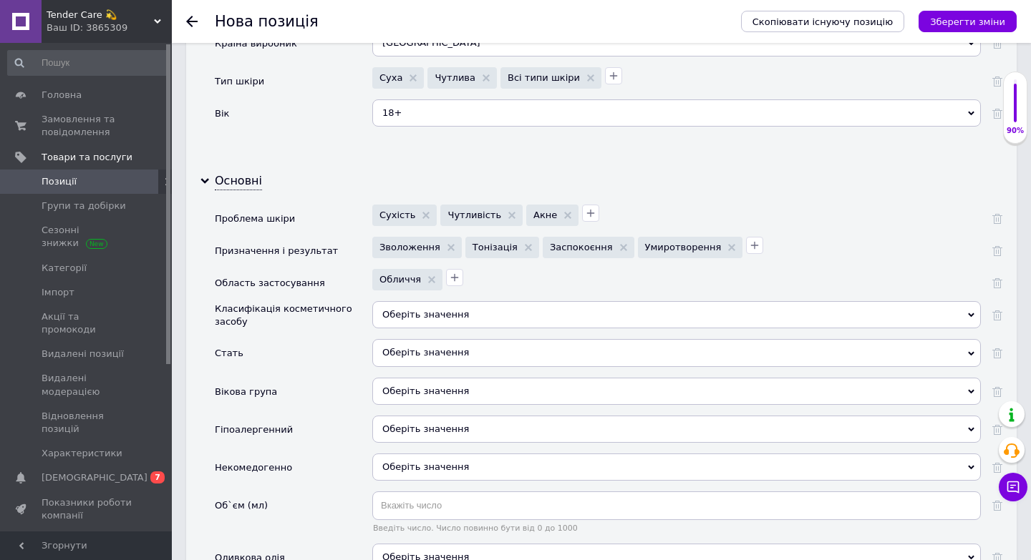
click at [383, 311] on div "Оберіть значення" at bounding box center [676, 314] width 608 height 27
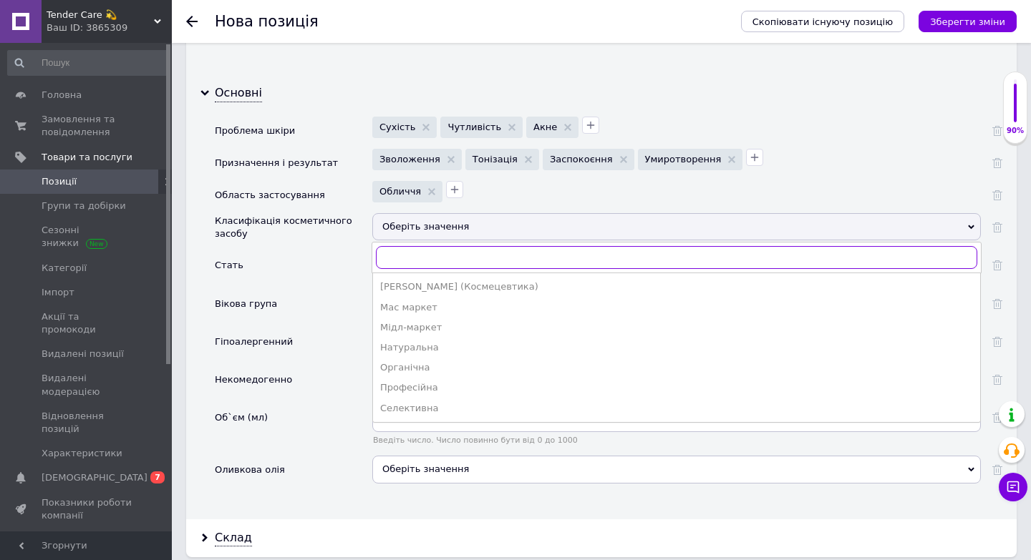
scroll to position [1638, 0]
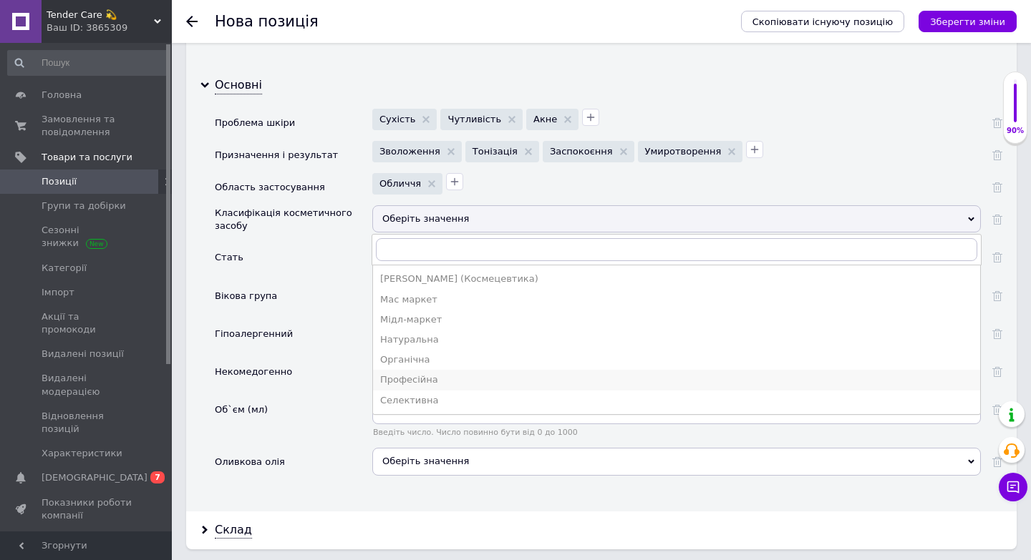
click at [462, 374] on div "Професійна" at bounding box center [676, 380] width 593 height 13
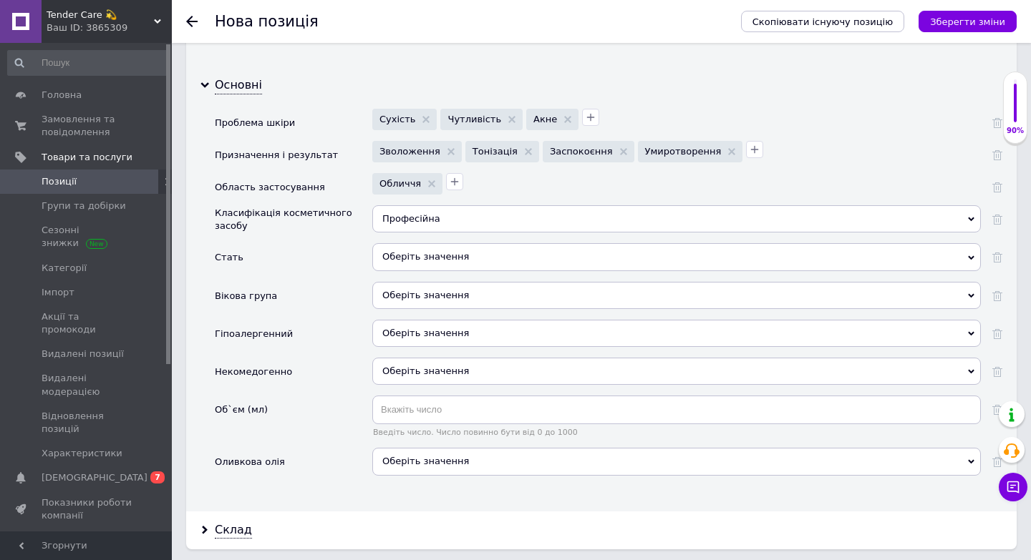
click at [412, 243] on div "Оберіть значення" at bounding box center [676, 256] width 608 height 27
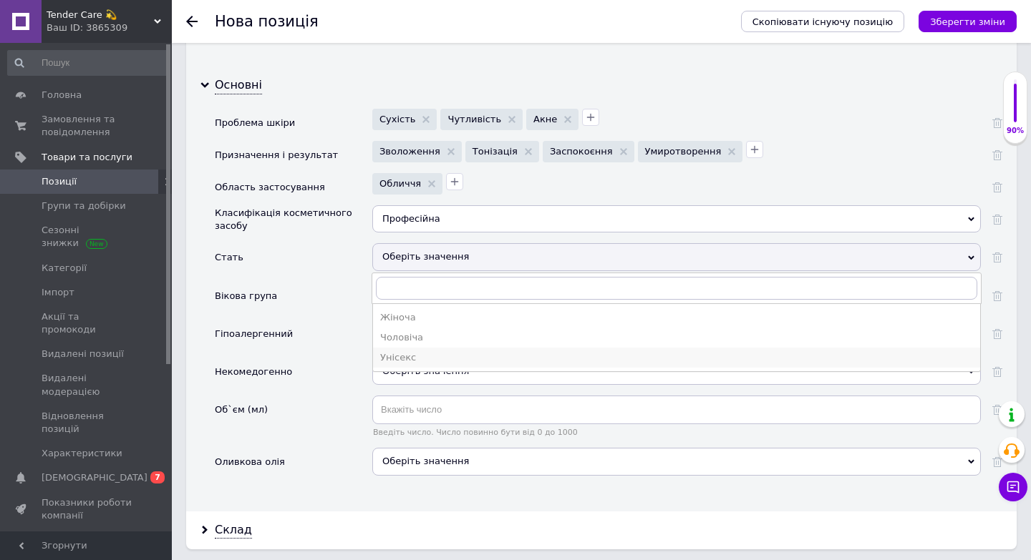
click at [401, 351] on div "Унісекс" at bounding box center [676, 357] width 593 height 13
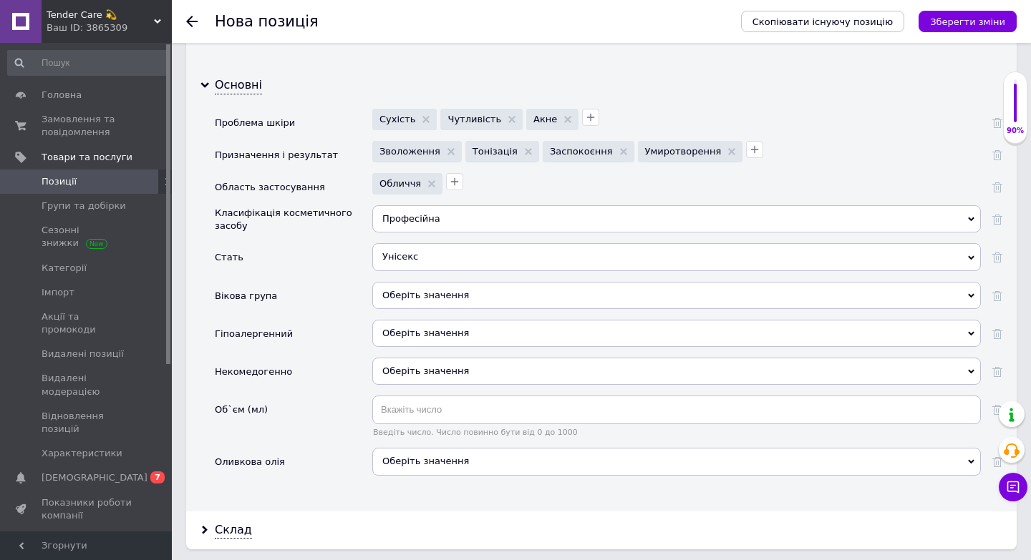
click at [421, 282] on div "Оберіть значення" at bounding box center [676, 295] width 608 height 27
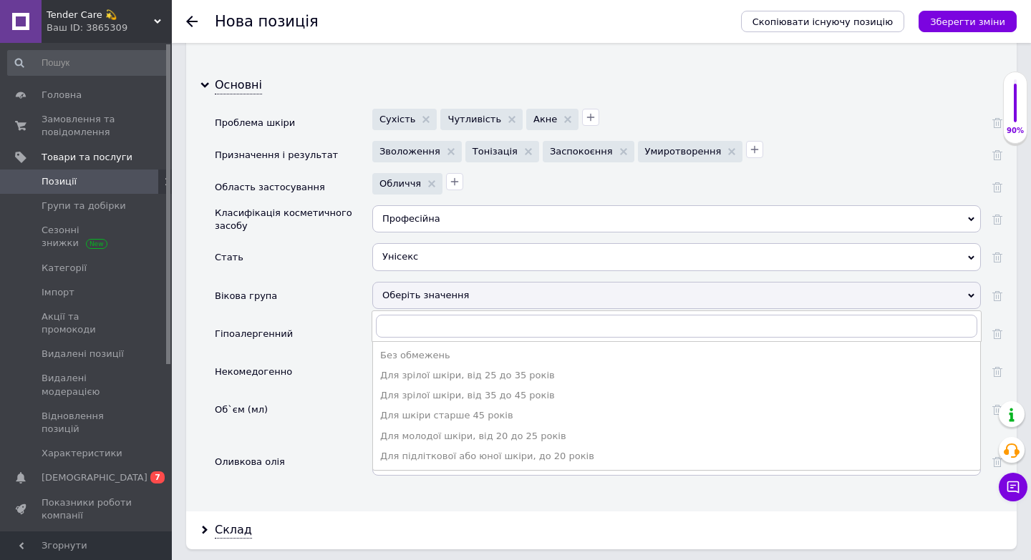
click at [349, 396] on div "Об`єм (мл)" at bounding box center [293, 422] width 157 height 52
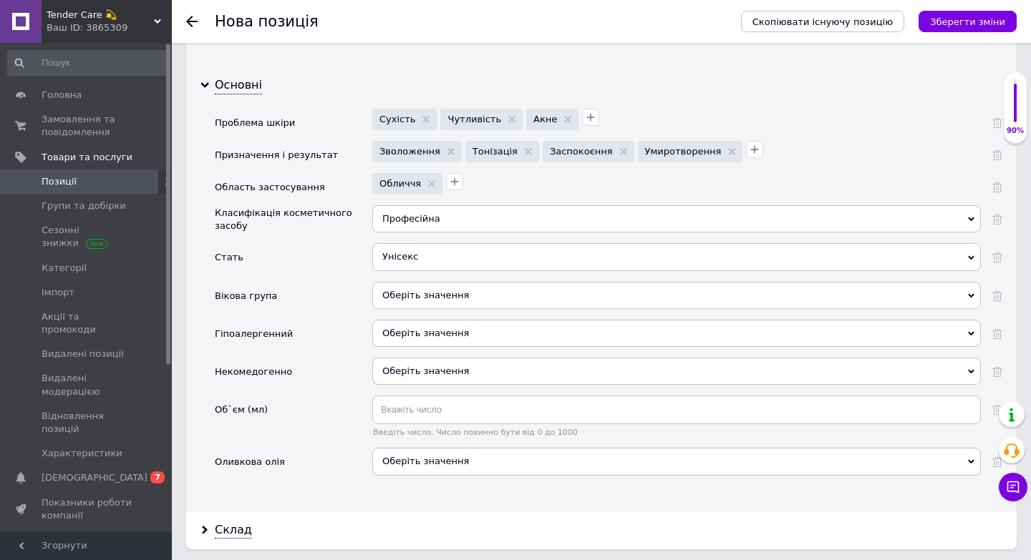
click at [407, 328] on span "Оберіть значення" at bounding box center [425, 333] width 87 height 11
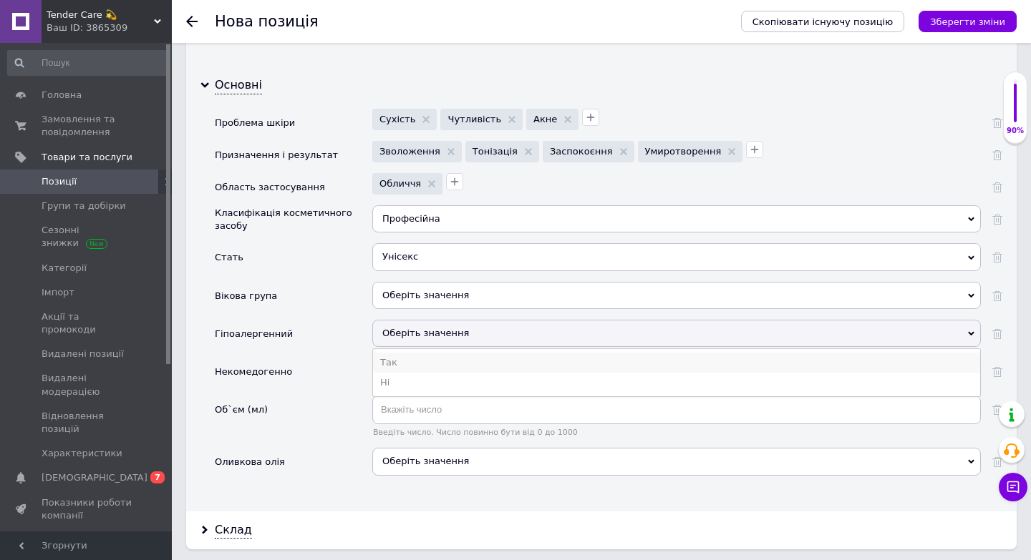
click at [399, 353] on li "Так" at bounding box center [676, 363] width 607 height 20
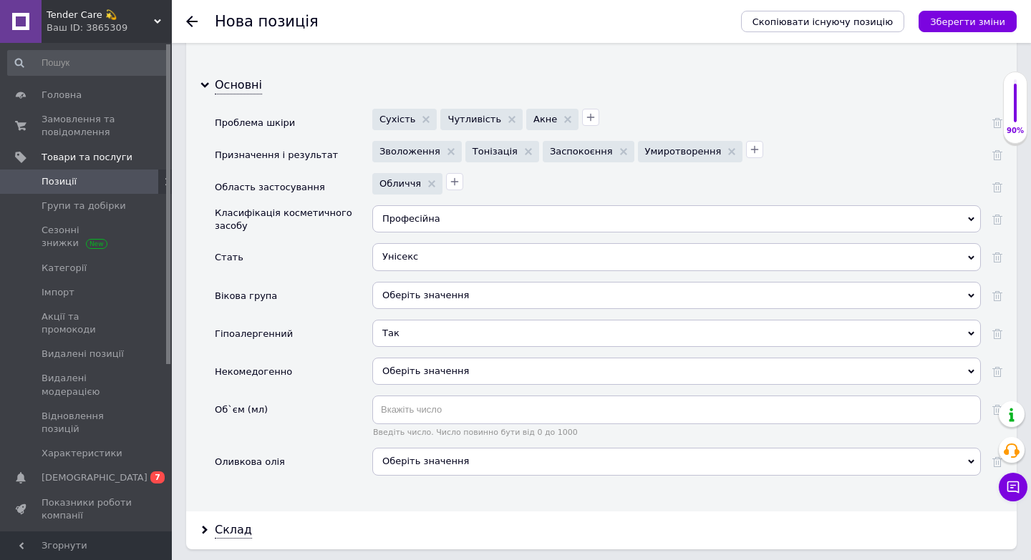
click at [406, 366] on span "Оберіть значення" at bounding box center [425, 371] width 87 height 11
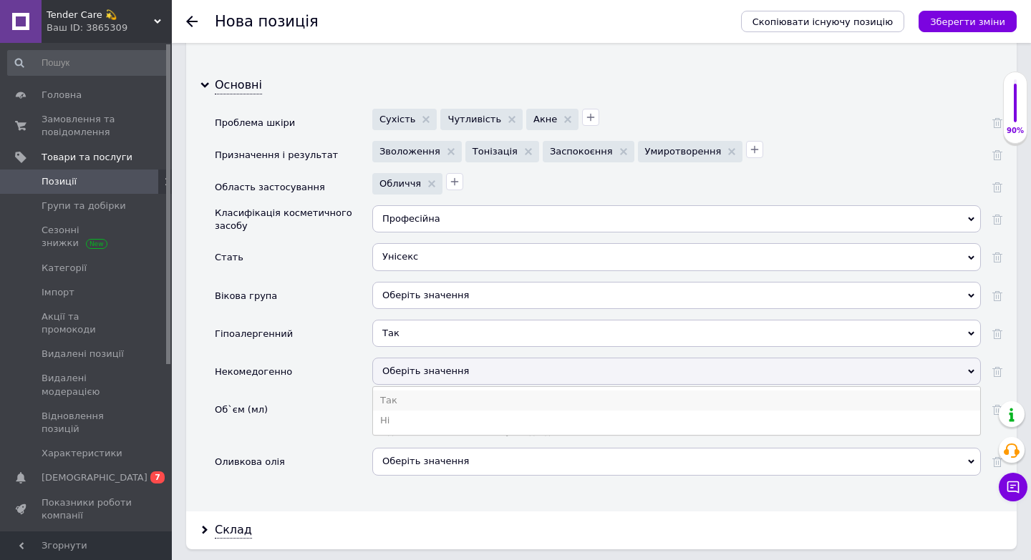
click at [400, 391] on li "Так" at bounding box center [676, 401] width 607 height 20
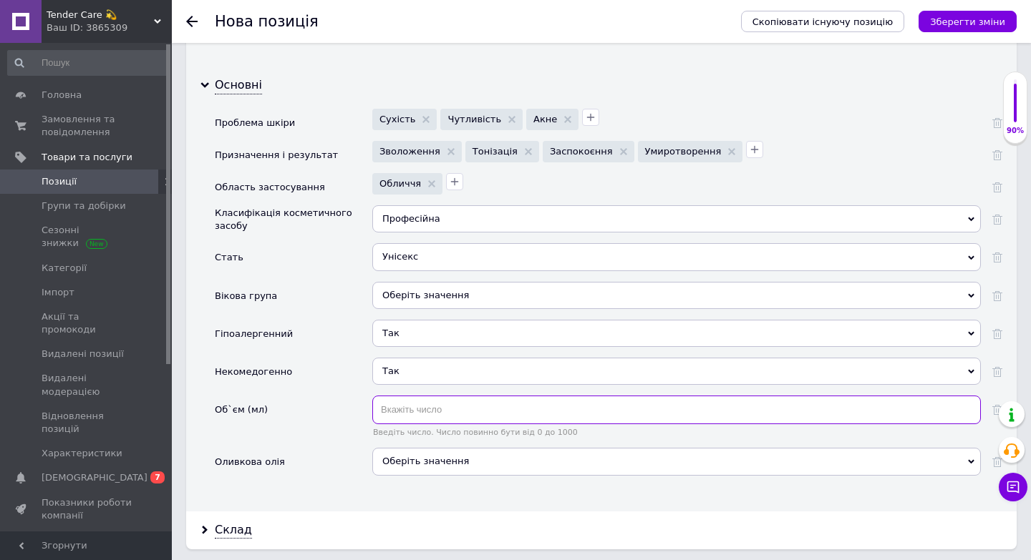
click at [409, 397] on input "text" at bounding box center [676, 410] width 608 height 29
type input "50"
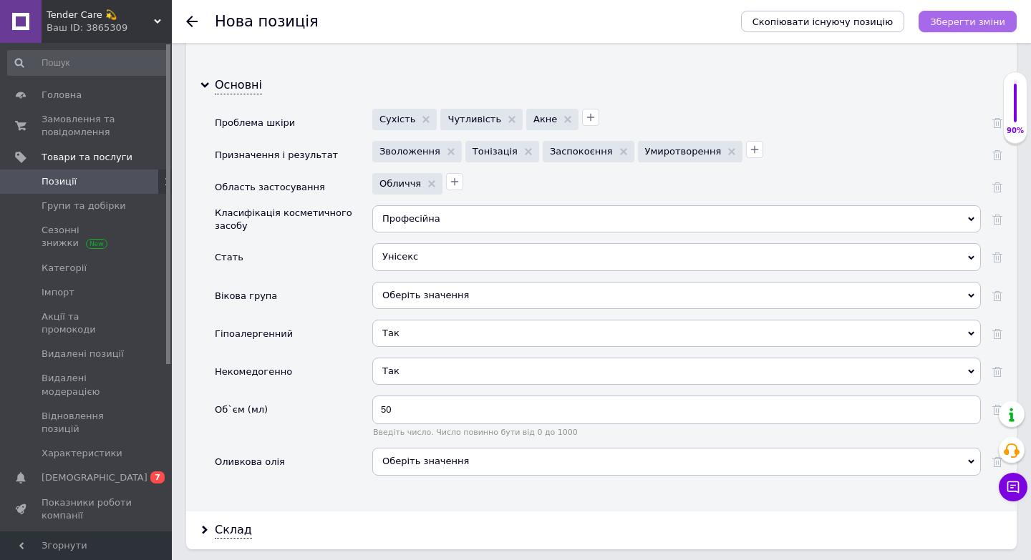
click at [994, 24] on icon "Зберегти зміни" at bounding box center [967, 21] width 75 height 11
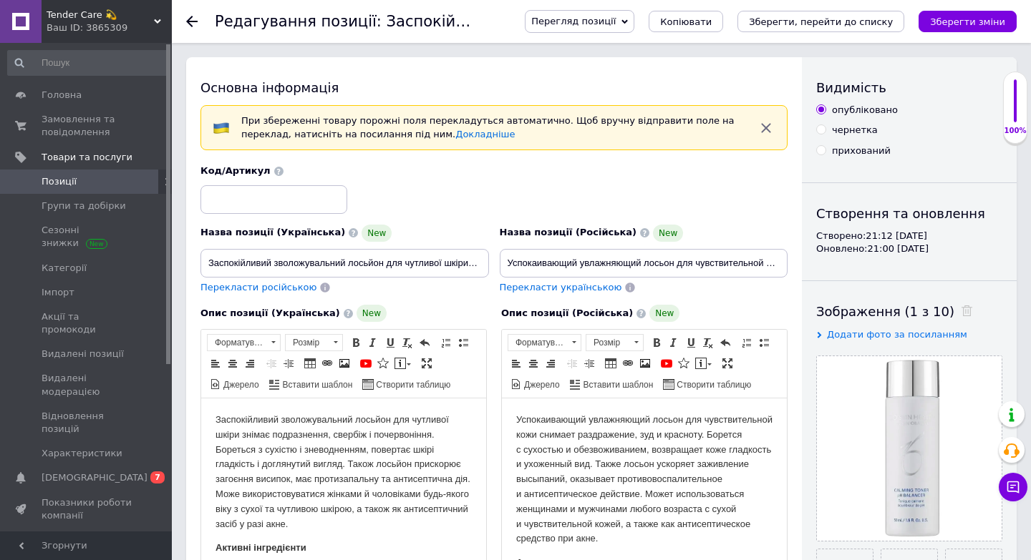
click at [106, 185] on span "Позиції" at bounding box center [87, 181] width 91 height 13
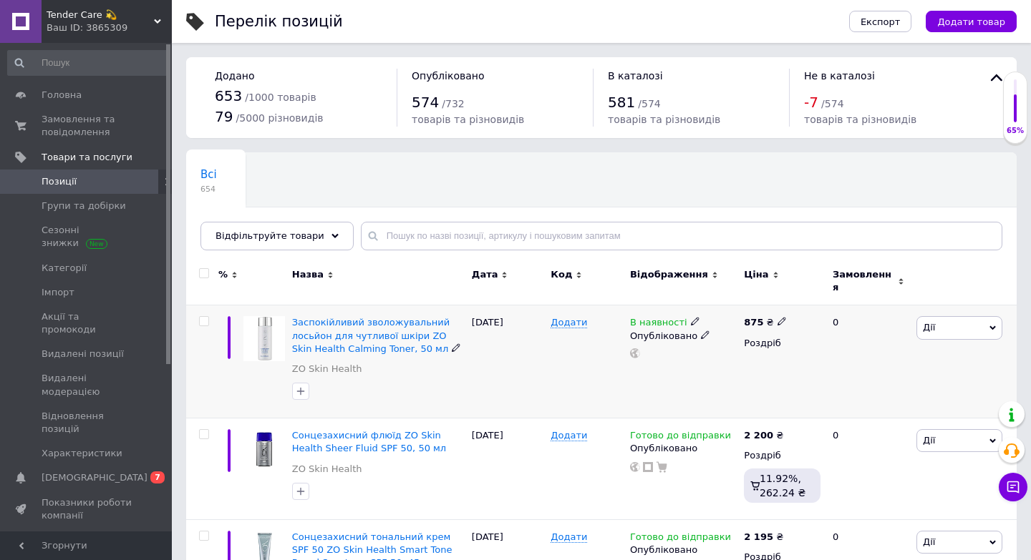
click at [676, 317] on span "В наявності" at bounding box center [658, 324] width 57 height 15
click at [758, 367] on li "Готово до відправки" at bounding box center [777, 374] width 136 height 20
click at [525, 375] on div "[DATE]" at bounding box center [507, 362] width 79 height 113
click at [346, 327] on span "Заспокійливий зволожувальний лосьйон для чутливої шкіри ZO Skin Health Calming …" at bounding box center [370, 335] width 157 height 37
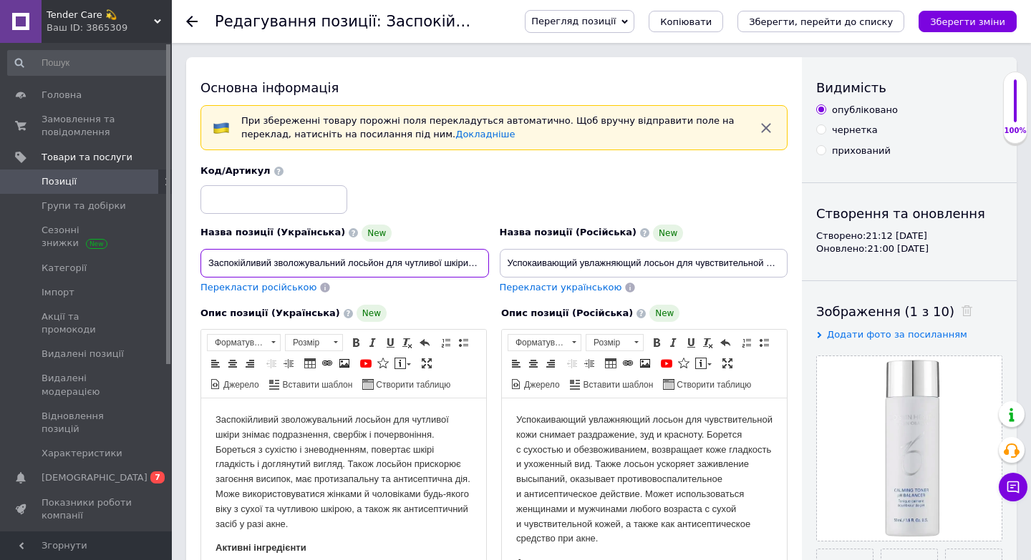
scroll to position [0, 146]
drag, startPoint x: 208, startPoint y: 263, endPoint x: 711, endPoint y: 278, distance: 502.7
click at [714, 278] on div "Назва позиції (Українська) New Заспокійливий зволожувальний лосьйон для чутливо…" at bounding box center [494, 230] width 598 height 140
drag, startPoint x: 506, startPoint y: 263, endPoint x: 922, endPoint y: 267, distance: 415.9
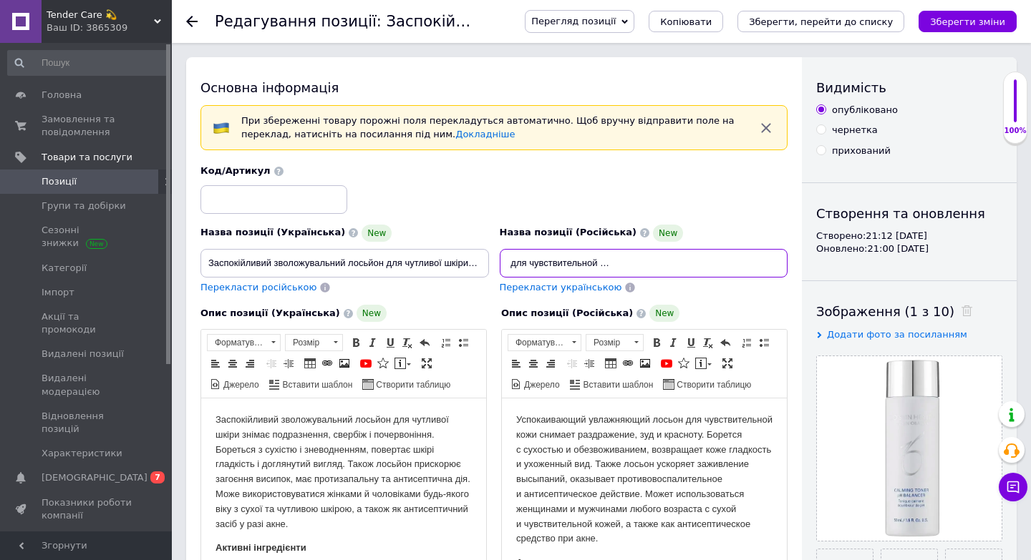
click at [924, 268] on div "Основна інформація При збереженні товару порожні поля перекладуться автоматично…" at bounding box center [601, 522] width 830 height 930
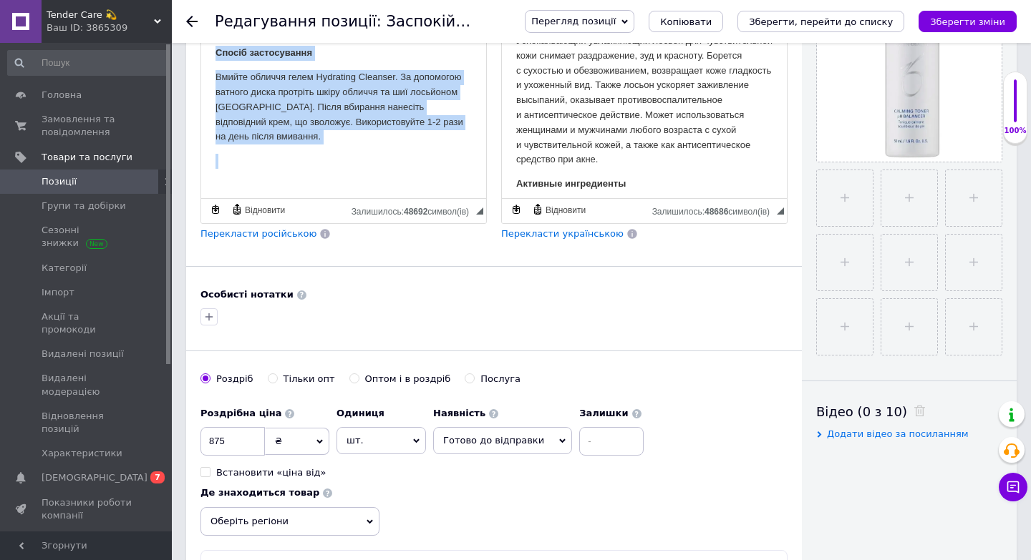
scroll to position [485, 0]
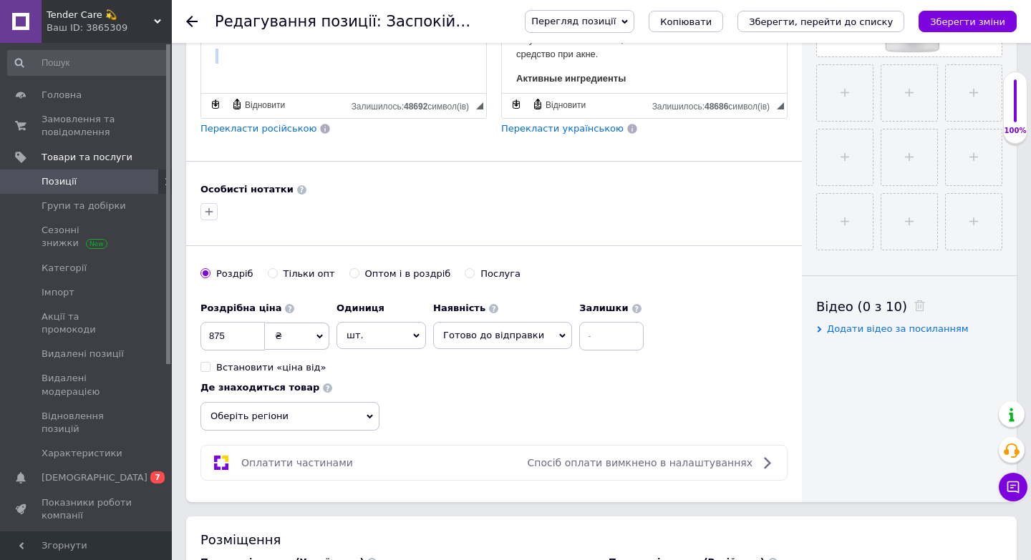
drag, startPoint x: 210, startPoint y: -67, endPoint x: 429, endPoint y: 380, distance: 497.8
copy body "Loremipsumdol sitametconsect adipisc eli seddoeiu tempo incidi utlaboreetd, mag…"
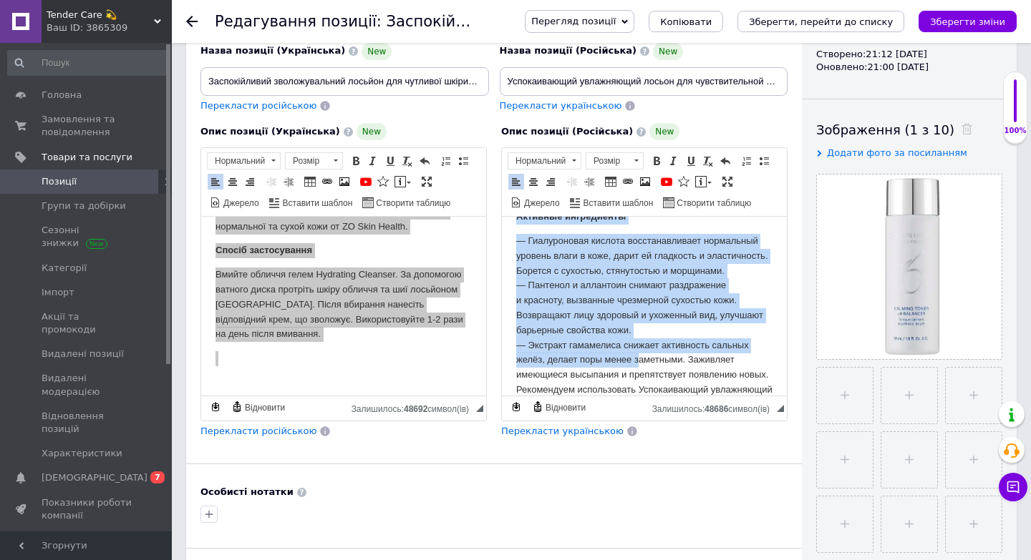
scroll to position [402, 0]
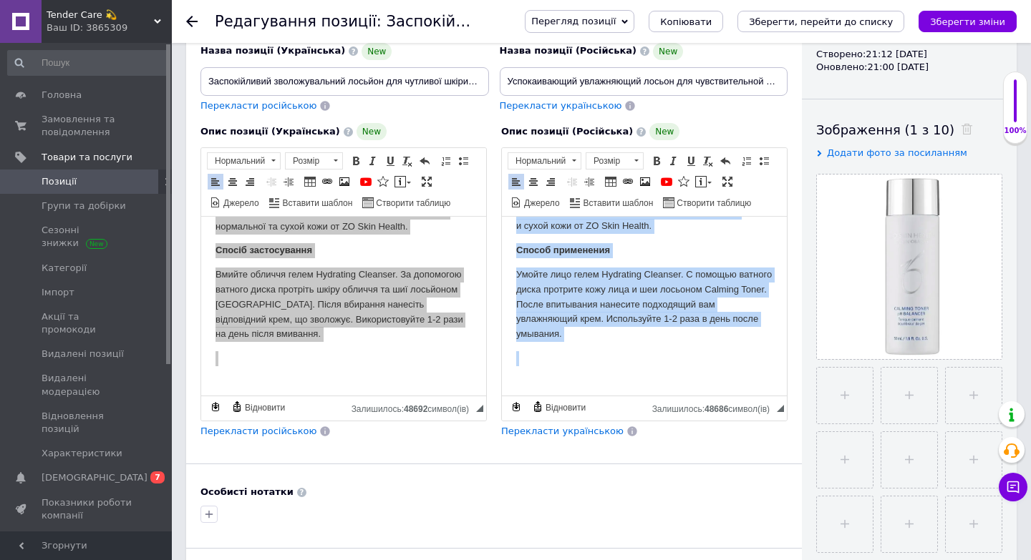
drag, startPoint x: 515, startPoint y: 236, endPoint x: 681, endPoint y: 535, distance: 342.2
click at [681, 396] on html "Успокаивающий увлажняющий лосьон для чувствительной кожи снимает раздражение, з…" at bounding box center [644, 120] width 285 height 552
copy body "Loremipsumdol sitametcons adipis eli seddoeiusmodte inci utlabor etdoloremag, a…"
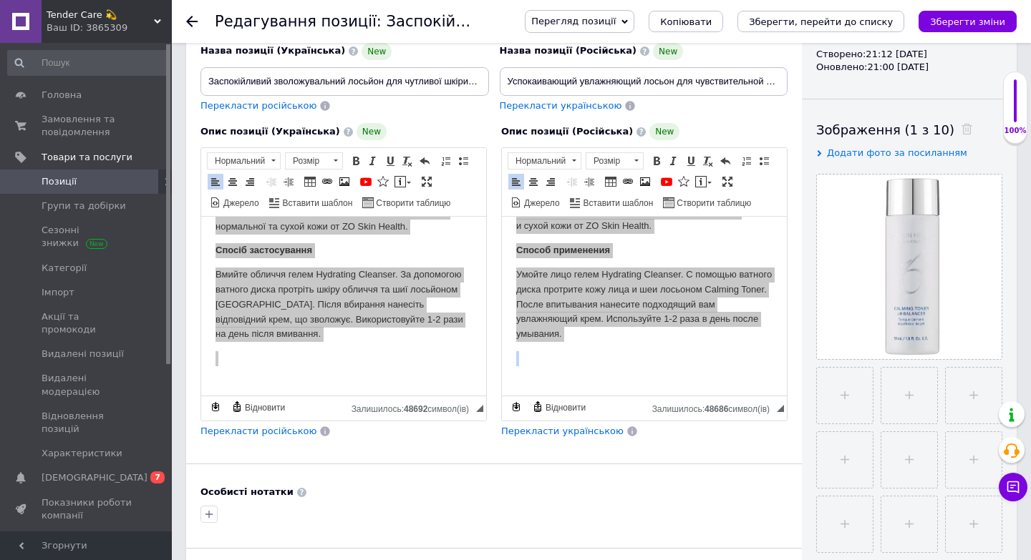
click at [54, 178] on span "Позиції" at bounding box center [59, 181] width 35 height 13
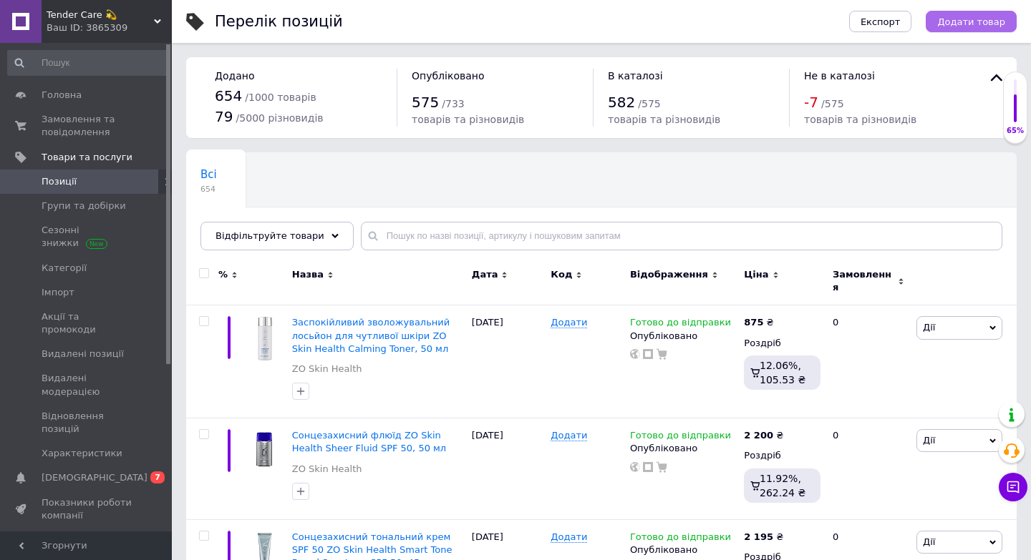
click at [974, 21] on span "Додати товар" at bounding box center [971, 21] width 68 height 11
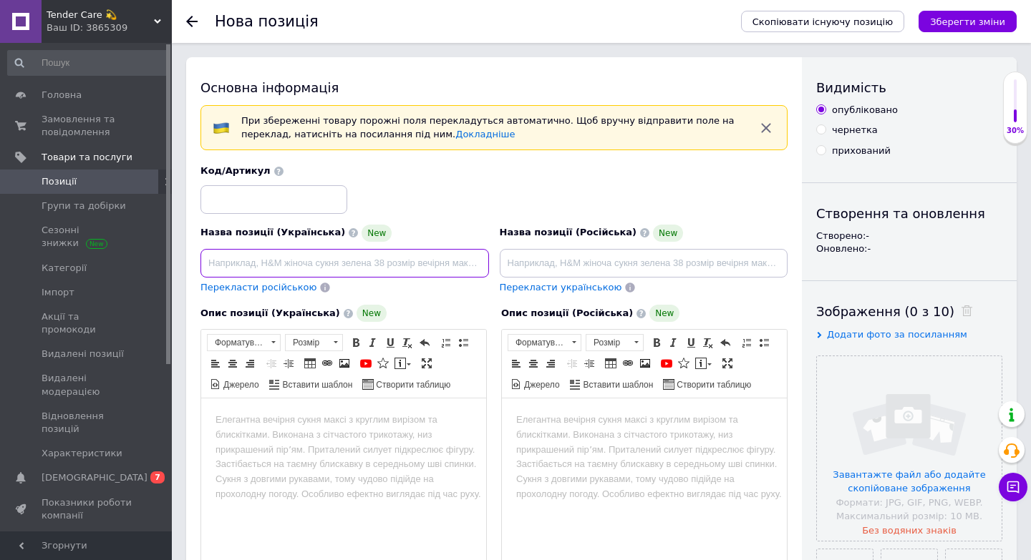
click at [298, 266] on input at bounding box center [344, 263] width 288 height 29
paste input "Сироватка для обличчя на водній основі ZO Skin Health by Zein Obagi Complexion …"
type input "Сироватка для обличчя на водній основі ZO Skin Health by Zein Obagi Complexion …"
click at [968, 474] on input "file" at bounding box center [909, 448] width 185 height 185
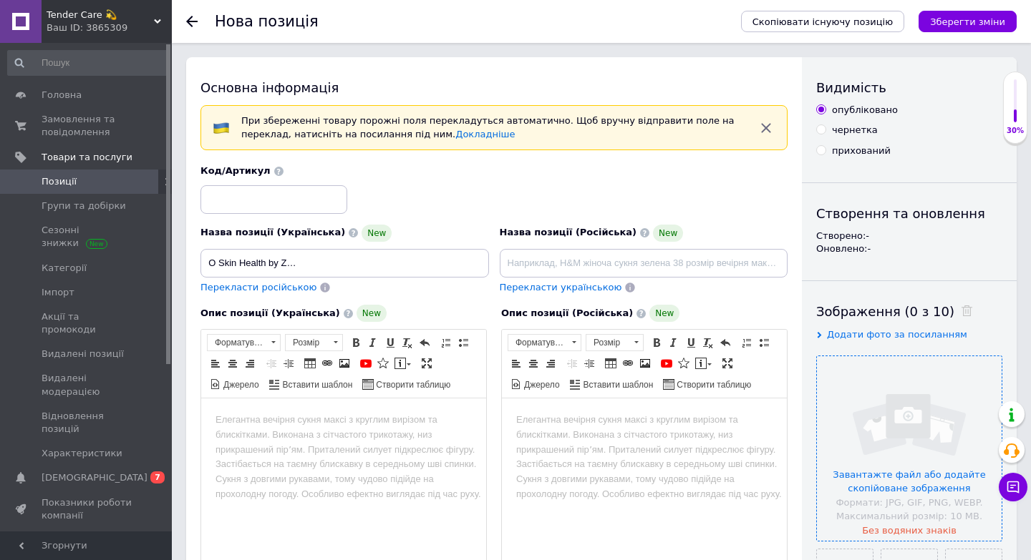
scroll to position [0, 0]
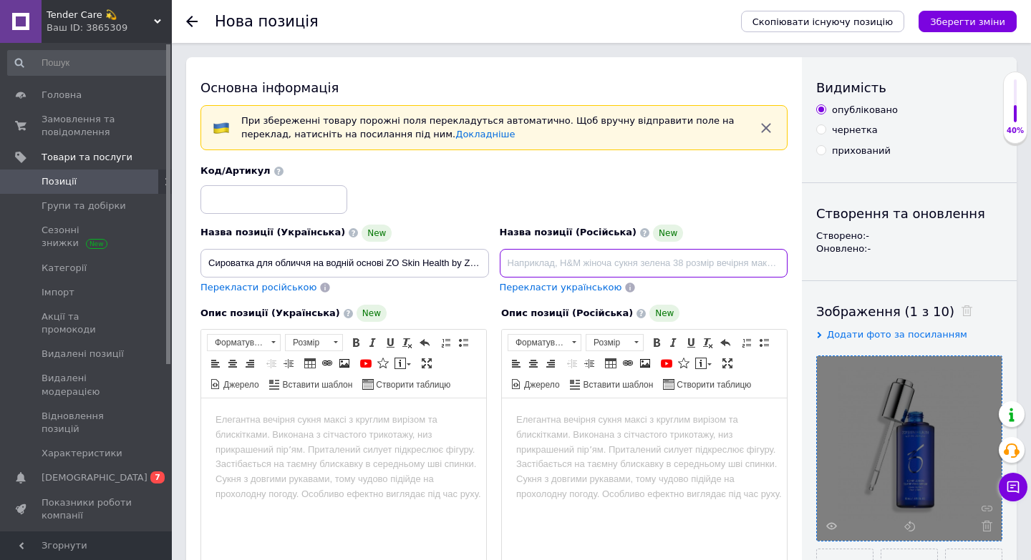
click at [565, 266] on input at bounding box center [644, 263] width 288 height 29
paste input "Сыворотка для лица на водной основе ZO Skin Health by Zein Obagi Complexion Cla…"
type input "Сыворотка для лица на водной основе ZO Skin Health by Zein Obagi Complexion Cla…"
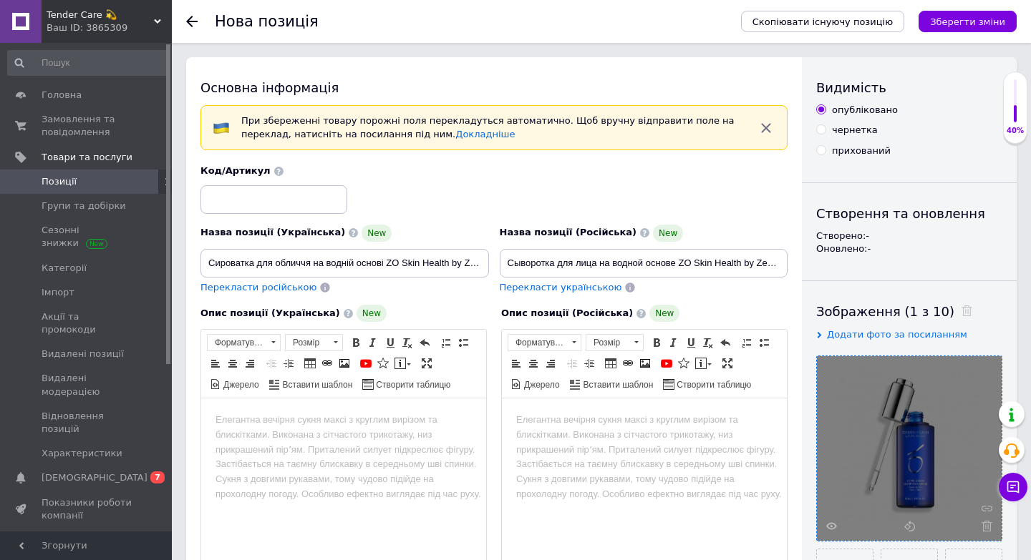
click at [278, 422] on body "Редактор, A4A2F1F5-1E80-40E2-AE5B-12DA707149B2" at bounding box center [343, 420] width 256 height 15
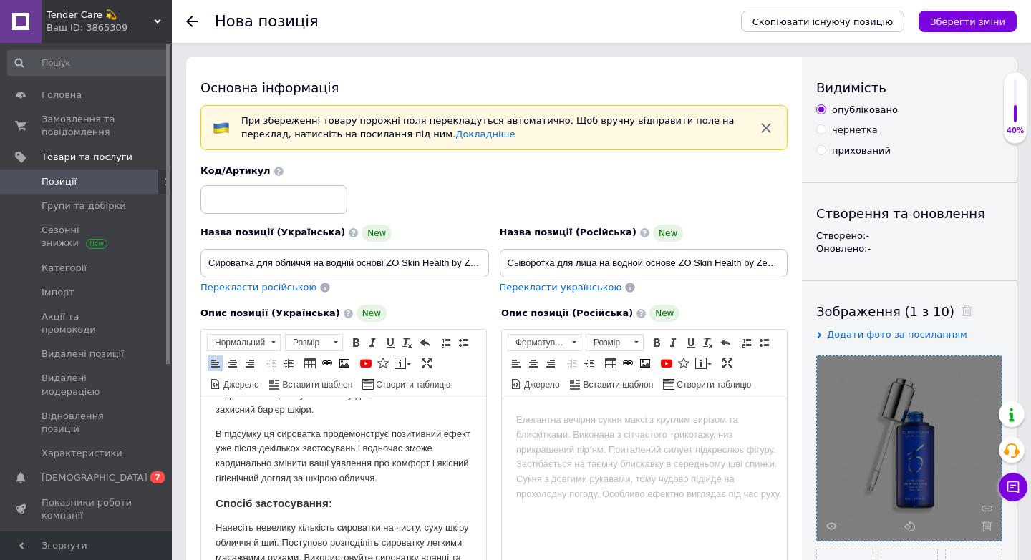
scroll to position [17, 0]
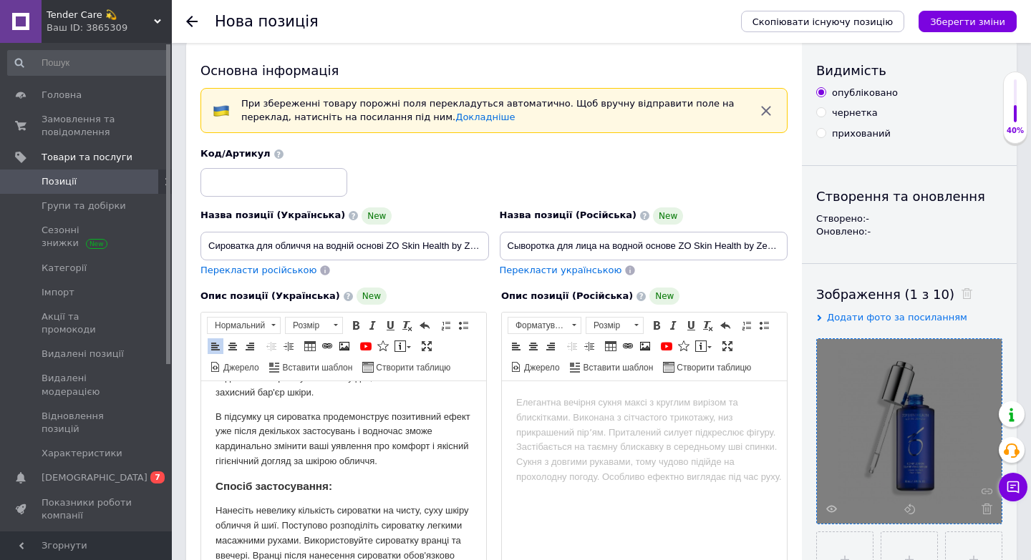
click at [541, 403] on body "Редактор, 3BA5191C-327E-4B1A-AC65-71B7E26E1BA5" at bounding box center [644, 403] width 256 height 15
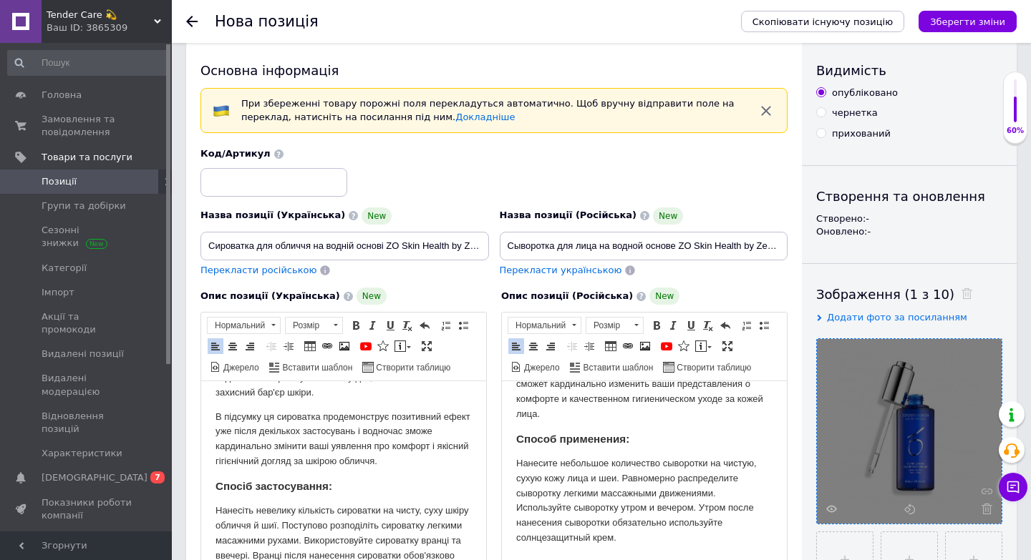
scroll to position [587, 0]
click at [592, 440] on strong "Способ применения:" at bounding box center [572, 439] width 113 height 12
click at [588, 376] on span "Вставити шаблон" at bounding box center [614, 369] width 94 height 21
click at [581, 400] on p "В итоге данная сыворотка продемонстрирует позитивный эффект уже после нескольки…" at bounding box center [644, 384] width 256 height 74
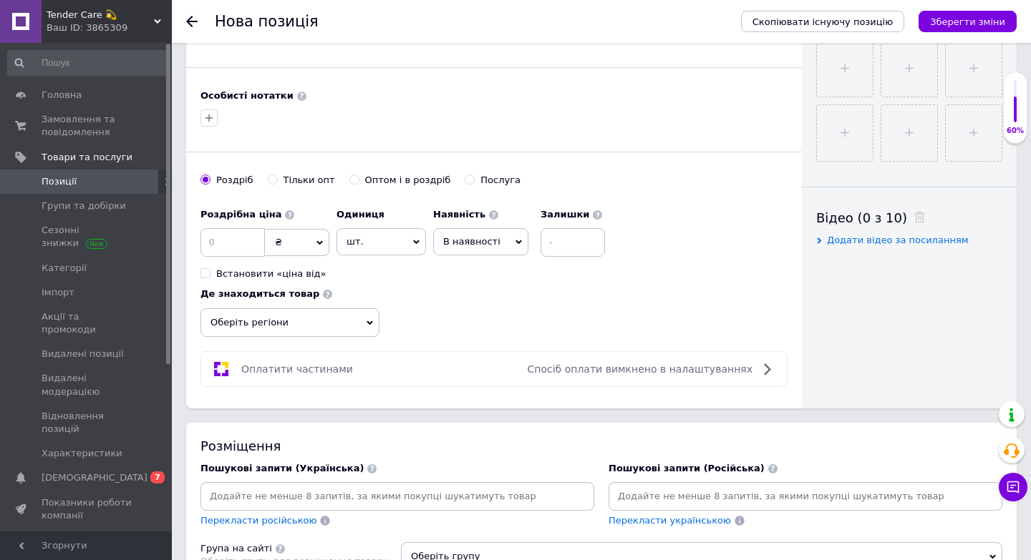
scroll to position [573, 0]
click at [256, 243] on input at bounding box center [232, 243] width 64 height 29
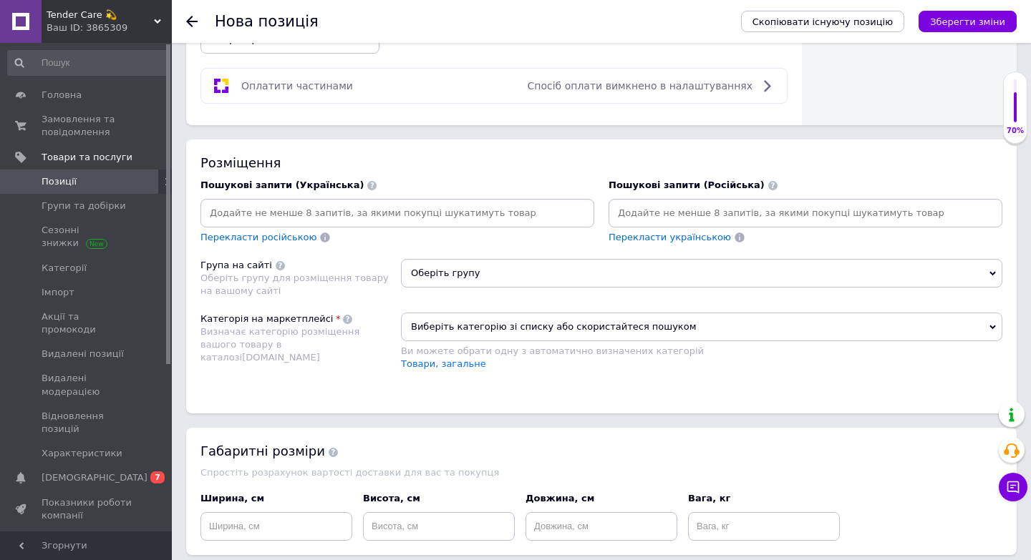
scroll to position [860, 0]
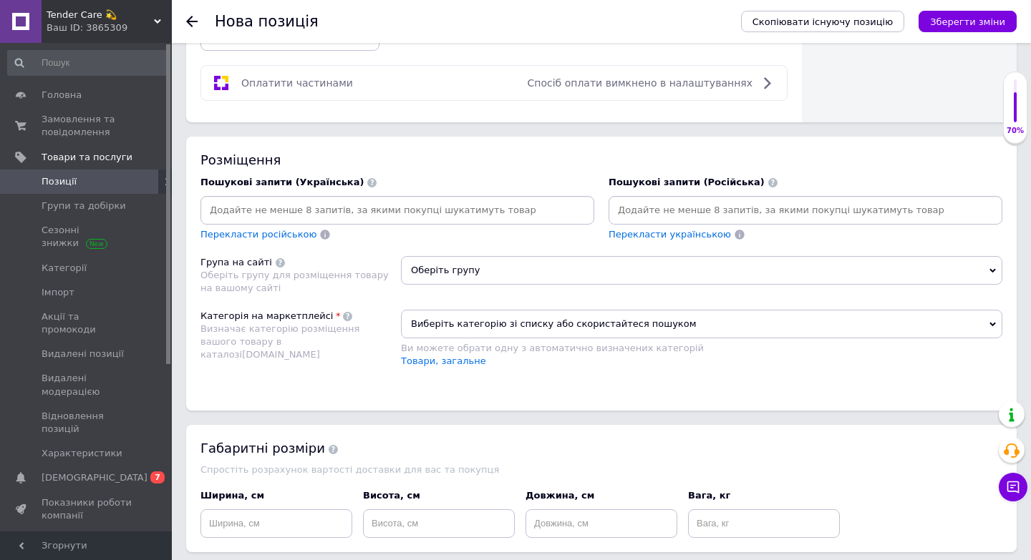
type input "4720"
click at [336, 215] on input at bounding box center [397, 210] width 388 height 21
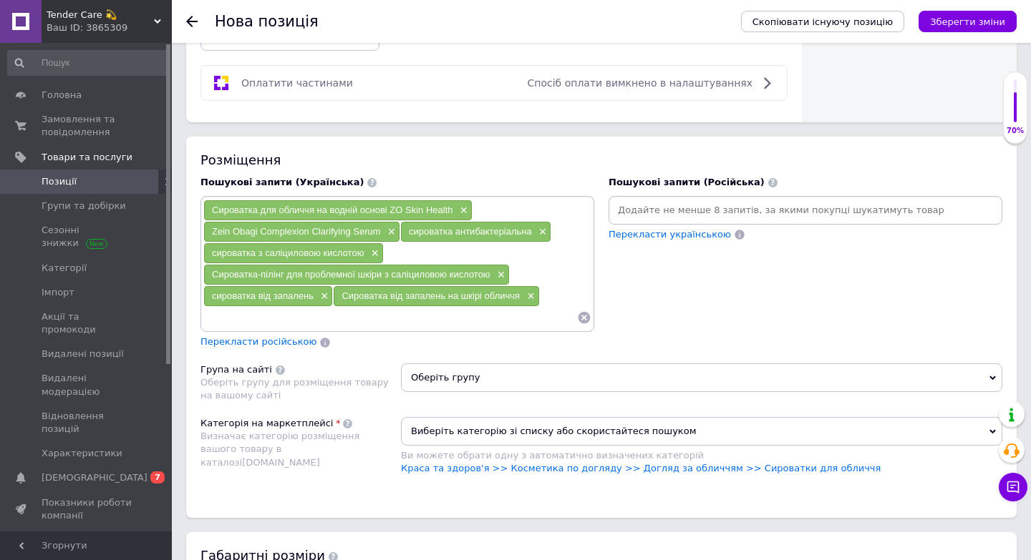
click at [657, 214] on input at bounding box center [805, 210] width 388 height 21
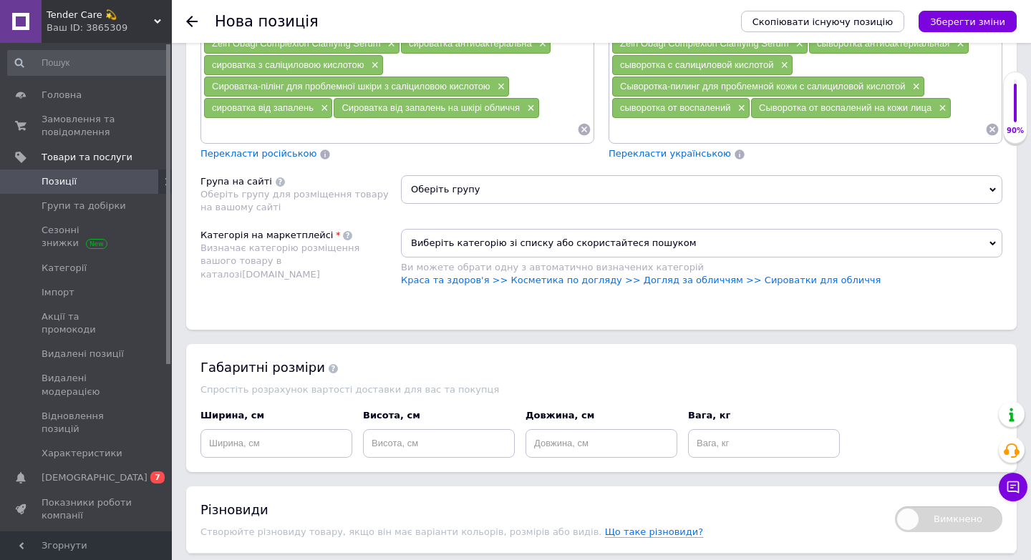
scroll to position [1074, 0]
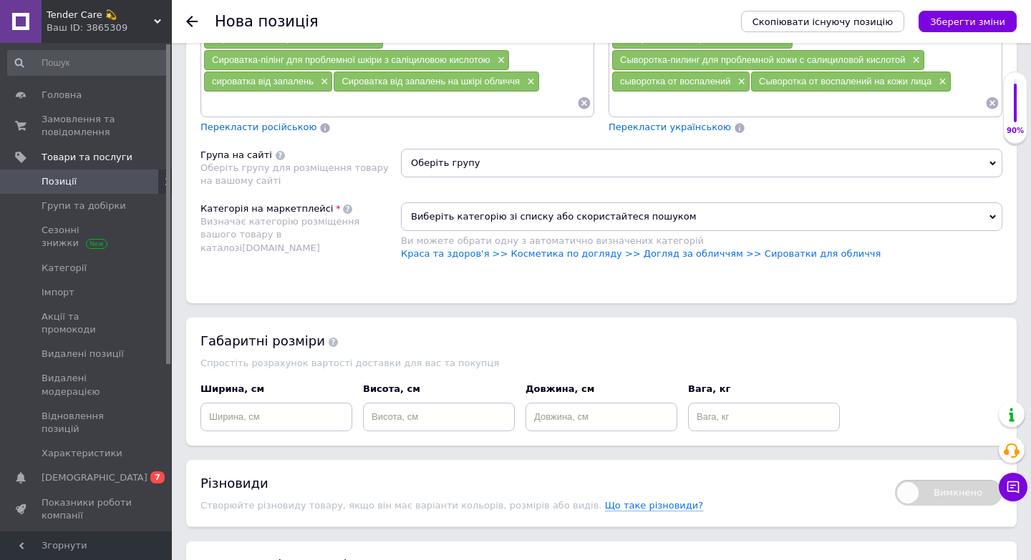
click at [530, 167] on span "Оберіть групу" at bounding box center [701, 163] width 601 height 29
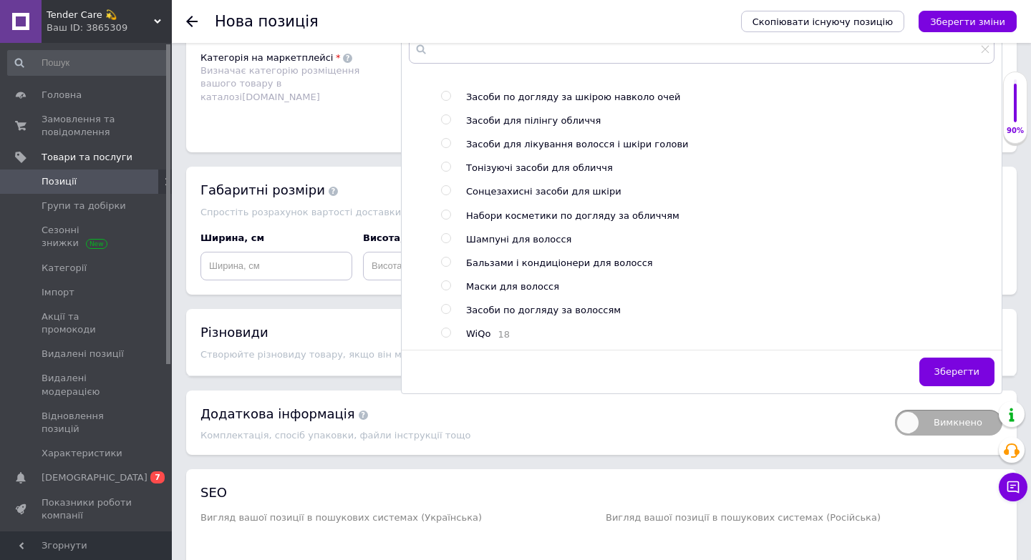
scroll to position [574, 0]
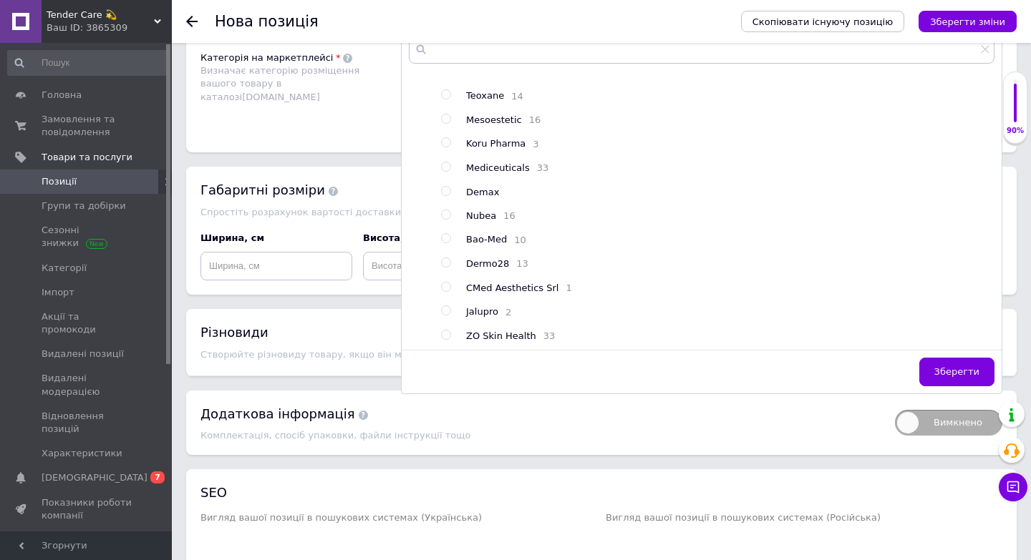
click at [513, 331] on span "ZO Skin Health" at bounding box center [501, 336] width 70 height 11
radio input "true"
click at [956, 367] on span "Зберегти" at bounding box center [956, 371] width 45 height 11
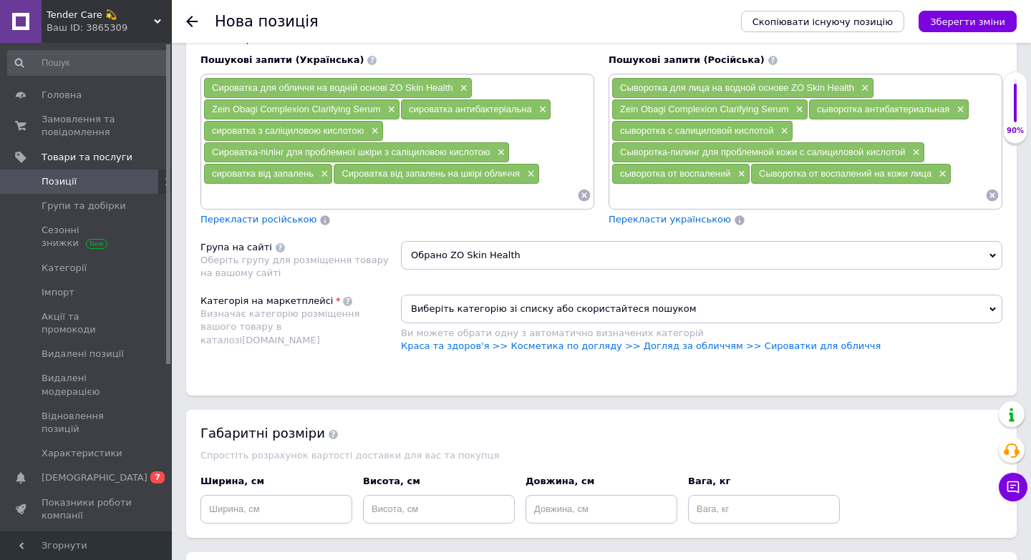
scroll to position [979, 0]
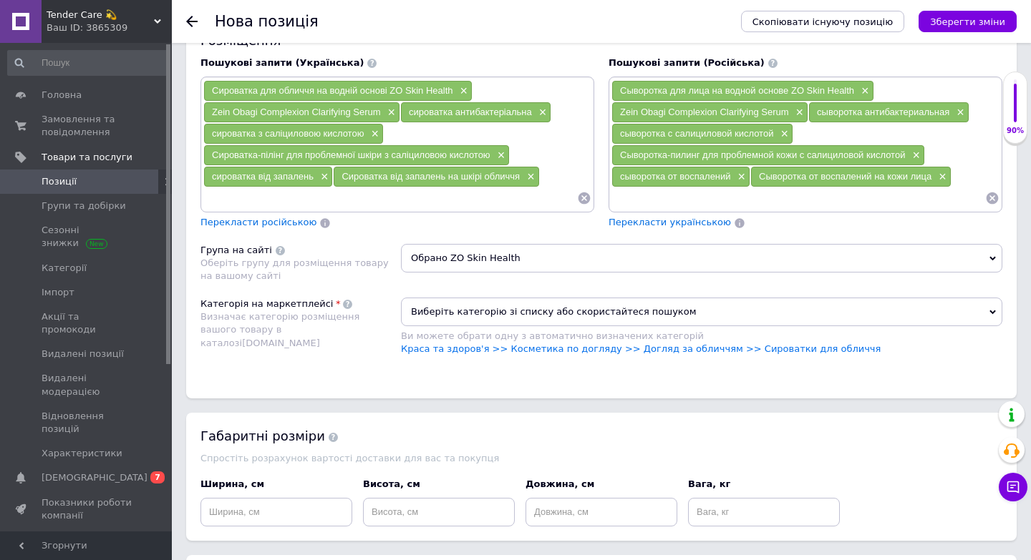
click at [477, 316] on span "Виберіть категорію зі списку або скористайтеся пошуком" at bounding box center [701, 312] width 601 height 29
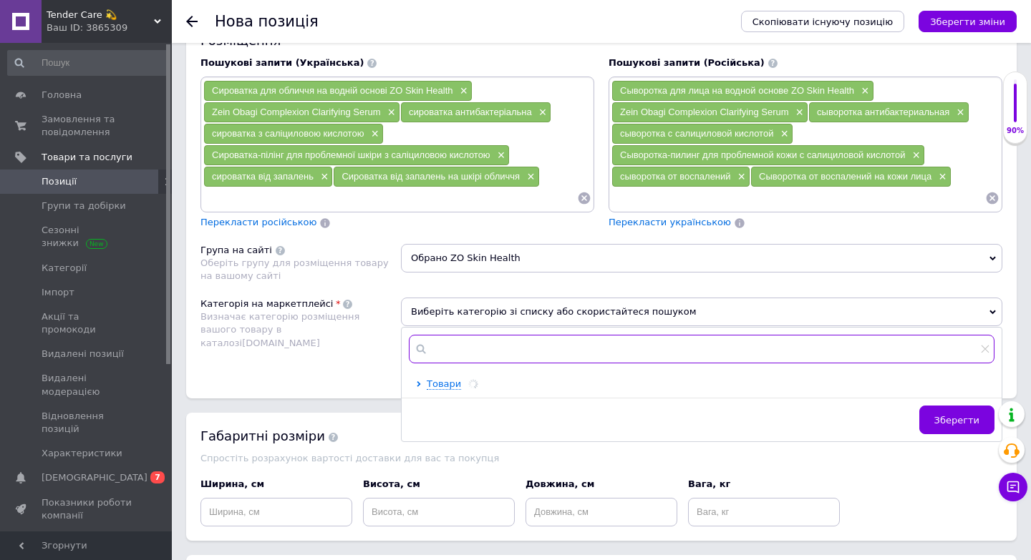
click at [470, 350] on input "text" at bounding box center [702, 349] width 586 height 29
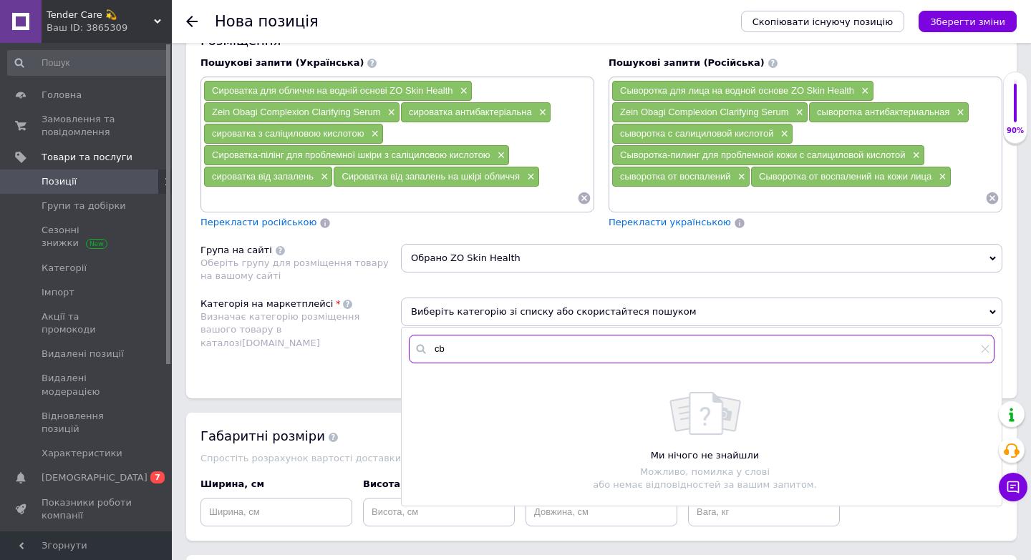
type input "c"
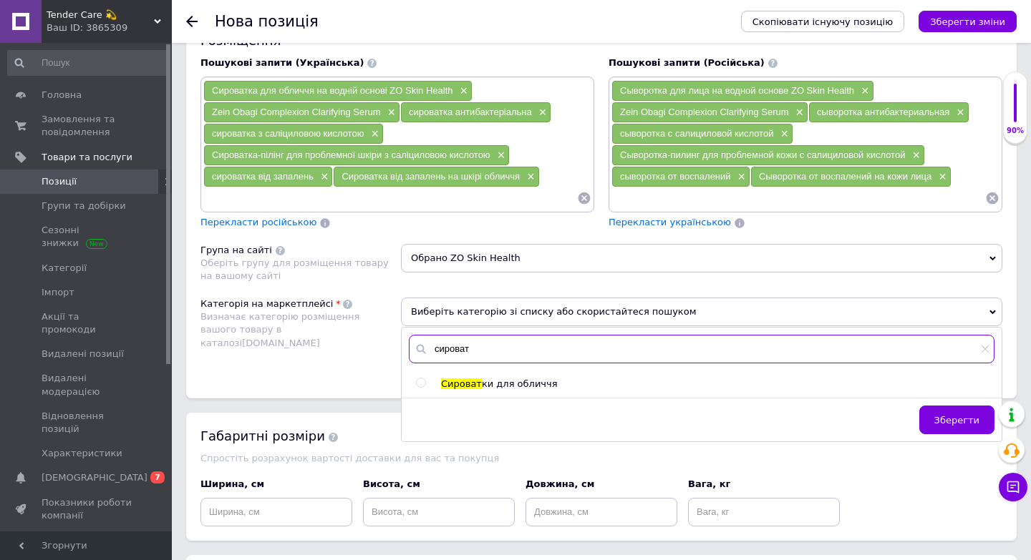
type input "сироват"
click at [419, 384] on input "radio" at bounding box center [420, 383] width 9 height 9
radio input "true"
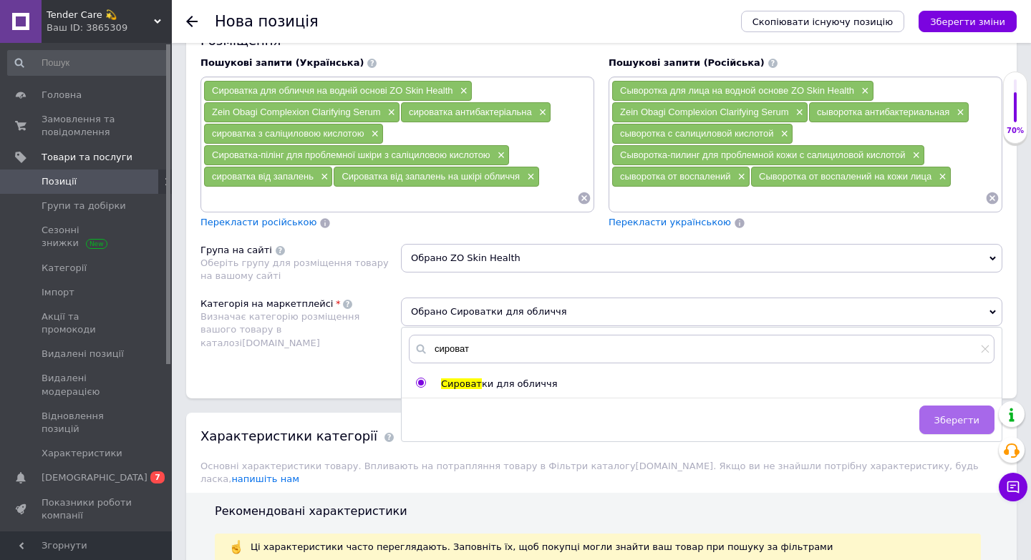
click at [956, 416] on span "Зберегти" at bounding box center [956, 420] width 45 height 11
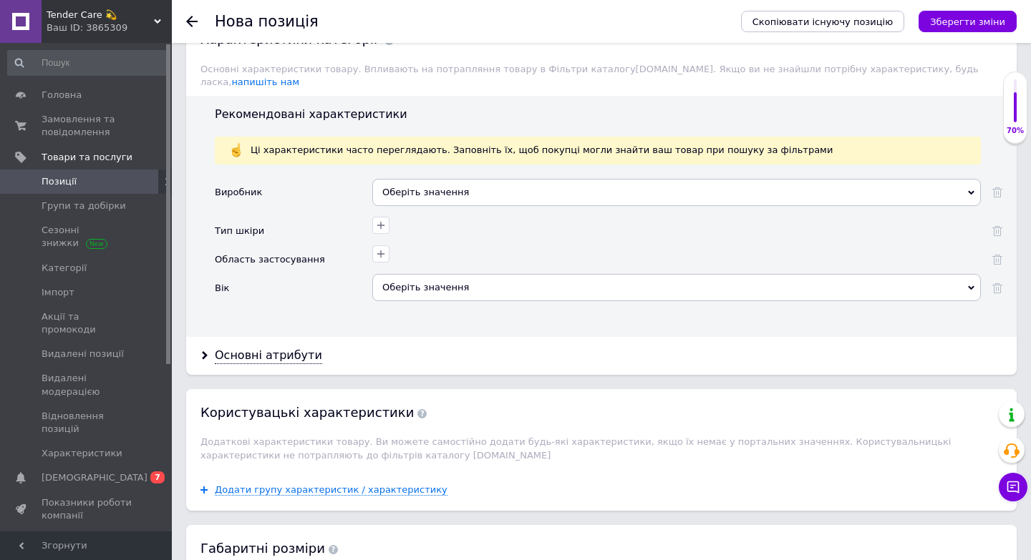
scroll to position [1379, 0]
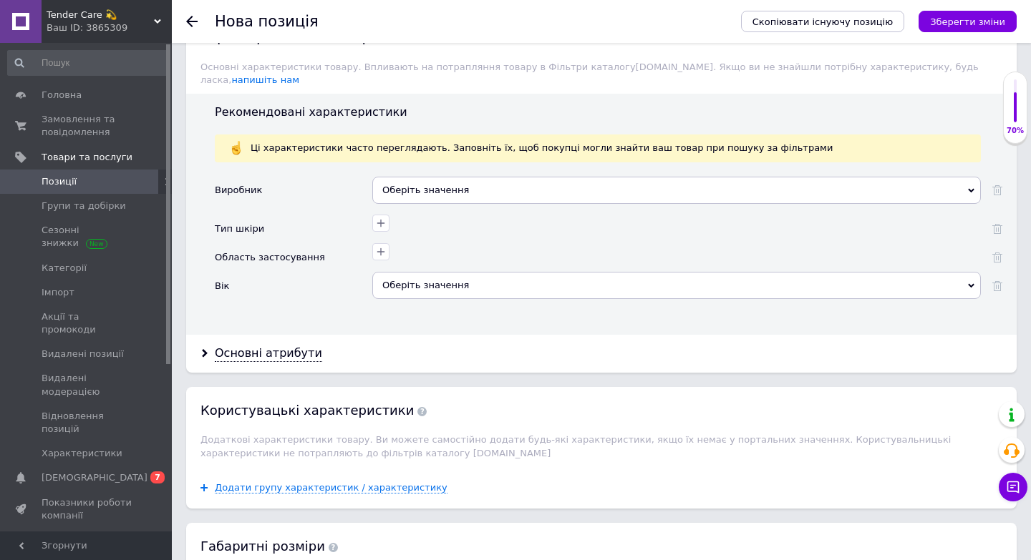
click at [480, 180] on div "Оберіть значення" at bounding box center [676, 190] width 608 height 27
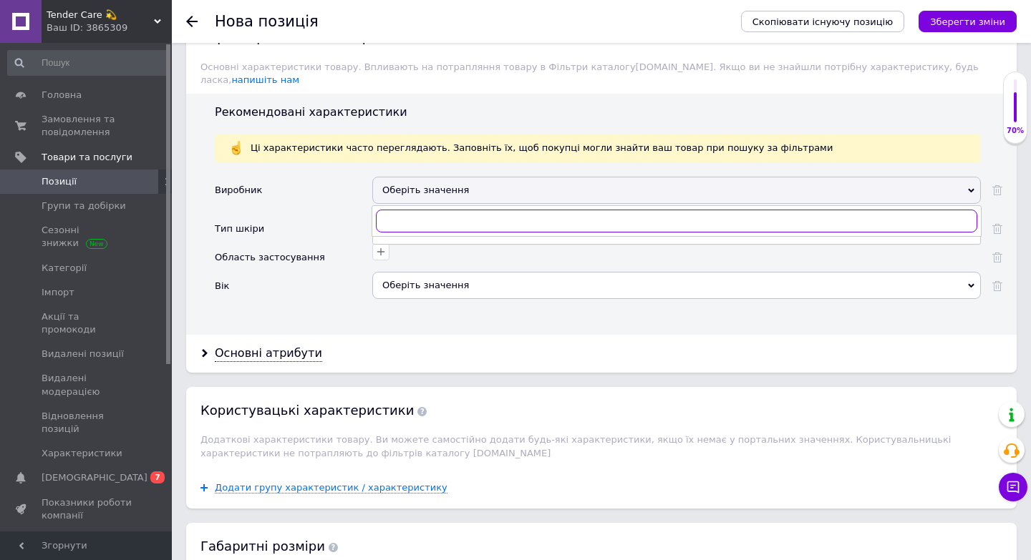
click at [394, 210] on input "text" at bounding box center [676, 221] width 601 height 23
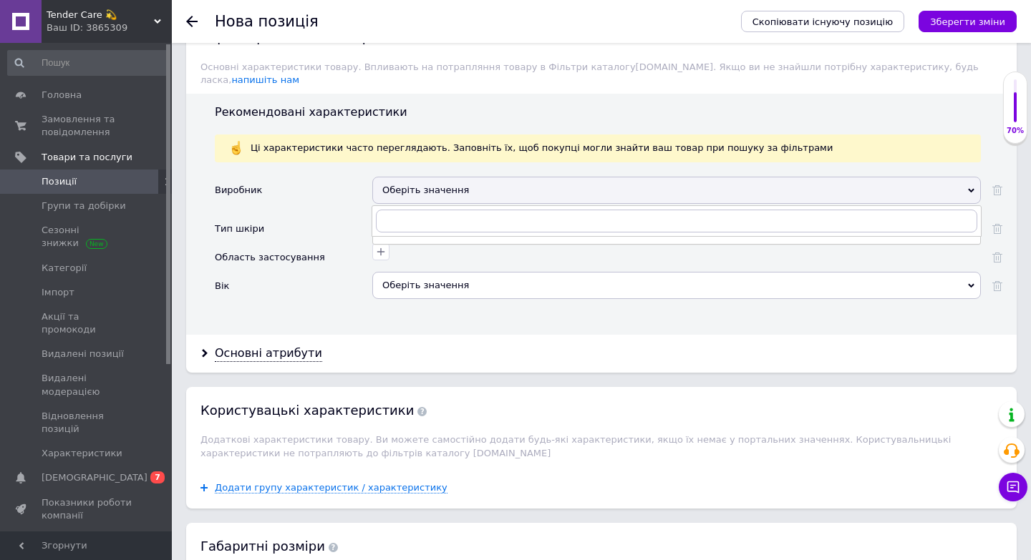
click at [422, 177] on div "Оберіть значення" at bounding box center [676, 190] width 608 height 27
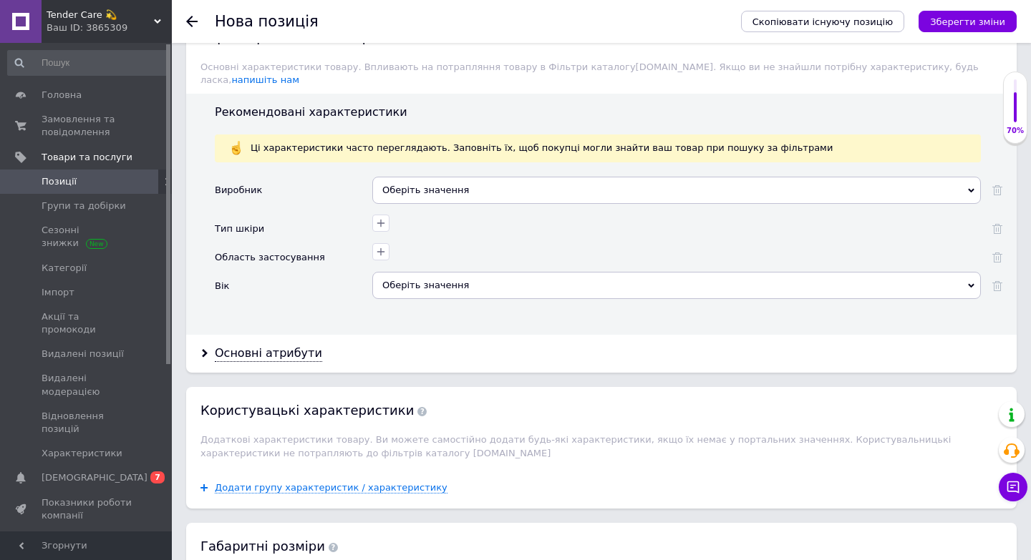
click at [417, 179] on div "Оберіть значення" at bounding box center [676, 190] width 608 height 27
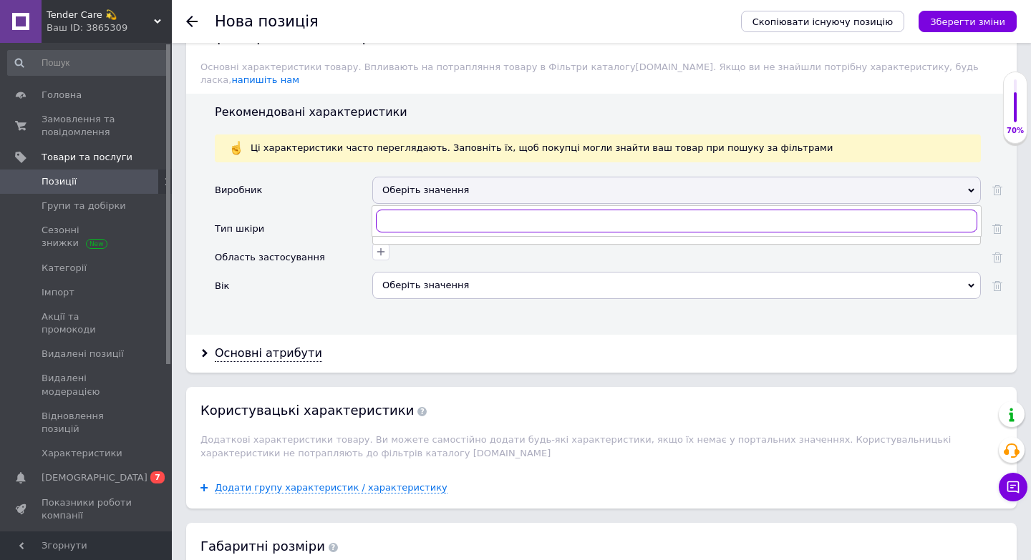
type input "Ч"
type input "ZO skin"
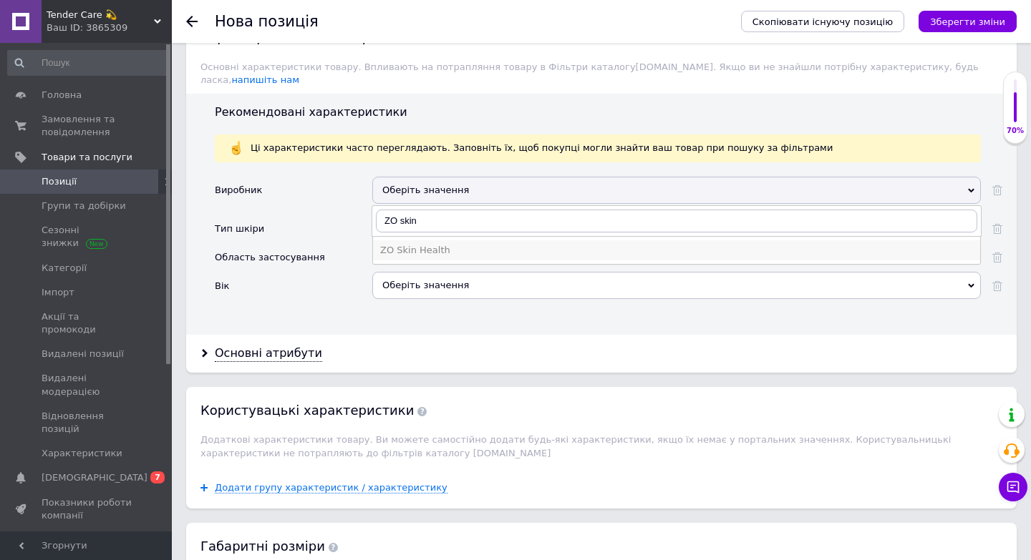
click at [442, 244] on div "ZO Skin Health" at bounding box center [676, 250] width 593 height 13
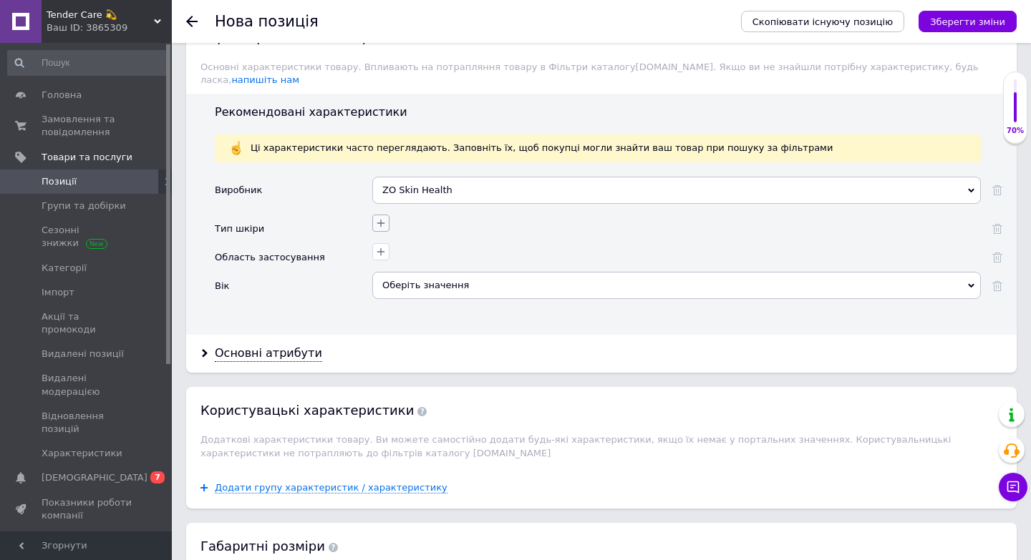
click at [386, 218] on icon "button" at bounding box center [380, 223] width 11 height 11
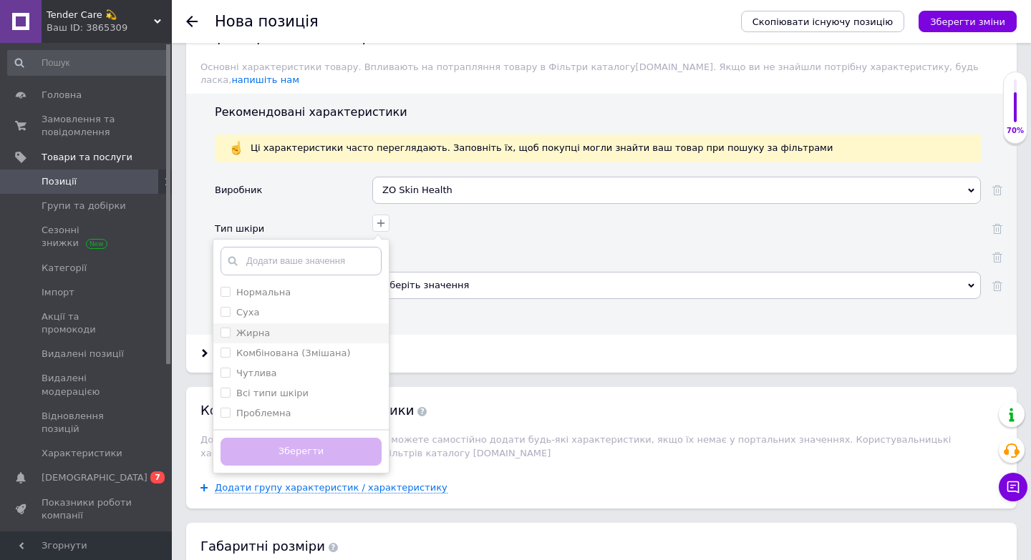
click at [294, 327] on div "Жирна" at bounding box center [300, 333] width 161 height 13
checkbox input "true"
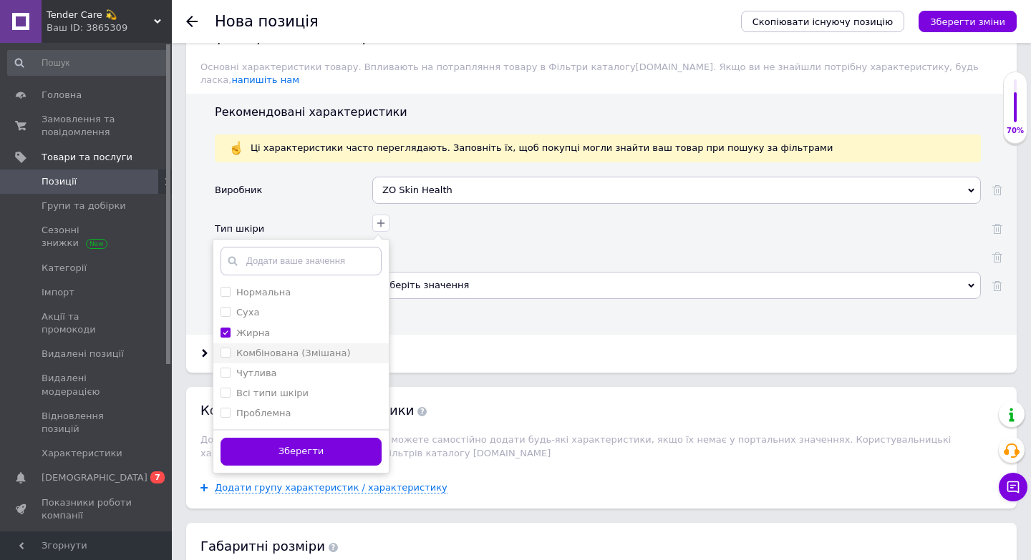
click at [283, 348] on label "Комбінована (Змішана)" at bounding box center [293, 353] width 115 height 11
checkbox \(Змішана\) "true"
click at [260, 408] on label "Проблемна" at bounding box center [263, 413] width 55 height 11
checkbox input "true"
click at [276, 388] on label "Всі типи шкіри" at bounding box center [272, 393] width 72 height 11
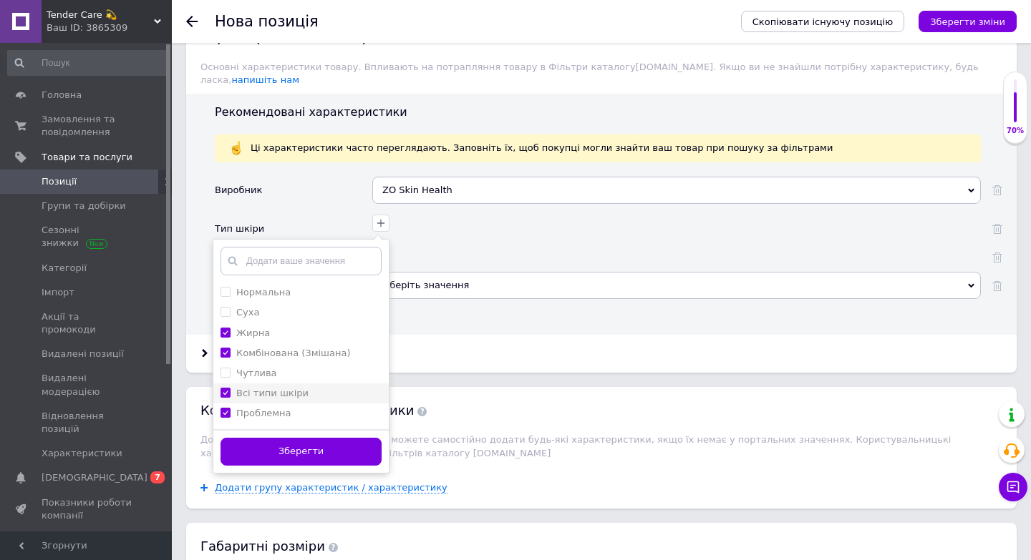
checkbox шкіри "true"
click at [270, 439] on button "Зберегти" at bounding box center [300, 452] width 161 height 28
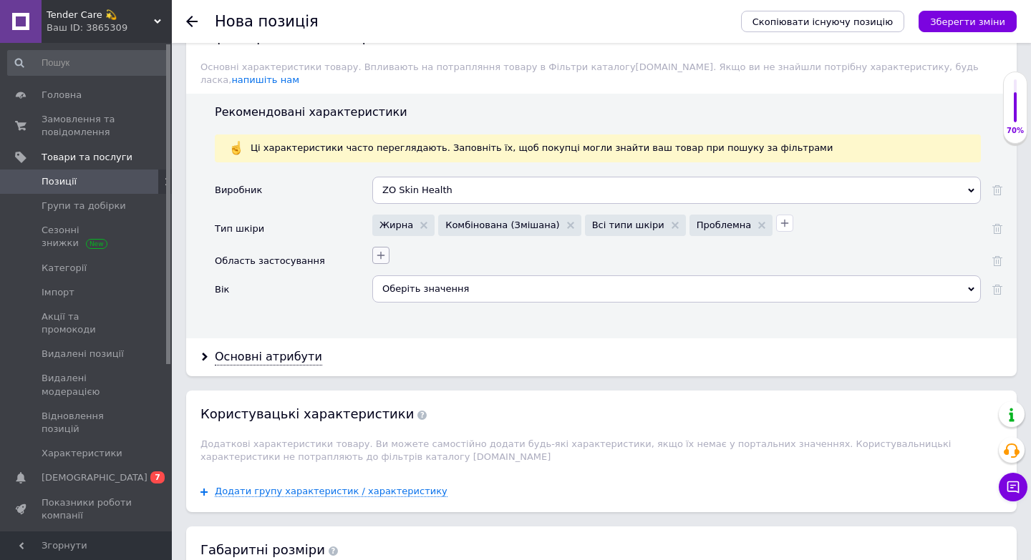
click at [382, 252] on icon "button" at bounding box center [381, 256] width 8 height 8
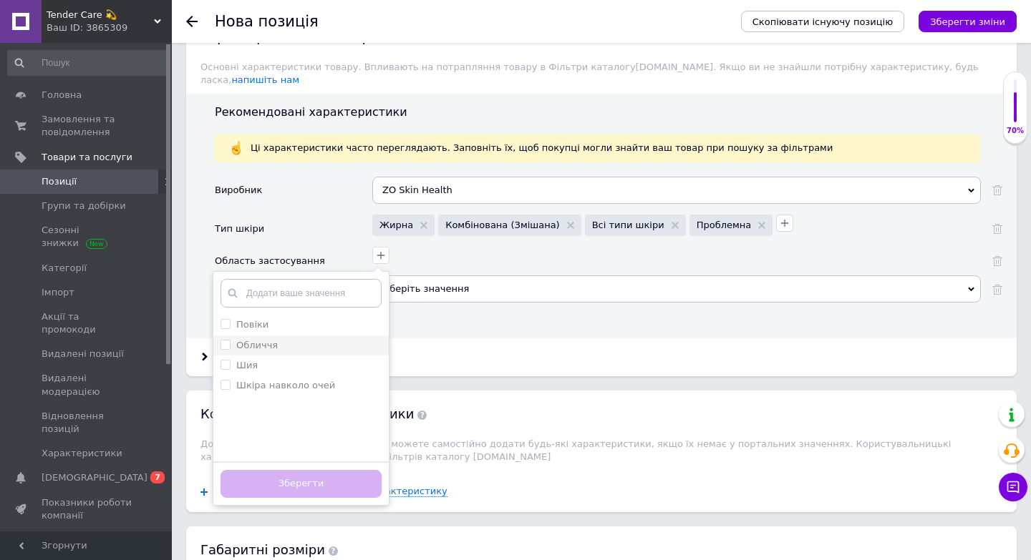
click at [278, 341] on li "Обличчя" at bounding box center [300, 346] width 175 height 20
checkbox input "true"
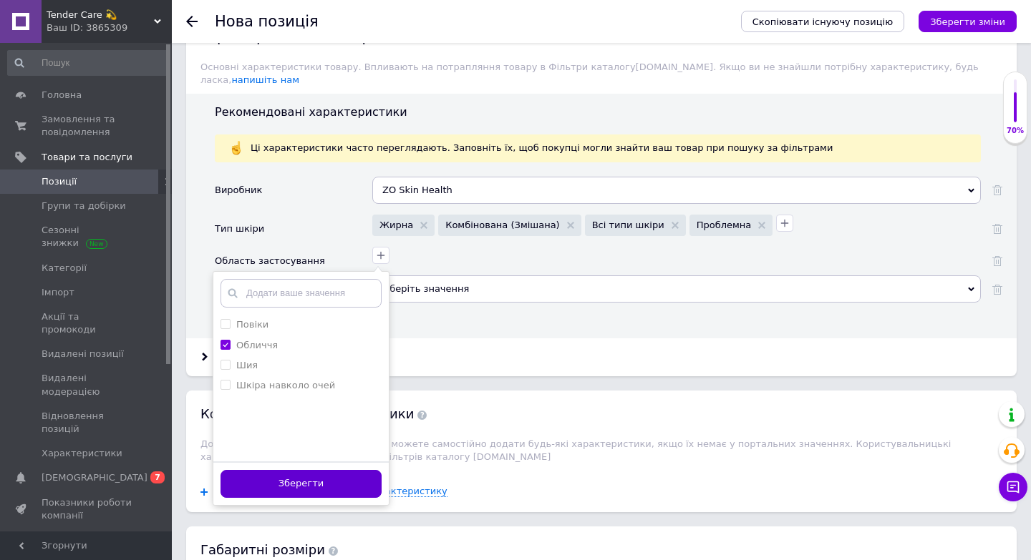
click at [266, 470] on button "Зберегти" at bounding box center [300, 484] width 161 height 28
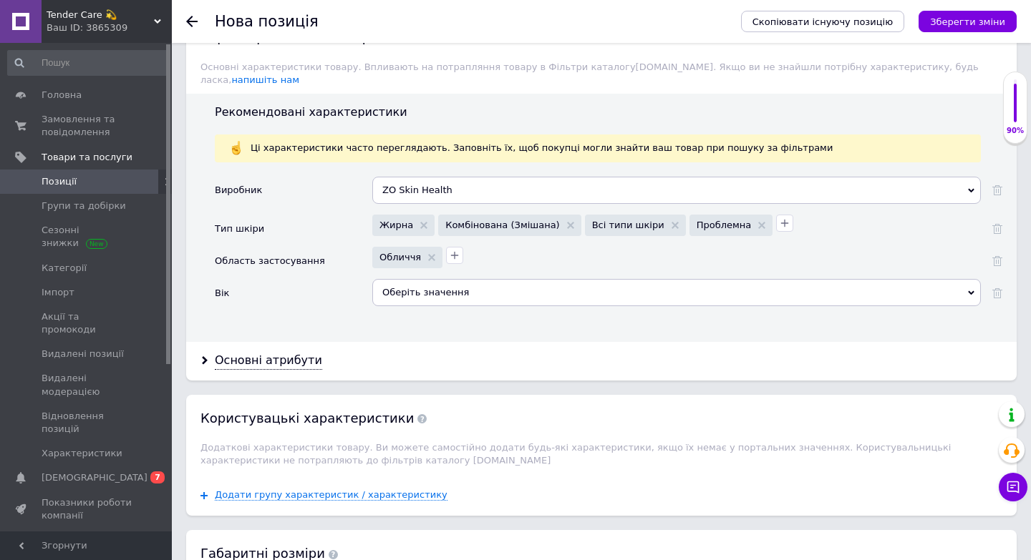
click at [397, 279] on div "Оберіть значення" at bounding box center [676, 292] width 608 height 27
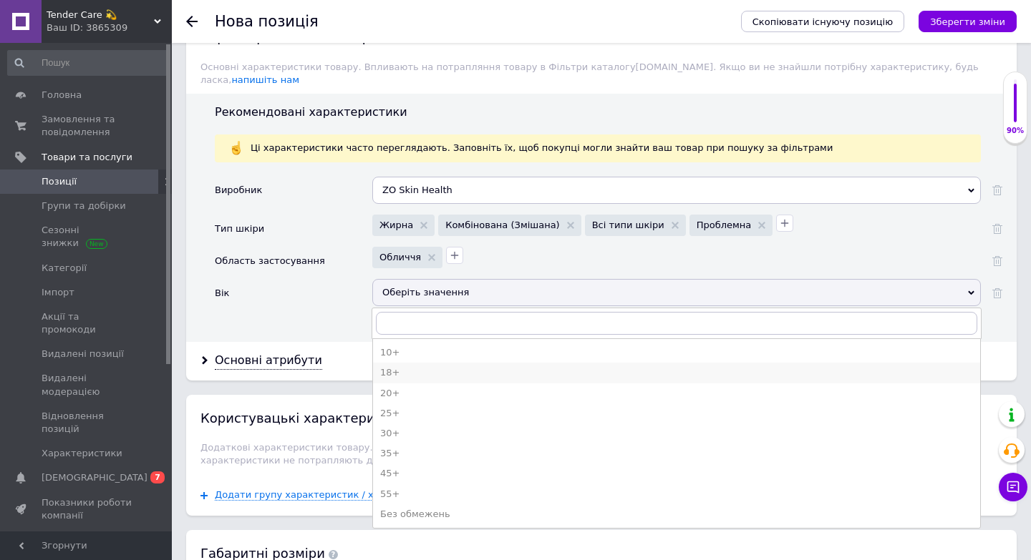
click at [397, 366] on div "18+" at bounding box center [676, 372] width 593 height 13
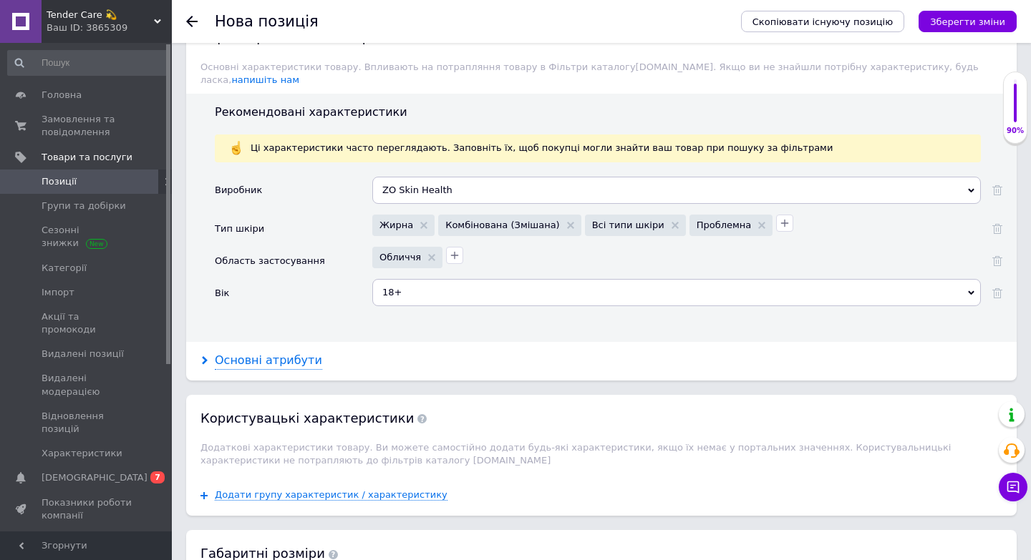
click at [247, 353] on div "Основні атрибути" at bounding box center [268, 361] width 107 height 16
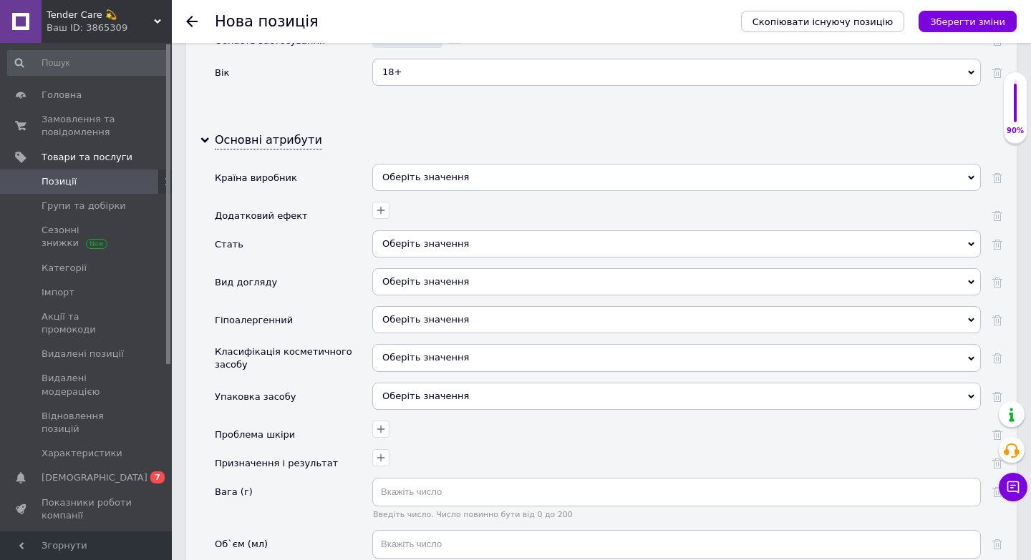
scroll to position [1594, 0]
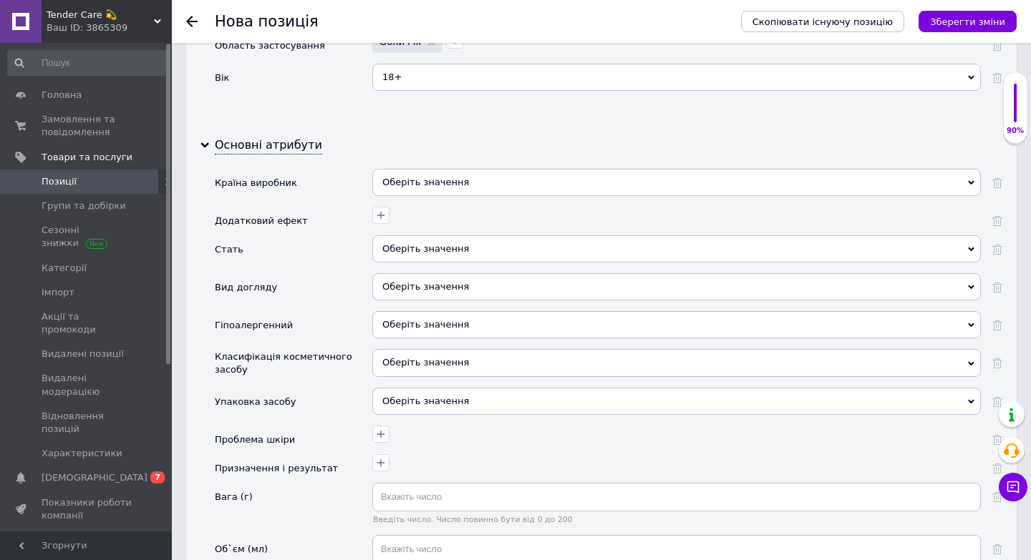
click at [433, 170] on div "Оберіть значення" at bounding box center [676, 182] width 608 height 27
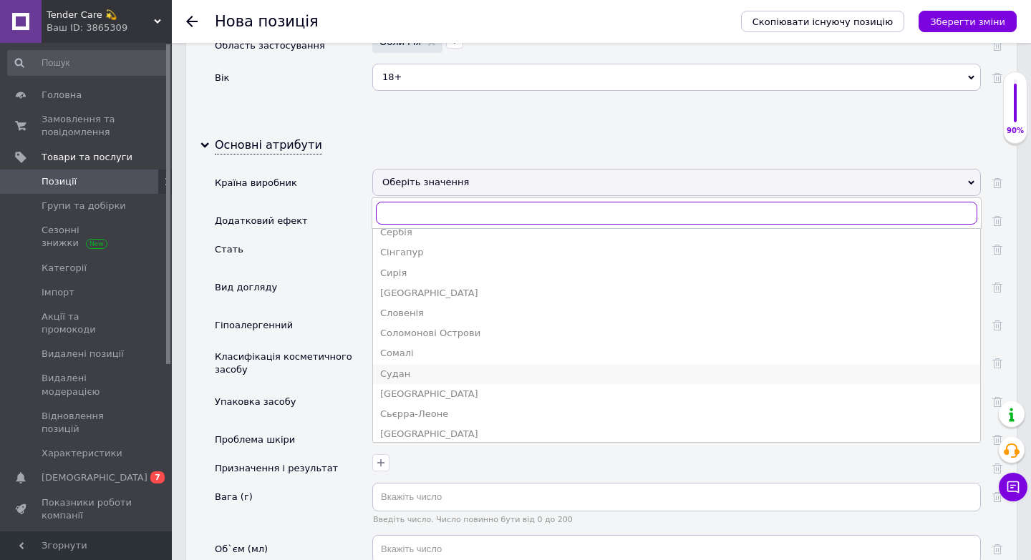
scroll to position [2853, 0]
click at [407, 389] on div "[GEOGRAPHIC_DATA]" at bounding box center [676, 395] width 593 height 13
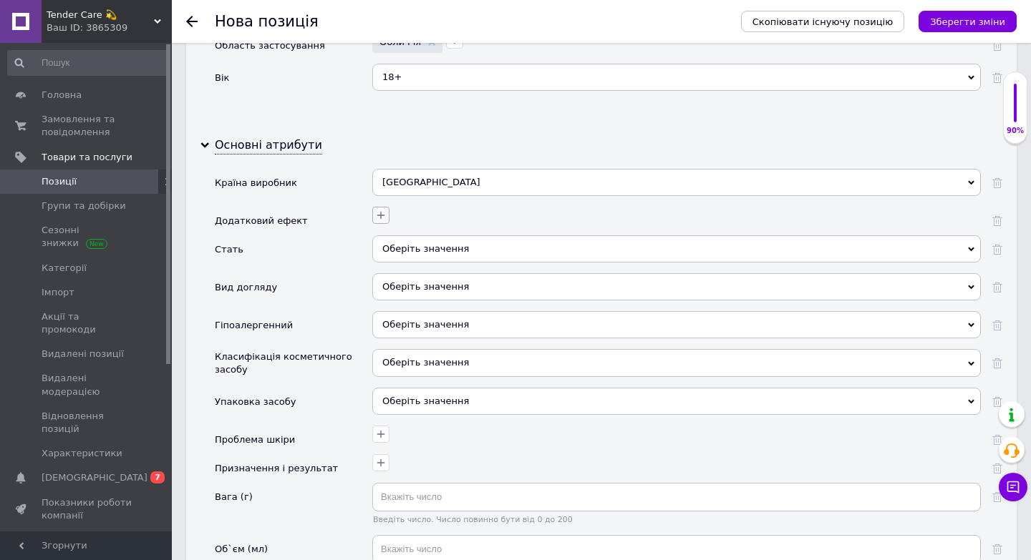
click at [378, 210] on icon "button" at bounding box center [380, 215] width 11 height 11
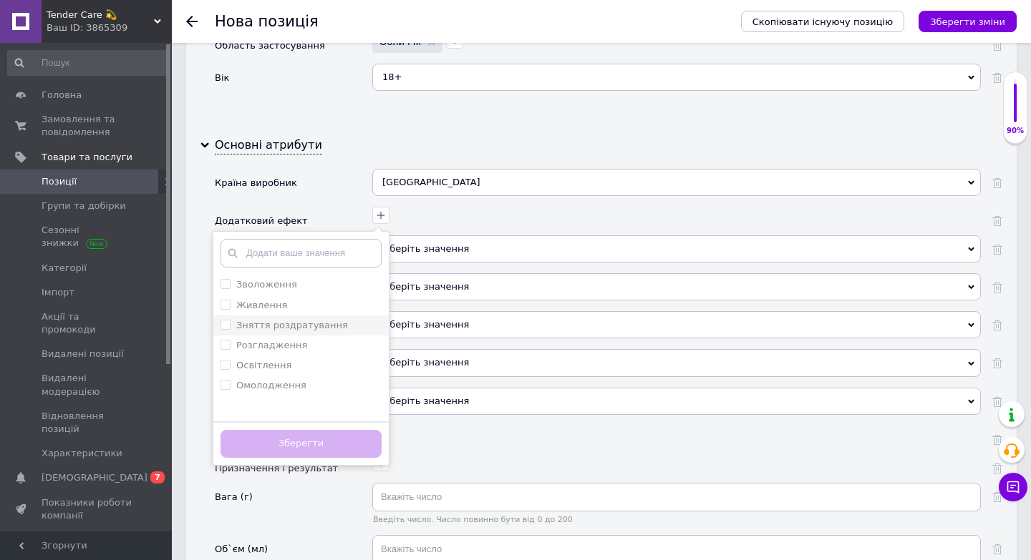
click at [294, 320] on label "Зняття роздратування" at bounding box center [292, 325] width 112 height 11
checkbox роздратування "true"
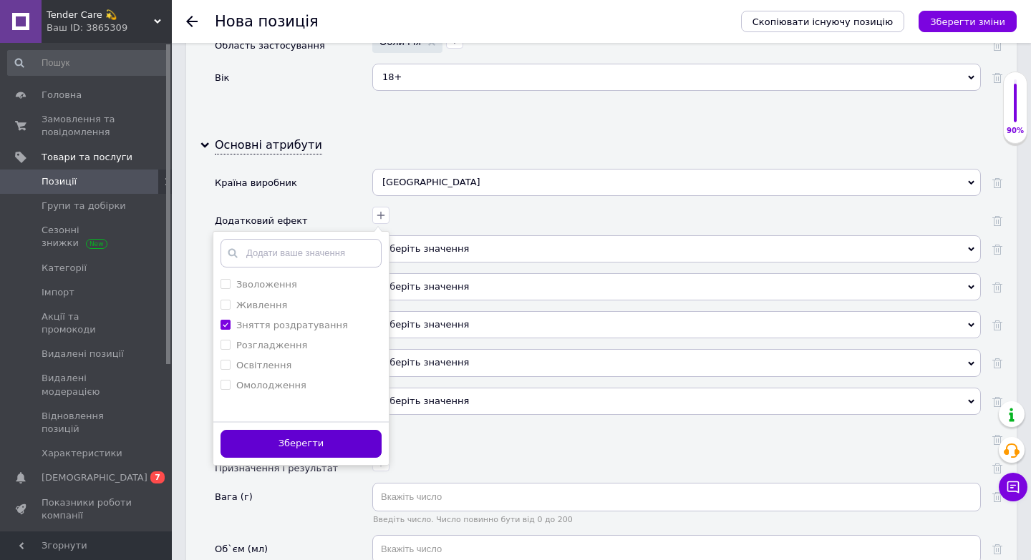
click at [301, 435] on button "Зберегти" at bounding box center [300, 444] width 161 height 28
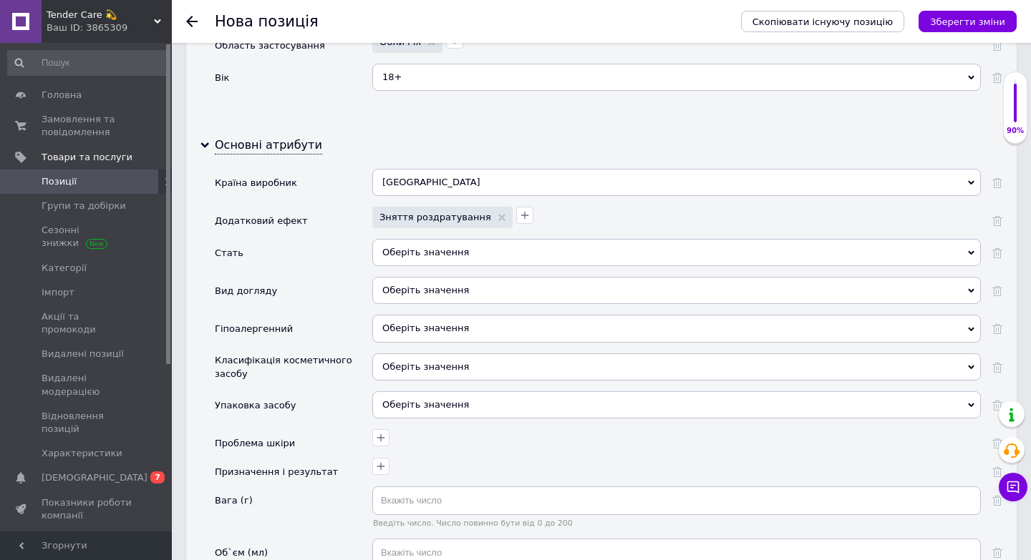
click at [412, 239] on div "Оберіть значення" at bounding box center [676, 252] width 608 height 27
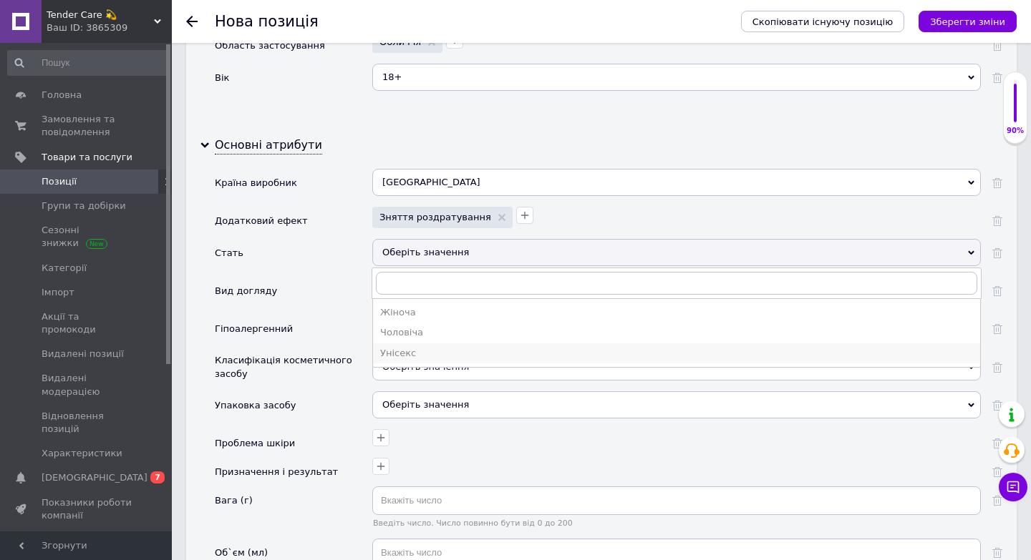
click at [422, 347] on div "Унісекс" at bounding box center [676, 353] width 593 height 13
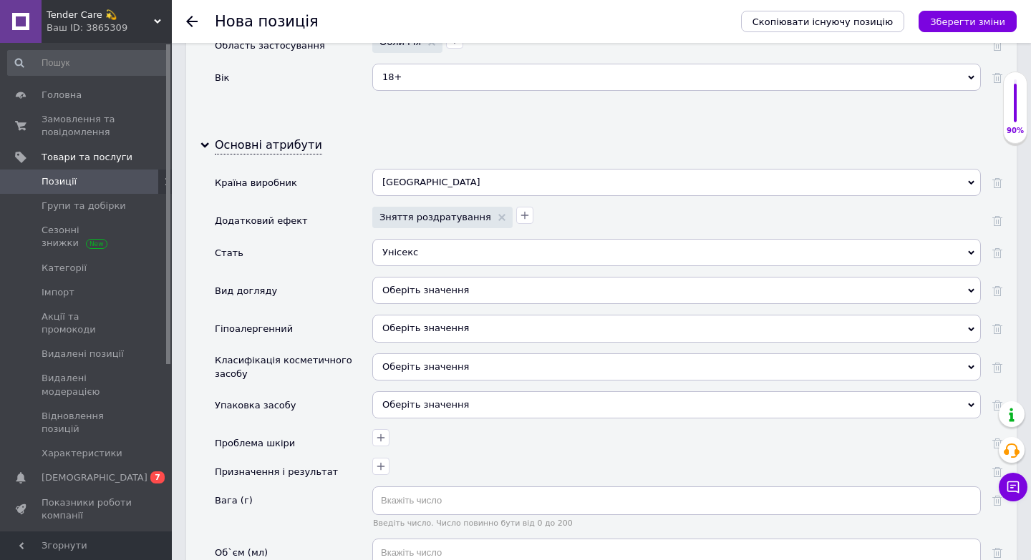
click at [426, 278] on div "Оберіть значення" at bounding box center [676, 290] width 608 height 27
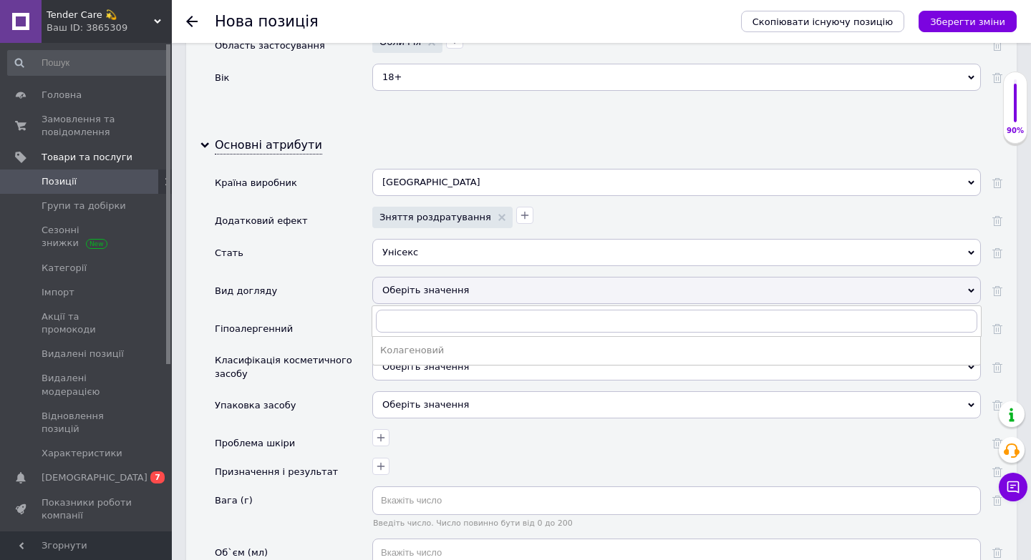
click at [333, 393] on div "Упаковка засобу" at bounding box center [293, 411] width 157 height 38
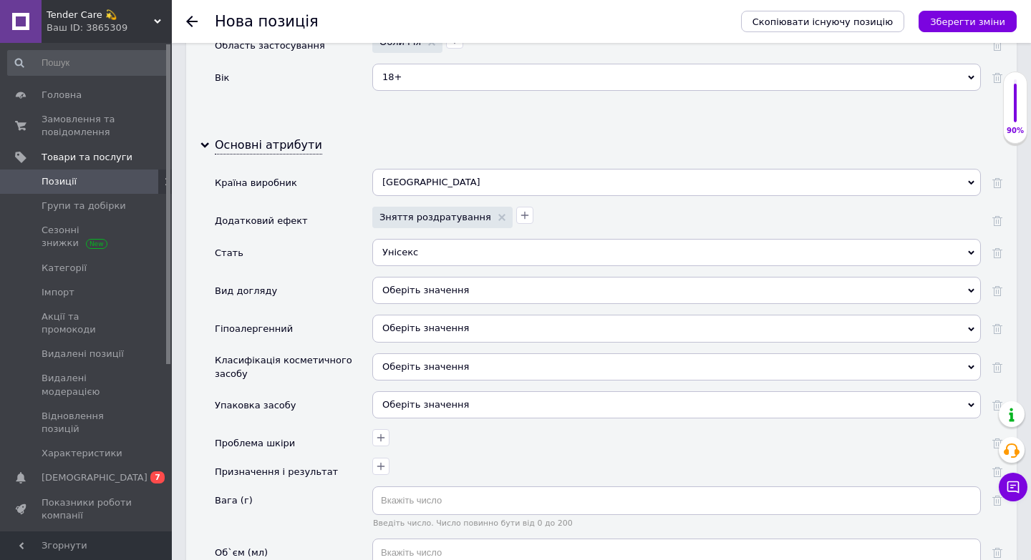
click at [409, 323] on span "Оберіть значення" at bounding box center [425, 328] width 87 height 11
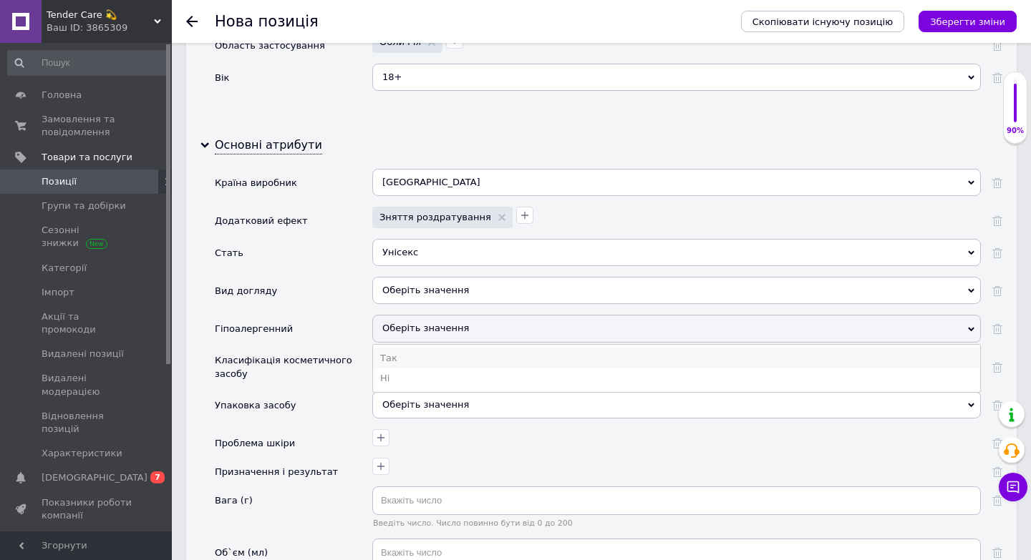
click at [402, 351] on li "Так" at bounding box center [676, 359] width 607 height 20
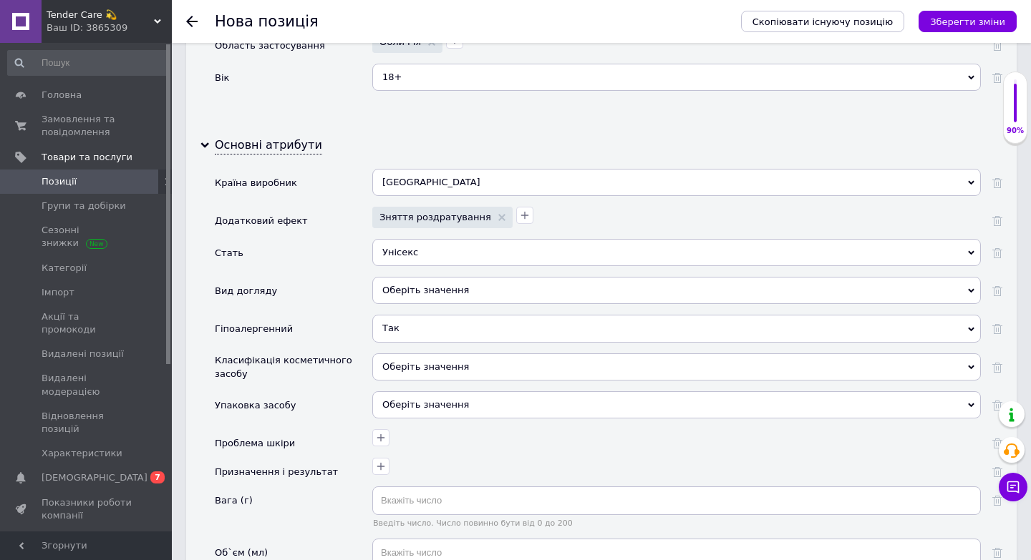
click at [414, 354] on div "Оберіть значення" at bounding box center [676, 367] width 608 height 27
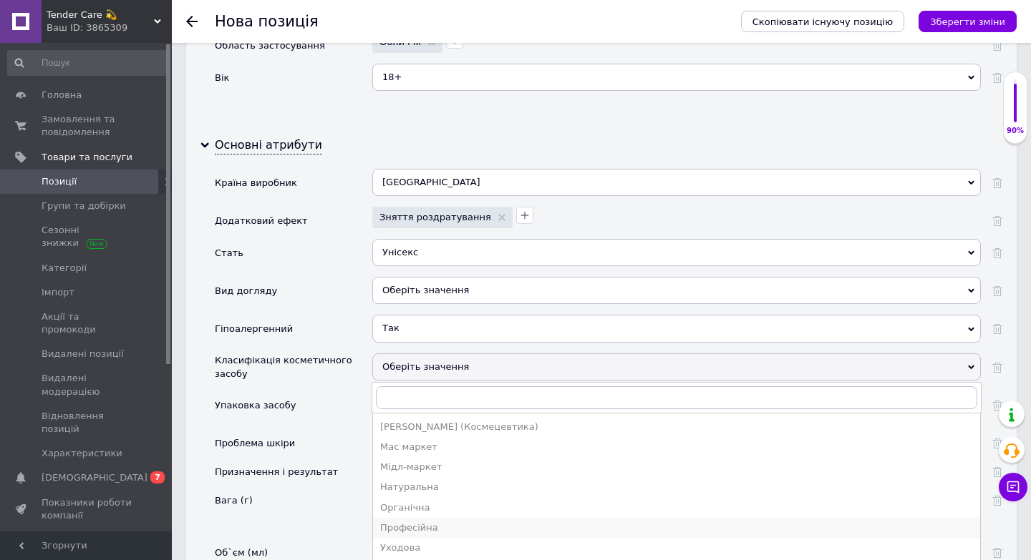
click at [404, 522] on div "Професійна" at bounding box center [676, 528] width 593 height 13
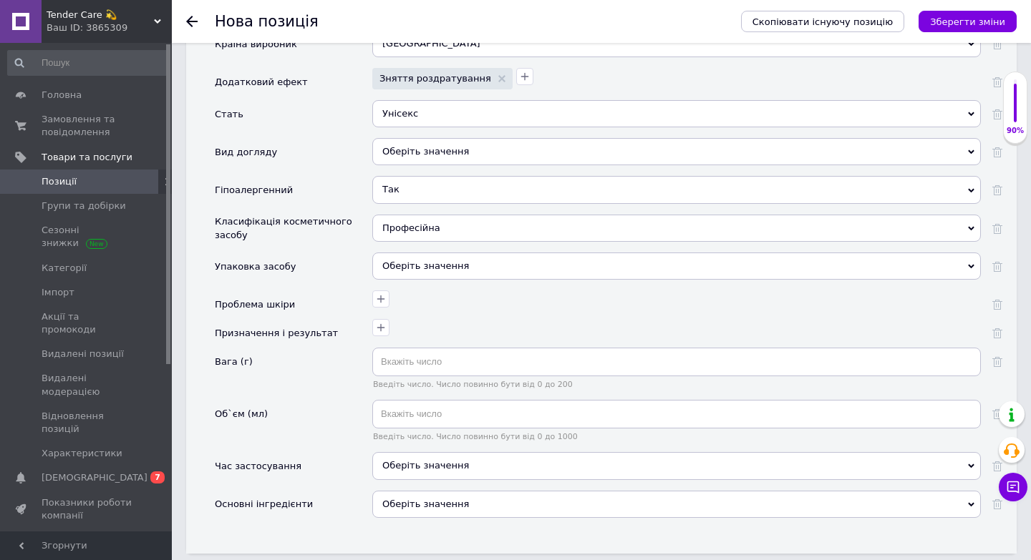
scroll to position [1747, 0]
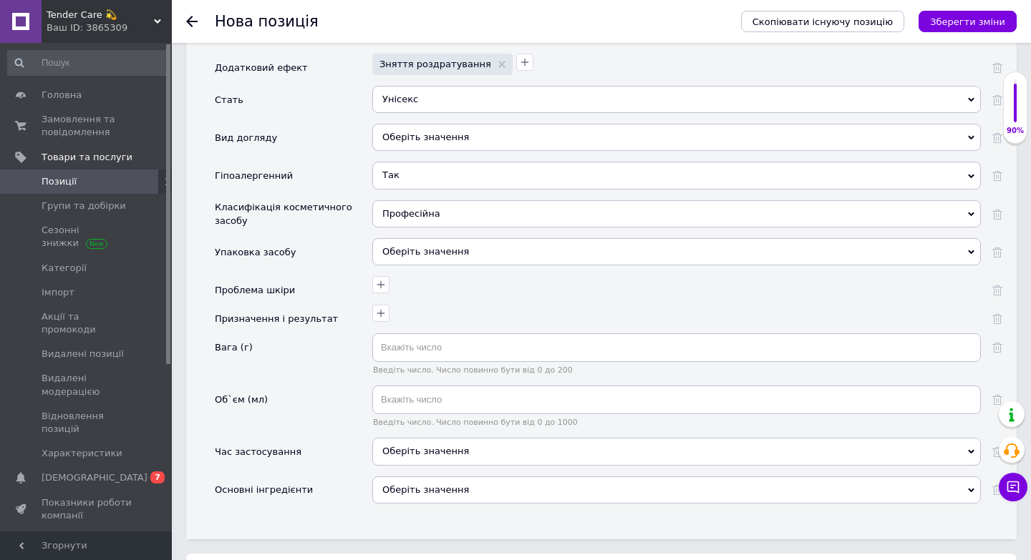
click at [437, 248] on div "Оберіть значення" at bounding box center [676, 251] width 608 height 27
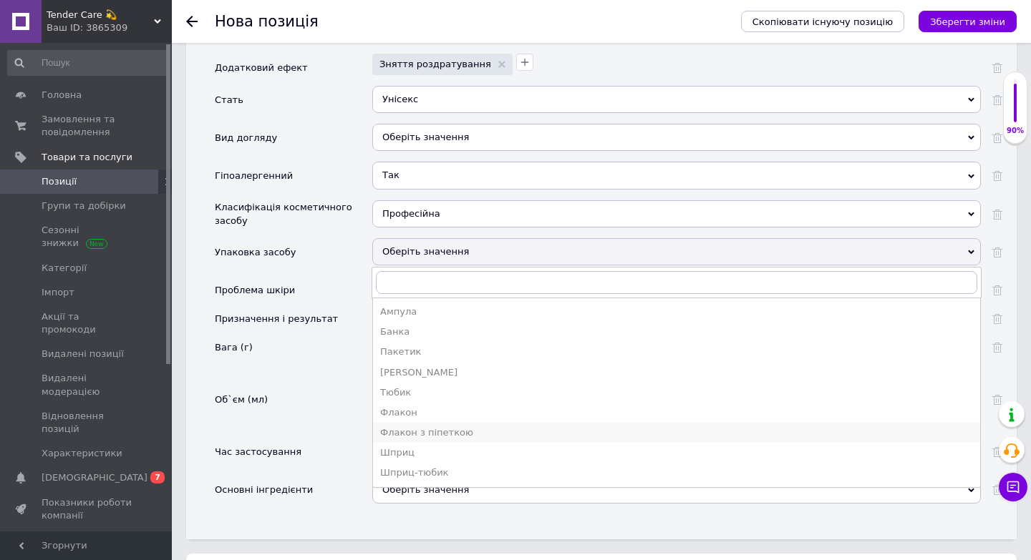
click at [422, 427] on div "Флакон з піпеткою" at bounding box center [676, 433] width 593 height 13
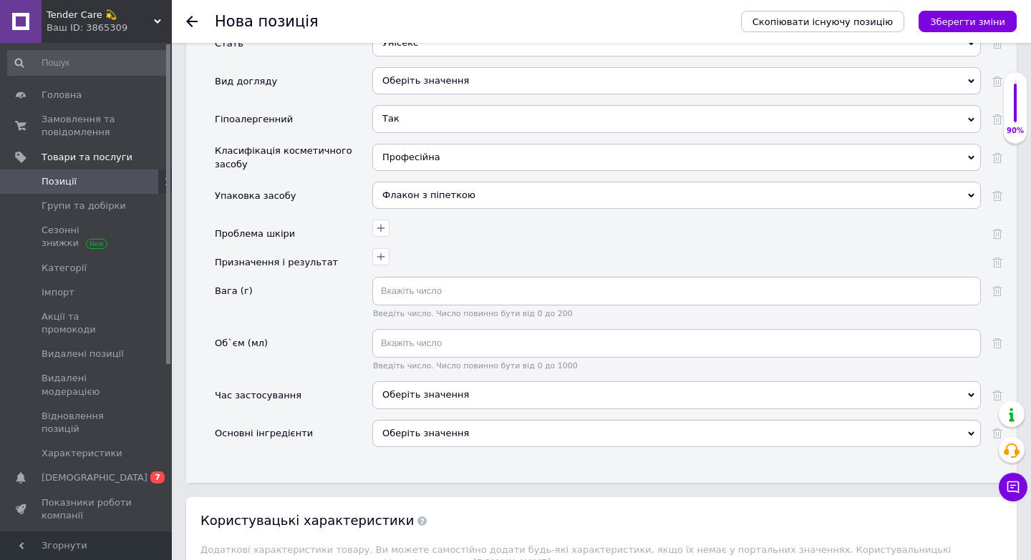
scroll to position [1809, 0]
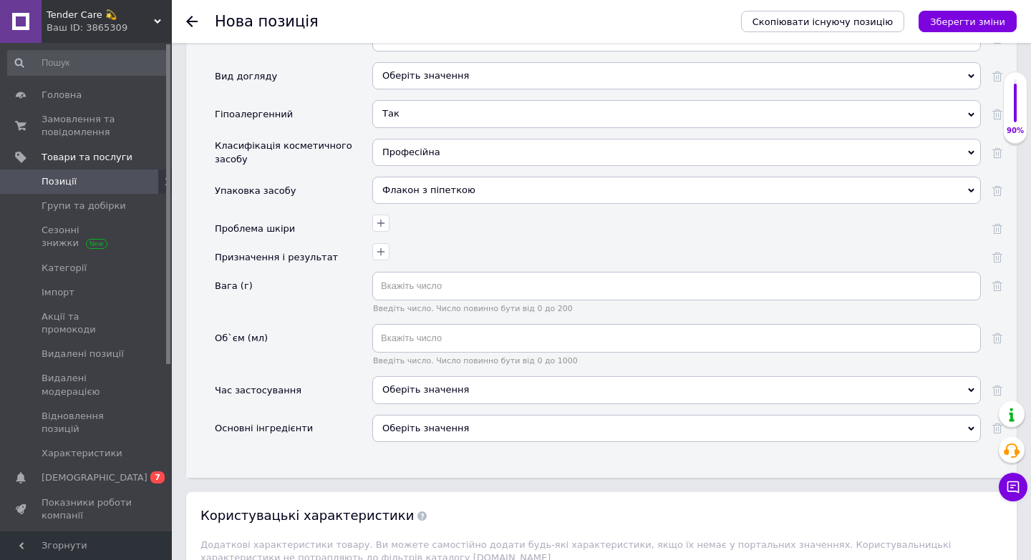
click at [390, 211] on div at bounding box center [675, 221] width 612 height 21
click at [382, 220] on icon "button" at bounding box center [381, 224] width 8 height 8
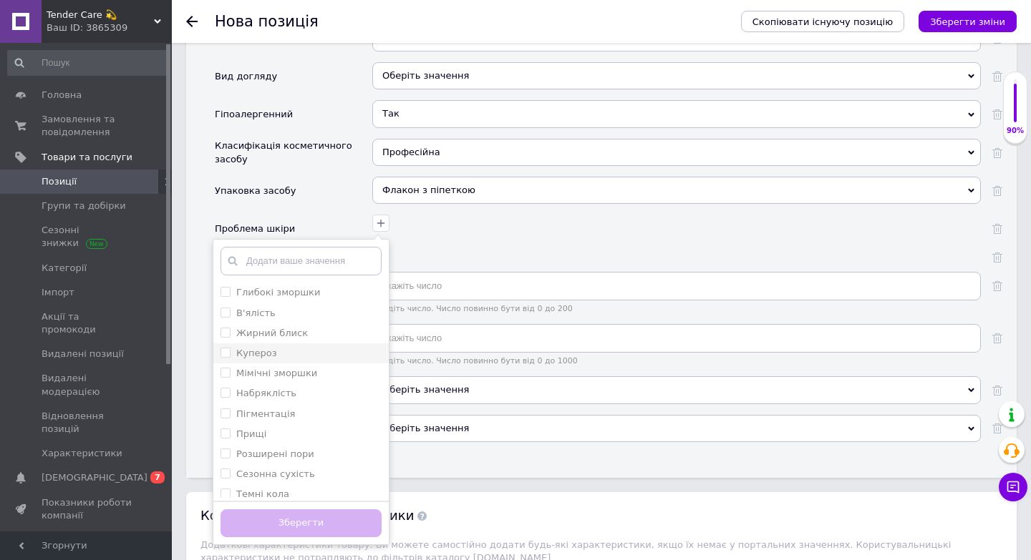
click at [263, 348] on label "Купероз" at bounding box center [256, 353] width 41 height 11
checkbox input "true"
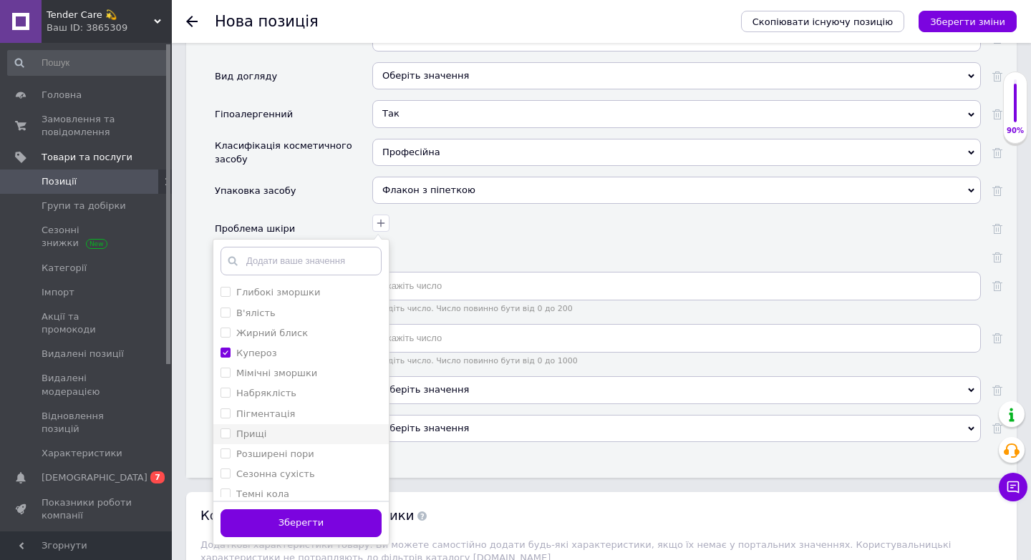
click at [263, 429] on label "Прищі" at bounding box center [251, 434] width 30 height 11
checkbox input "true"
click at [278, 421] on div "Акне" at bounding box center [300, 427] width 161 height 13
checkbox input "true"
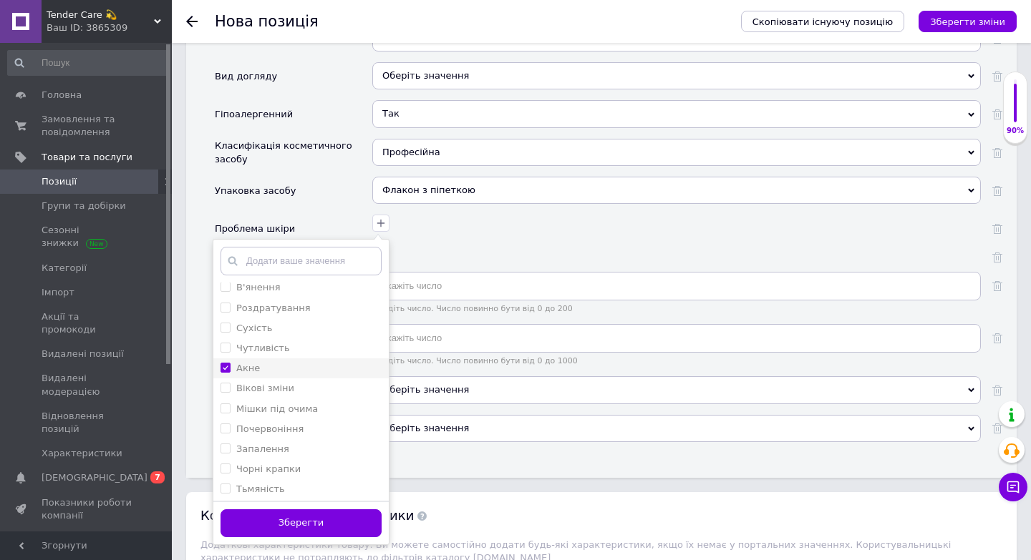
scroll to position [350, 0]
click at [281, 402] on label "Почервоніння" at bounding box center [269, 407] width 67 height 11
checkbox input "true"
click at [268, 422] on label "Запалення" at bounding box center [262, 427] width 53 height 11
checkbox input "true"
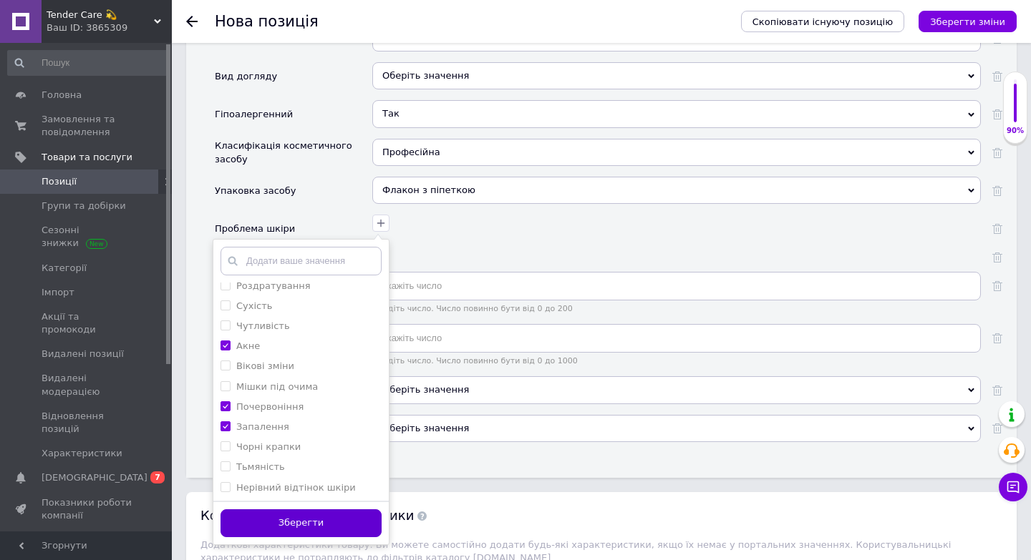
click at [281, 511] on button "Зберегти" at bounding box center [300, 524] width 161 height 28
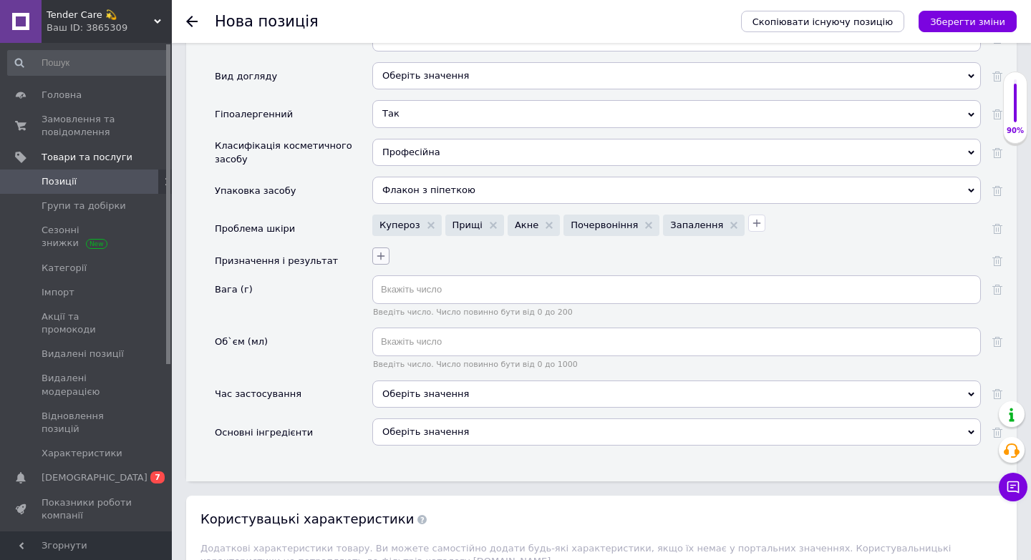
click at [373, 249] on button "button" at bounding box center [380, 256] width 17 height 17
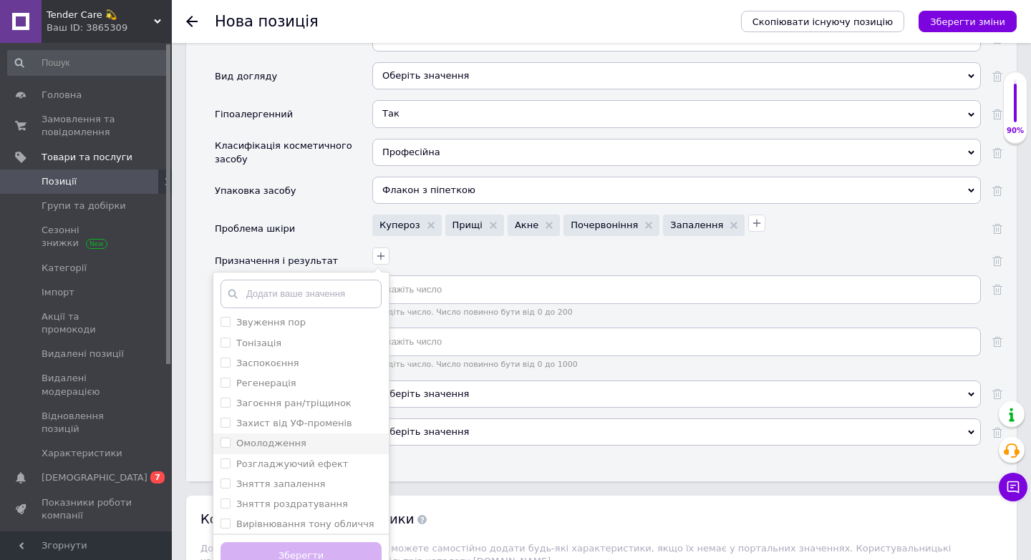
scroll to position [189, 0]
click at [309, 474] on label "Зняття запалення" at bounding box center [280, 479] width 89 height 11
checkbox запалення "true"
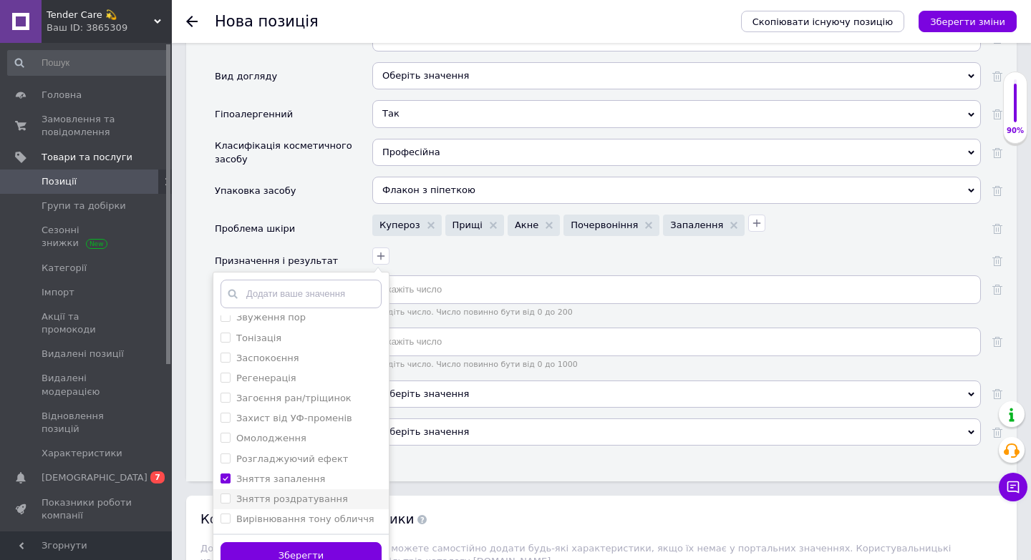
click at [298, 494] on li "Зняття роздратування" at bounding box center [300, 500] width 175 height 20
checkbox роздратування "true"
click at [308, 346] on div "Заспокоєння" at bounding box center [300, 352] width 161 height 13
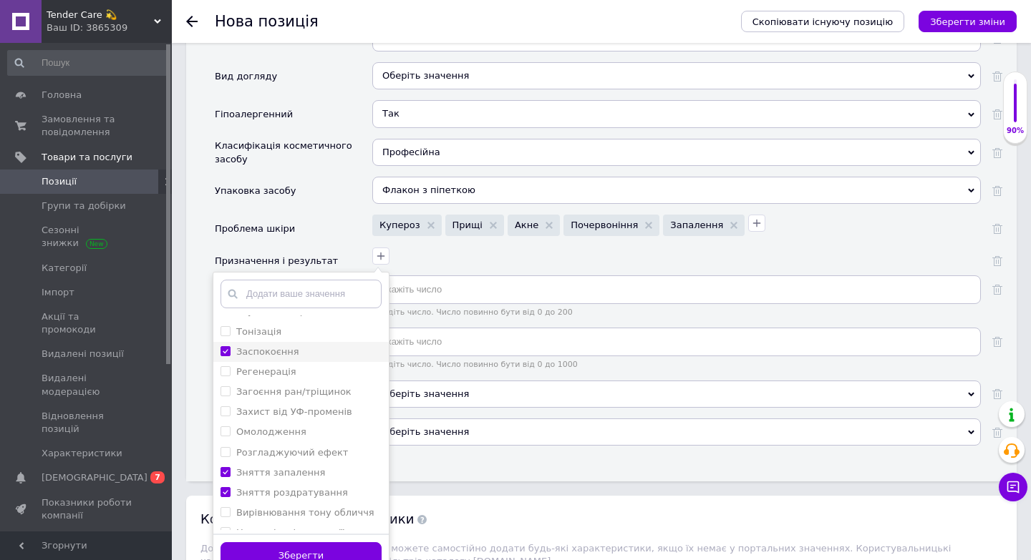
checkbox input "true"
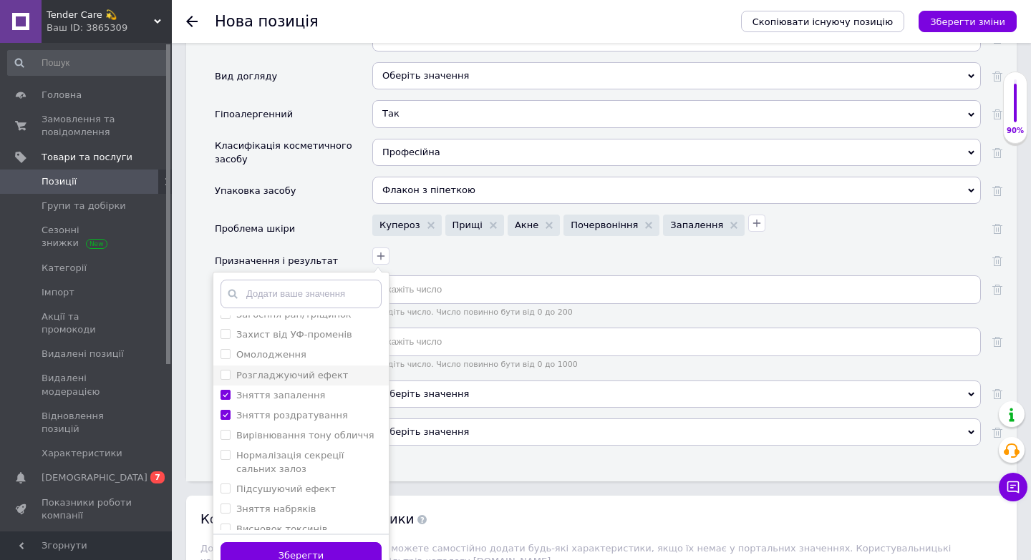
scroll to position [283, 0]
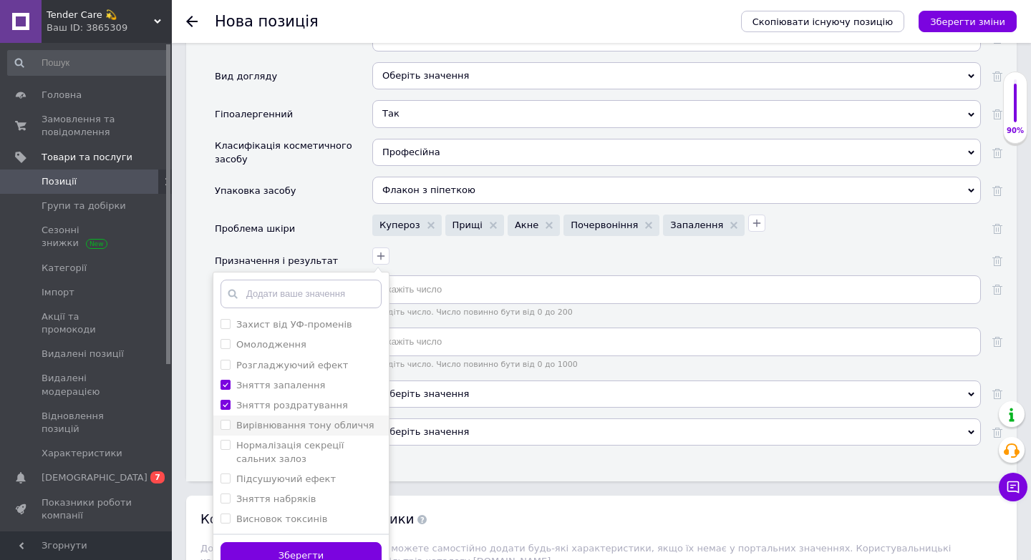
click at [334, 420] on label "Вирівнювання тону обличчя" at bounding box center [305, 425] width 138 height 11
checkbox обличчя "true"
click at [318, 543] on button "Зберегти" at bounding box center [300, 557] width 161 height 28
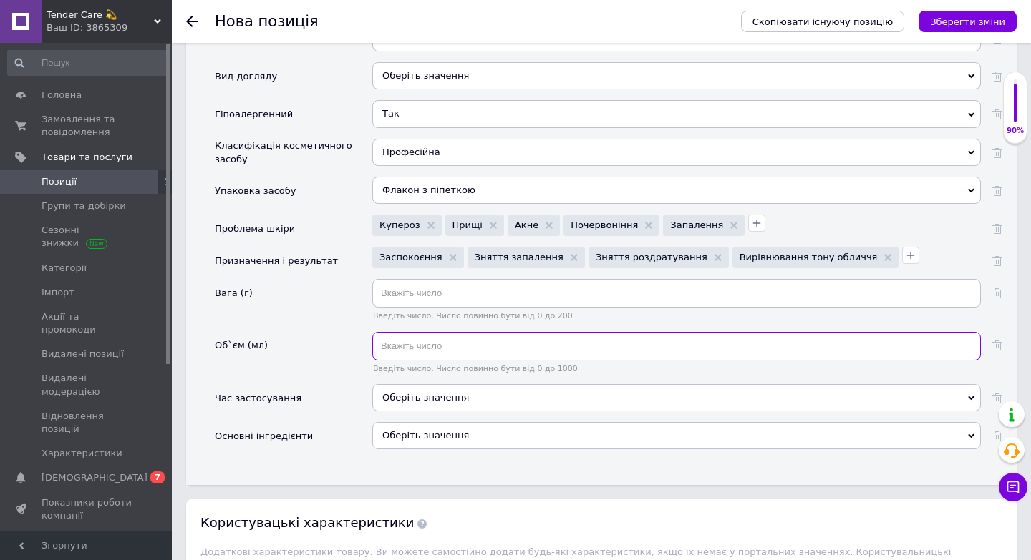
click at [409, 339] on input "text" at bounding box center [676, 346] width 608 height 29
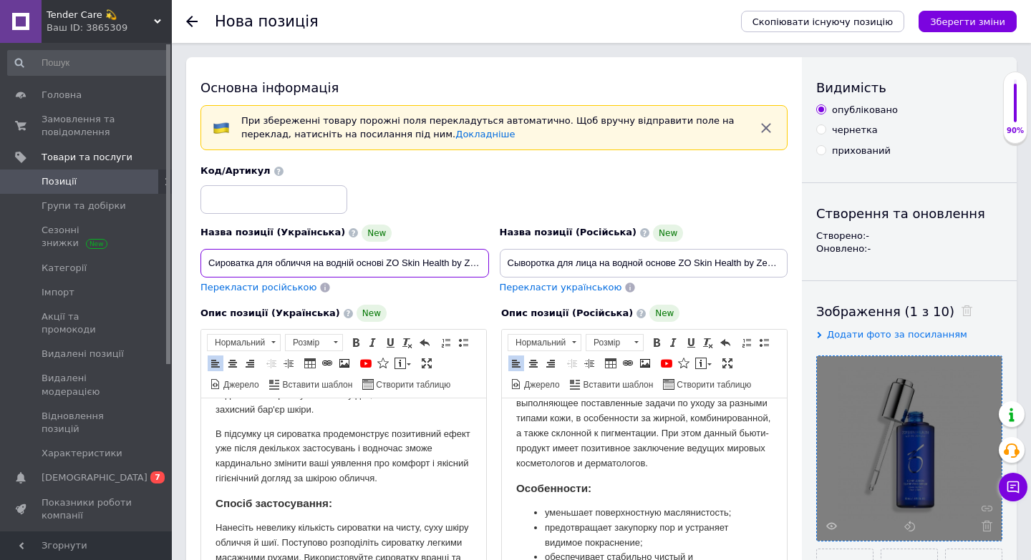
scroll to position [0, 183]
drag, startPoint x: 432, startPoint y: 267, endPoint x: 564, endPoint y: 273, distance: 132.6
click at [564, 273] on div "Назва позиції (Українська) New Сироватка для обличчя на водній основі ZO Skin H…" at bounding box center [494, 230] width 598 height 140
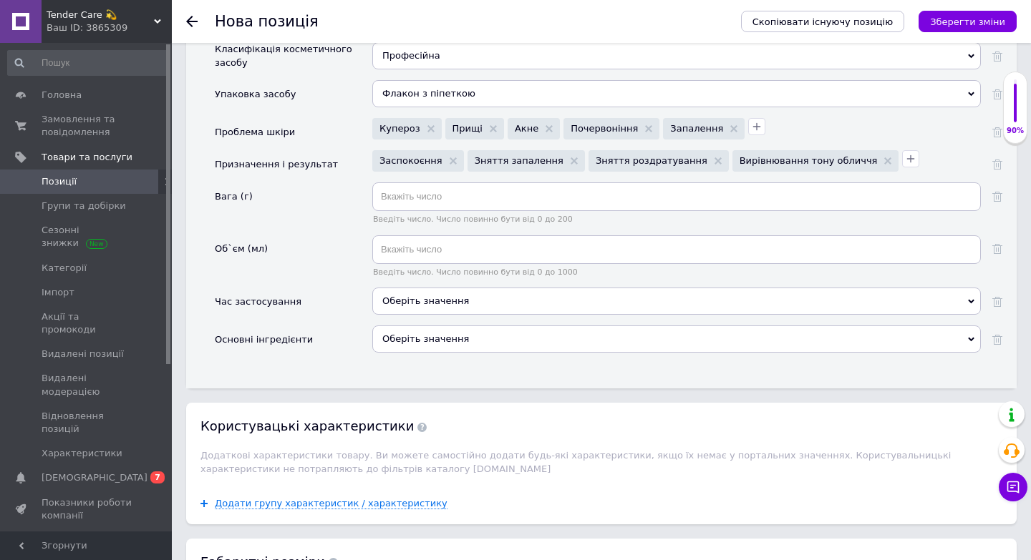
scroll to position [1906, 0]
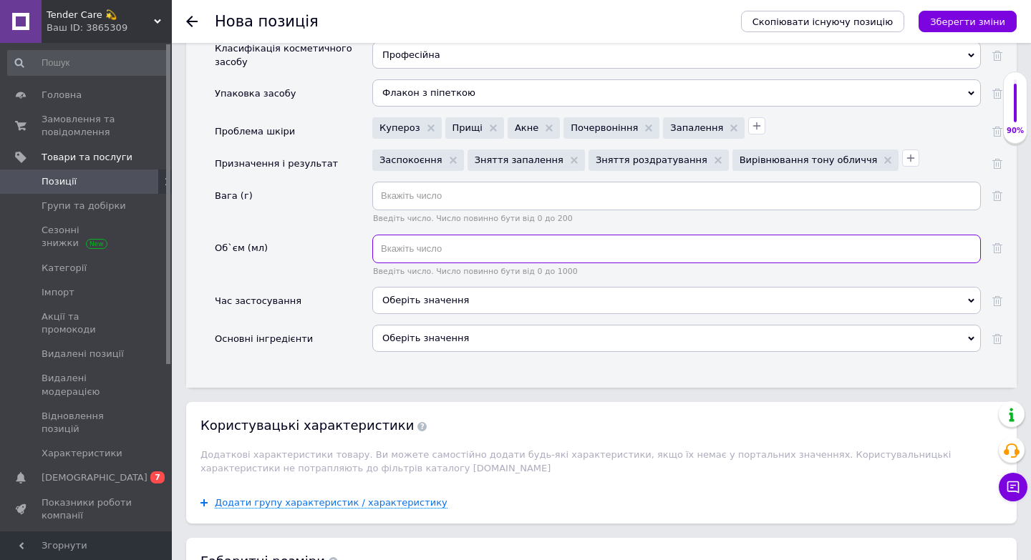
click at [425, 235] on input "text" at bounding box center [676, 249] width 608 height 29
type input "50"
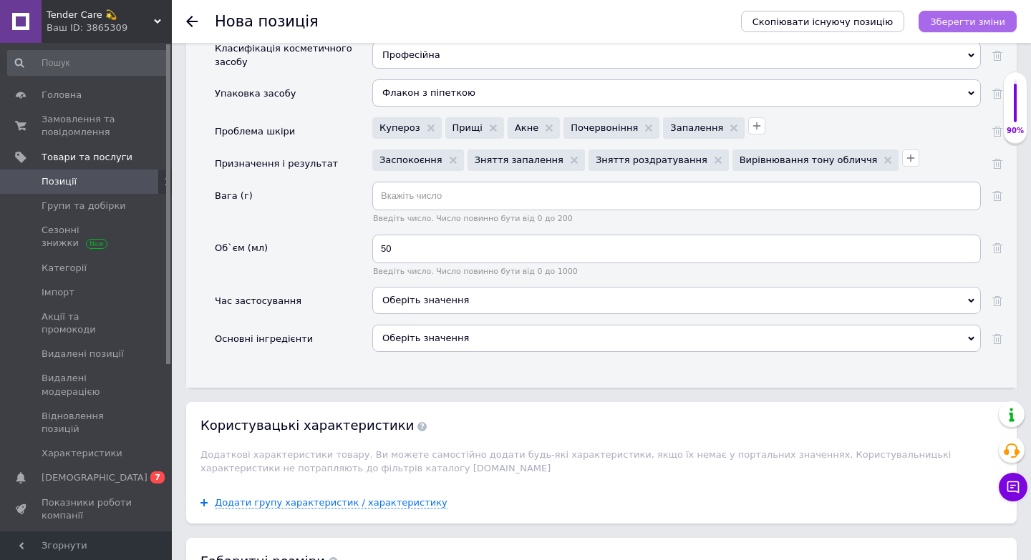
click at [970, 22] on icon "Зберегти зміни" at bounding box center [967, 21] width 75 height 11
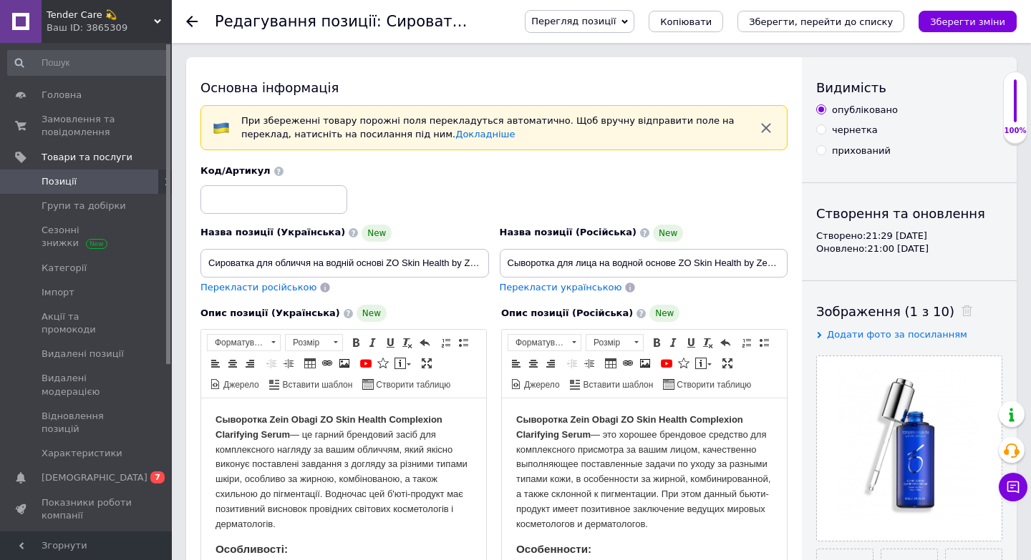
click at [106, 182] on span "Позиції" at bounding box center [87, 181] width 91 height 13
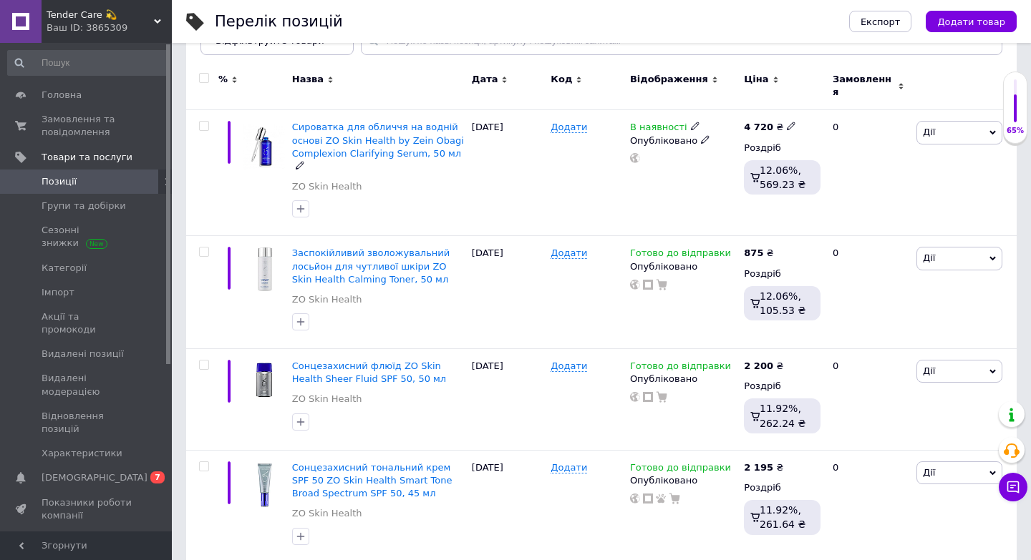
scroll to position [197, 0]
click at [674, 120] on span "В наявності" at bounding box center [658, 127] width 57 height 15
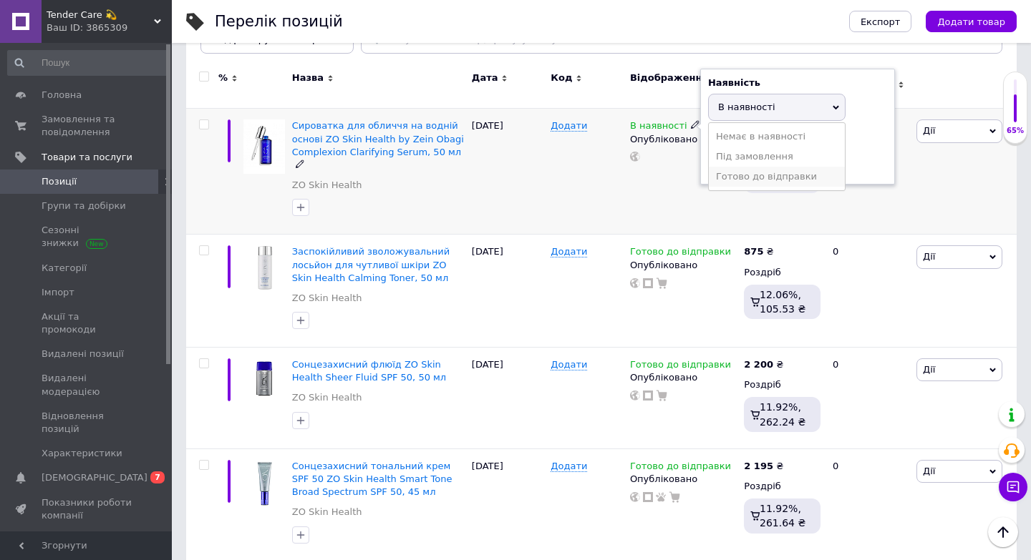
click at [734, 169] on li "Готово до відправки" at bounding box center [777, 177] width 136 height 20
click at [618, 184] on div "Додати" at bounding box center [586, 172] width 79 height 126
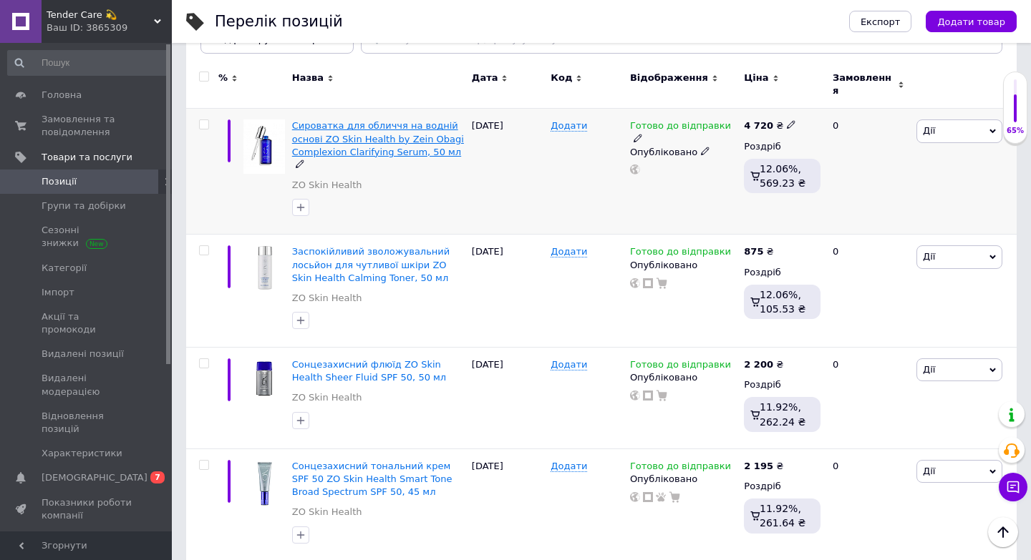
click at [345, 121] on span "Сироватка для обличчя на водній основі ZO Skin Health by Zein Obagi Complexion …" at bounding box center [378, 138] width 172 height 37
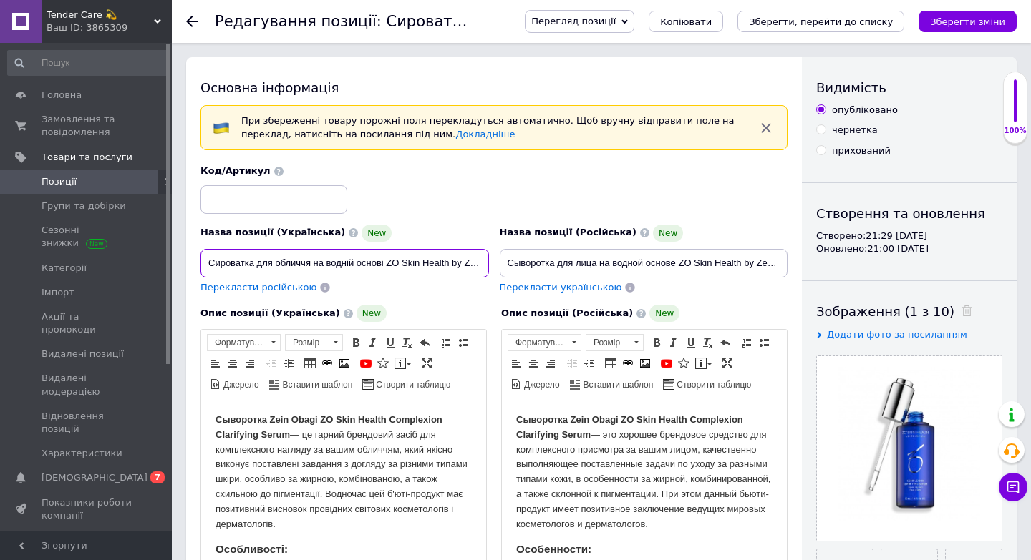
scroll to position [0, 183]
drag, startPoint x: 206, startPoint y: 262, endPoint x: 600, endPoint y: 283, distance: 394.3
click at [600, 283] on div "Назва позиції (Українська) New Сироватка для обличчя на водній основі ZO Skin H…" at bounding box center [494, 230] width 598 height 140
drag, startPoint x: 506, startPoint y: 263, endPoint x: 861, endPoint y: 263, distance: 355.0
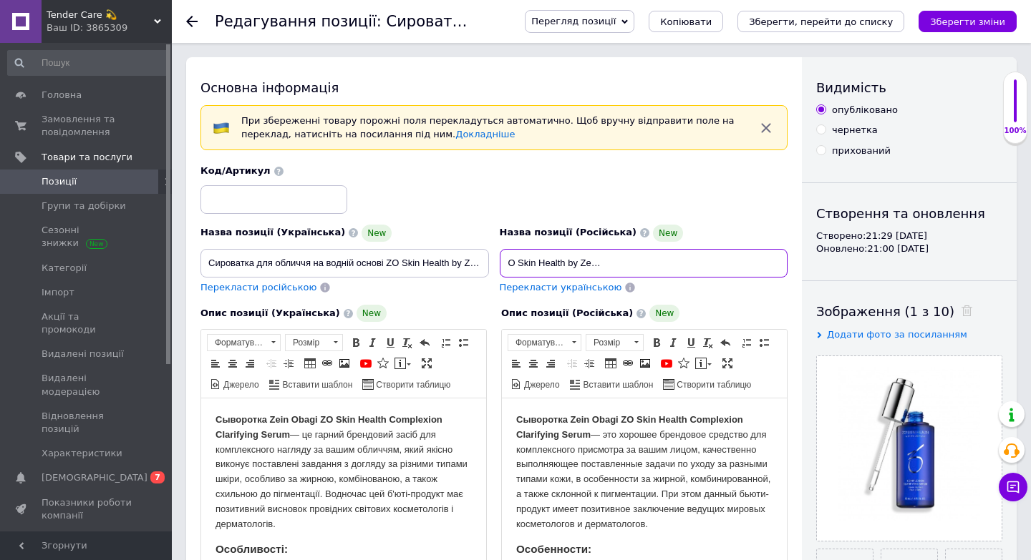
click at [861, 263] on div "Основна інформація При збереженні товару порожні поля перекладуться автоматично…" at bounding box center [601, 522] width 830 height 930
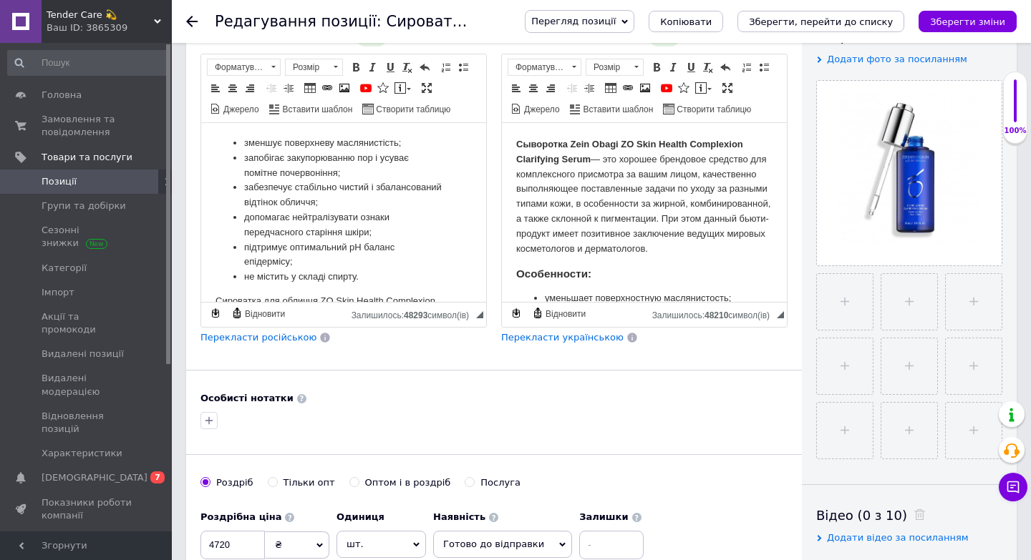
scroll to position [0, 0]
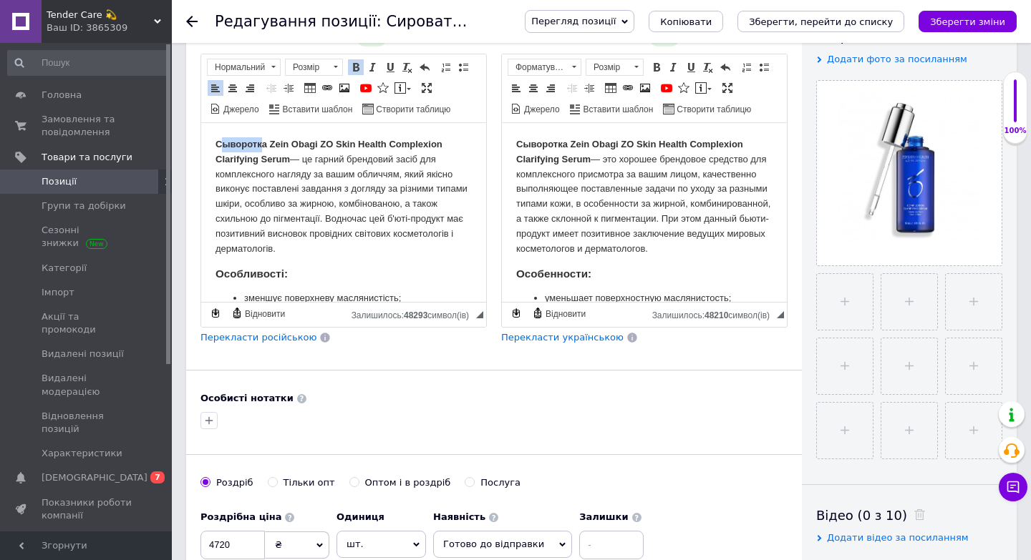
drag, startPoint x: 223, startPoint y: 145, endPoint x: 265, endPoint y: 142, distance: 42.3
click at [265, 142] on strong "Сыворотка Zein Obagi ZO Skin Health Complexion Clarifying Serum" at bounding box center [328, 152] width 227 height 26
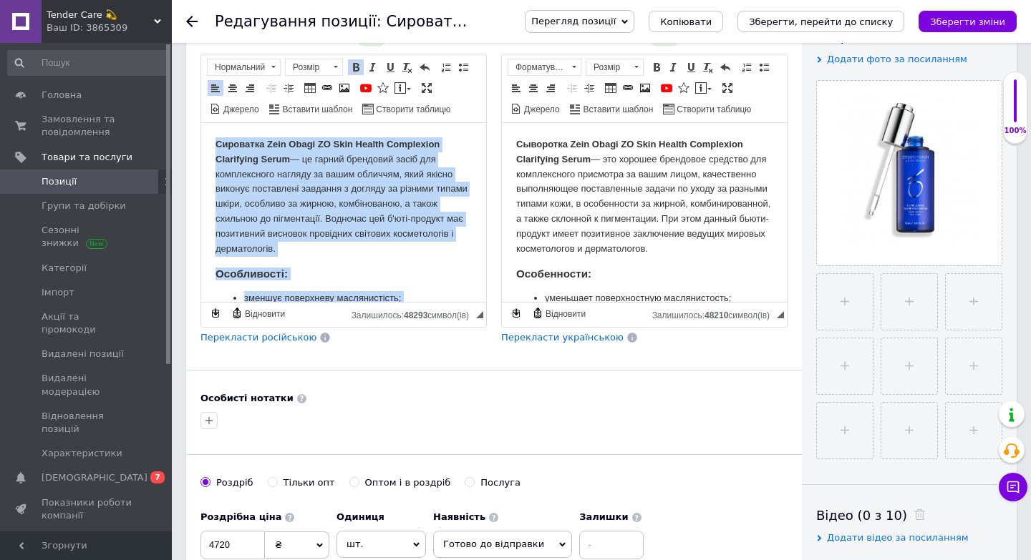
scroll to position [513, 0]
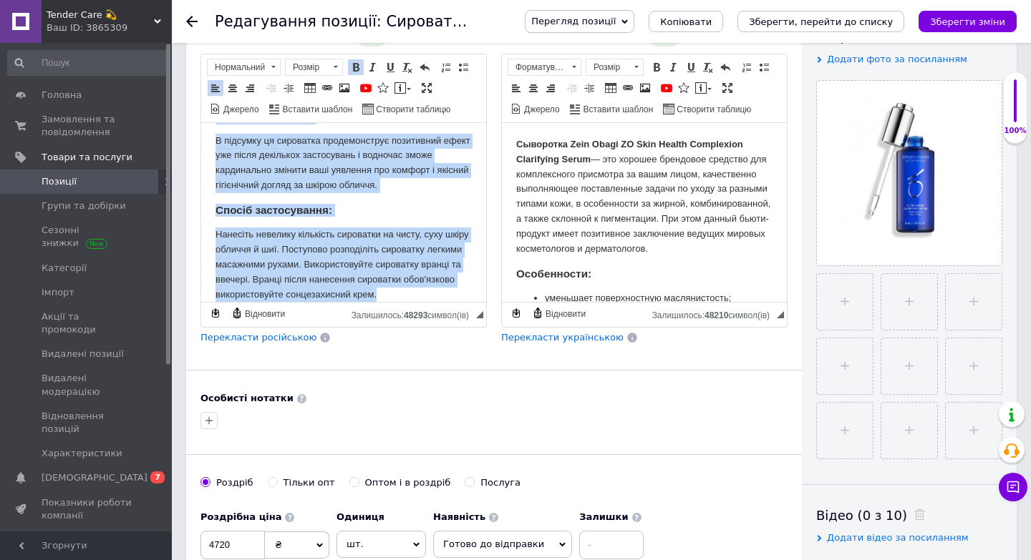
drag, startPoint x: 214, startPoint y: 143, endPoint x: 331, endPoint y: 426, distance: 306.1
copy body "Loremipsu Dolo Sitam CO Adip Elitse Doeiusmodt Incididunt Utlab — et dolore mag…"
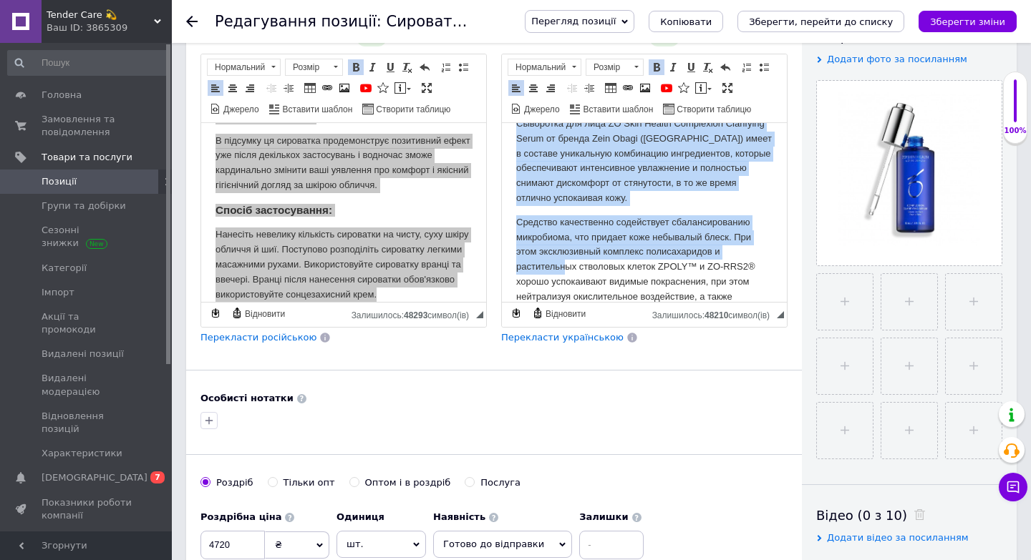
scroll to position [588, 0]
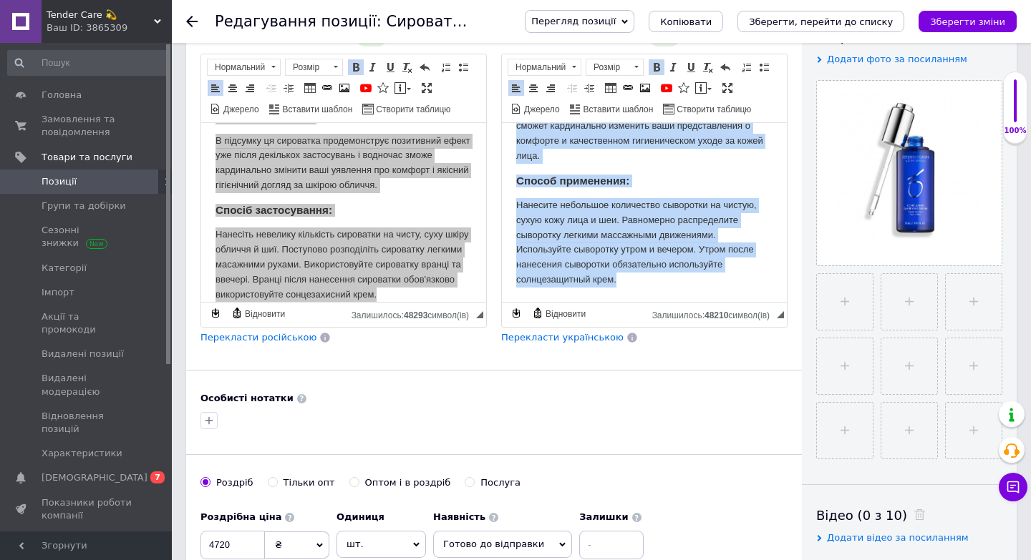
drag, startPoint x: 517, startPoint y: 142, endPoint x: 588, endPoint y: 478, distance: 344.0
copy body "Loremipsu Dolo Sitam CO Adip Elitse Doeiusmodt Incididunt Utlab — etd magnaal e…"
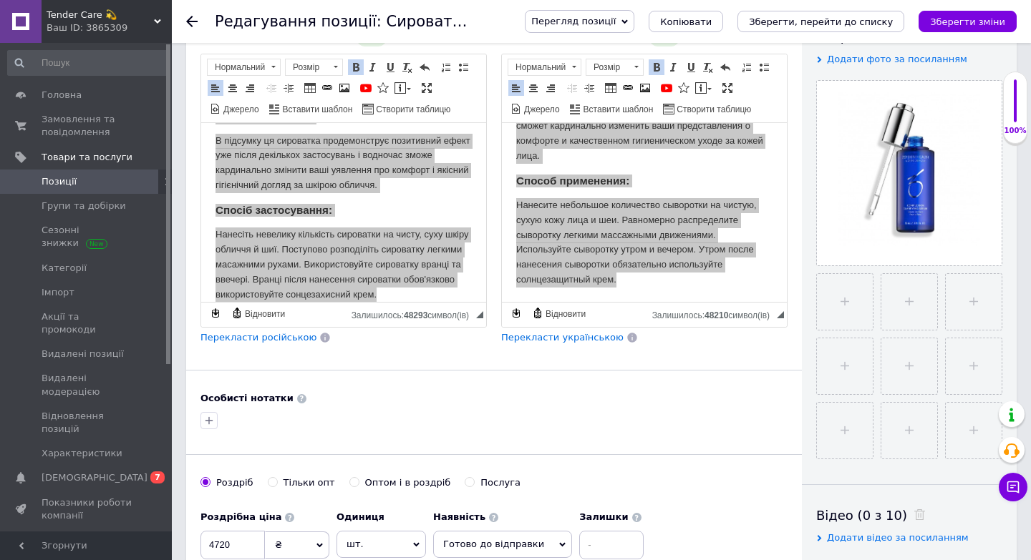
click at [76, 181] on span "Позиції" at bounding box center [87, 181] width 91 height 13
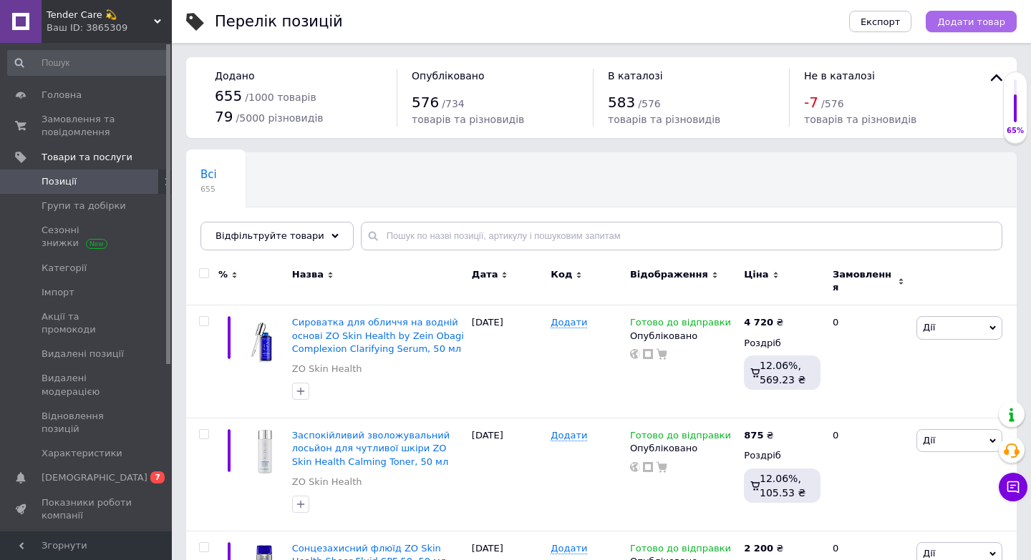
click at [976, 20] on span "Додати товар" at bounding box center [971, 21] width 68 height 11
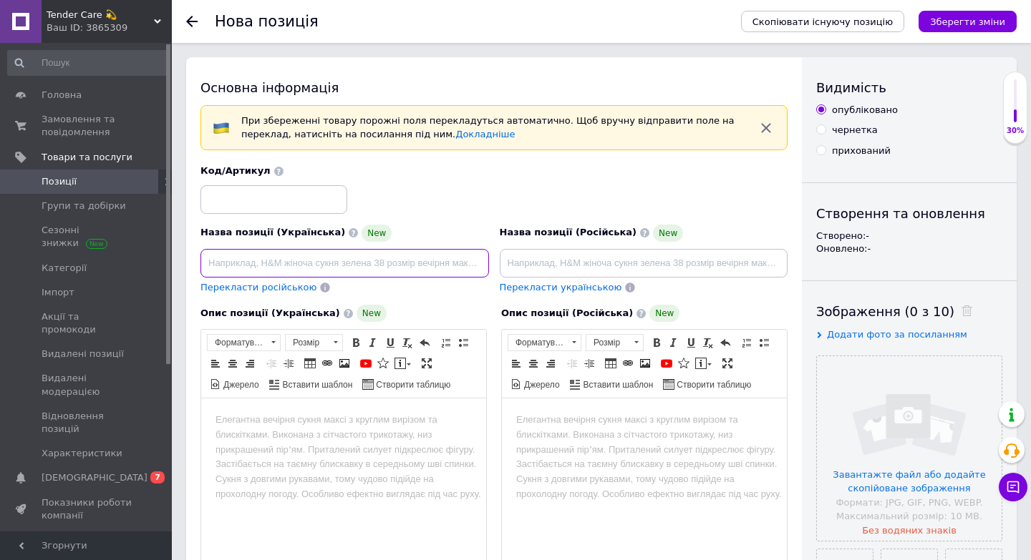
click at [283, 263] on input at bounding box center [344, 263] width 288 height 29
paste input "Сонцезахисний крем SPF 50 ZO Skin Health Daily Sheer Broad Spectrum SPF 50, 45 …"
type input "Сонцезахисний крем SPF 50 ZO Skin Health Daily Sheer Broad Spectrum SPF 50, 45 …"
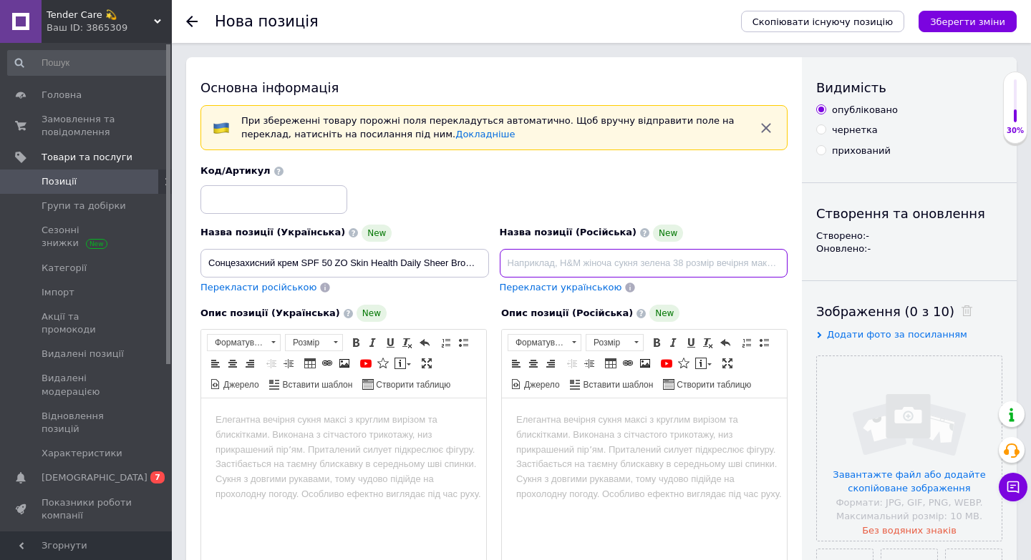
click at [545, 262] on input at bounding box center [644, 263] width 288 height 29
paste input "Cолнцезащитный крем SPF 50 ZO Skin Health Daily Sheer Broad Spectrum SPF 50, 45…"
type input "Cолнцезащитный крем SPF 50 ZO Skin Health Daily Sheer Broad Spectrum SPF 50, 45…"
click at [877, 434] on input "file" at bounding box center [909, 448] width 185 height 185
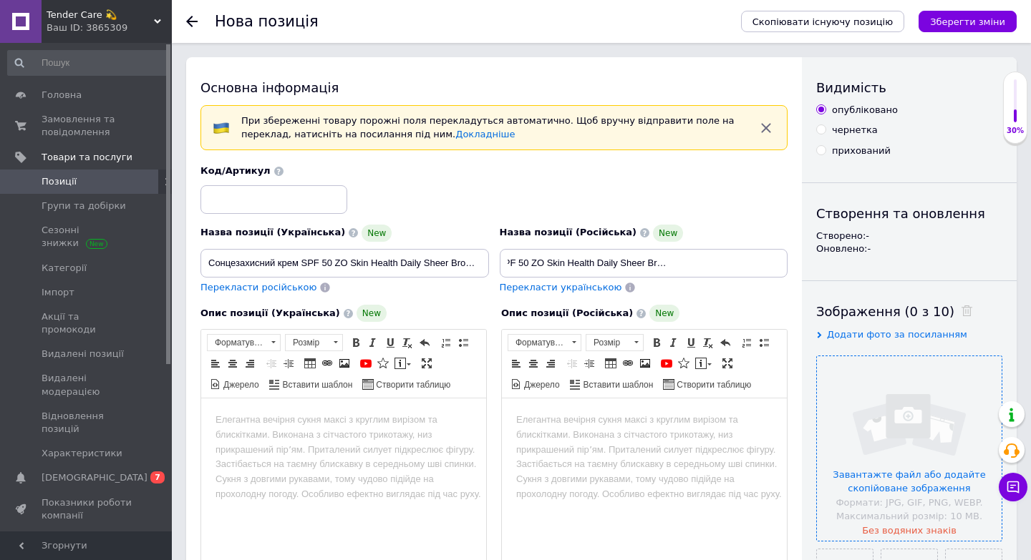
scroll to position [0, 0]
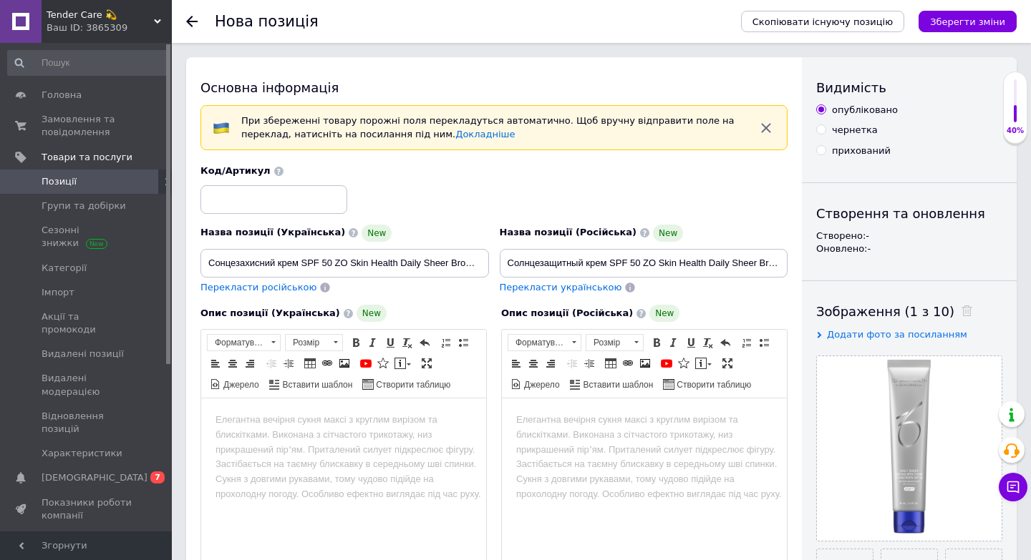
click at [307, 419] on body "Редактор, 61D0F061-3FEA-42D6-8468-FE179A6B4D9E" at bounding box center [343, 420] width 256 height 15
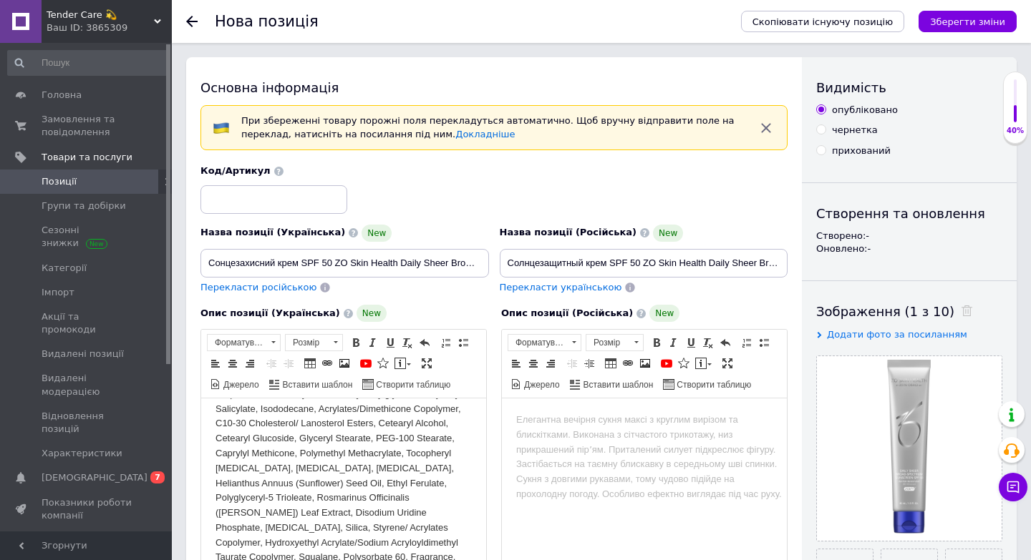
scroll to position [17, 0]
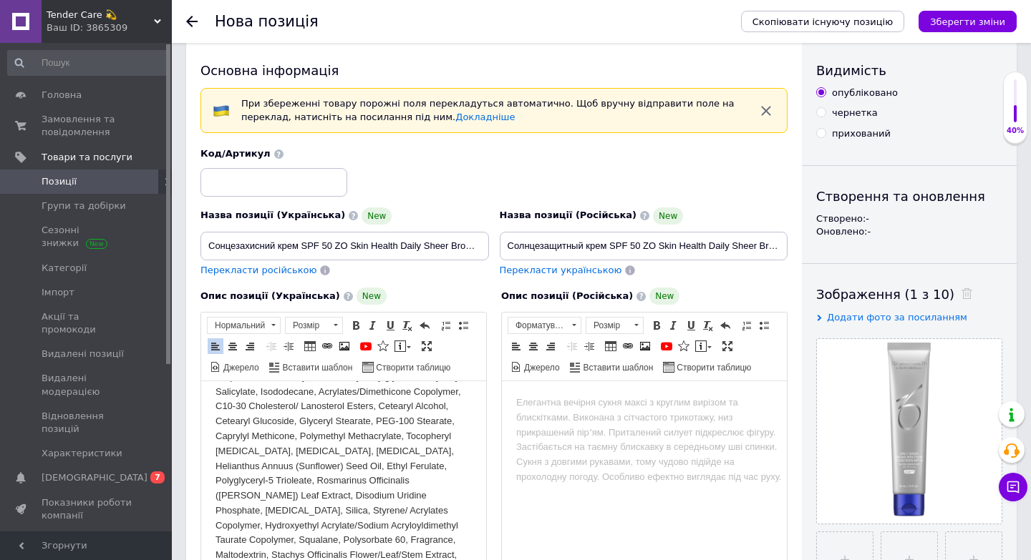
click at [606, 402] on body "Редактор, B1B8A789-FE1C-428D-9806-4F91D1312F91" at bounding box center [644, 403] width 256 height 15
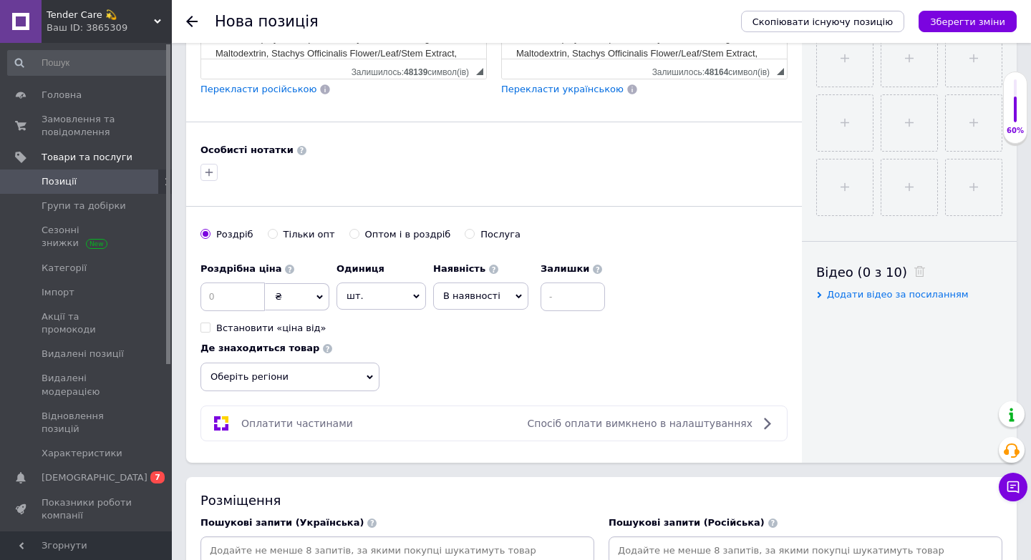
scroll to position [522, 0]
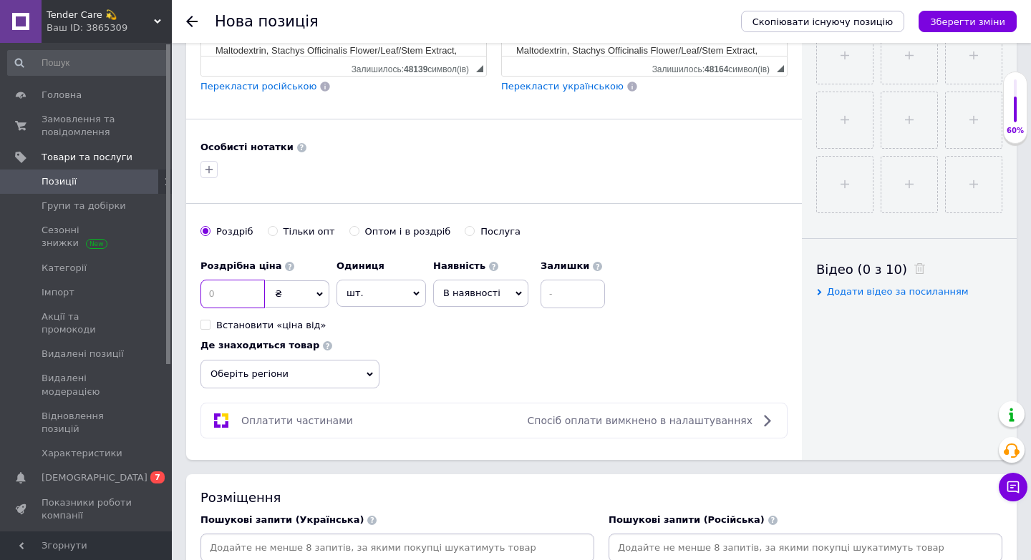
click at [232, 295] on input at bounding box center [232, 294] width 64 height 29
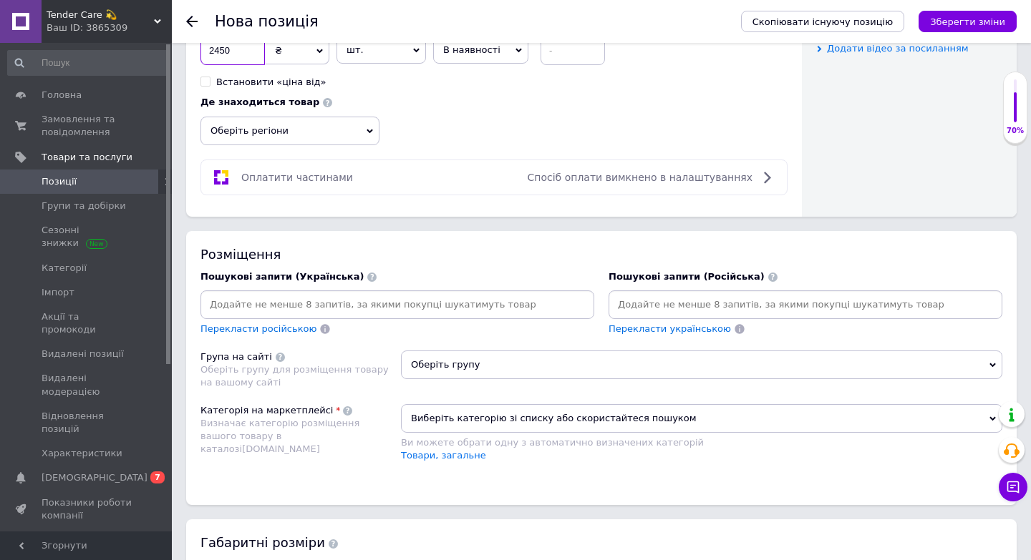
scroll to position [766, 0]
type input "2450"
click at [467, 367] on span "Оберіть групу" at bounding box center [701, 364] width 601 height 29
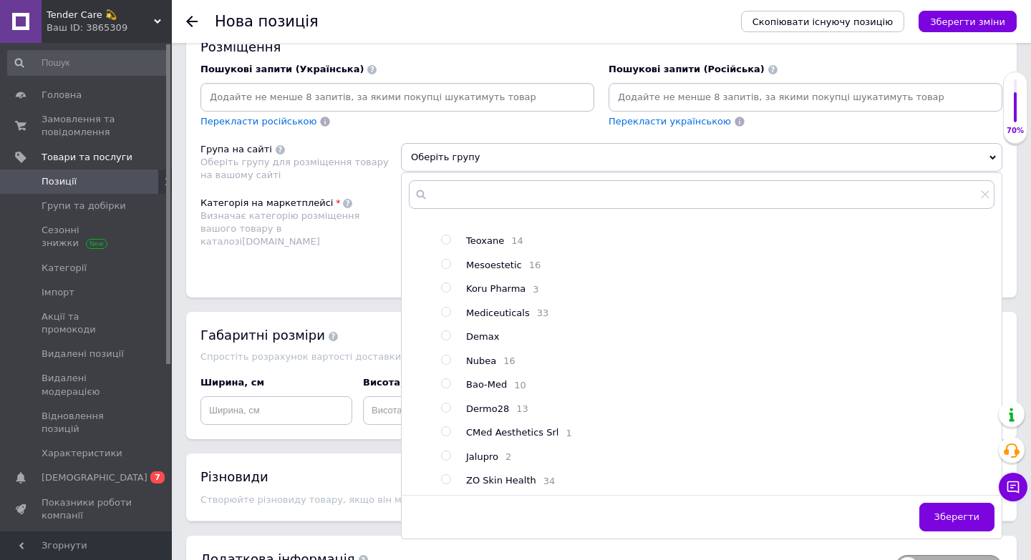
scroll to position [993, 0]
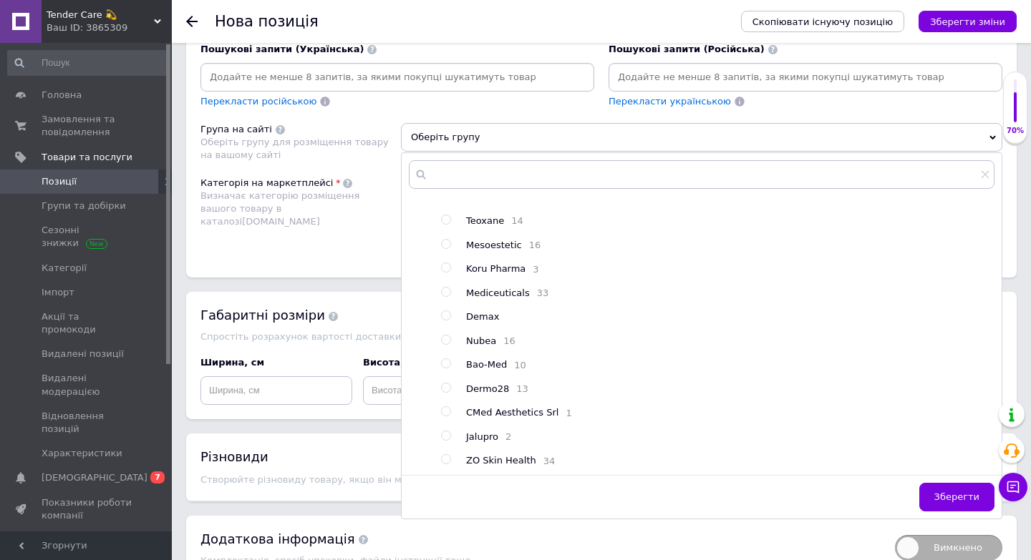
click at [444, 459] on input "radio" at bounding box center [445, 459] width 9 height 9
radio input "true"
click at [953, 490] on button "Зберегти" at bounding box center [956, 497] width 75 height 29
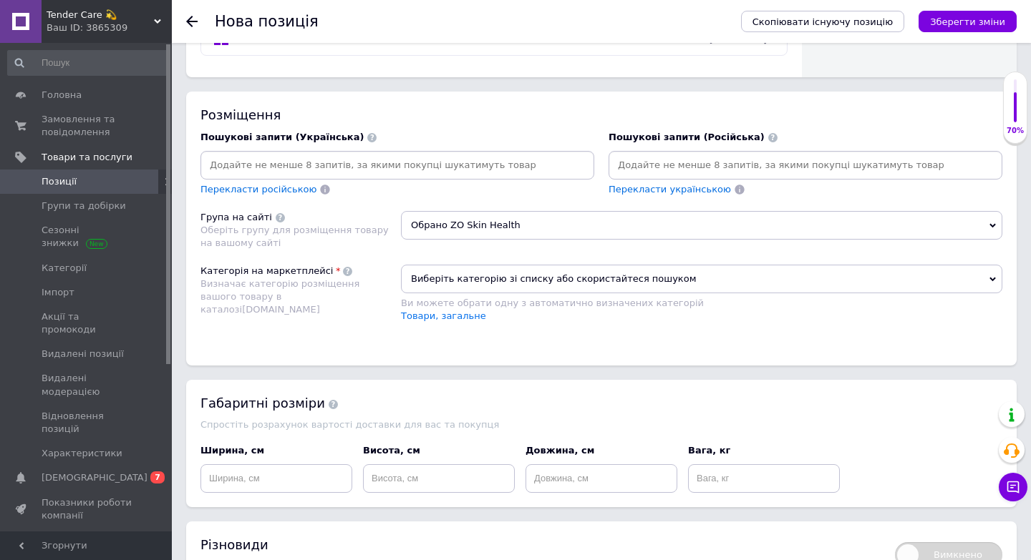
scroll to position [871, 0]
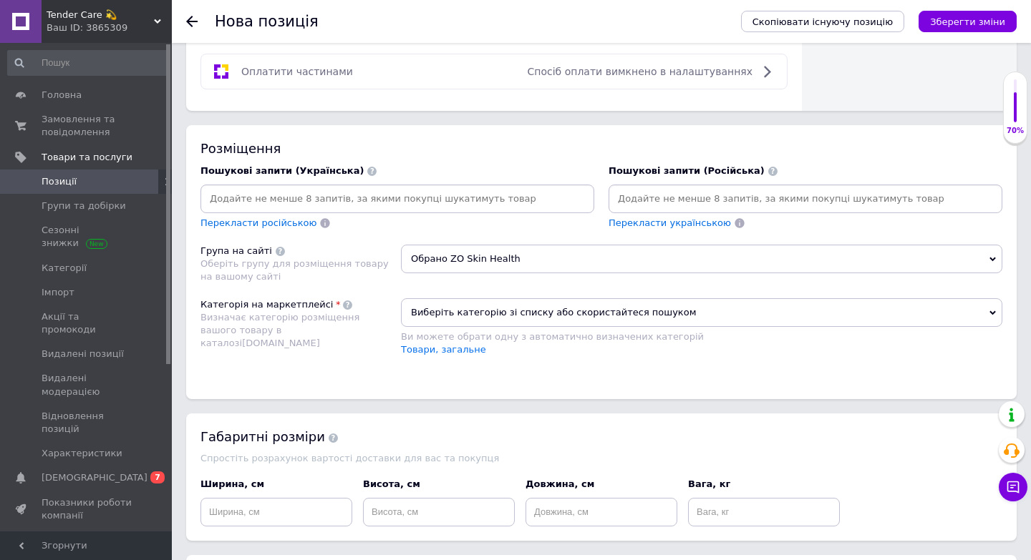
click at [432, 315] on span "Виберіть категорію зі списку або скористайтеся пошуком" at bounding box center [701, 312] width 601 height 29
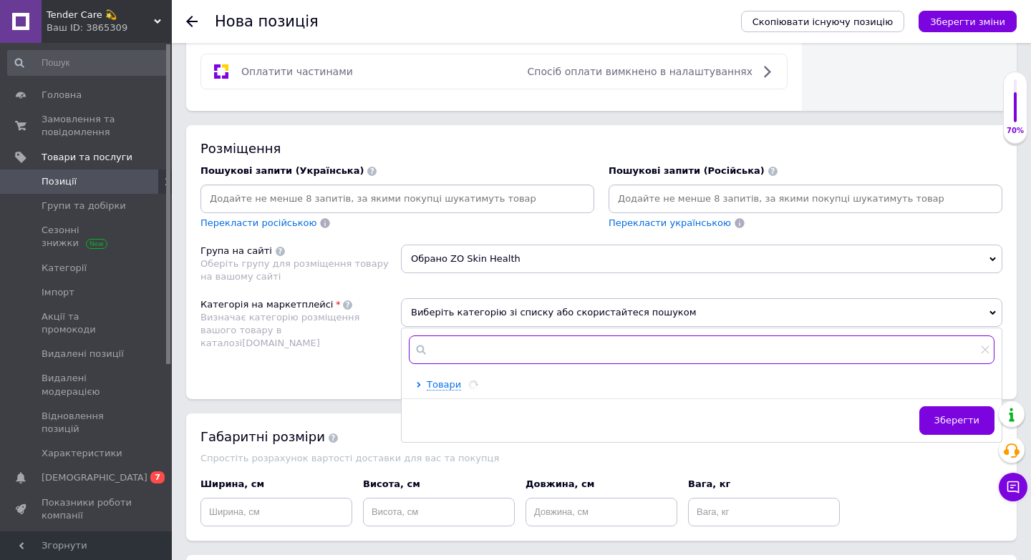
click at [444, 349] on input "text" at bounding box center [702, 350] width 586 height 29
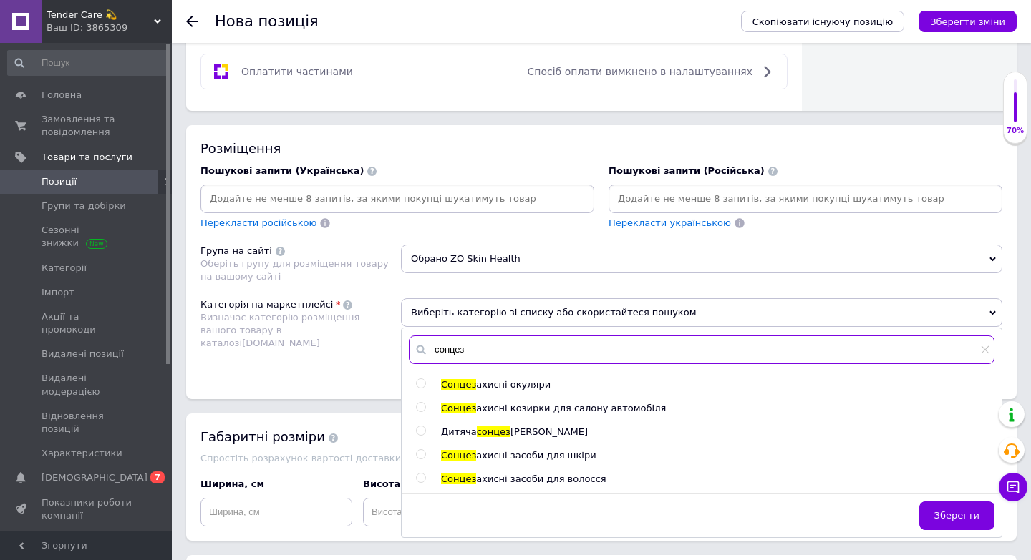
type input "сонцез"
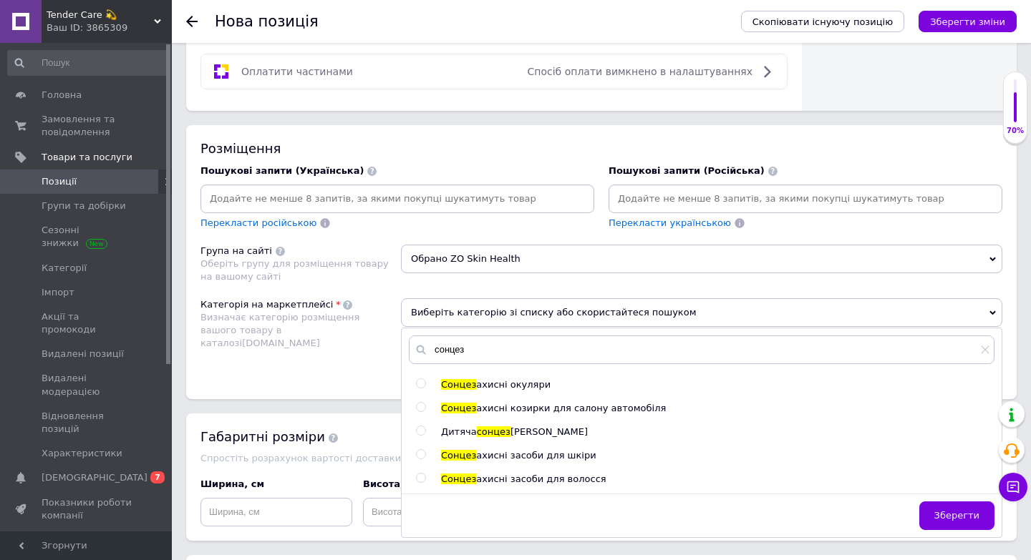
click at [416, 456] on input "radio" at bounding box center [420, 454] width 9 height 9
radio input "true"
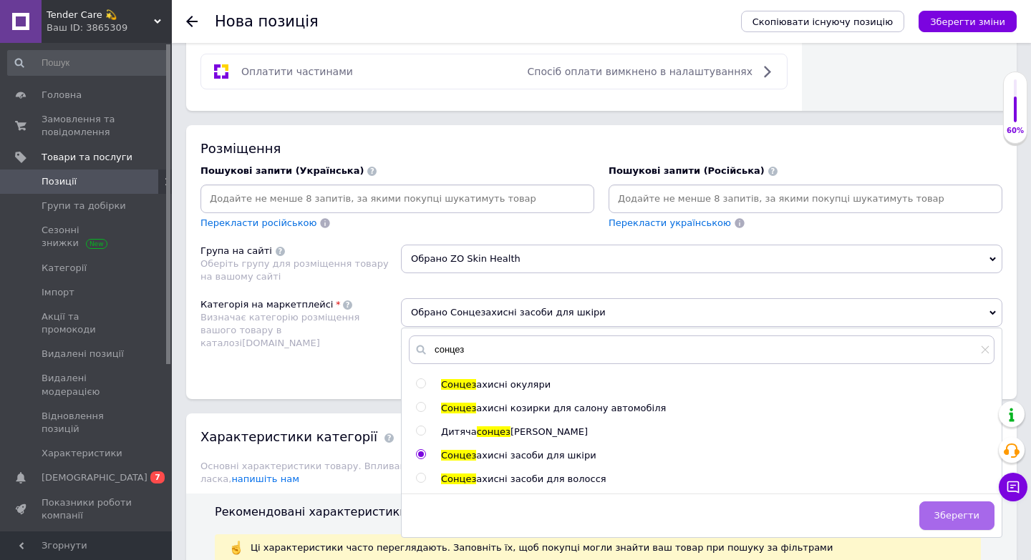
click at [961, 521] on button "Зберегти" at bounding box center [956, 516] width 75 height 29
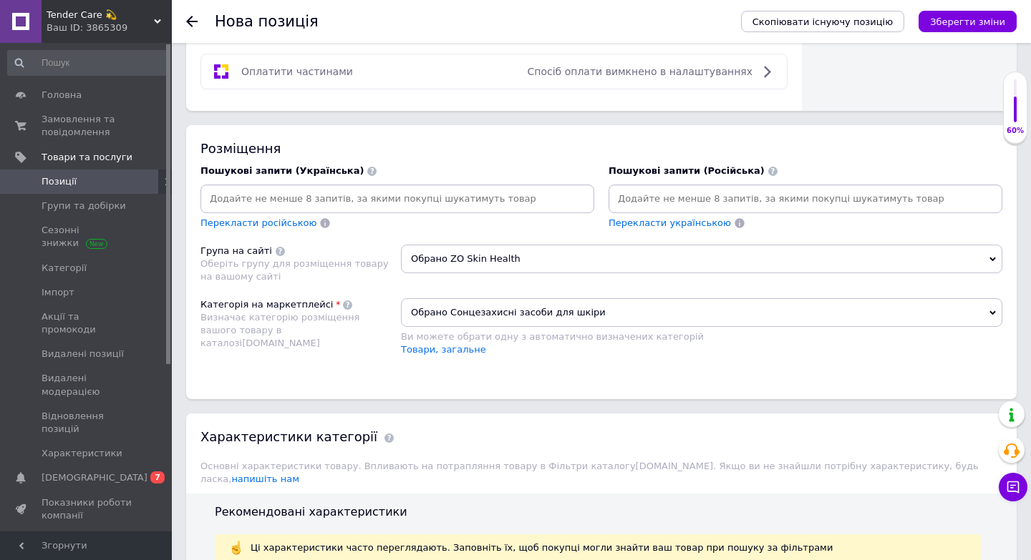
click at [233, 204] on input at bounding box center [397, 198] width 388 height 21
click at [668, 197] on input at bounding box center [805, 198] width 388 height 21
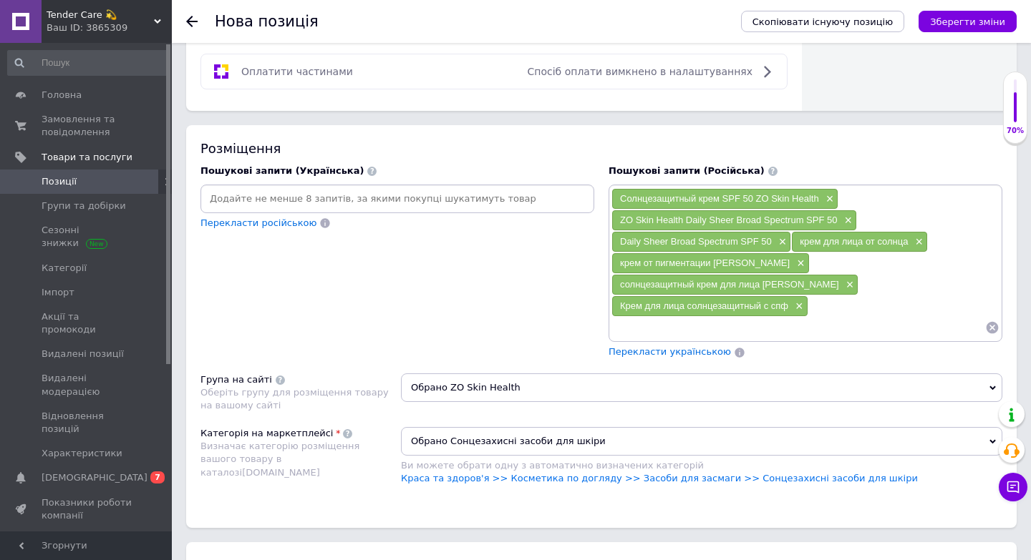
click at [331, 207] on input at bounding box center [397, 198] width 388 height 21
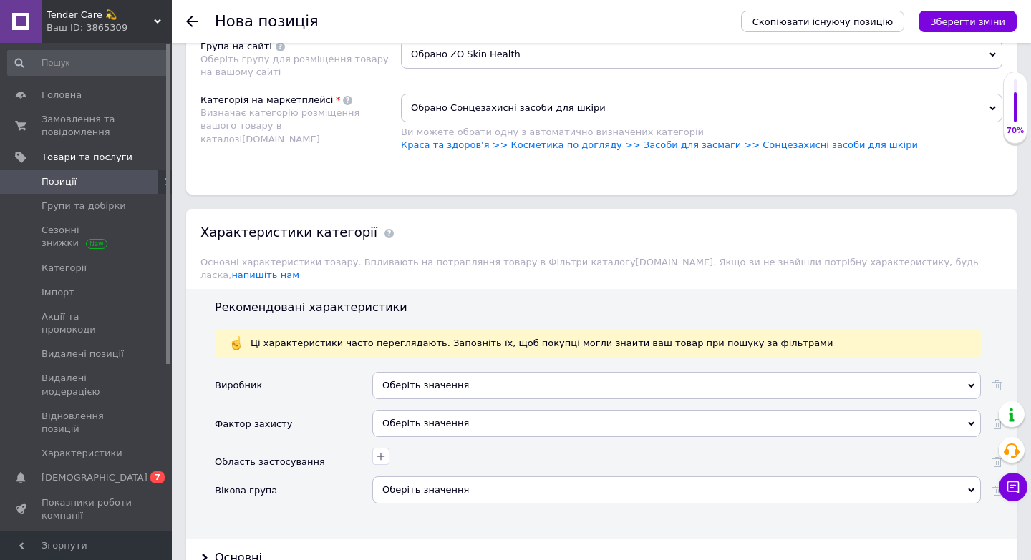
scroll to position [1213, 0]
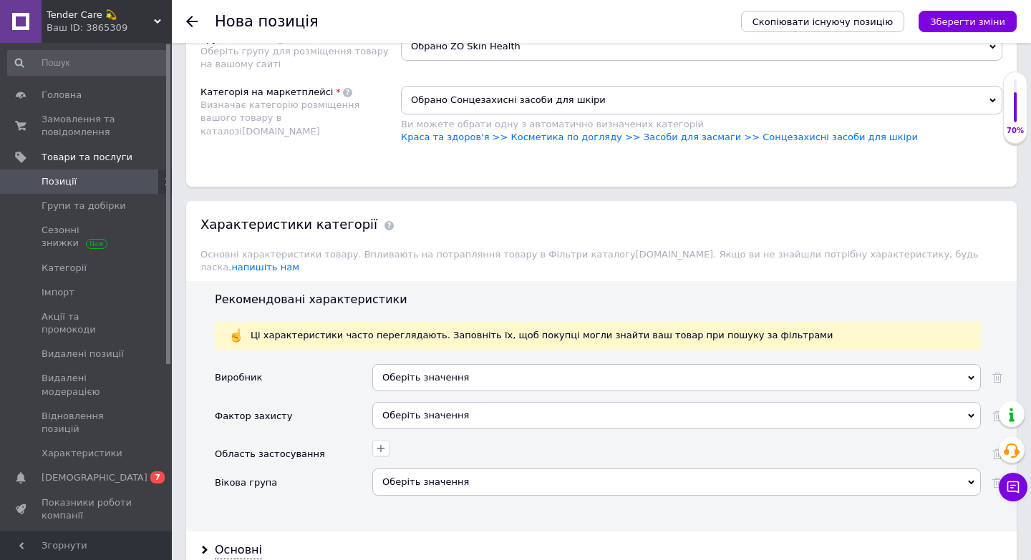
click at [484, 364] on div "Оберіть значення" at bounding box center [676, 377] width 608 height 27
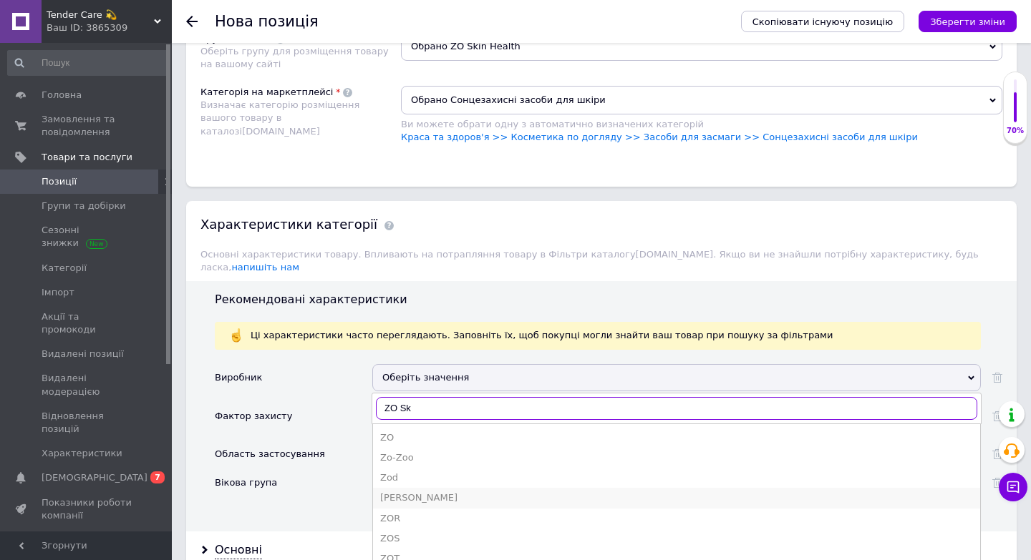
type input "ZO Ski"
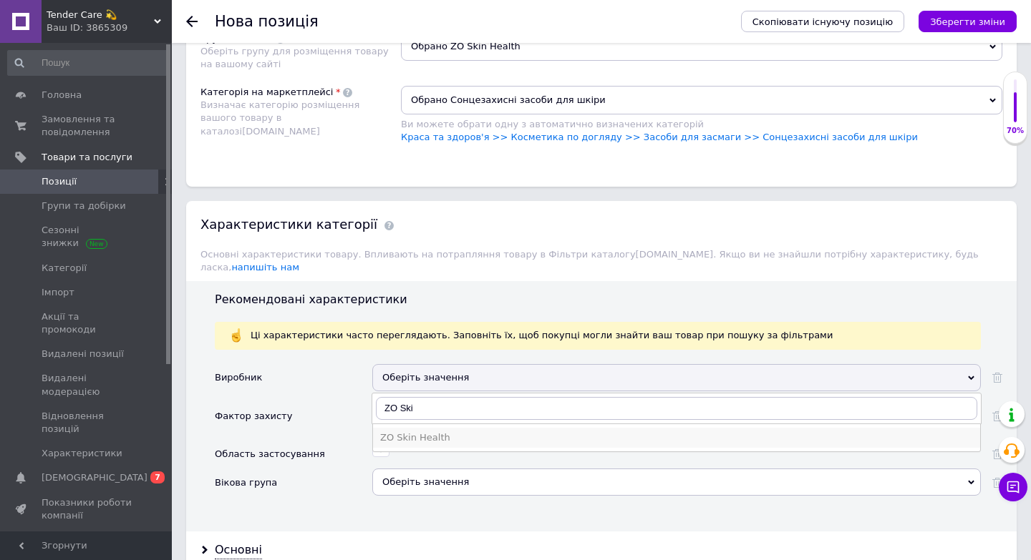
click at [460, 428] on li "ZO Skin Health" at bounding box center [676, 438] width 607 height 20
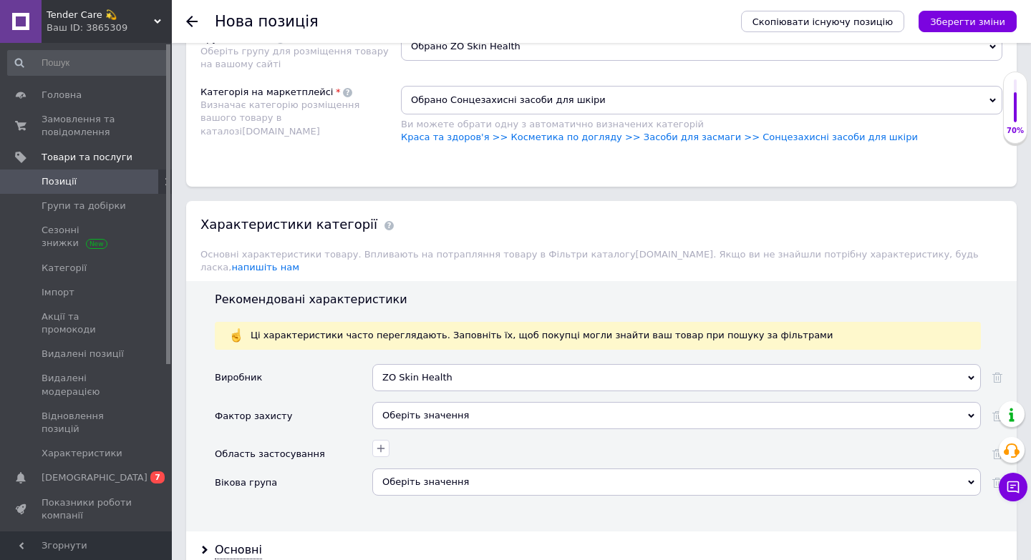
click at [421, 402] on div "Оберіть значення" at bounding box center [676, 415] width 608 height 27
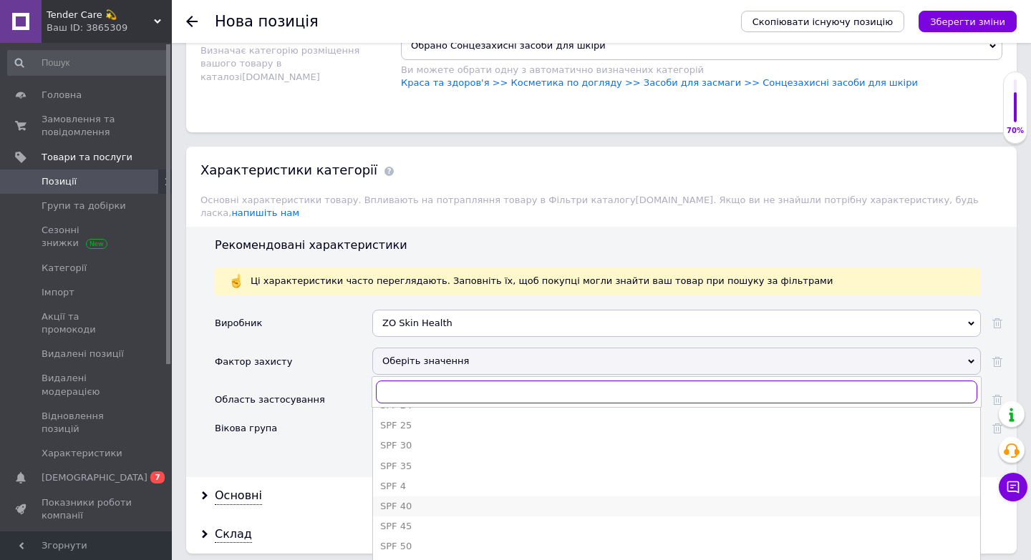
scroll to position [1280, 0]
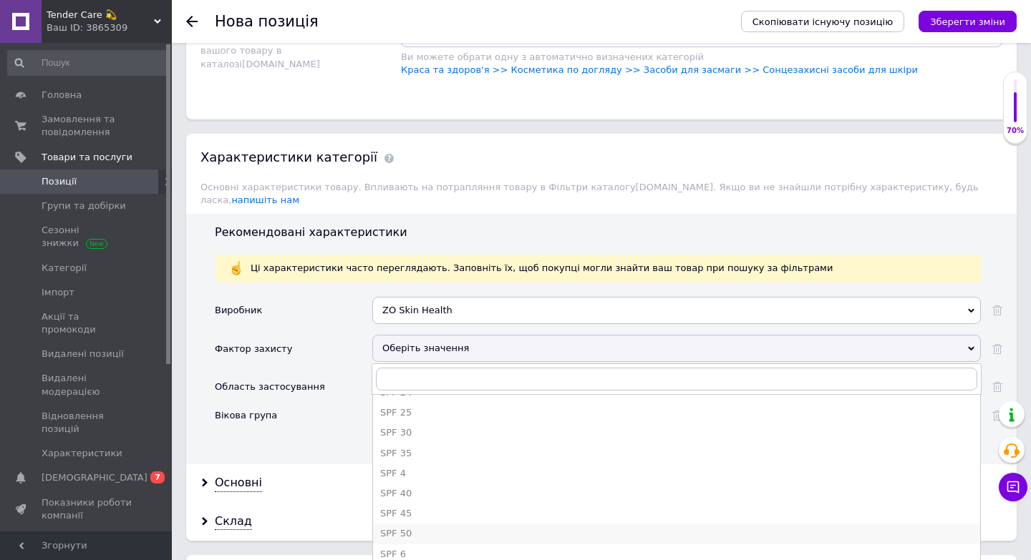
click at [432, 528] on div "SPF 50" at bounding box center [676, 534] width 593 height 13
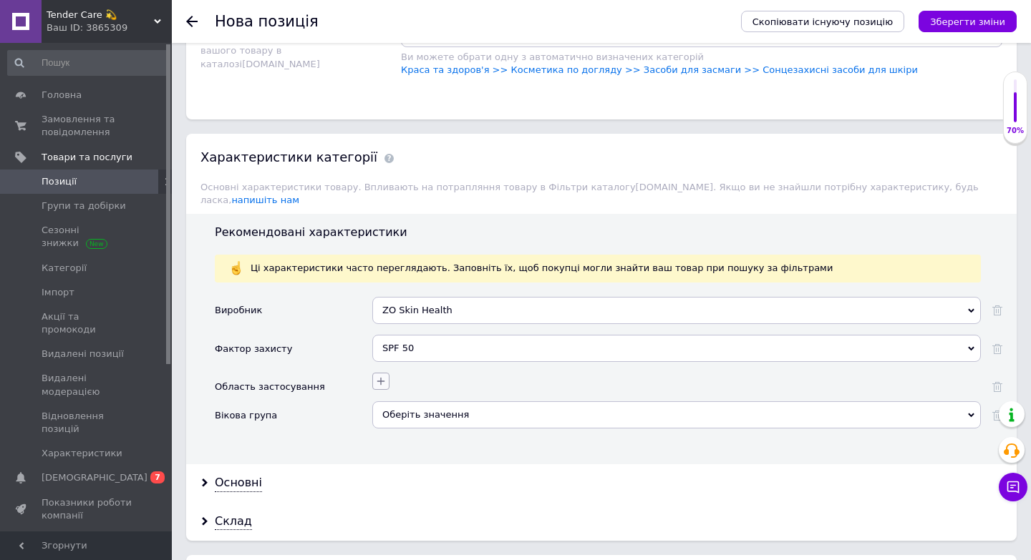
click at [389, 373] on button "button" at bounding box center [380, 381] width 17 height 17
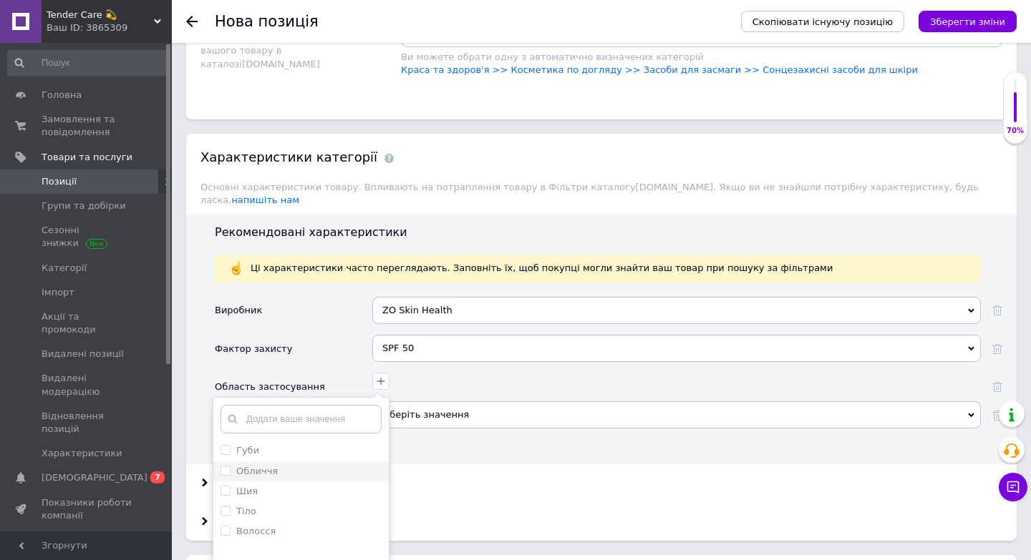
click at [310, 465] on div "Обличчя" at bounding box center [300, 471] width 161 height 13
checkbox input "true"
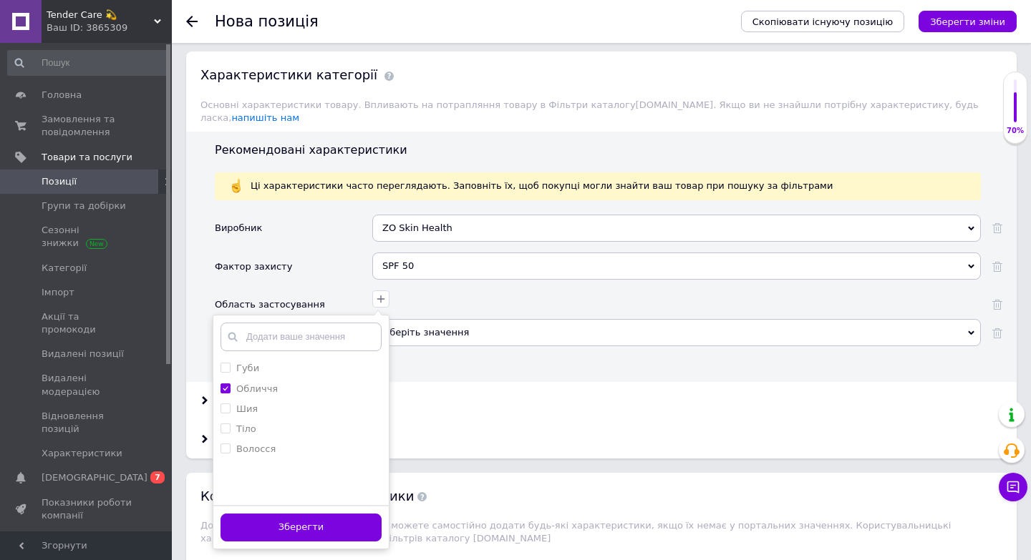
scroll to position [1381, 0]
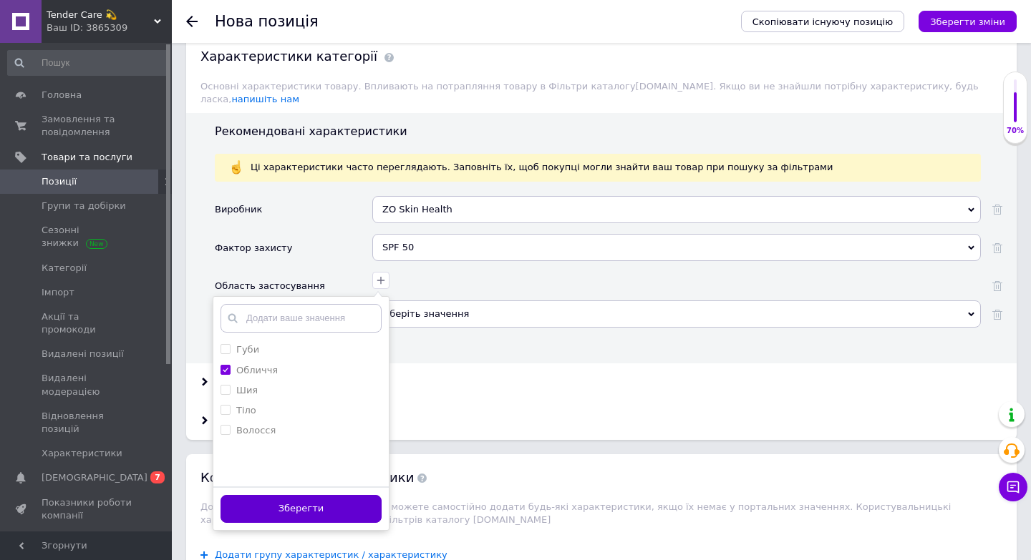
click at [334, 495] on button "Зберегти" at bounding box center [300, 509] width 161 height 28
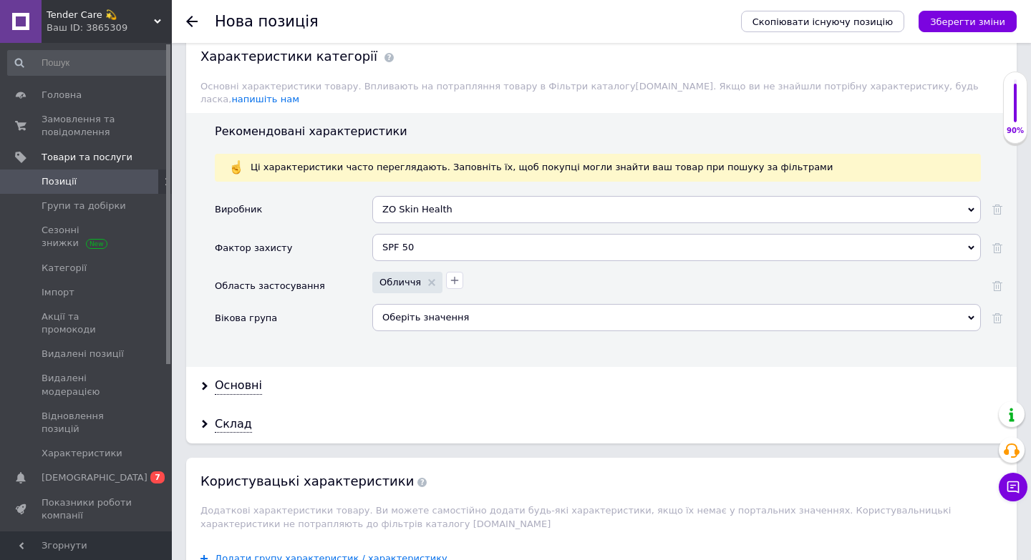
click at [424, 304] on div "Оберіть значення" at bounding box center [676, 317] width 608 height 27
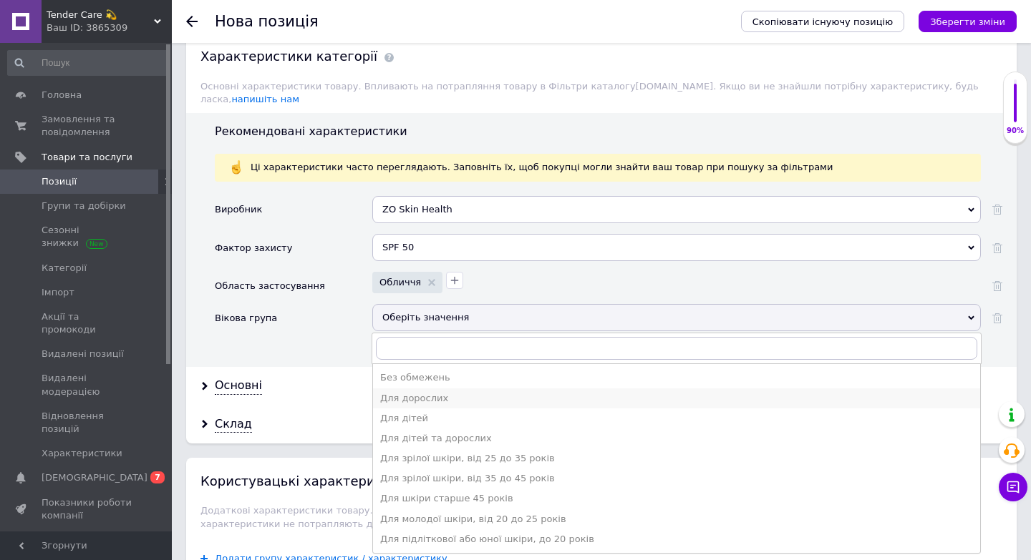
click at [403, 392] on div "Для дорослих" at bounding box center [676, 398] width 593 height 13
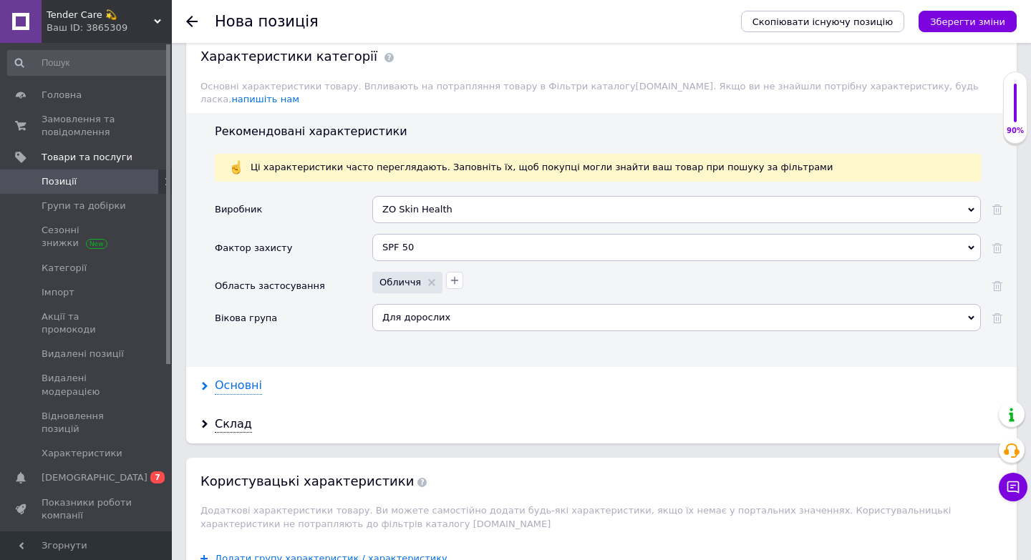
click at [246, 378] on div "Основні" at bounding box center [238, 386] width 47 height 16
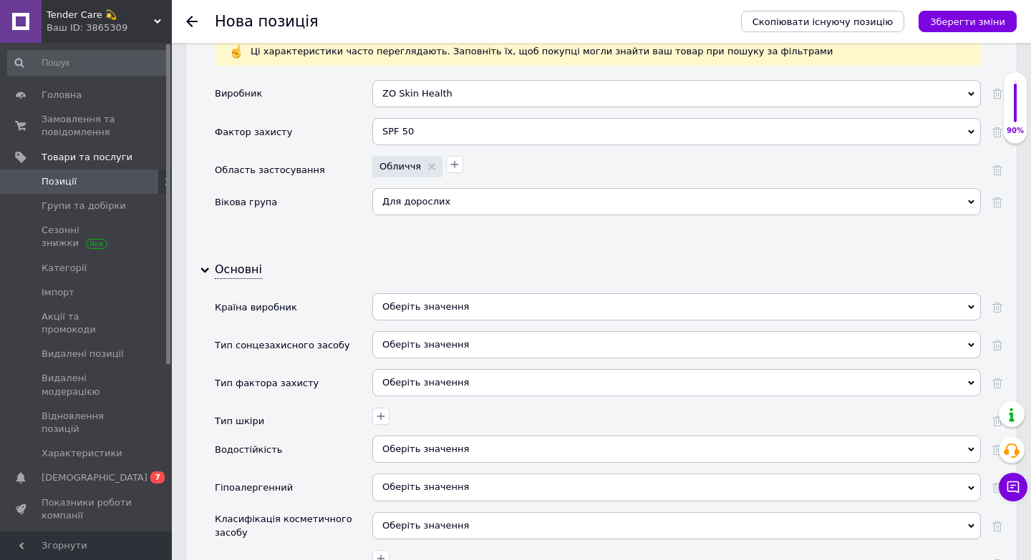
scroll to position [1535, 0]
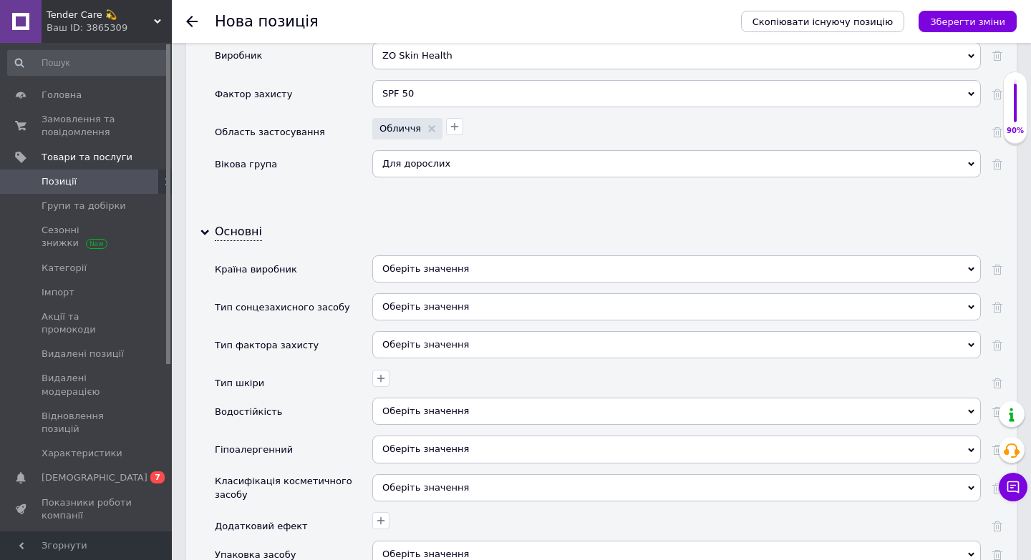
click at [434, 256] on div "Оберіть значення" at bounding box center [676, 269] width 608 height 27
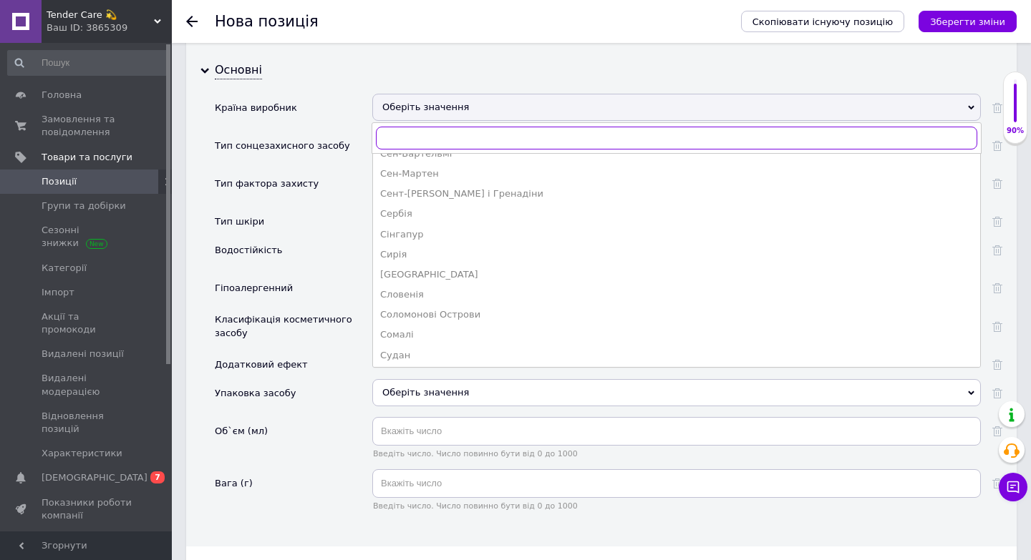
scroll to position [2820, 0]
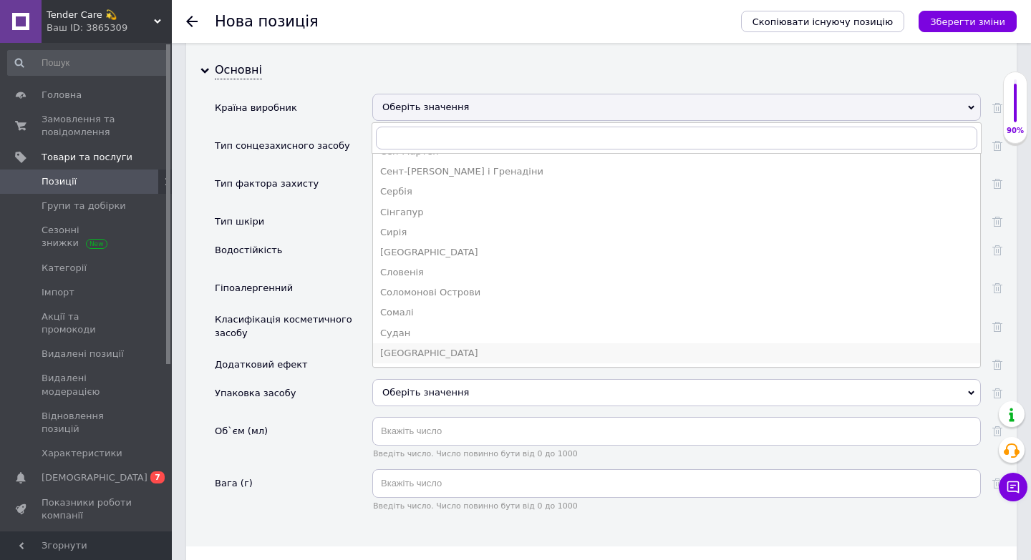
click at [460, 344] on li "[GEOGRAPHIC_DATA]" at bounding box center [676, 354] width 607 height 20
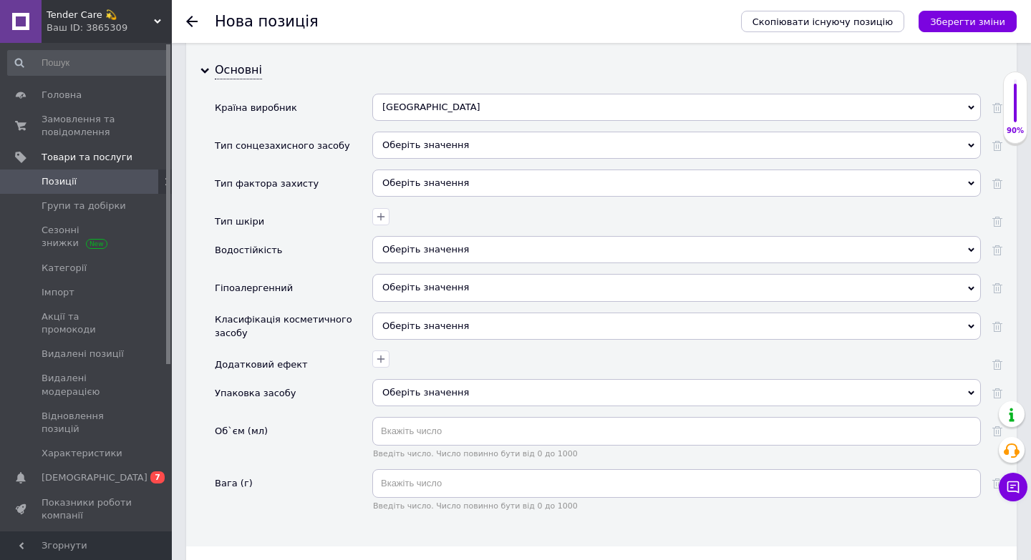
click at [452, 132] on div "Оберіть значення" at bounding box center [676, 145] width 608 height 27
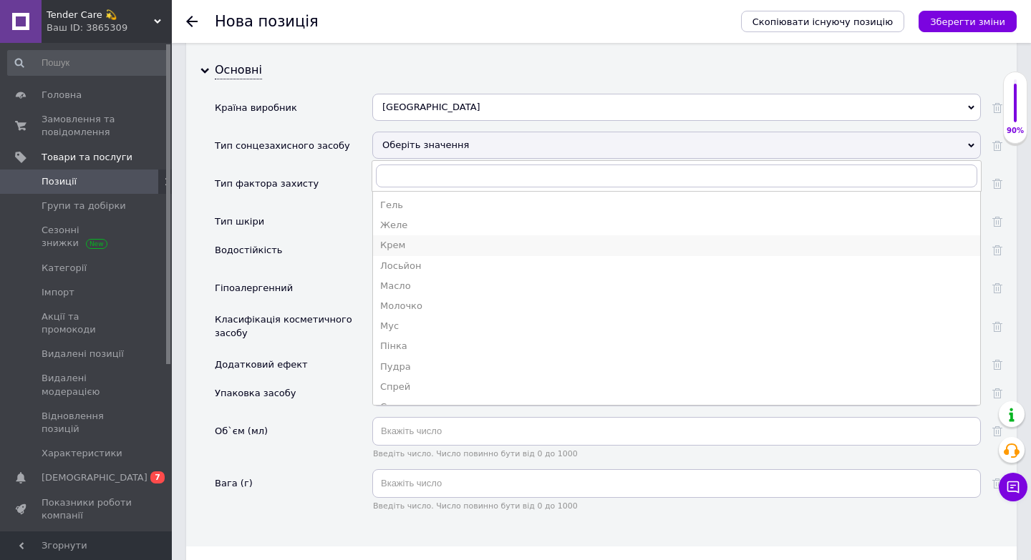
click at [413, 239] on div "Крем" at bounding box center [676, 245] width 593 height 13
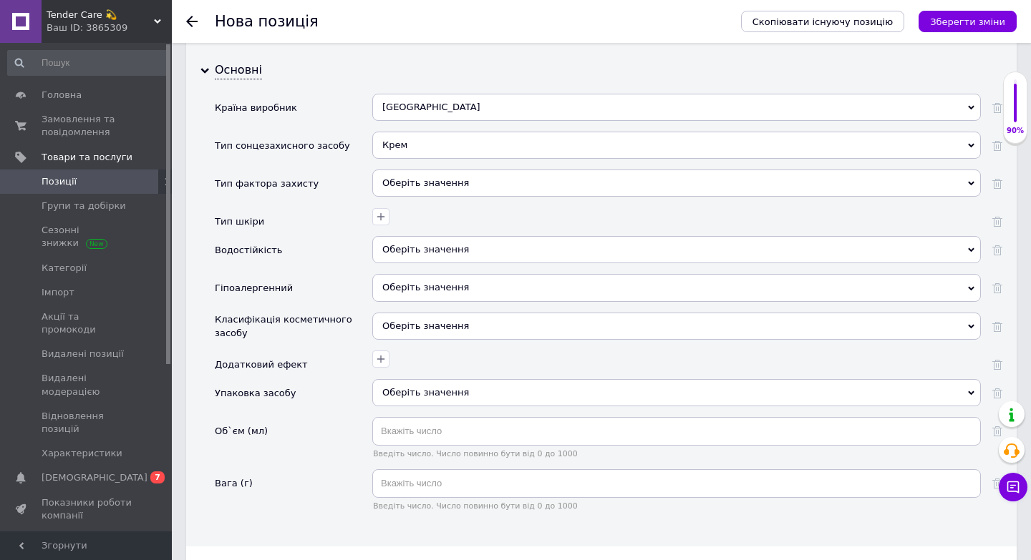
click at [420, 170] on div "Оберіть значення" at bounding box center [676, 183] width 608 height 27
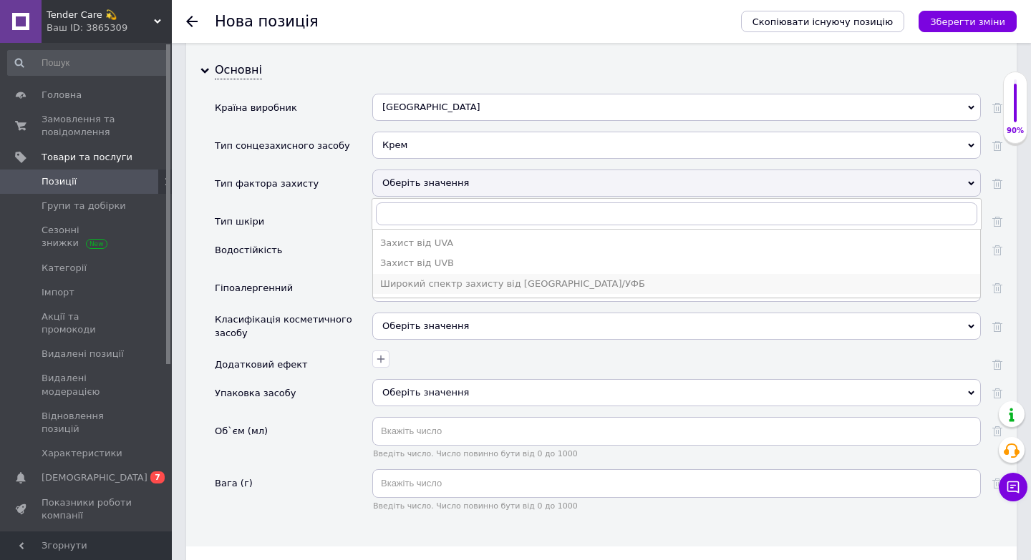
click at [416, 278] on div "Широкий спектр захисту від [GEOGRAPHIC_DATA]/УФБ" at bounding box center [676, 284] width 593 height 13
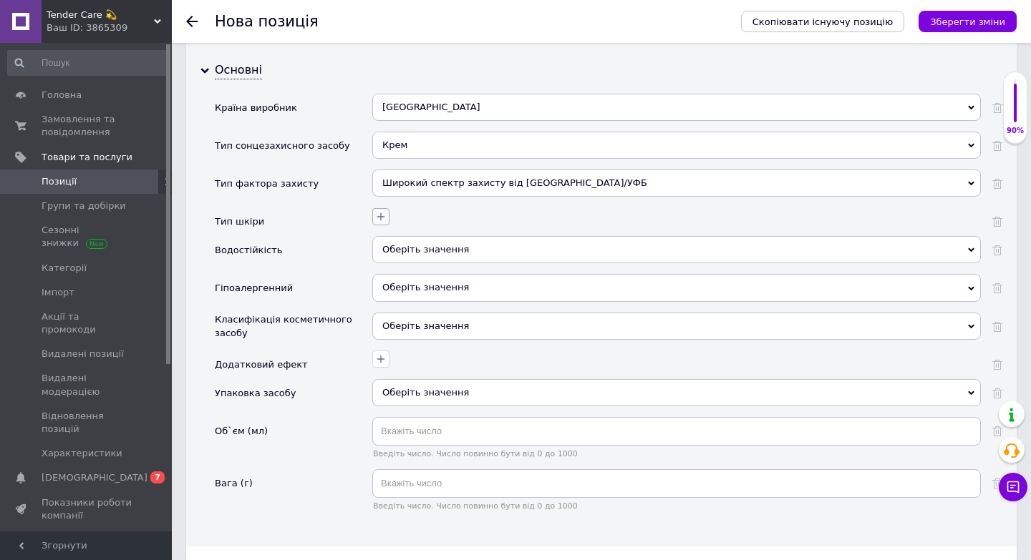
click at [386, 211] on icon "button" at bounding box center [380, 216] width 11 height 11
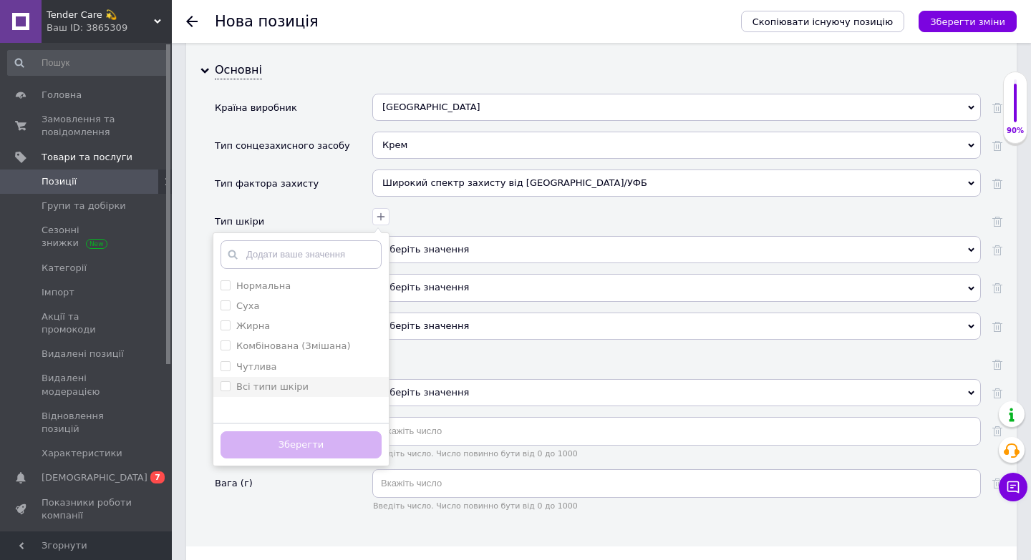
click at [290, 381] on div "Всі типи шкіри" at bounding box center [272, 387] width 72 height 13
click at [230, 382] on шкіри "Всі типи шкіри" at bounding box center [224, 386] width 9 height 9
click at [283, 382] on label "Всі типи шкіри" at bounding box center [272, 387] width 72 height 11
checkbox шкіри "true"
click at [282, 432] on button "Зберегти" at bounding box center [300, 446] width 161 height 28
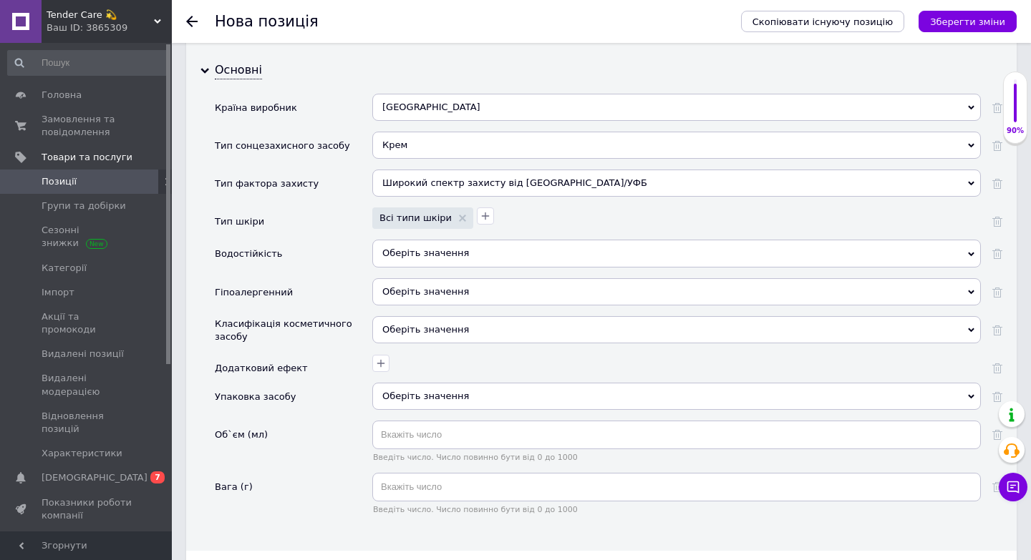
click at [405, 248] on span "Оберіть значення" at bounding box center [425, 253] width 87 height 11
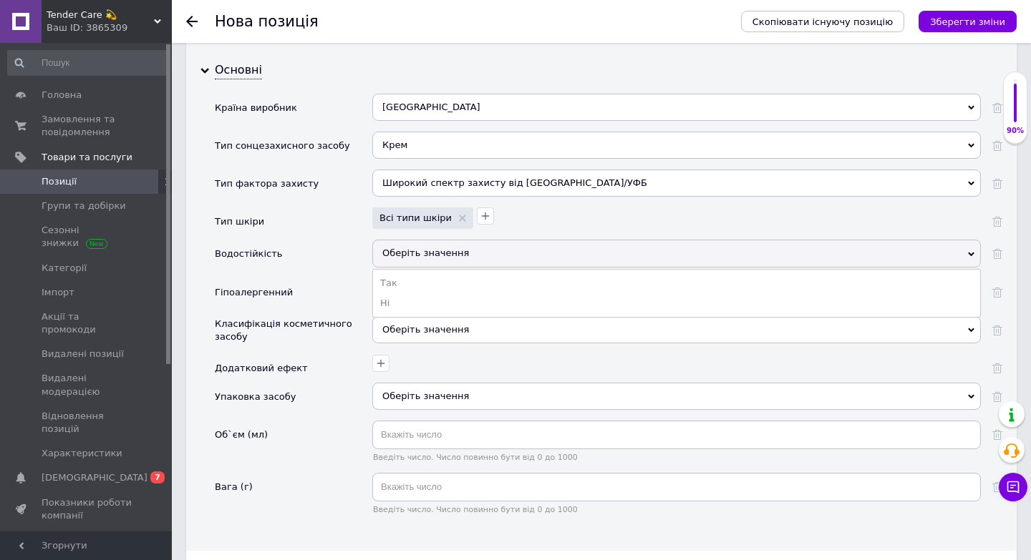
click at [306, 383] on div "Упаковка засобу" at bounding box center [293, 402] width 157 height 38
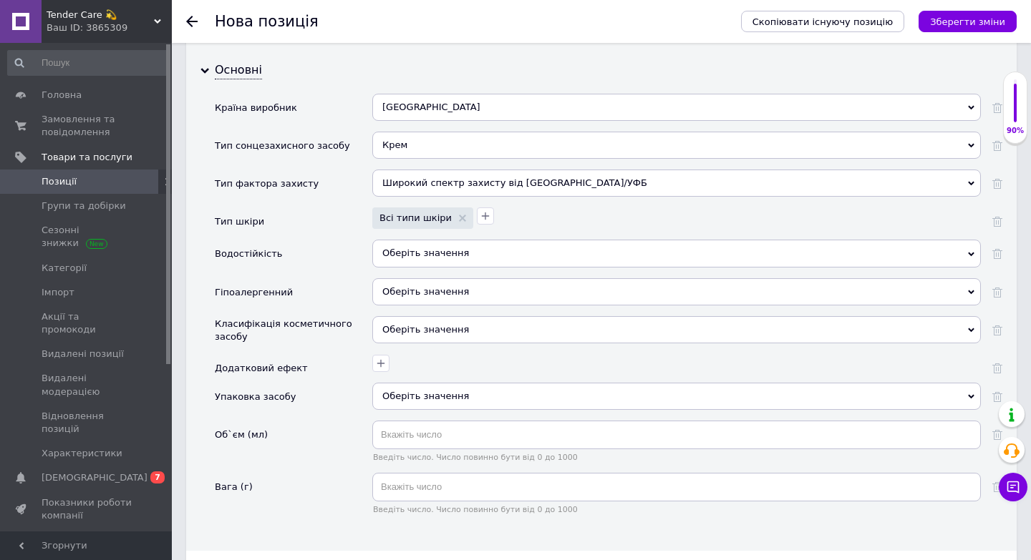
click at [392, 278] on span "Оберіть значення" at bounding box center [676, 291] width 608 height 27
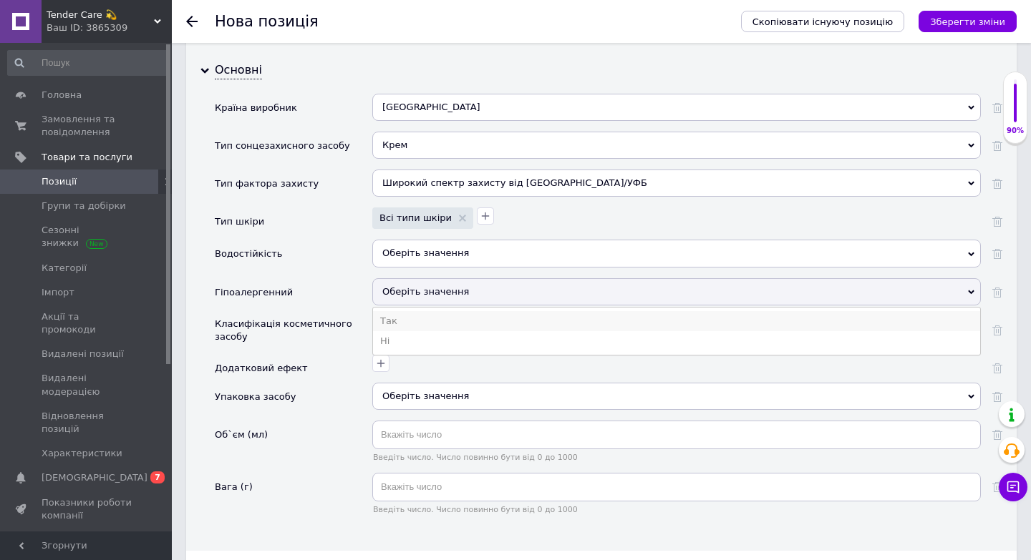
click at [392, 311] on li "Так" at bounding box center [676, 321] width 607 height 20
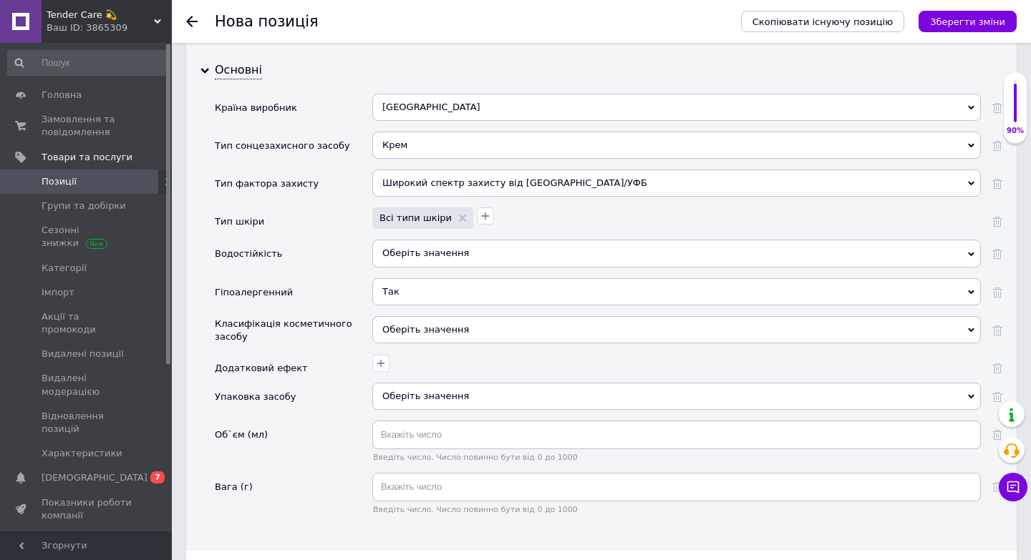
click at [393, 316] on div "Оберіть значення" at bounding box center [676, 329] width 608 height 27
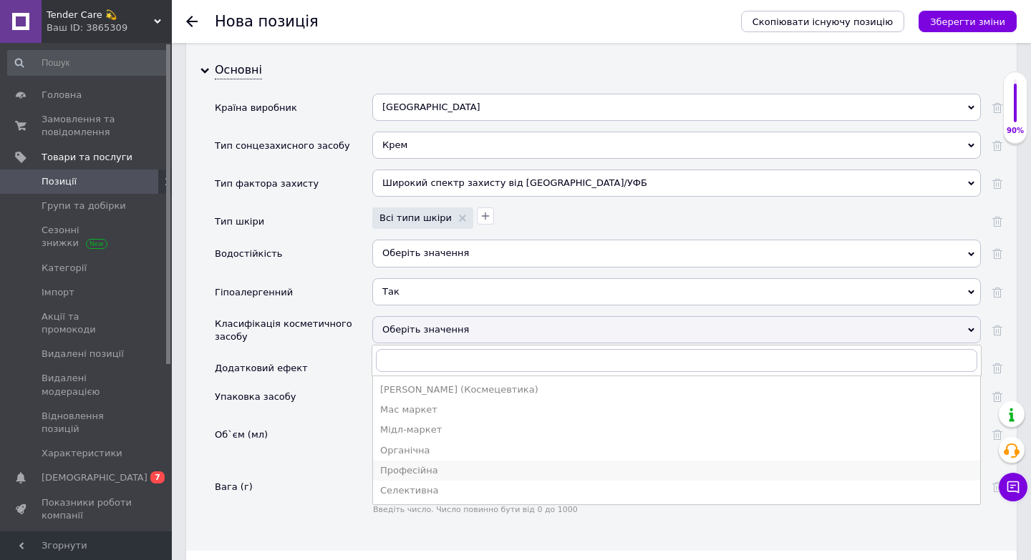
click at [424, 465] on div "Професійна" at bounding box center [676, 471] width 593 height 13
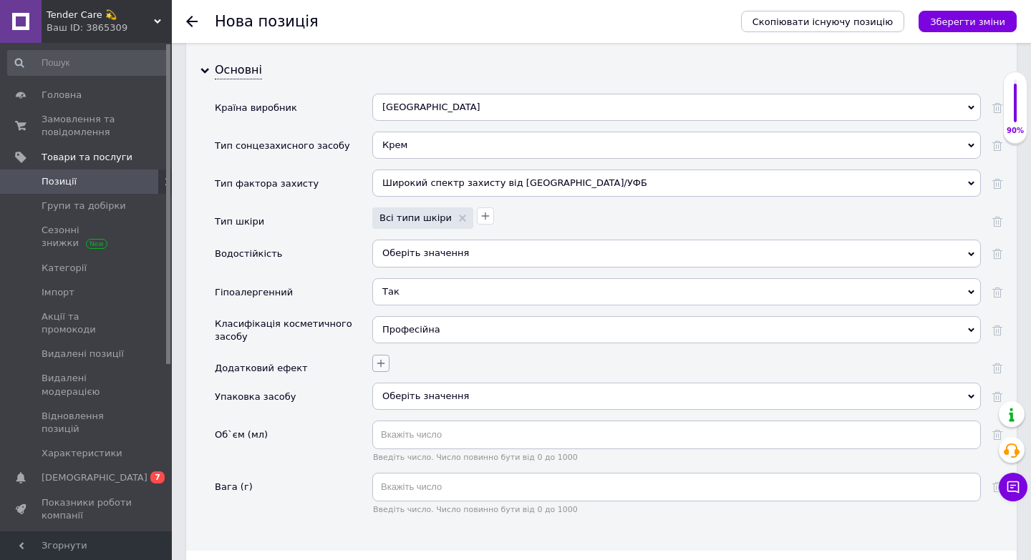
click at [384, 358] on icon "button" at bounding box center [380, 363] width 11 height 11
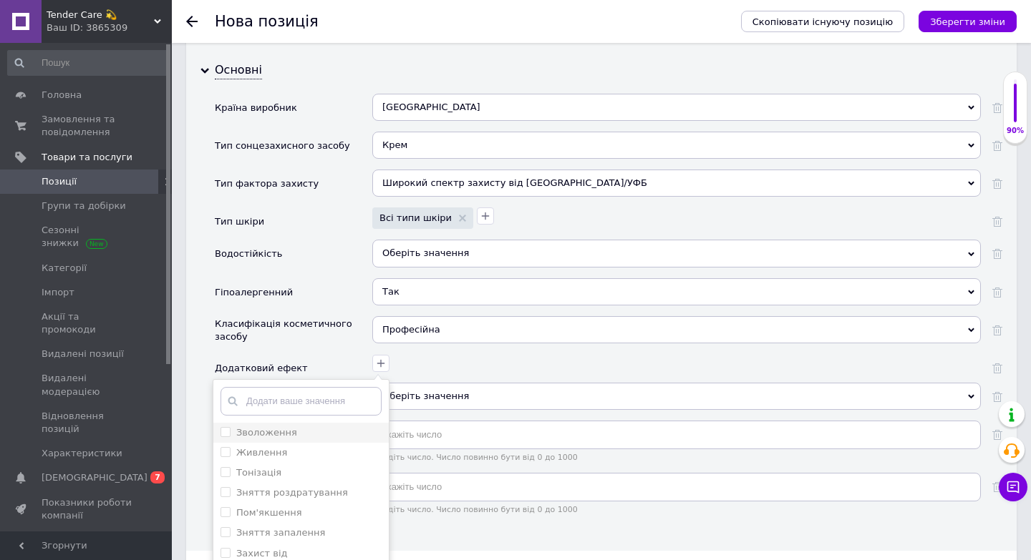
click at [292, 423] on li "Зволоження" at bounding box center [300, 433] width 175 height 20
checkbox input "true"
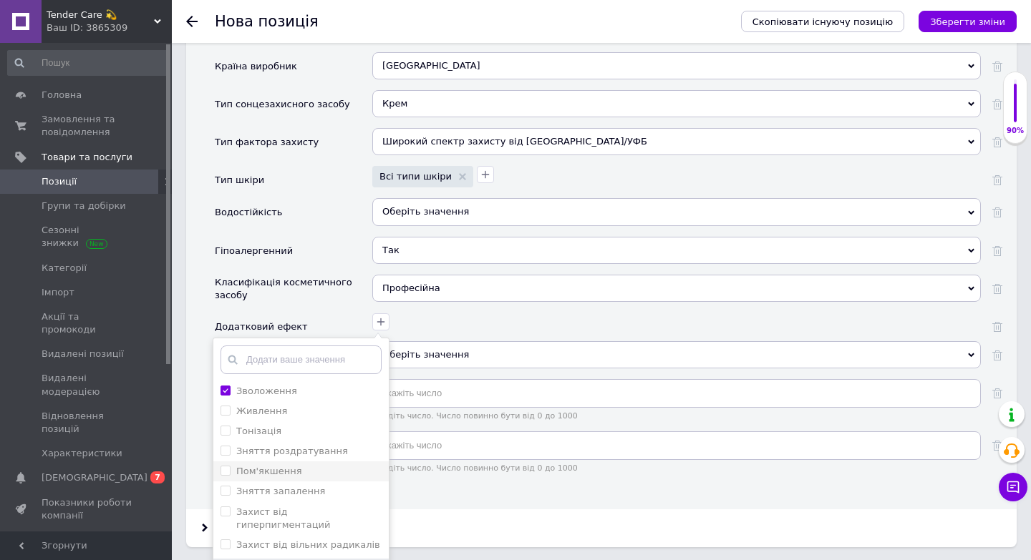
scroll to position [1743, 0]
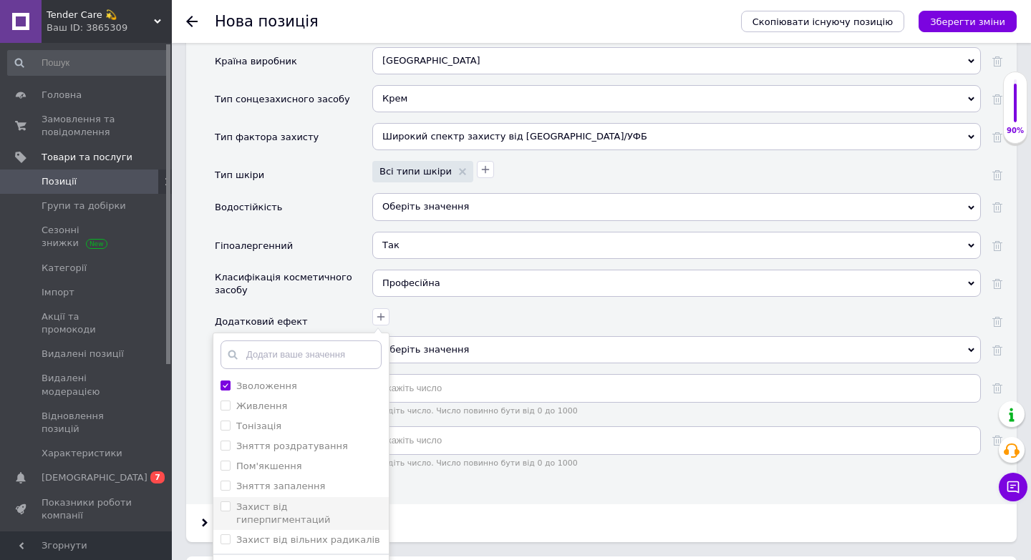
click at [321, 502] on label "Захист від гиперпигментаций" at bounding box center [283, 514] width 94 height 24
checkbox гиперпигментаций "true"
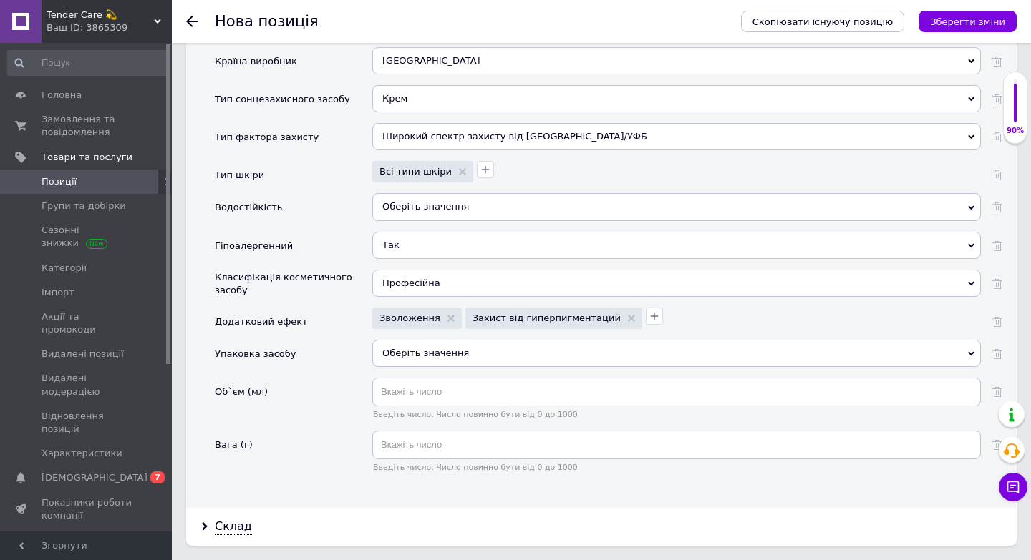
click at [422, 340] on div "Оберіть значення" at bounding box center [676, 353] width 608 height 27
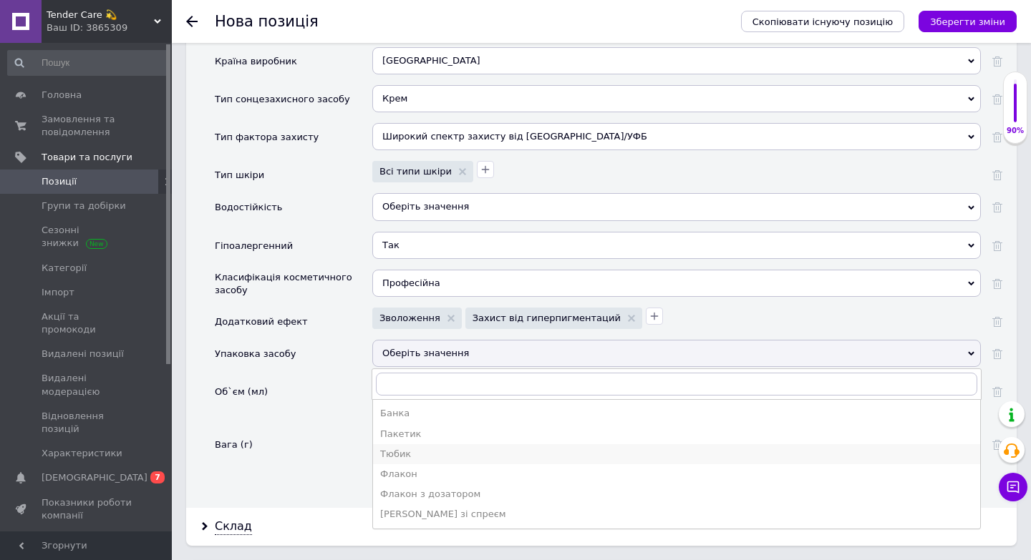
click at [411, 448] on div "Тюбик" at bounding box center [676, 454] width 593 height 13
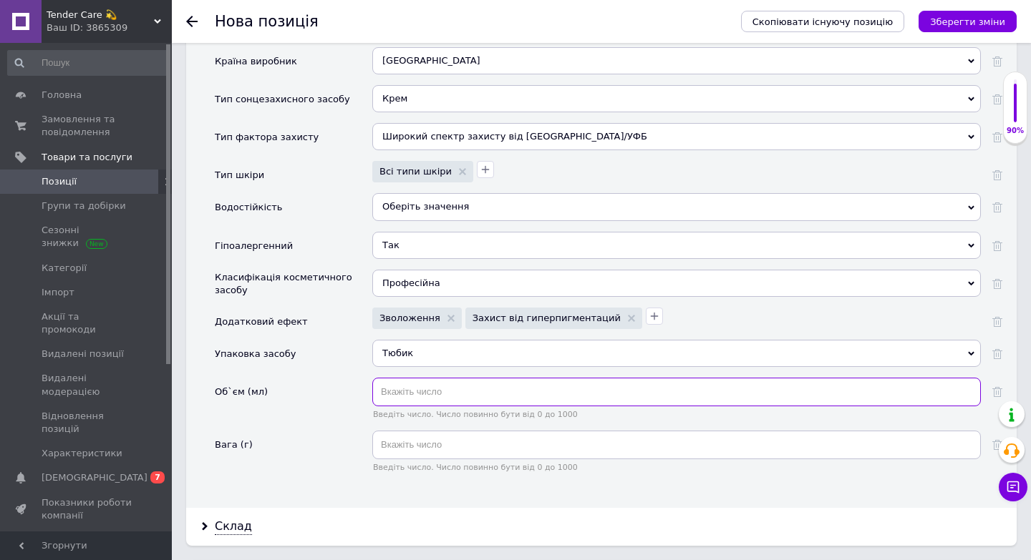
click at [408, 378] on input "text" at bounding box center [676, 392] width 608 height 29
type input "45"
click at [986, 20] on icon "Зберегти зміни" at bounding box center [967, 21] width 75 height 11
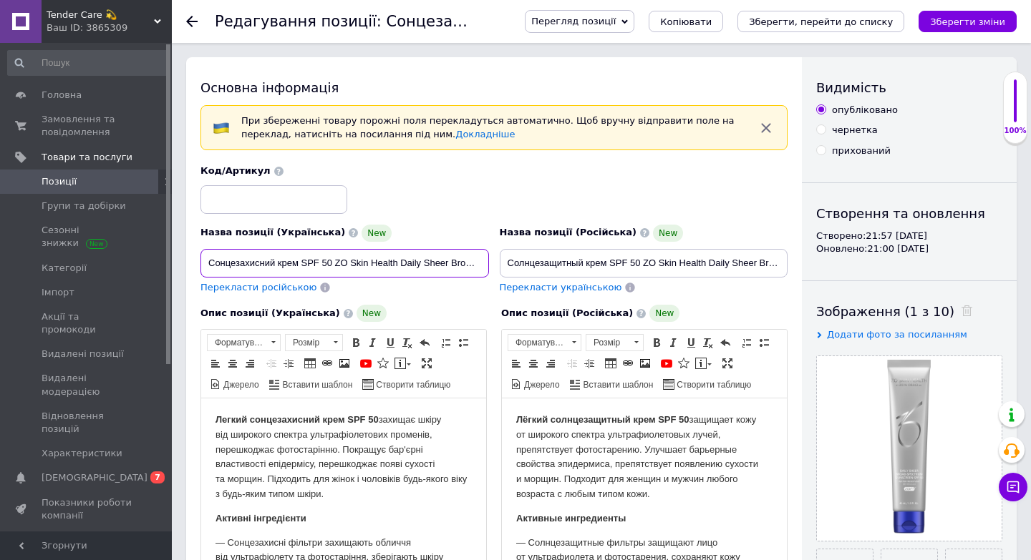
scroll to position [0, 102]
drag, startPoint x: 205, startPoint y: 265, endPoint x: 632, endPoint y: 263, distance: 426.6
click at [632, 263] on div "Назва позиції (Українська) New Сонцезахисний крем SPF 50 ZO Skin Health Daily S…" at bounding box center [494, 230] width 598 height 140
drag, startPoint x: 508, startPoint y: 260, endPoint x: 851, endPoint y: 257, distance: 342.9
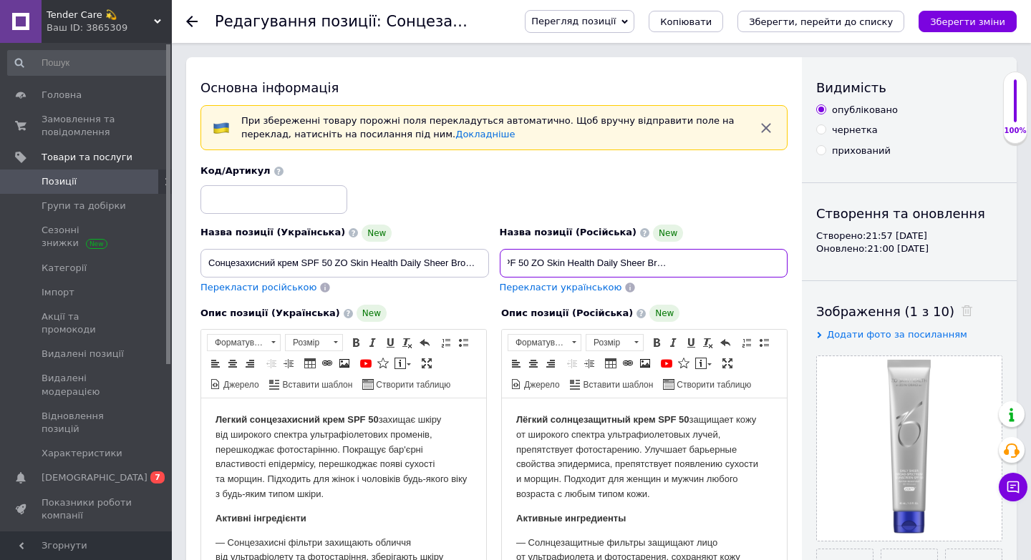
click at [851, 258] on div "Основна інформація При збереженні товару порожні поля перекладуться автоматично…" at bounding box center [601, 522] width 830 height 930
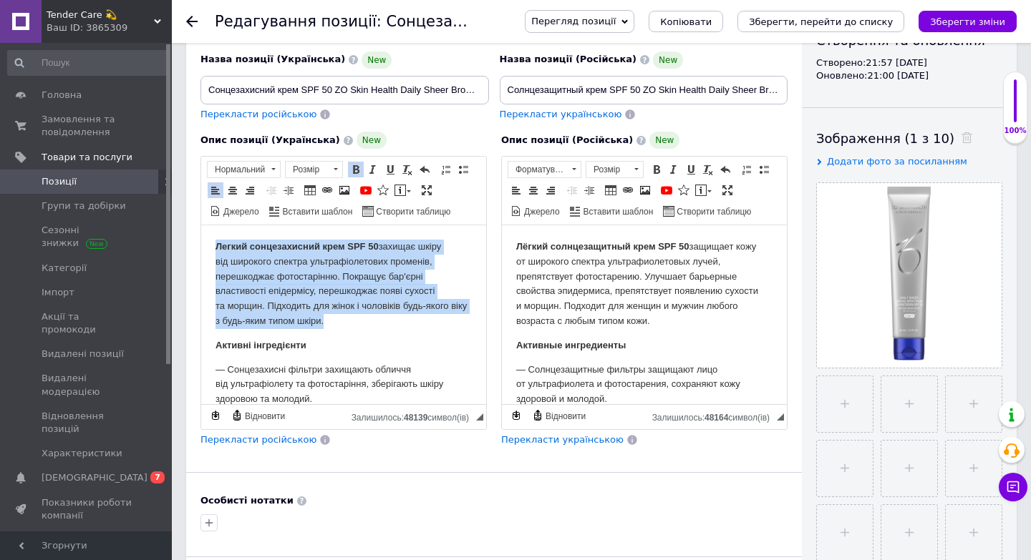
scroll to position [486, 0]
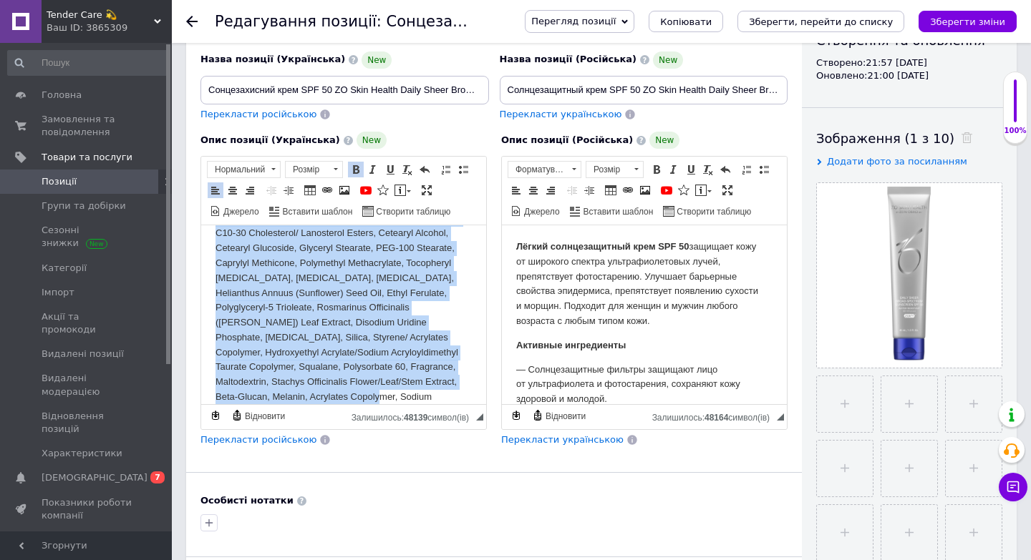
drag, startPoint x: 214, startPoint y: 244, endPoint x: 387, endPoint y: 539, distance: 341.7
click at [387, 434] on html "Легкий сонцезахисний крем SPF 50 захищає шкіру від широкого спектра ультрафіоле…" at bounding box center [343, 86] width 285 height 695
copy body "Loremi dolorsitametc adip ELI 25 seddoei tempo inc utlabore etdolor magnaaliqua…"
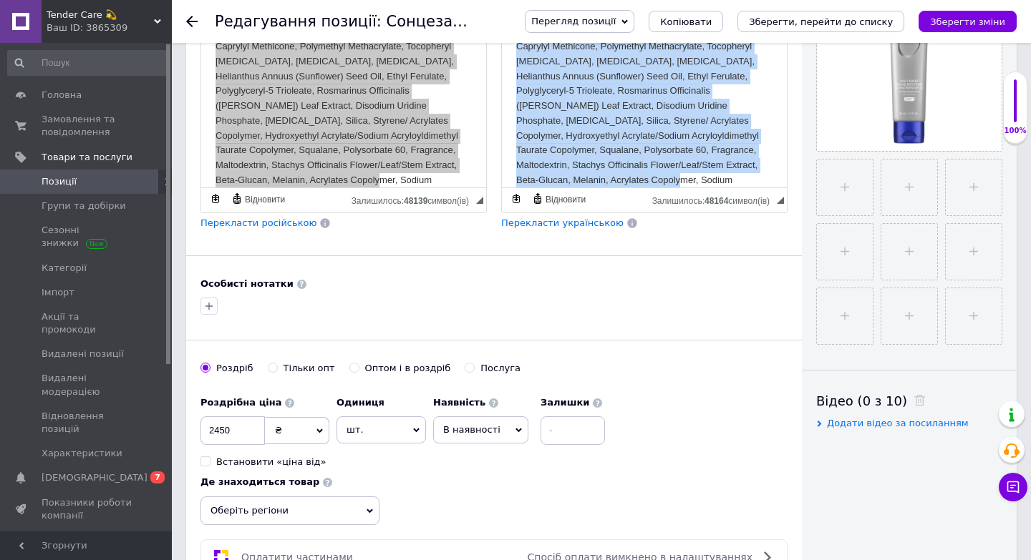
drag, startPoint x: 512, startPoint y: 29, endPoint x: 679, endPoint y: 442, distance: 446.1
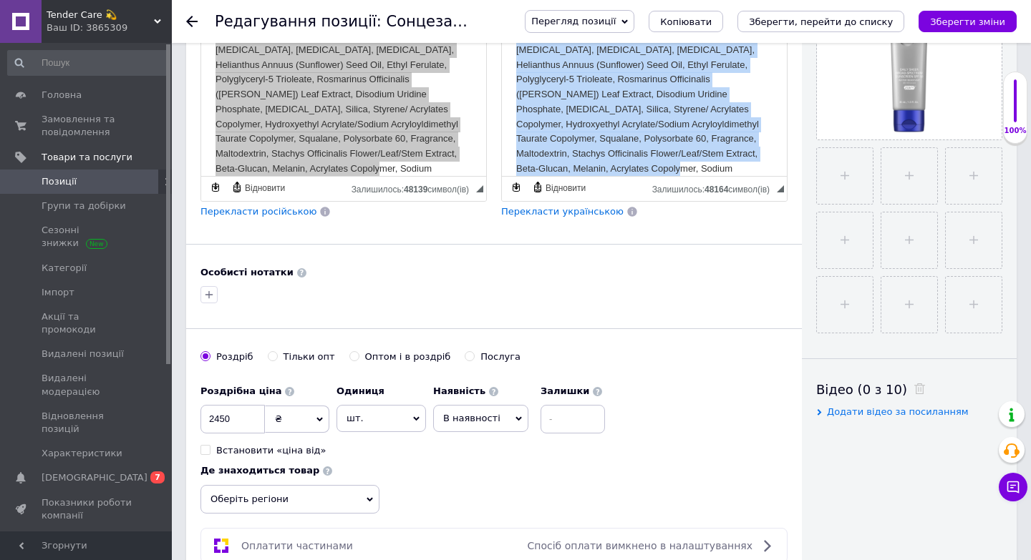
copy body "Loremi dolorsitametco adip ELI 20 seddoeiu temp in utlabore etdolor magnaaliqua…"
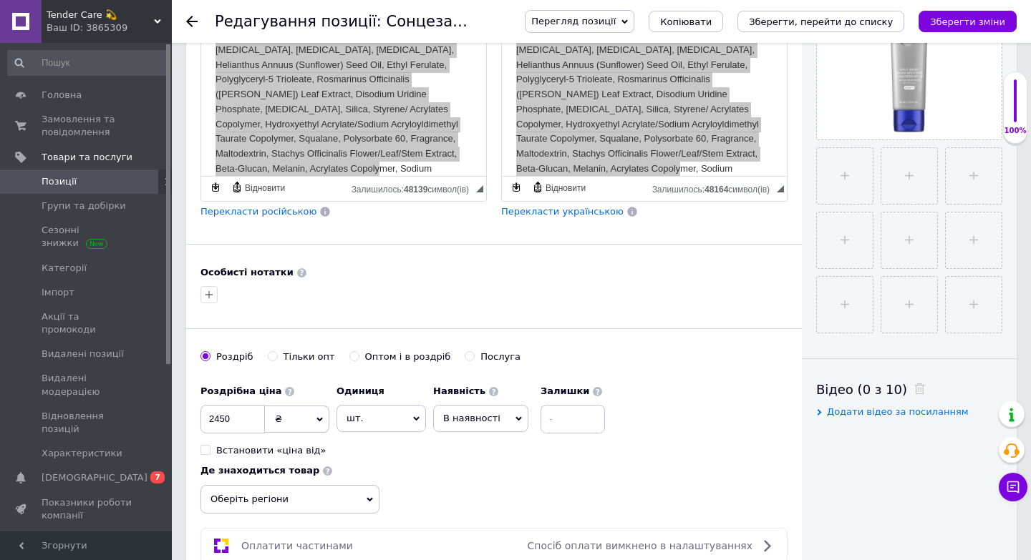
click at [66, 179] on span "Позиції" at bounding box center [59, 181] width 35 height 13
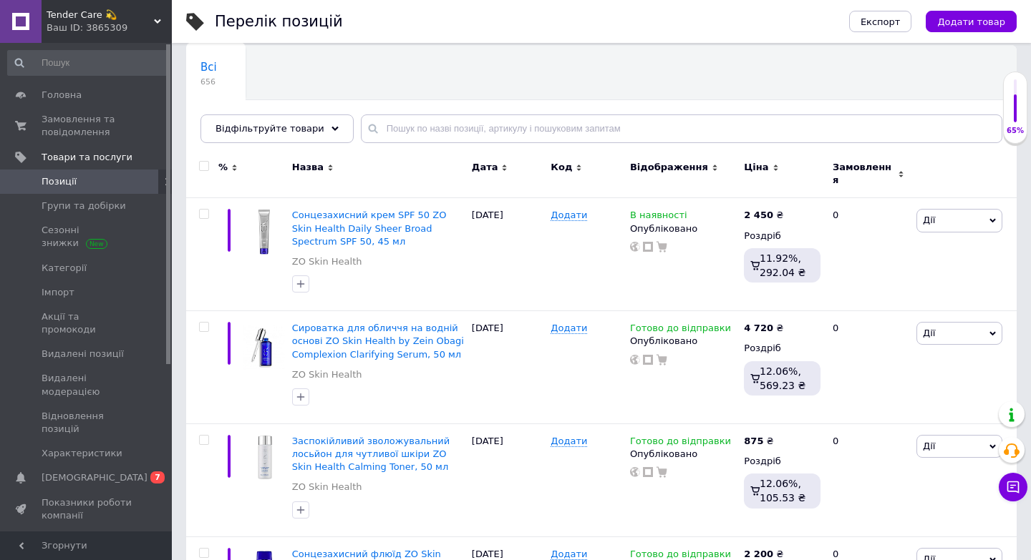
scroll to position [122, 0]
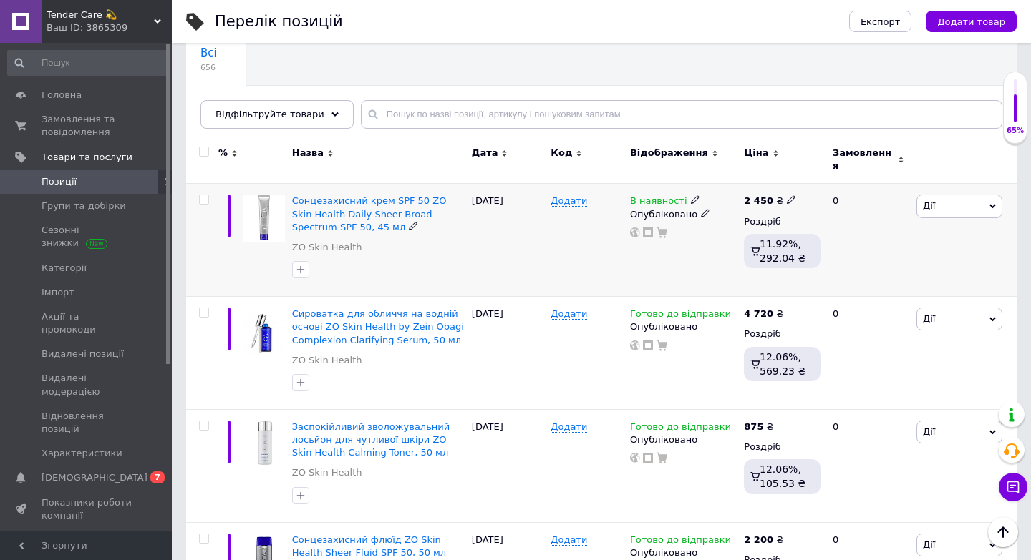
click at [661, 195] on span "В наявності" at bounding box center [658, 202] width 57 height 15
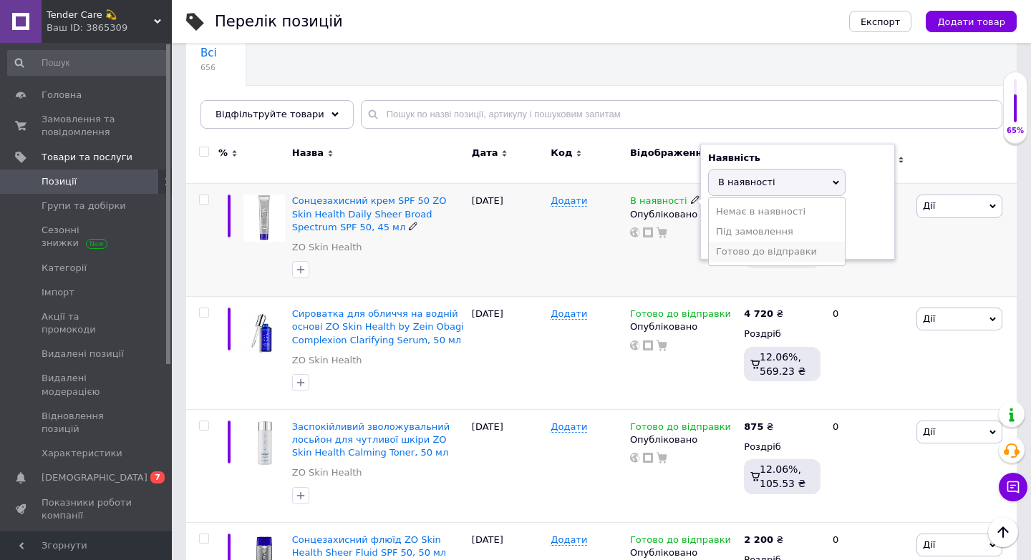
click at [769, 248] on li "Готово до відправки" at bounding box center [777, 252] width 136 height 20
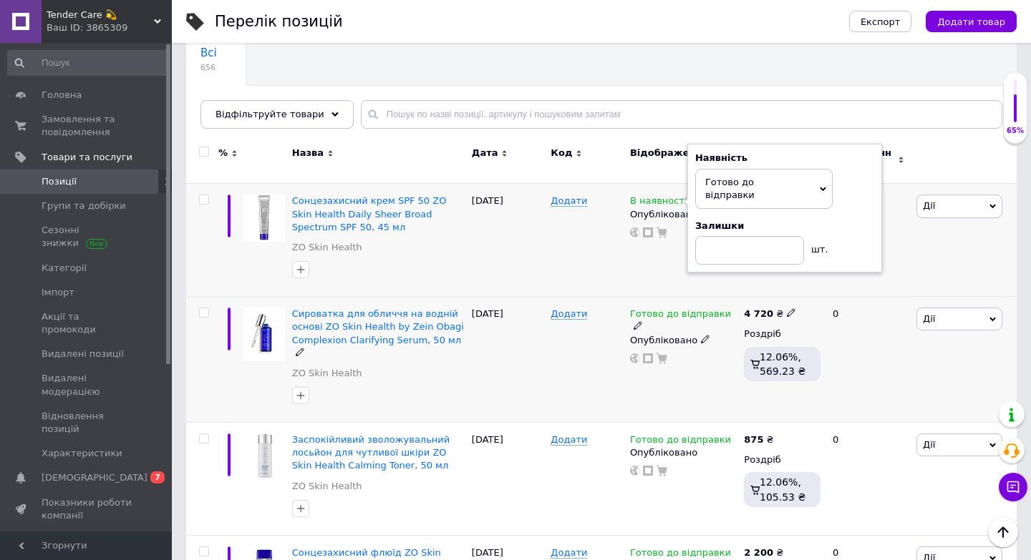
click at [597, 297] on div "Додати" at bounding box center [586, 360] width 79 height 126
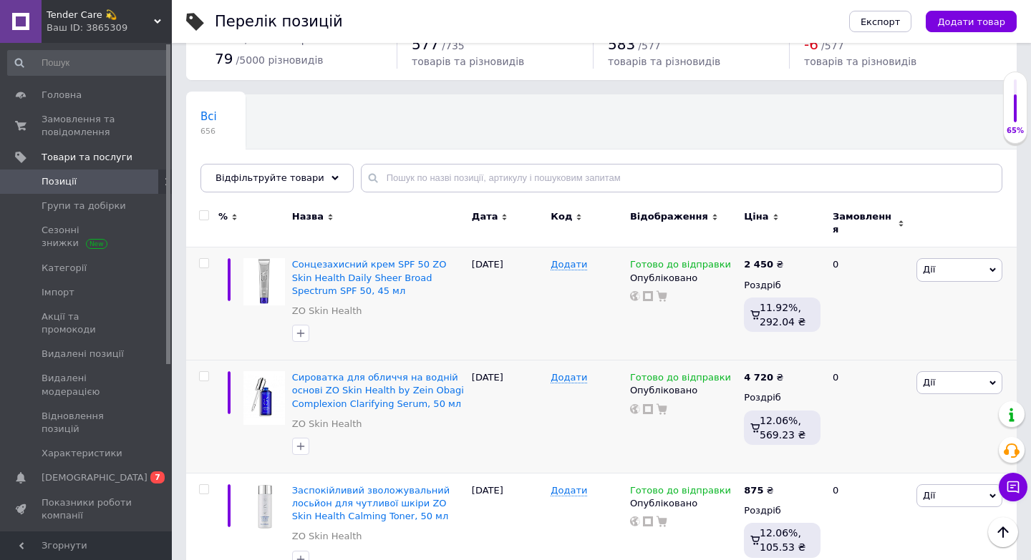
scroll to position [49, 0]
